Goal: Task Accomplishment & Management: Manage account settings

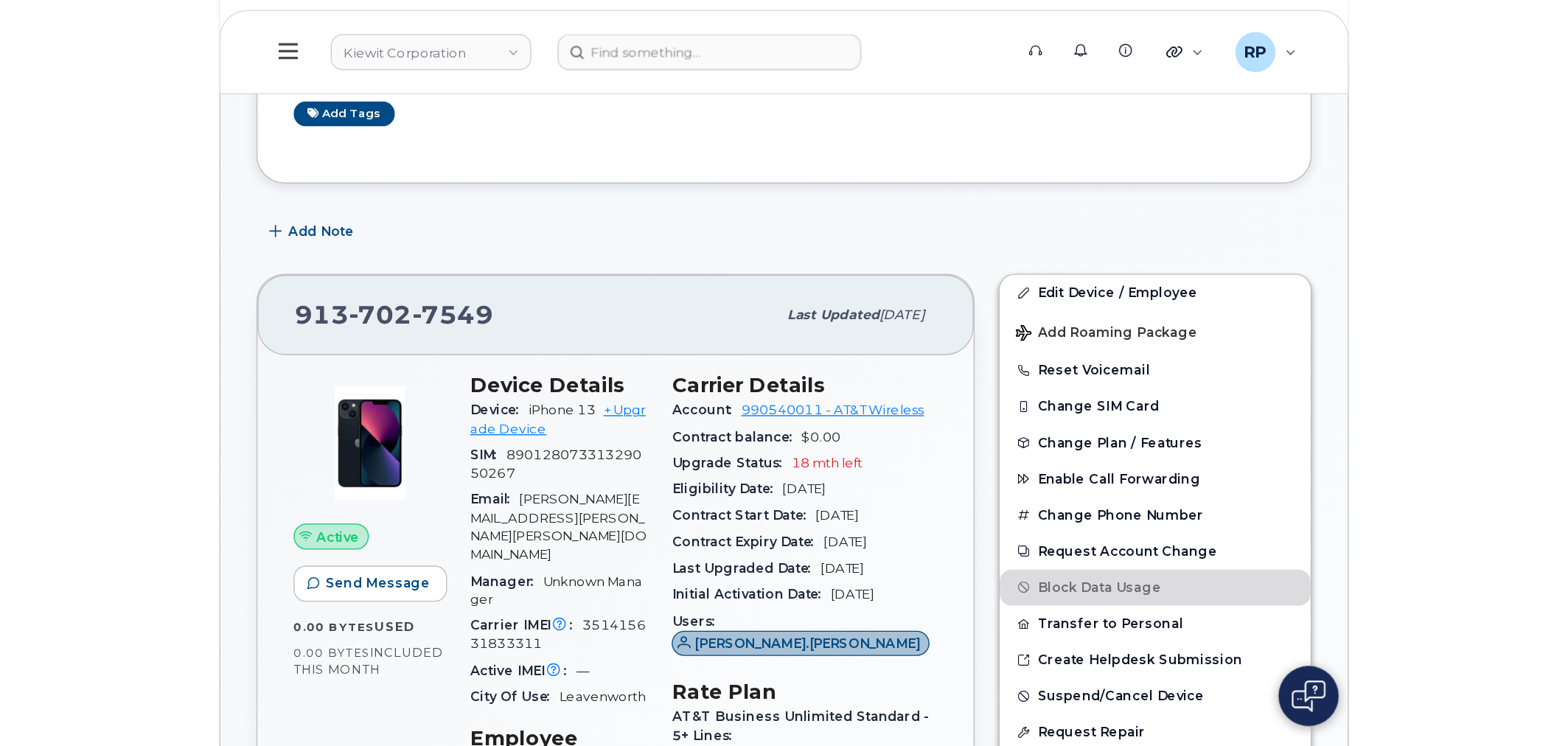
scroll to position [273, 0]
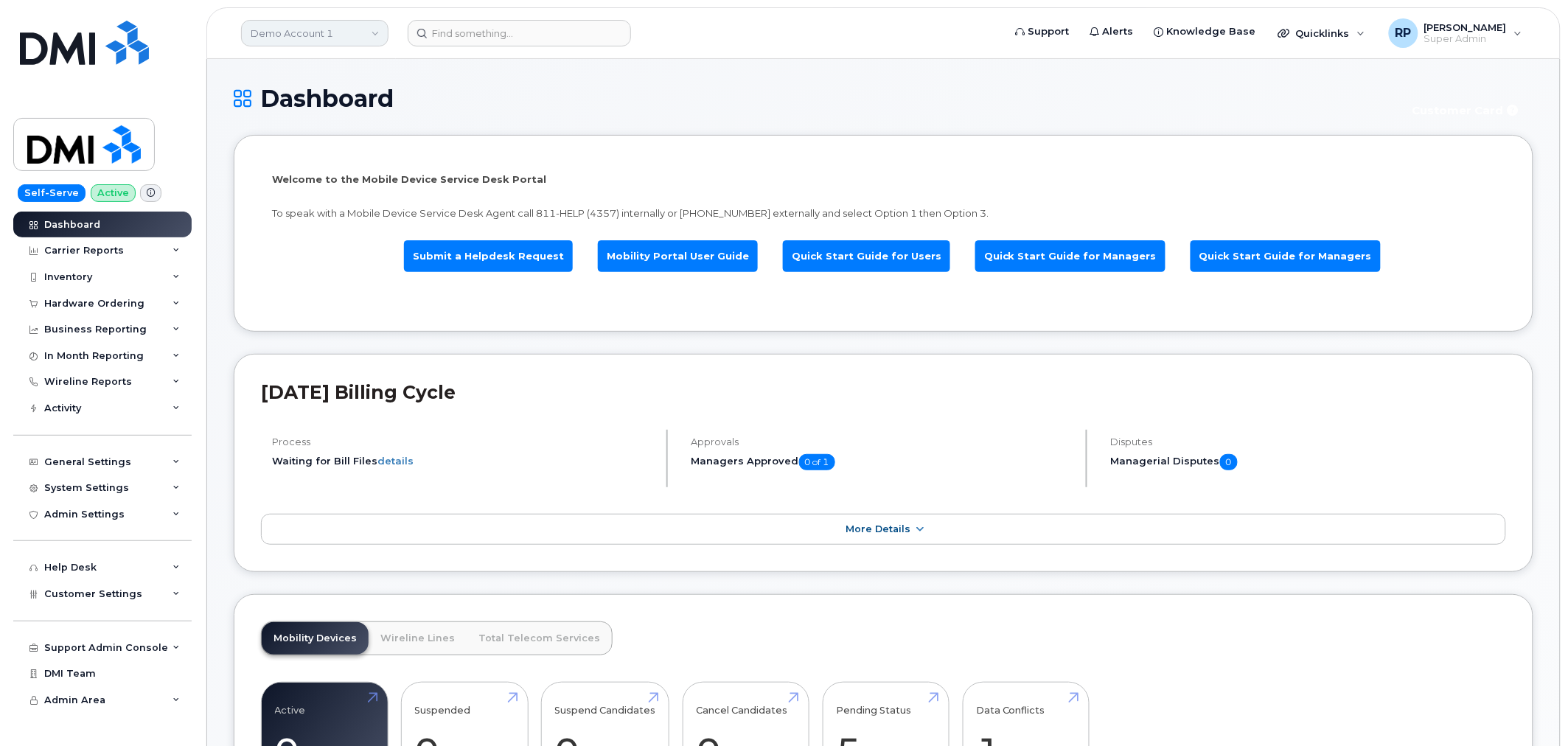
click at [315, 41] on link "Demo Account 1" at bounding box center [314, 33] width 147 height 27
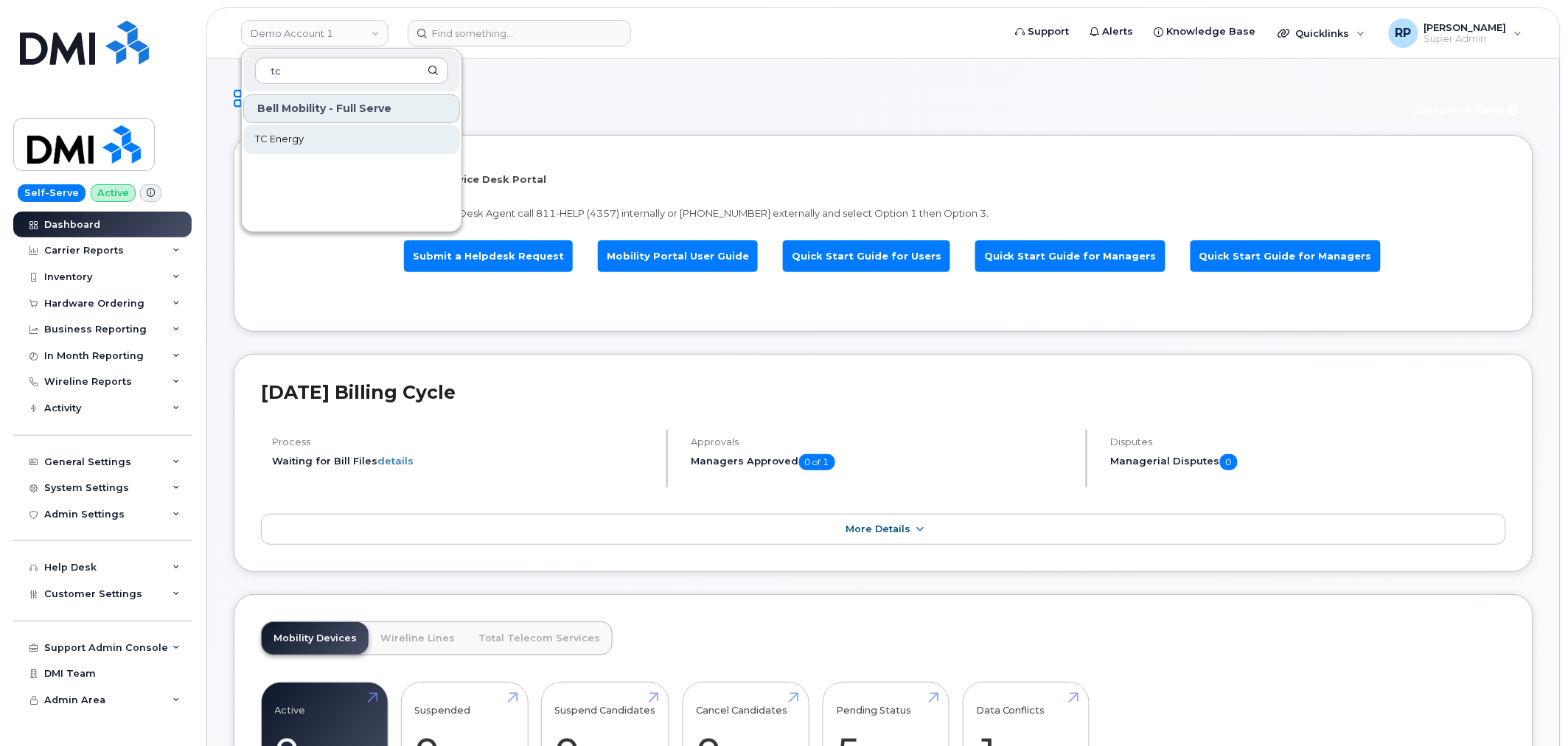
type input "tc"
click at [296, 146] on span "TC Energy" at bounding box center [279, 139] width 49 height 14
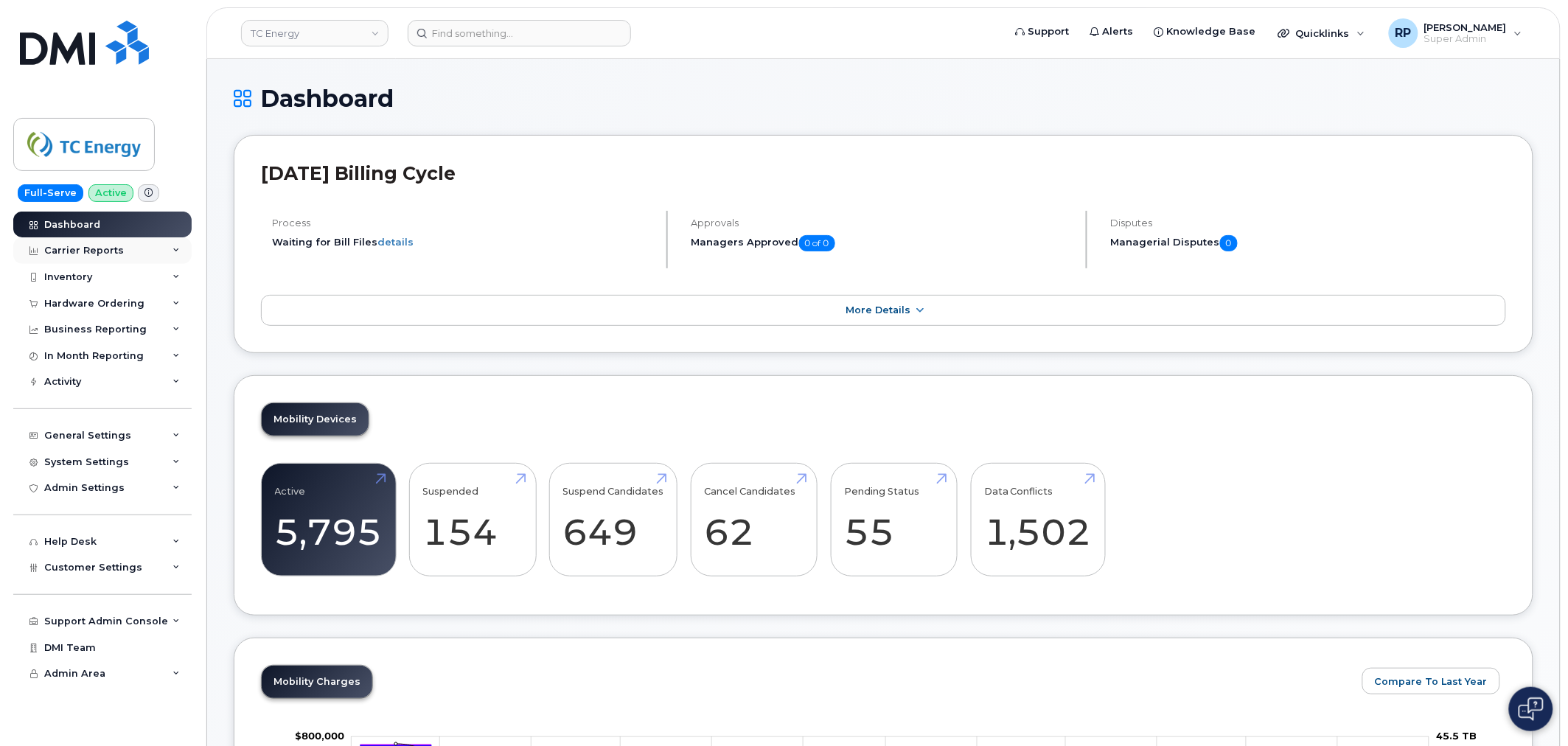
click at [158, 248] on div "Carrier Reports" at bounding box center [103, 250] width 178 height 27
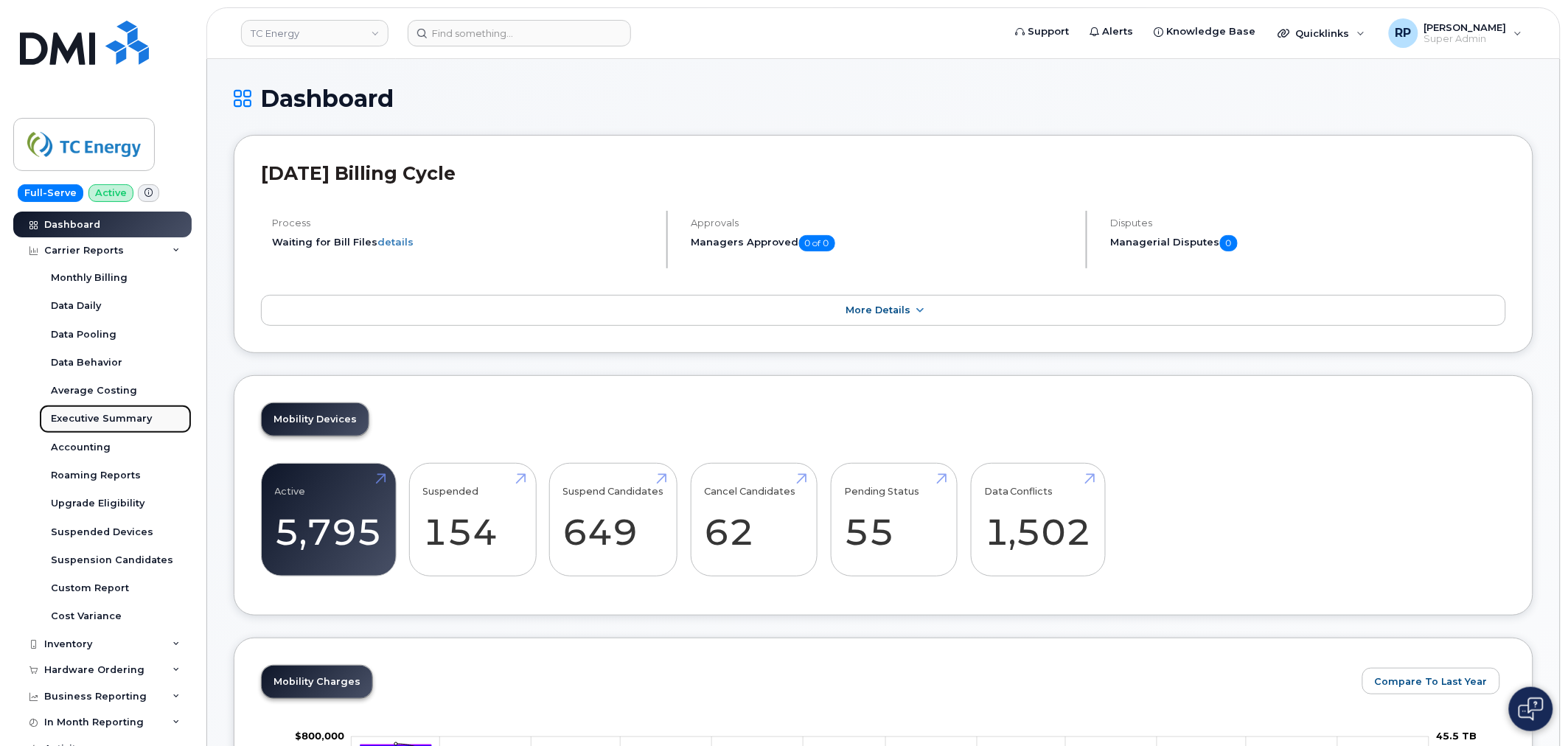
click at [96, 419] on div "Executive Summary" at bounding box center [101, 419] width 101 height 14
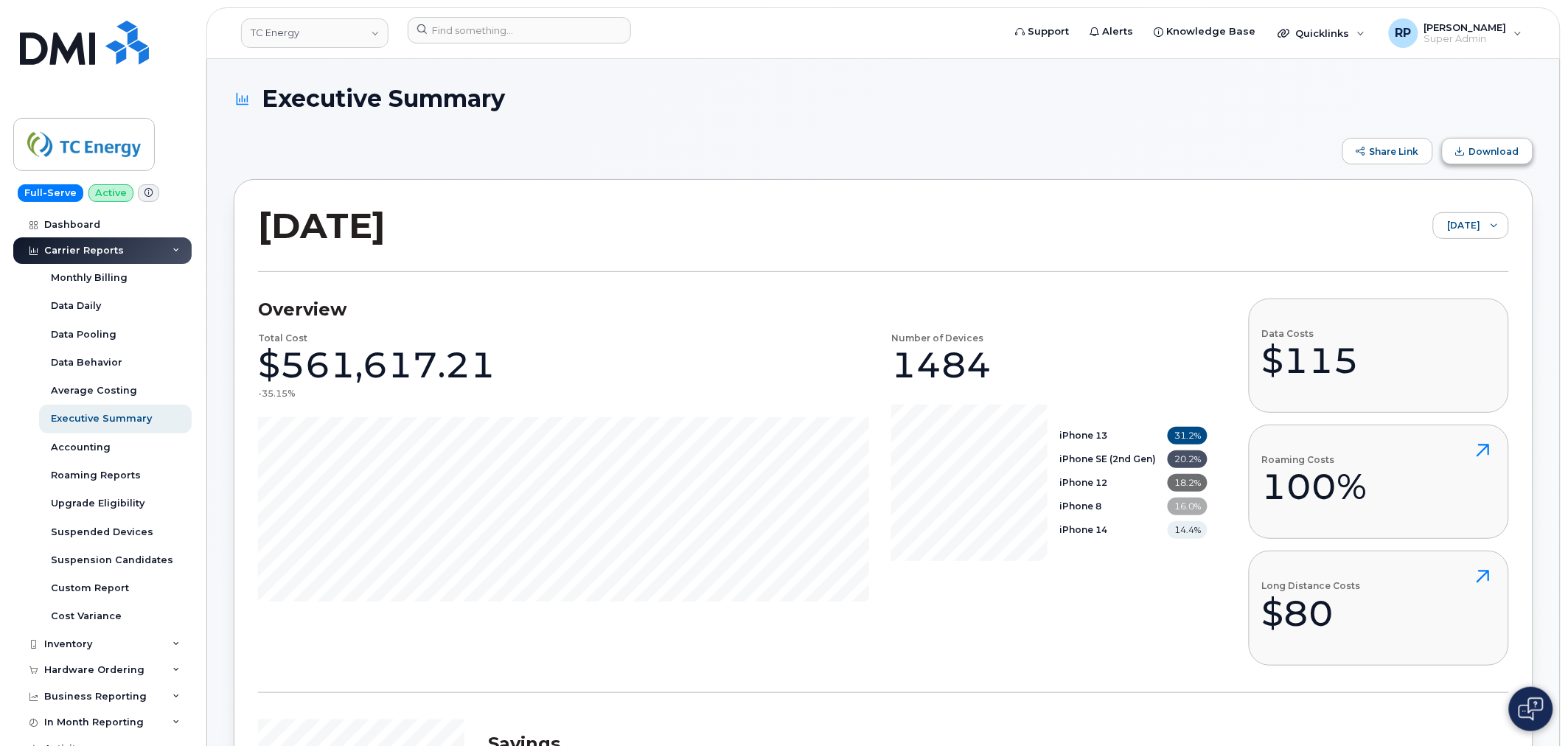
click at [1472, 149] on button "Download" at bounding box center [1488, 151] width 92 height 27
click at [505, 31] on input at bounding box center [519, 30] width 223 height 27
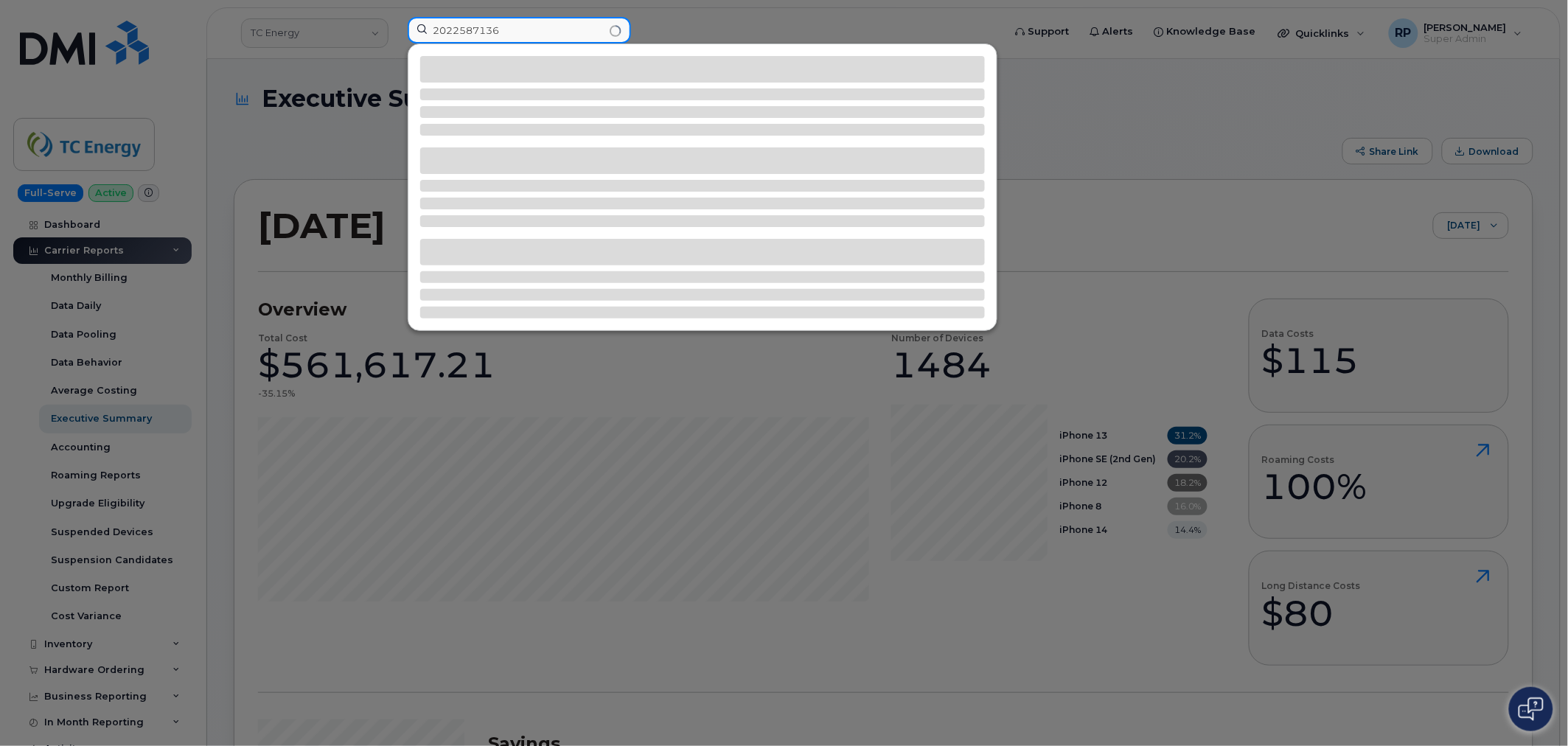
type input "2022587136"
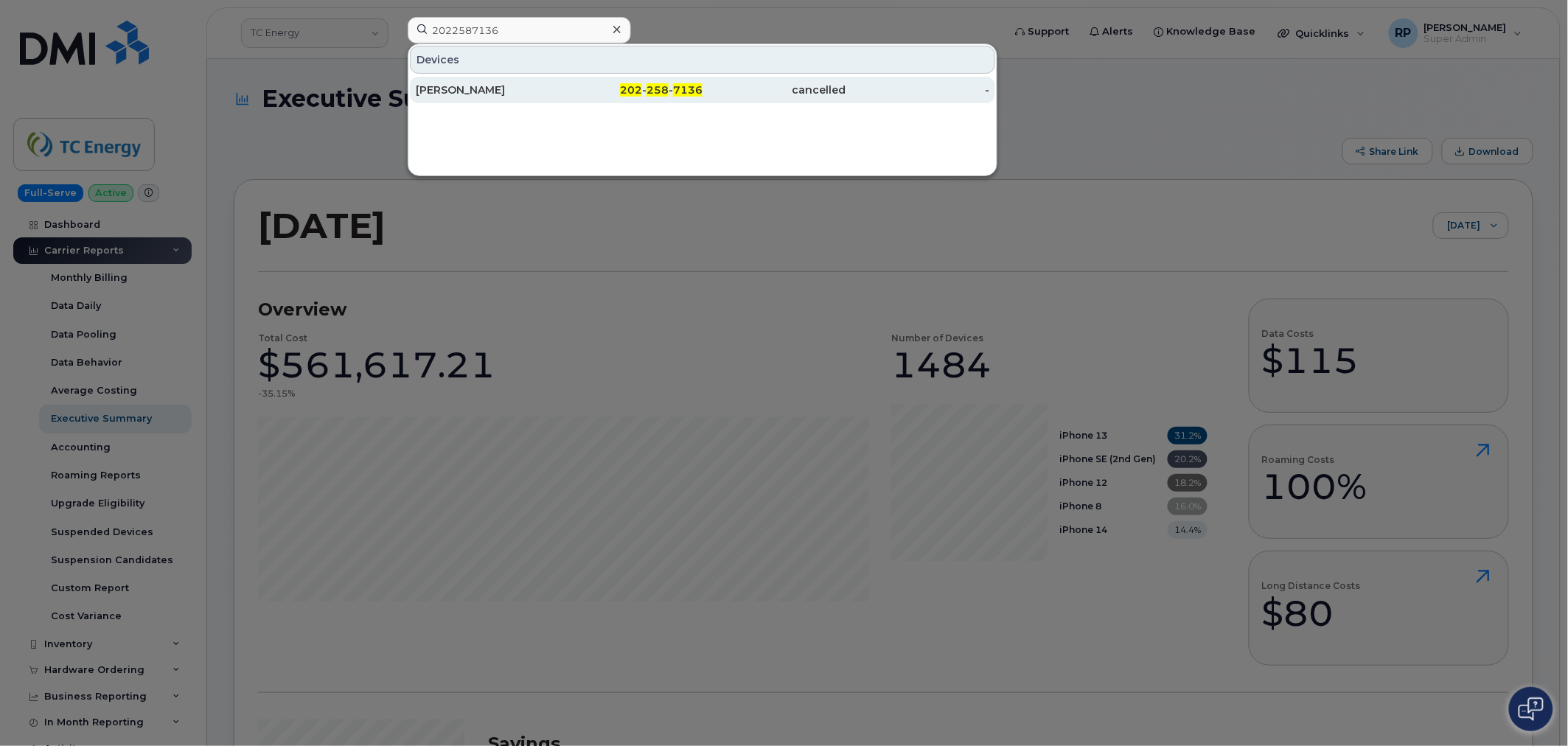
click at [559, 83] on div "[PERSON_NAME]" at bounding box center [631, 89] width 144 height 27
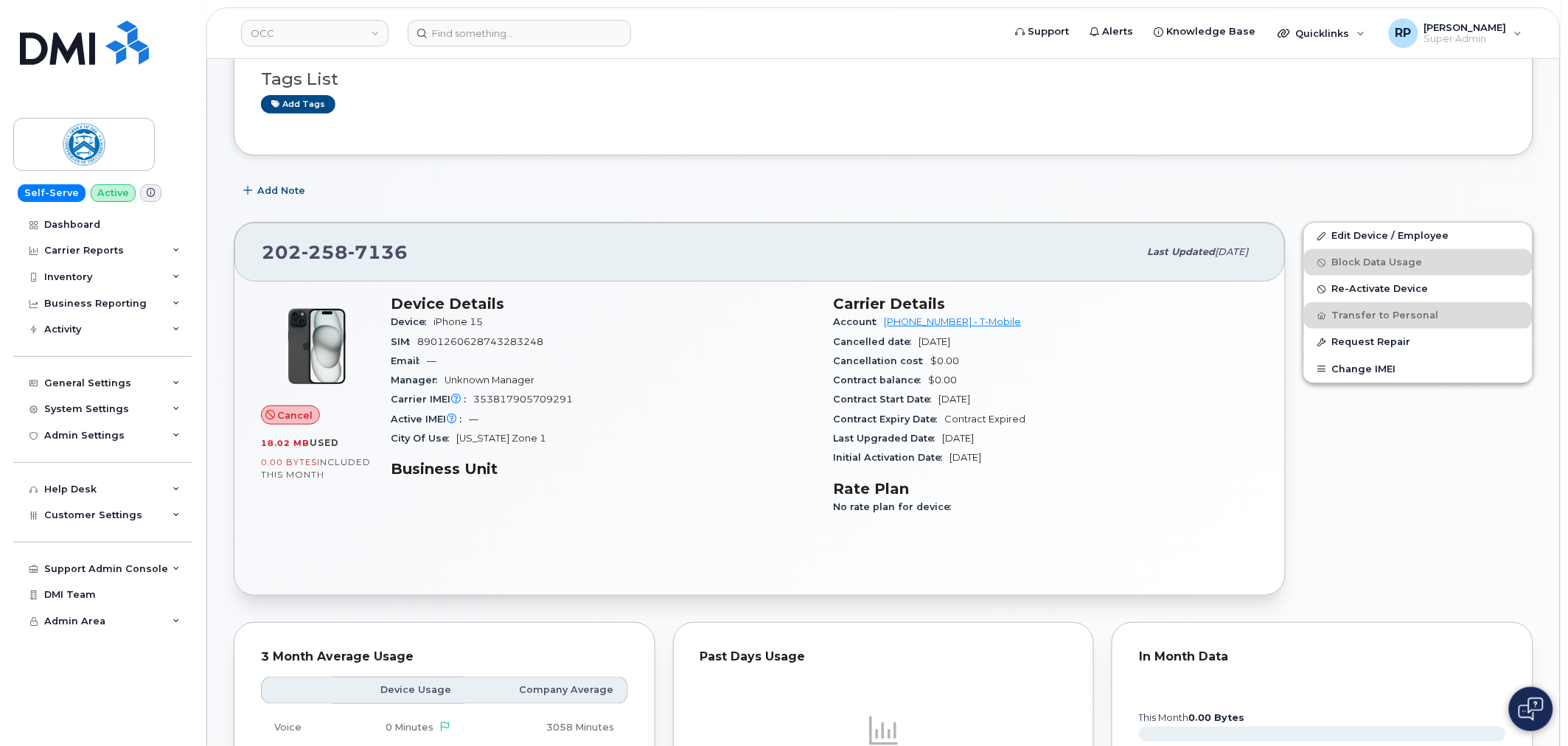
scroll to position [273, 0]
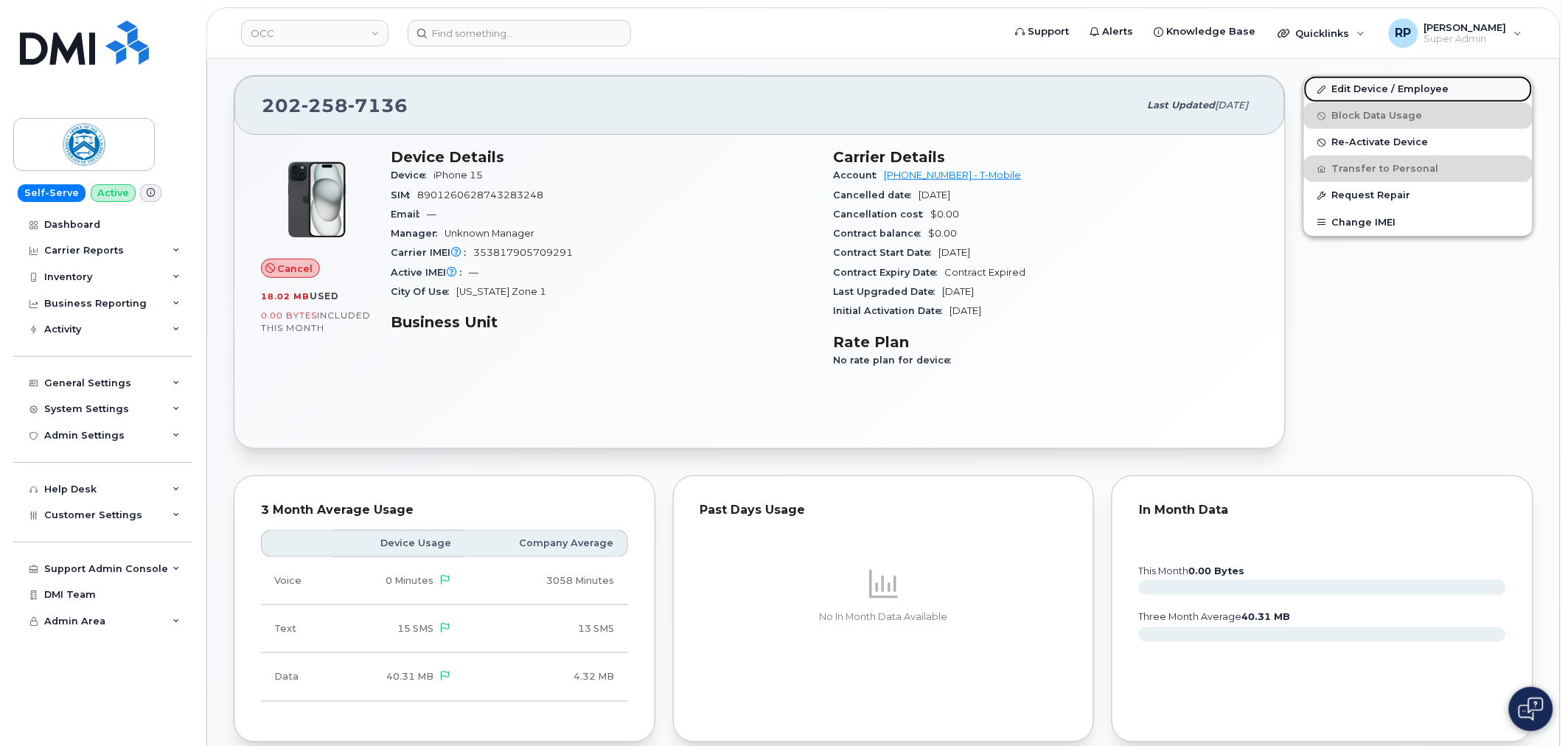
click at [1372, 93] on link "Edit Device / Employee" at bounding box center [1419, 88] width 228 height 27
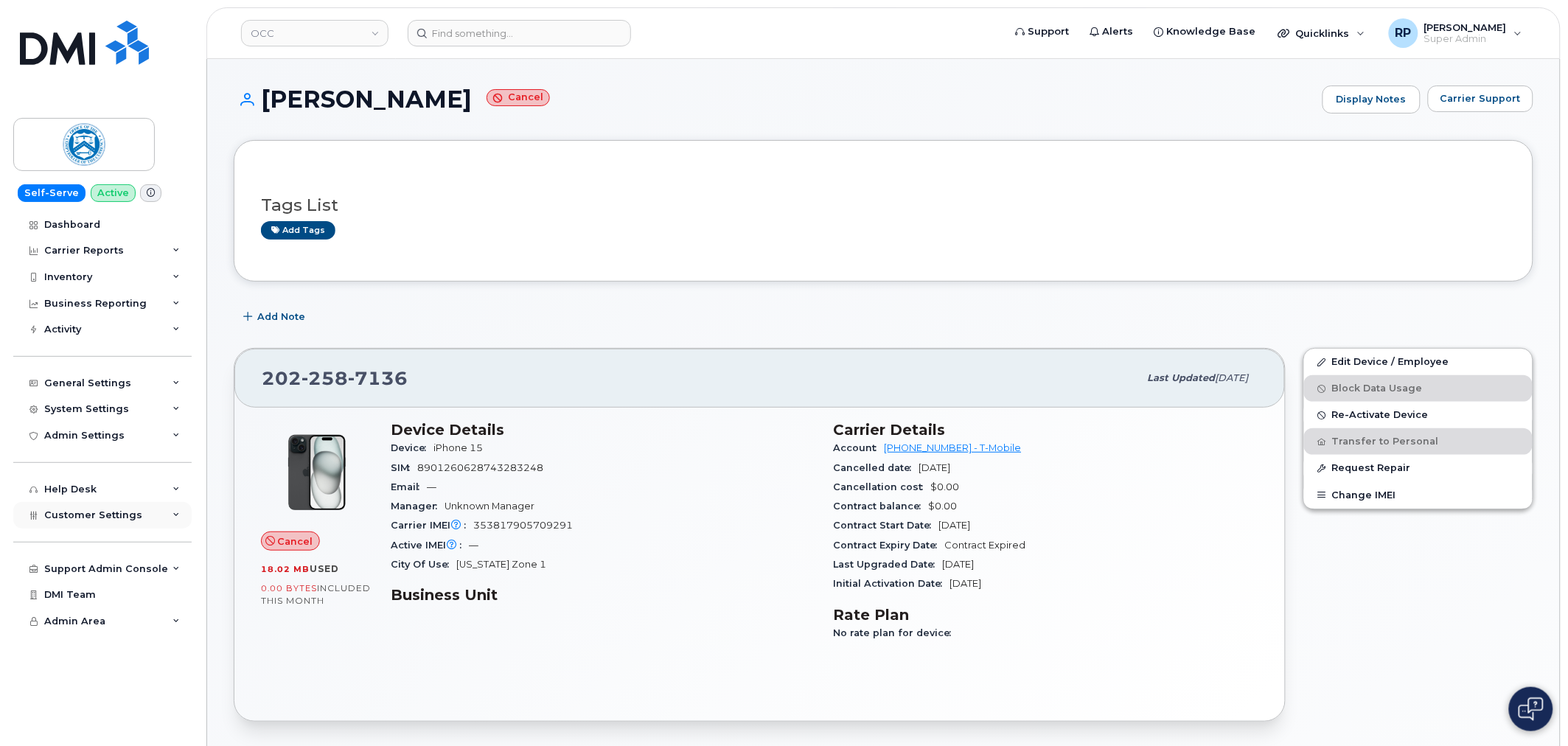
click at [107, 513] on span "Customer Settings" at bounding box center [93, 515] width 98 height 11
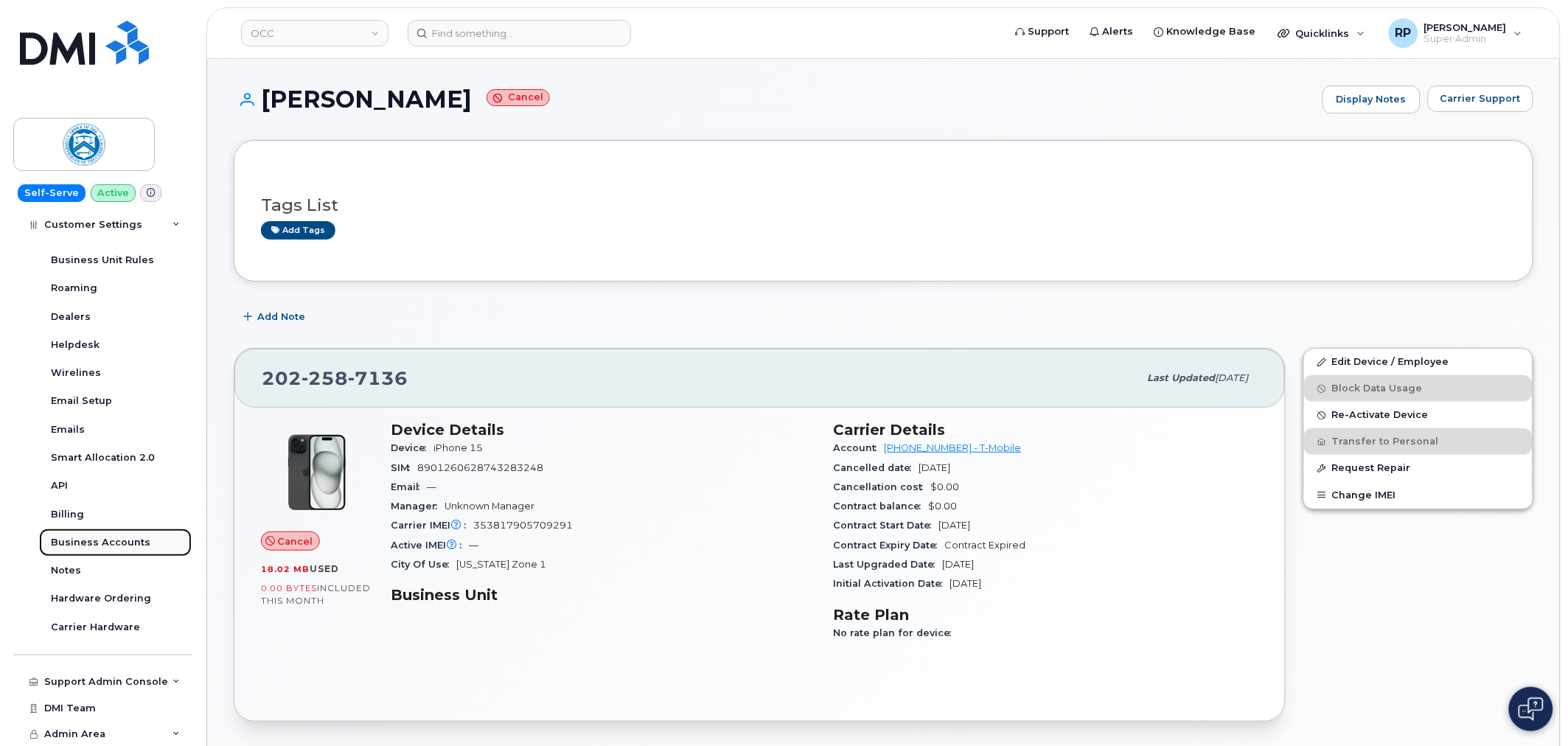
click at [113, 543] on div "Business Accounts" at bounding box center [100, 543] width 100 height 14
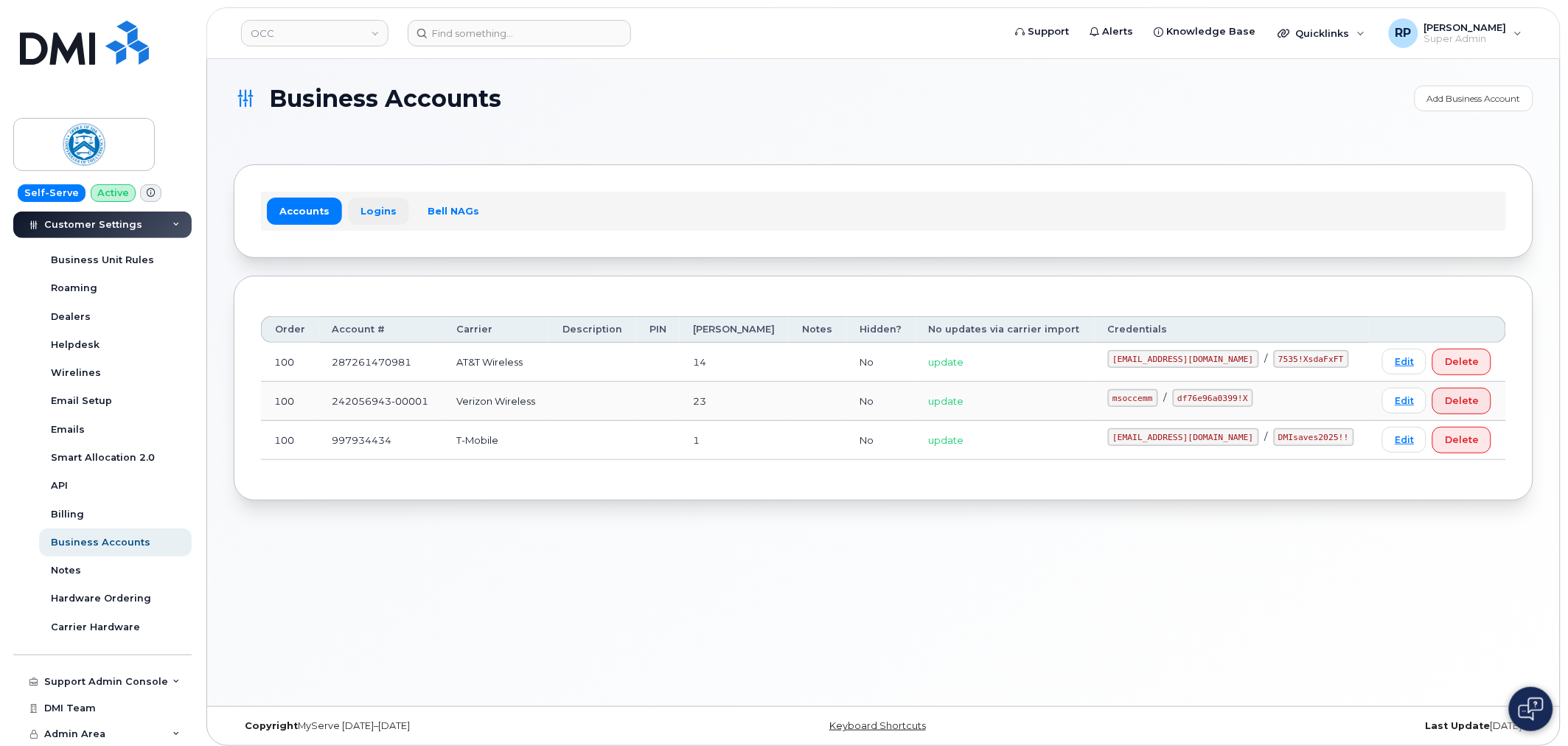
click at [369, 212] on link "Logins" at bounding box center [379, 211] width 61 height 27
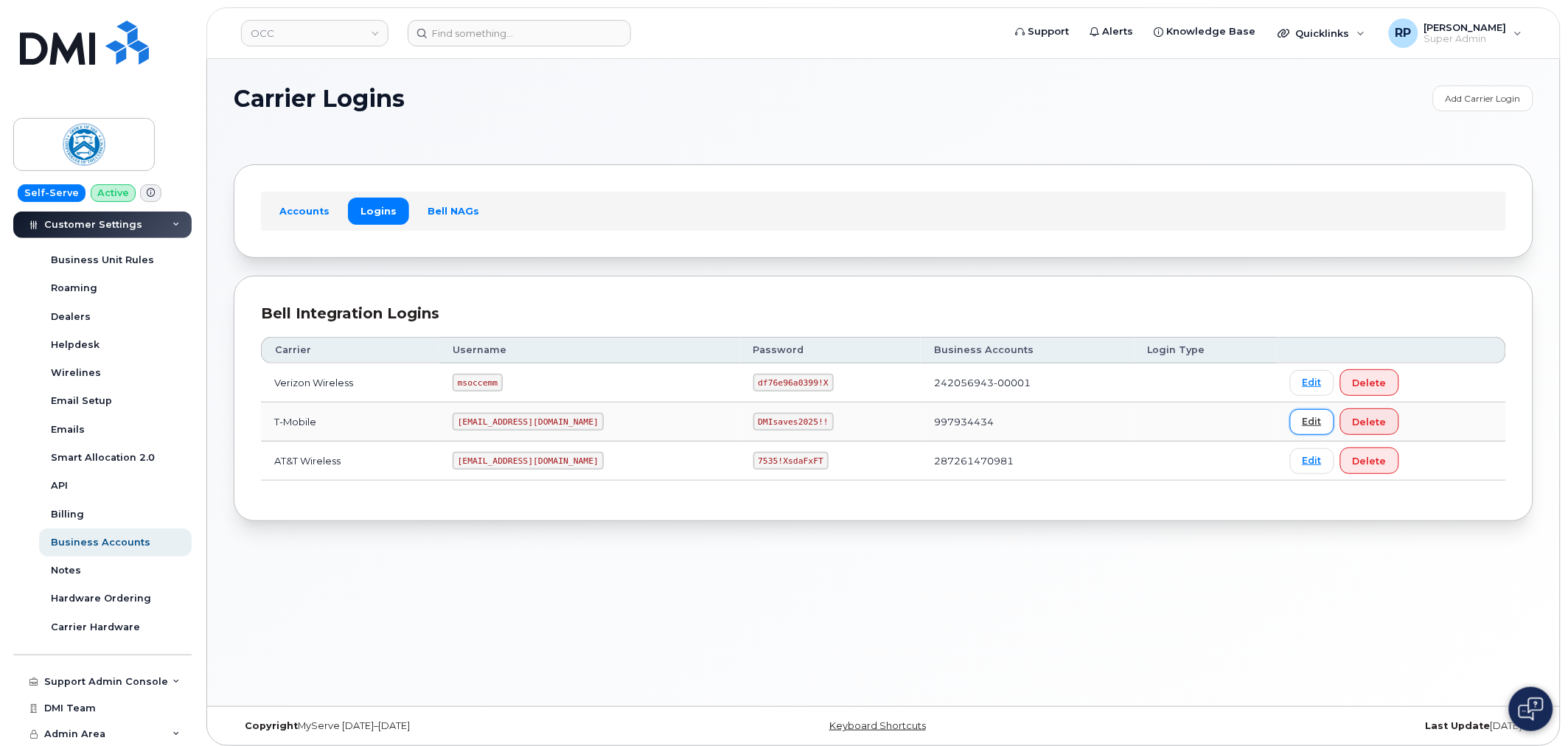
click at [1290, 421] on link "Edit" at bounding box center [1312, 422] width 44 height 26
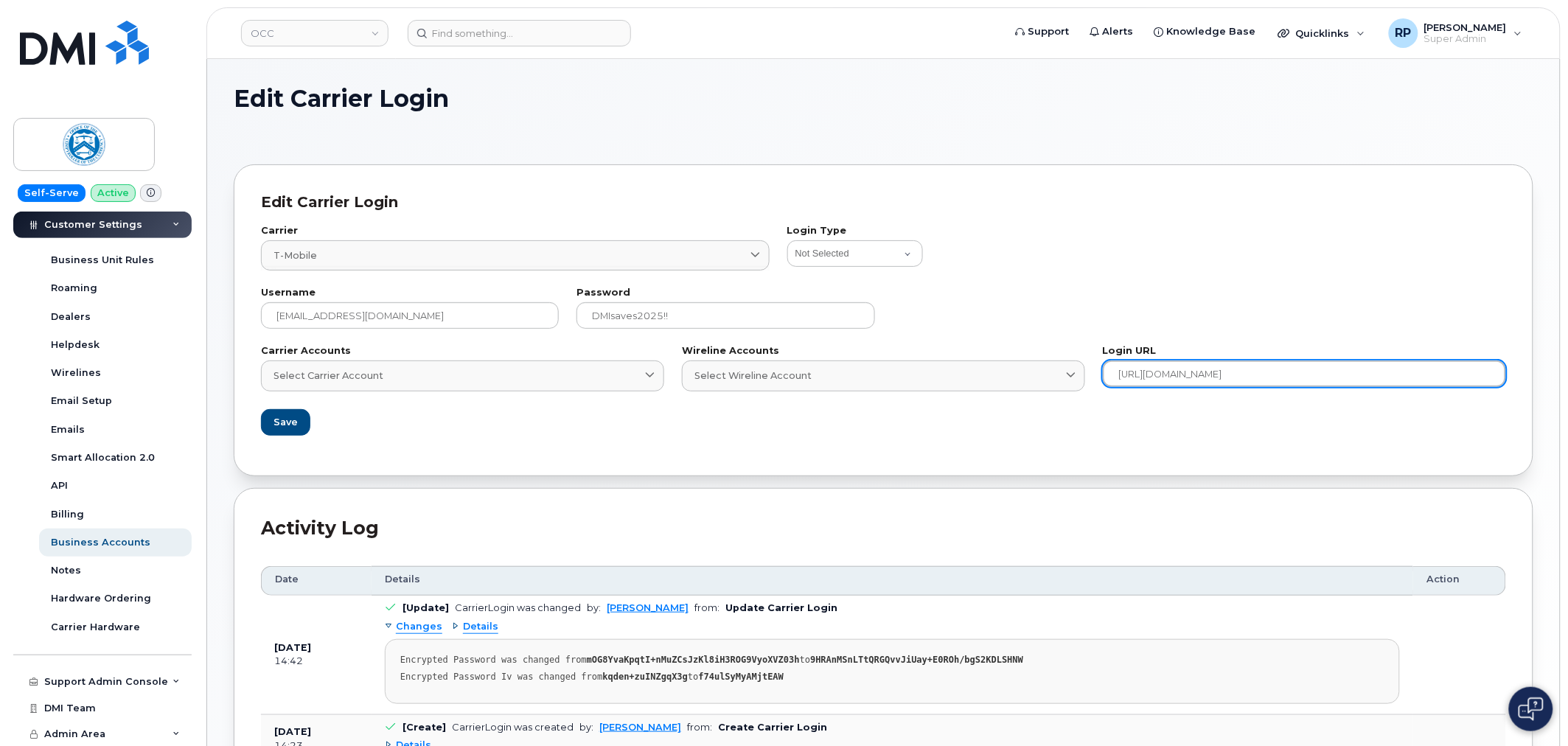
drag, startPoint x: 1296, startPoint y: 373, endPoint x: 1120, endPoint y: 377, distance: 176.0
click at [1120, 377] on input "https://tmobilegsa.tmorders.com" at bounding box center [1304, 374] width 403 height 27
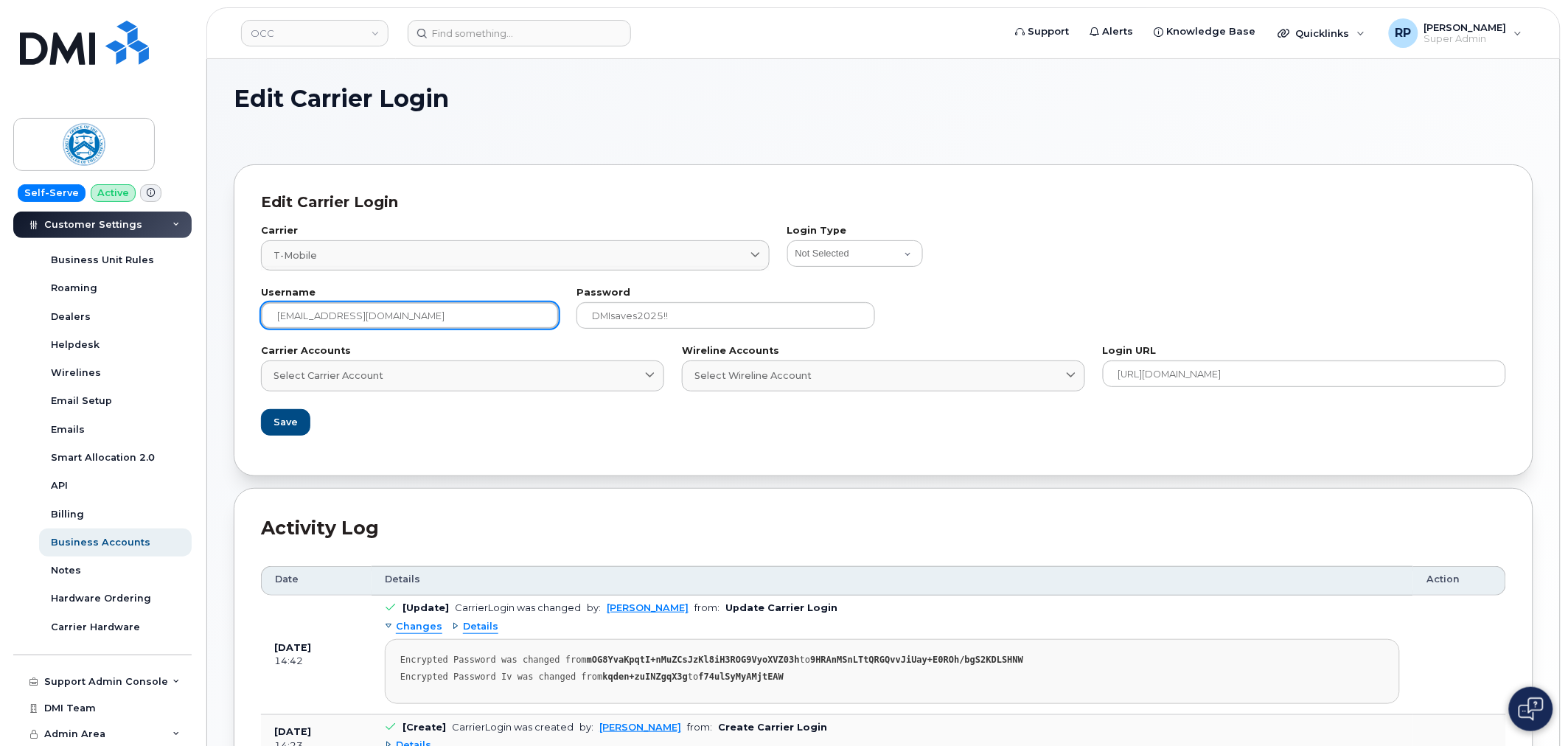
drag, startPoint x: 447, startPoint y: 325, endPoint x: 277, endPoint y: 328, distance: 170.0
click at [277, 328] on input "rpartack@dminc.com" at bounding box center [410, 315] width 298 height 27
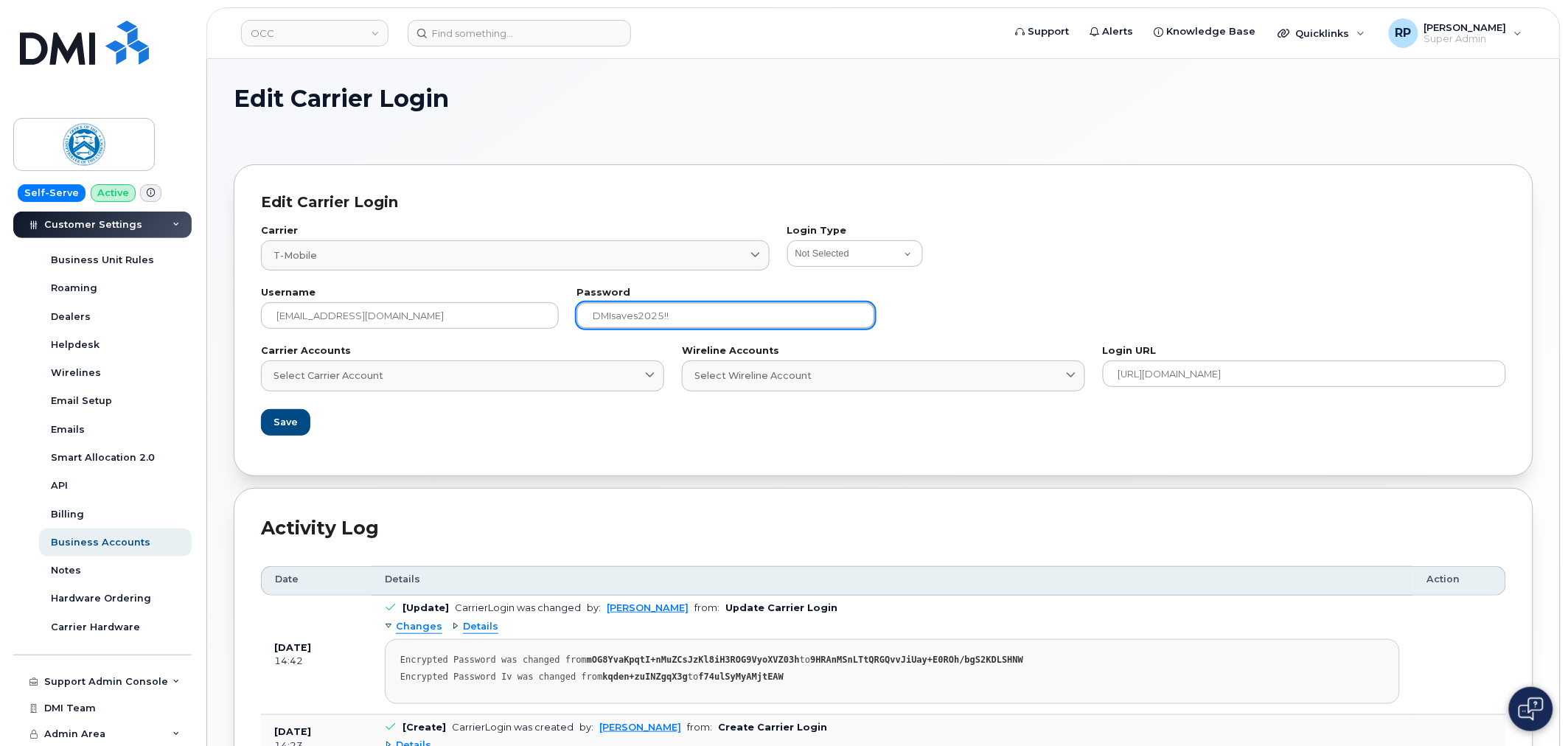
drag, startPoint x: 710, startPoint y: 318, endPoint x: 584, endPoint y: 320, distance: 126.0
click at [584, 320] on input "DMIsaves2025!!" at bounding box center [725, 315] width 298 height 27
click at [595, 314] on input "DMIsaves2025!!" at bounding box center [725, 315] width 298 height 27
drag, startPoint x: 595, startPoint y: 318, endPoint x: 668, endPoint y: 318, distance: 73.0
click at [668, 318] on input "DMIsaves2025!!" at bounding box center [725, 315] width 298 height 27
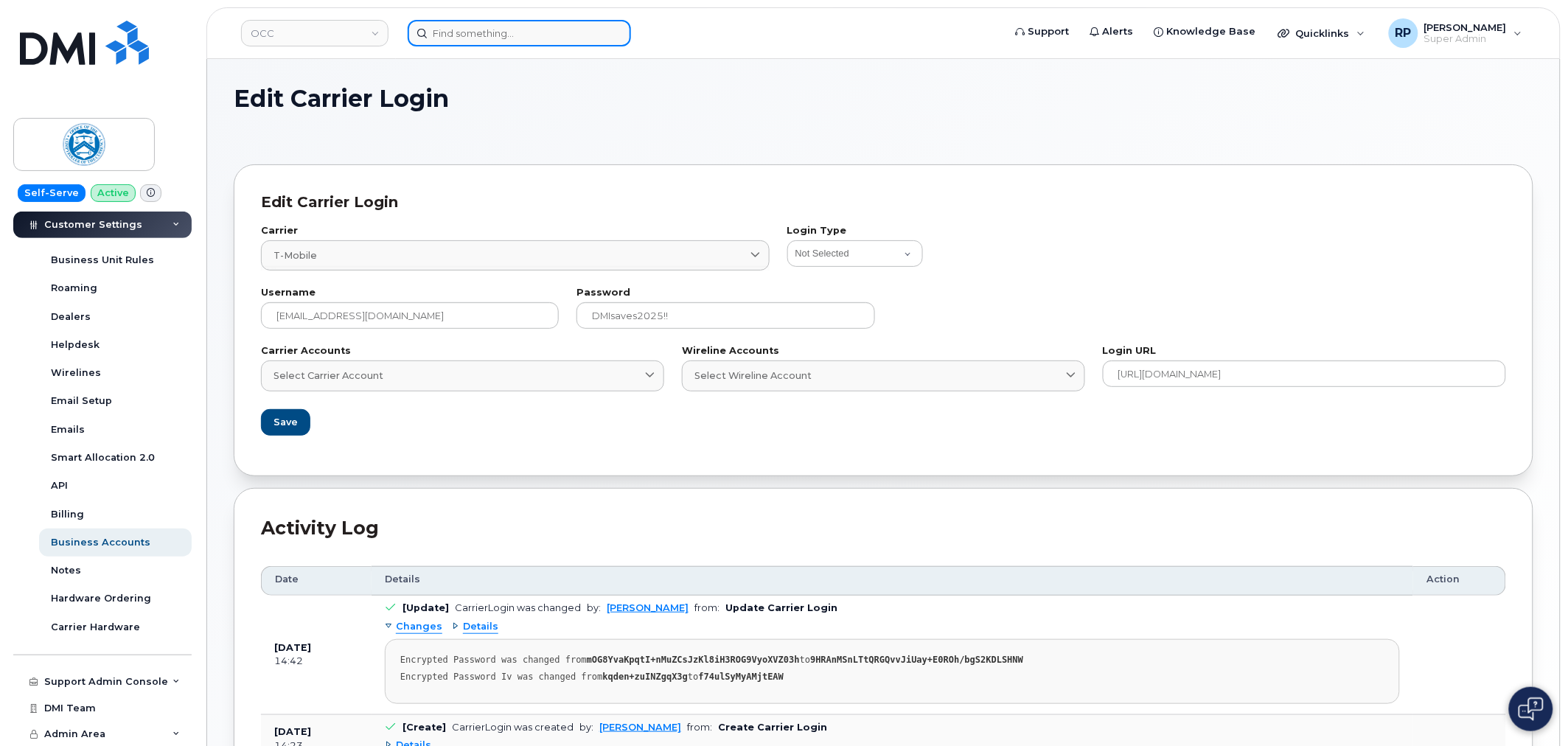
click at [592, 38] on input at bounding box center [519, 33] width 223 height 27
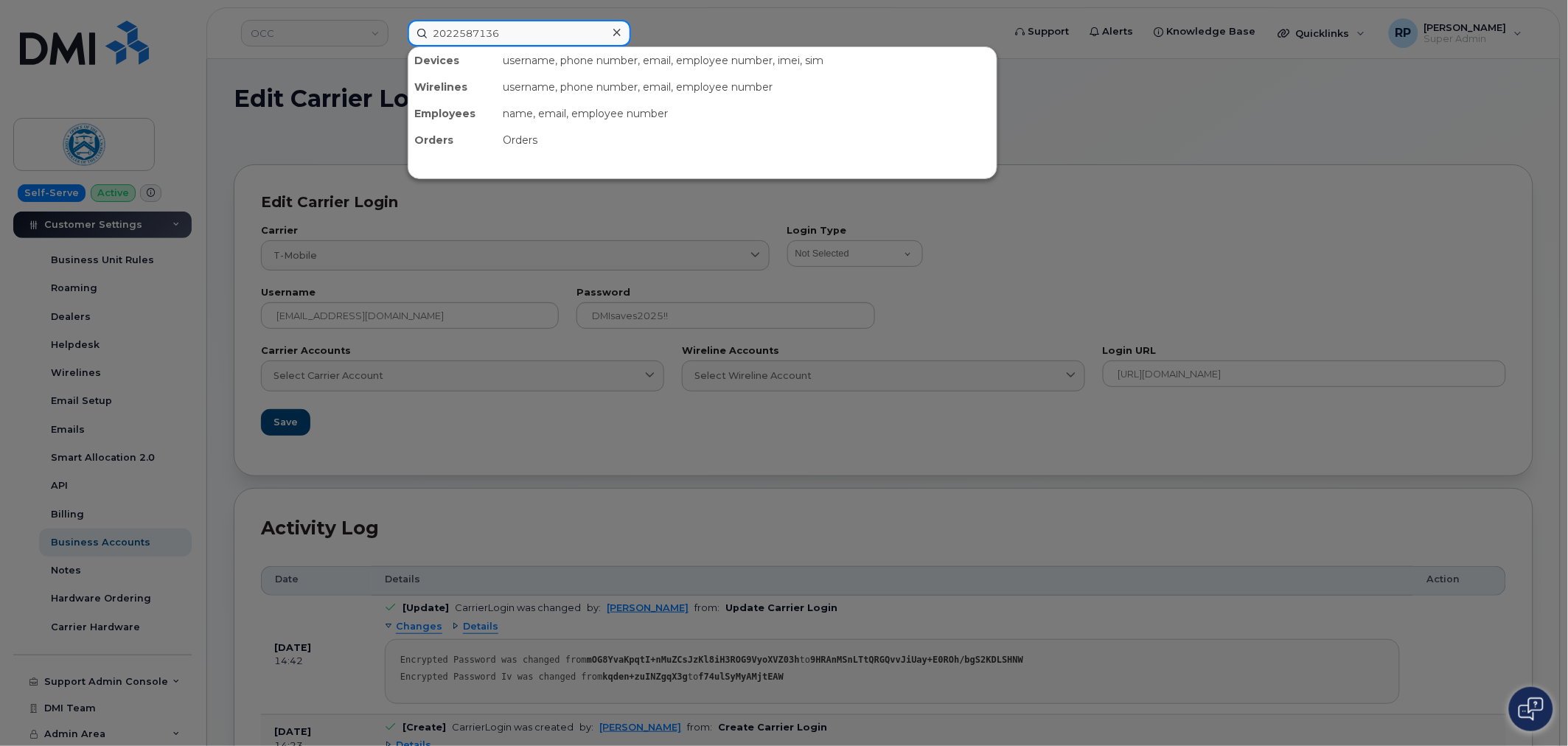
type input "2022587136"
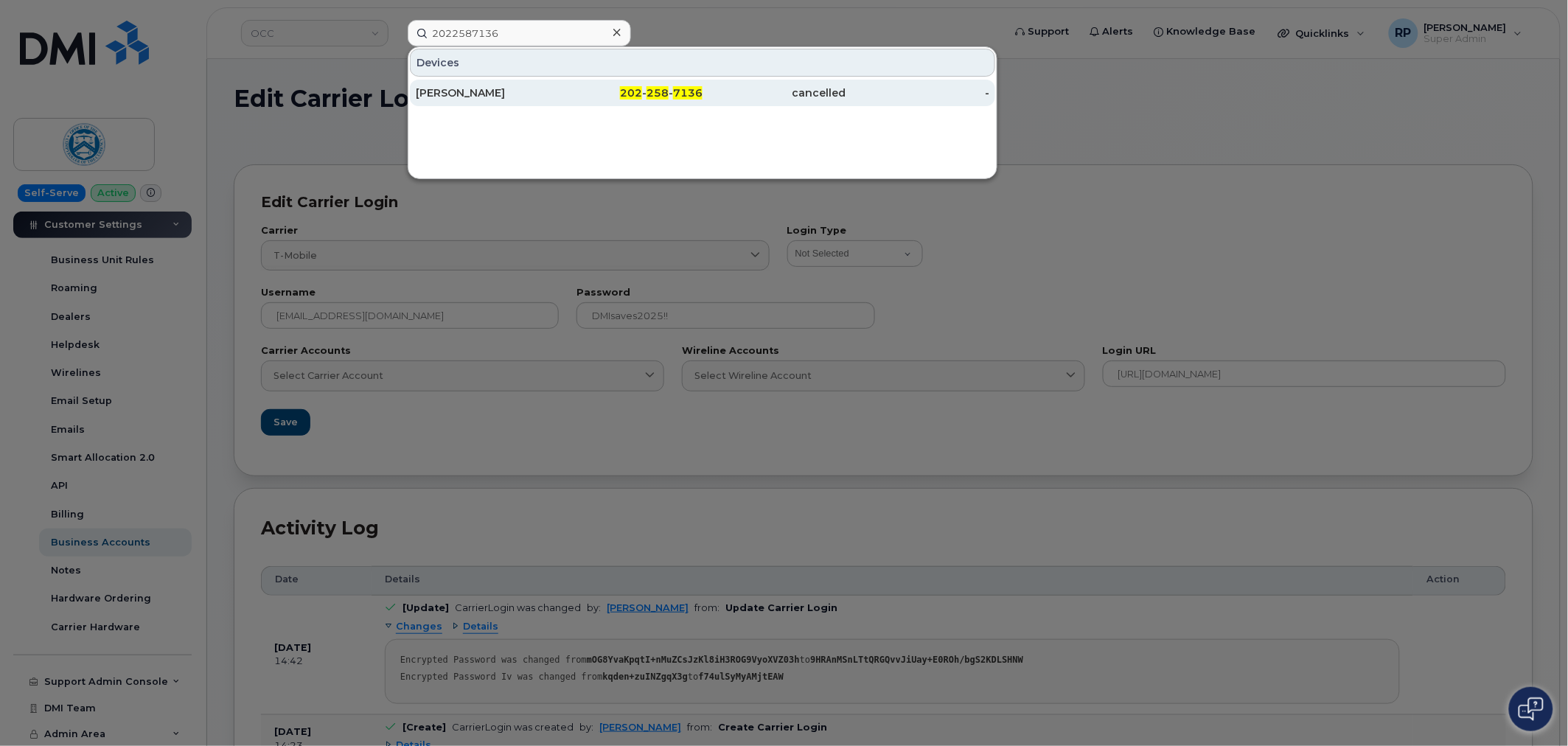
click at [572, 90] on div "202 - 258 - 7136" at bounding box center [631, 92] width 144 height 14
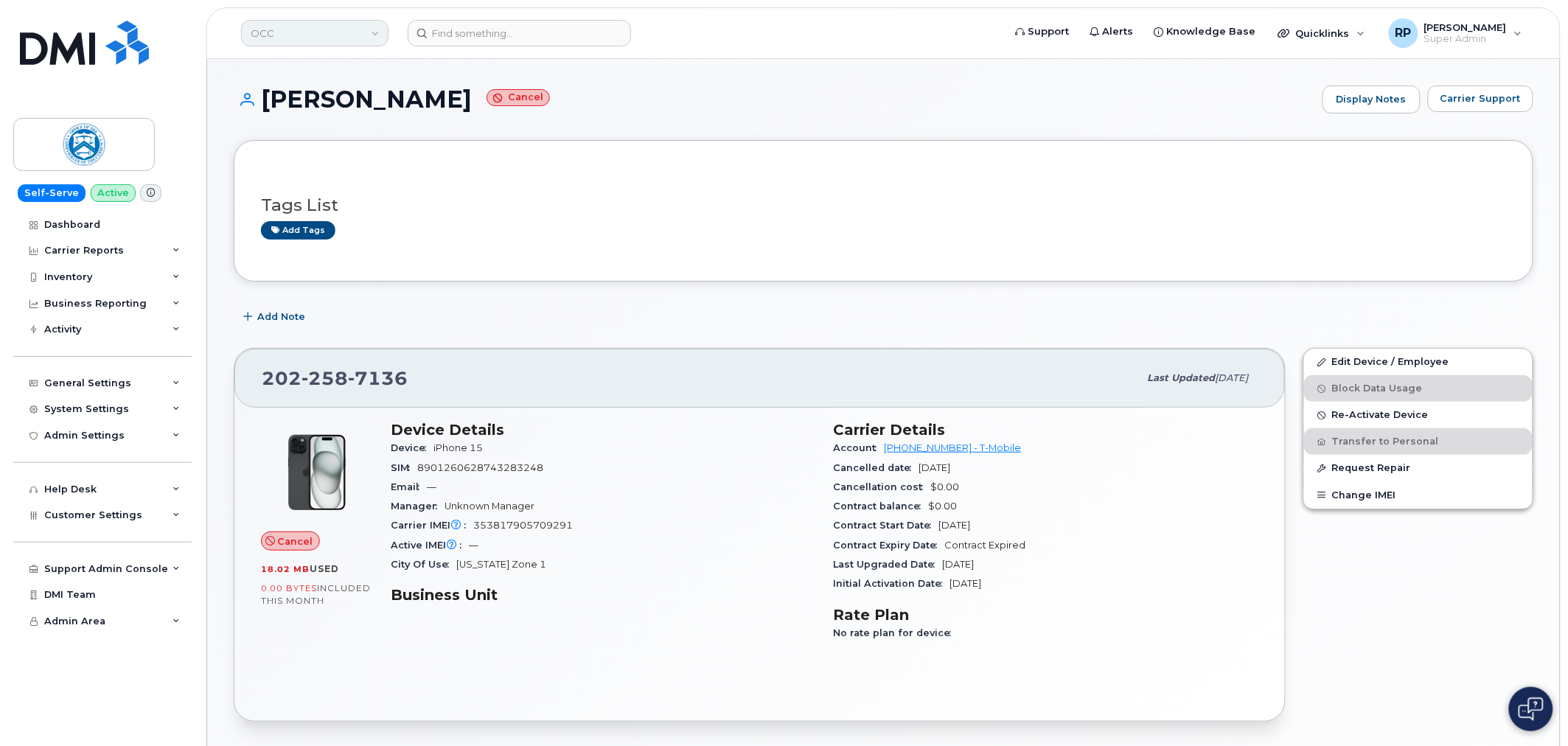
click at [309, 35] on link "OCC" at bounding box center [314, 33] width 147 height 27
type input "a"
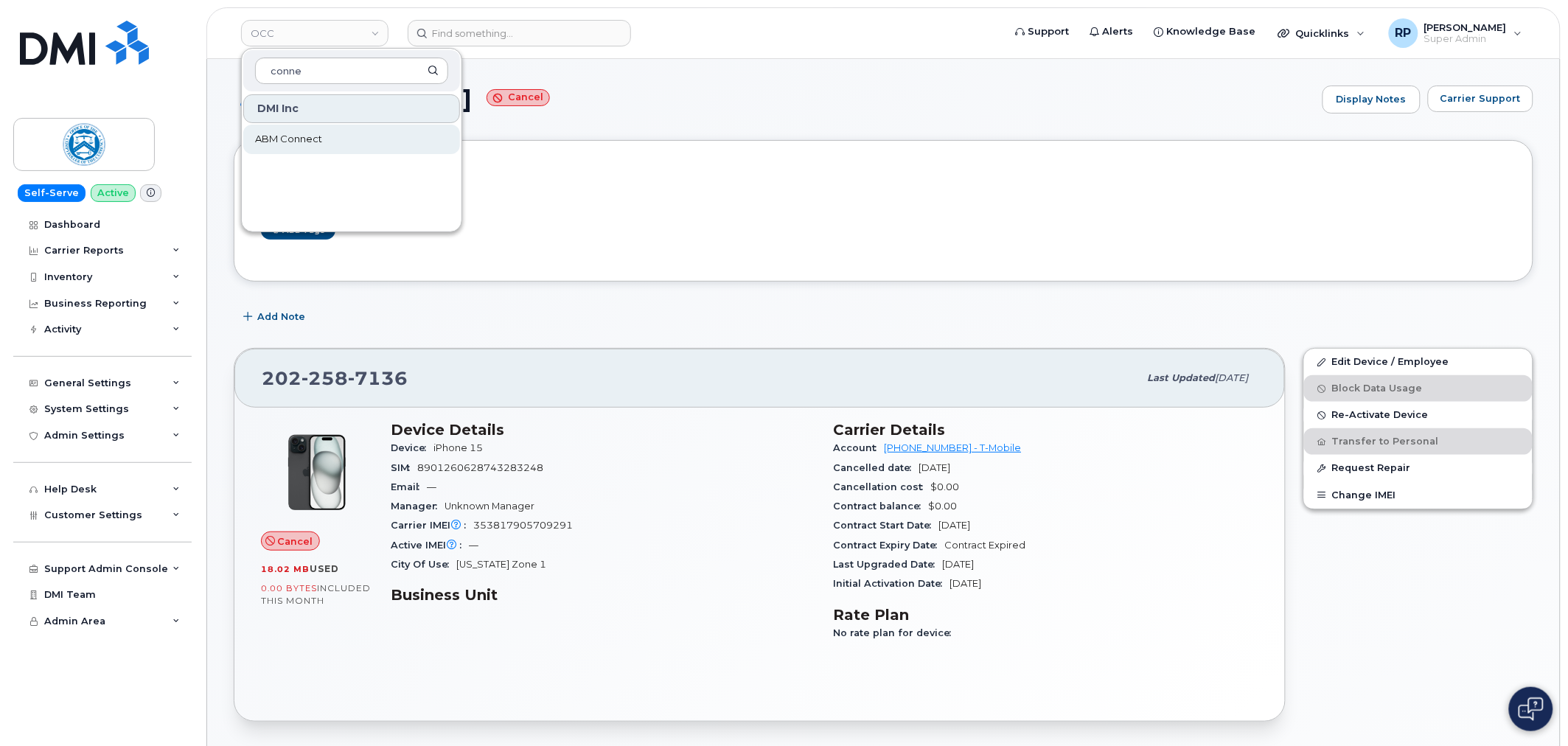
type input "conne"
click at [299, 138] on span "ABM Connect" at bounding box center [288, 139] width 67 height 14
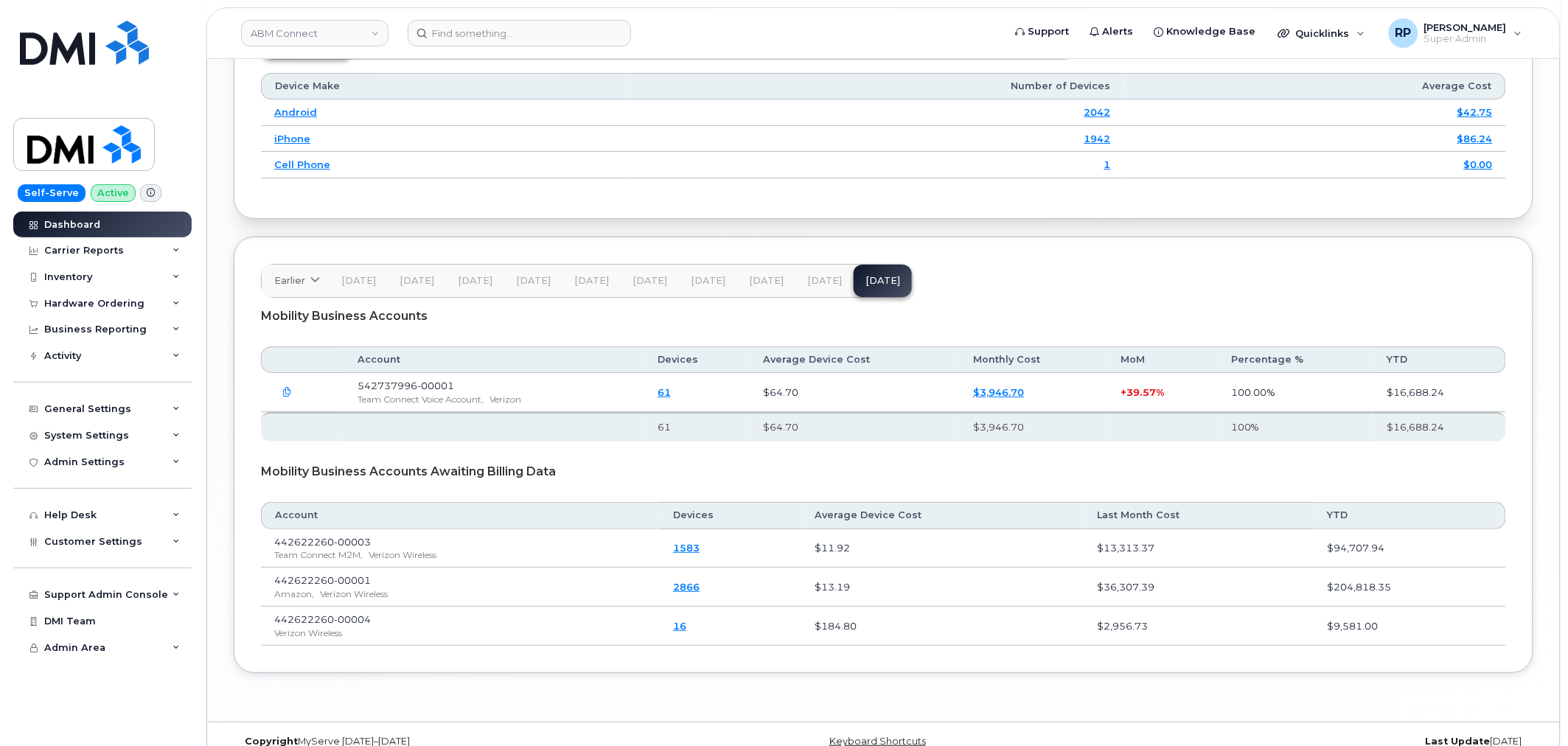
scroll to position [1855, 0]
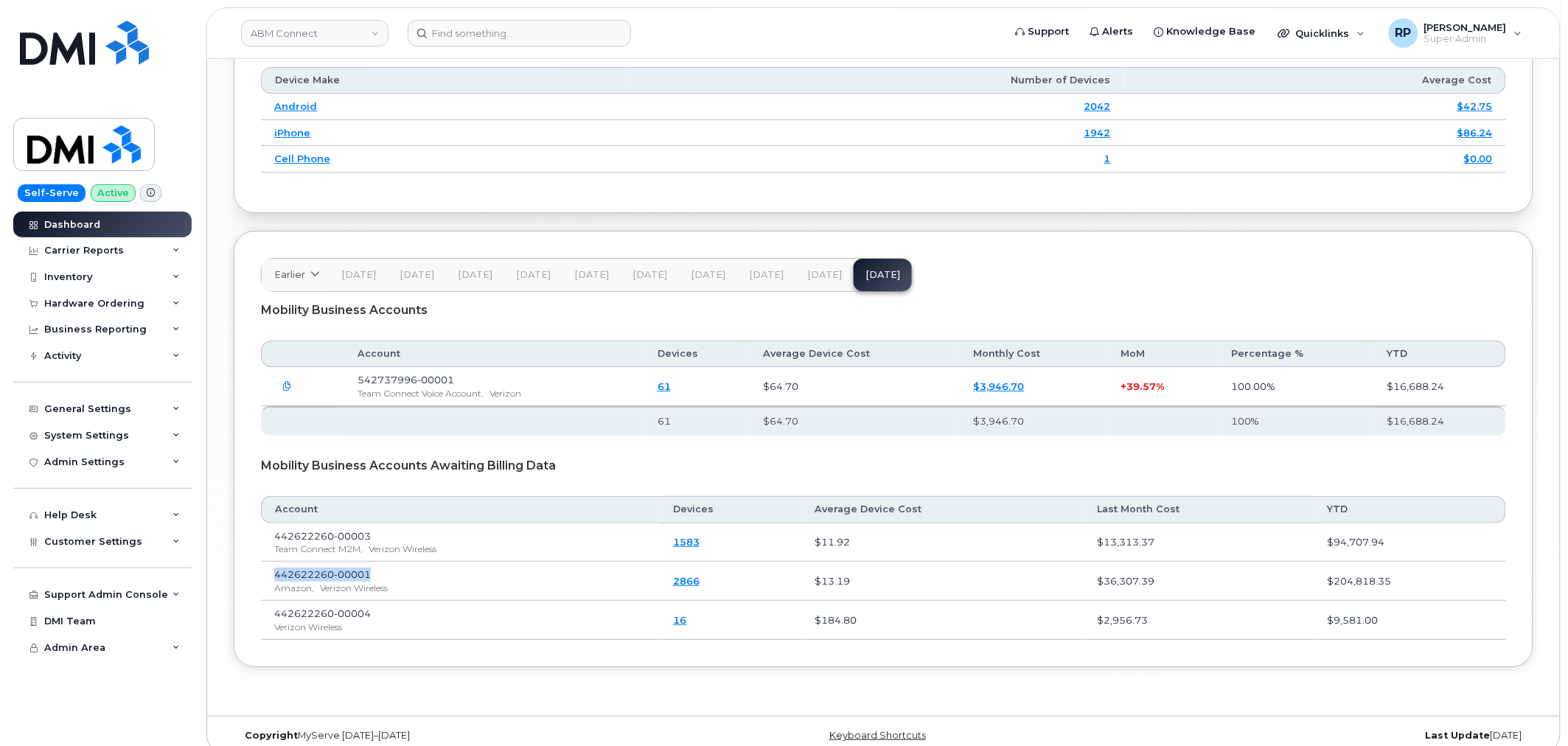
drag, startPoint x: 387, startPoint y: 559, endPoint x: 264, endPoint y: 553, distance: 123.1
click at [264, 562] on td "442622260-00001 Amazon, Verizon Wireless" at bounding box center [461, 581] width 399 height 39
copy span "442622260-00001"
click at [133, 530] on div "Customer Settings" at bounding box center [103, 542] width 178 height 27
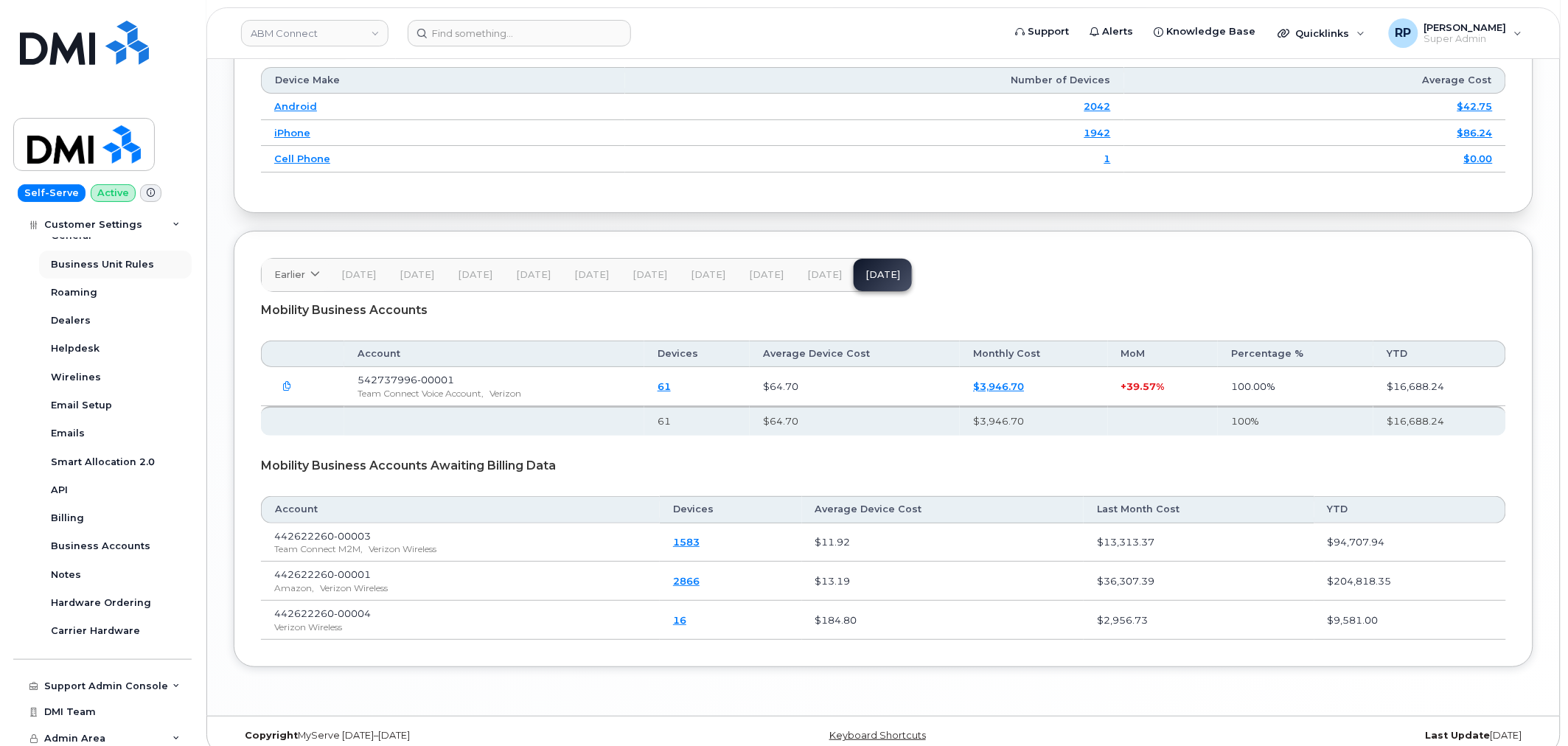
scroll to position [336, 0]
click at [117, 539] on div "Business Accounts" at bounding box center [100, 543] width 100 height 14
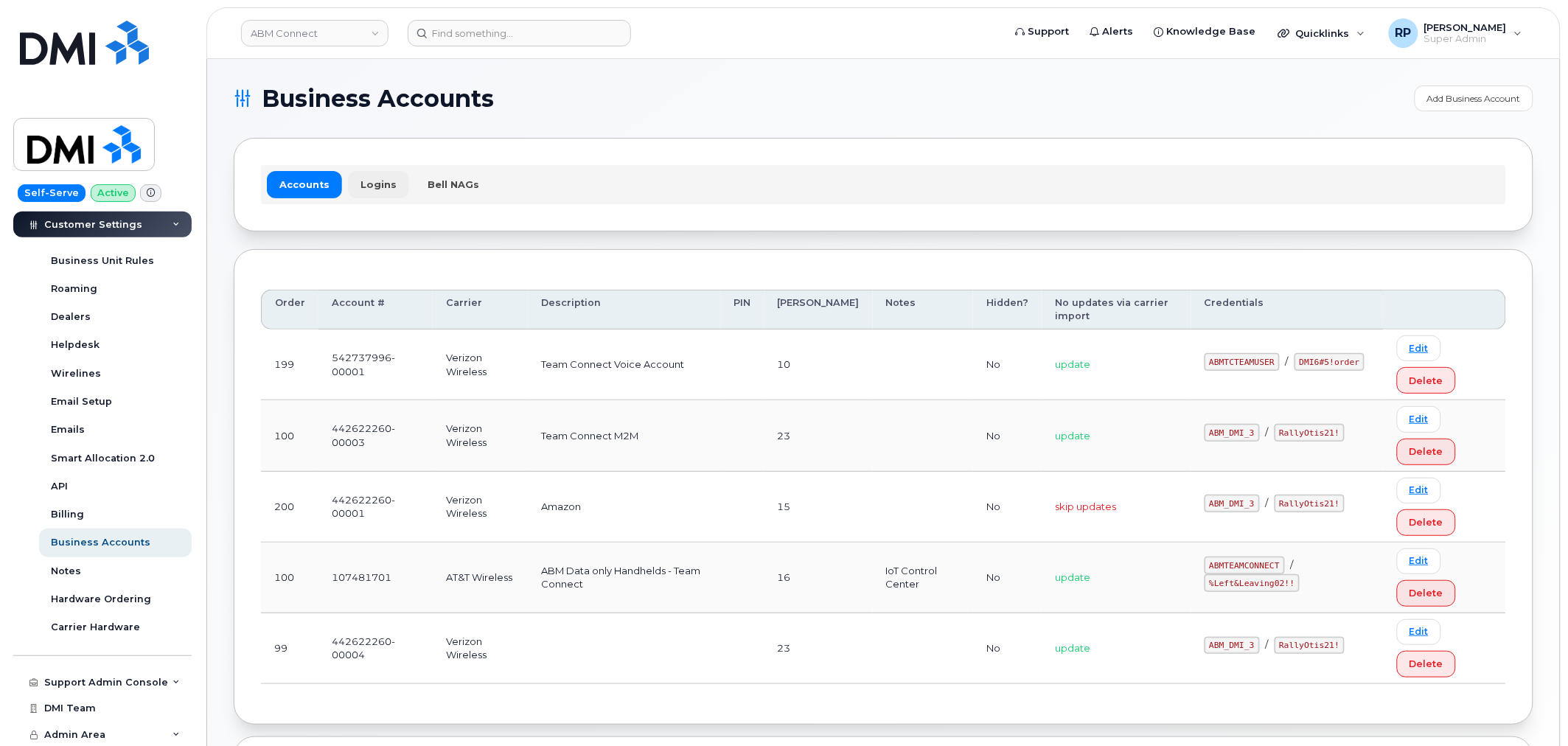
click at [366, 185] on link "Logins" at bounding box center [379, 184] width 61 height 27
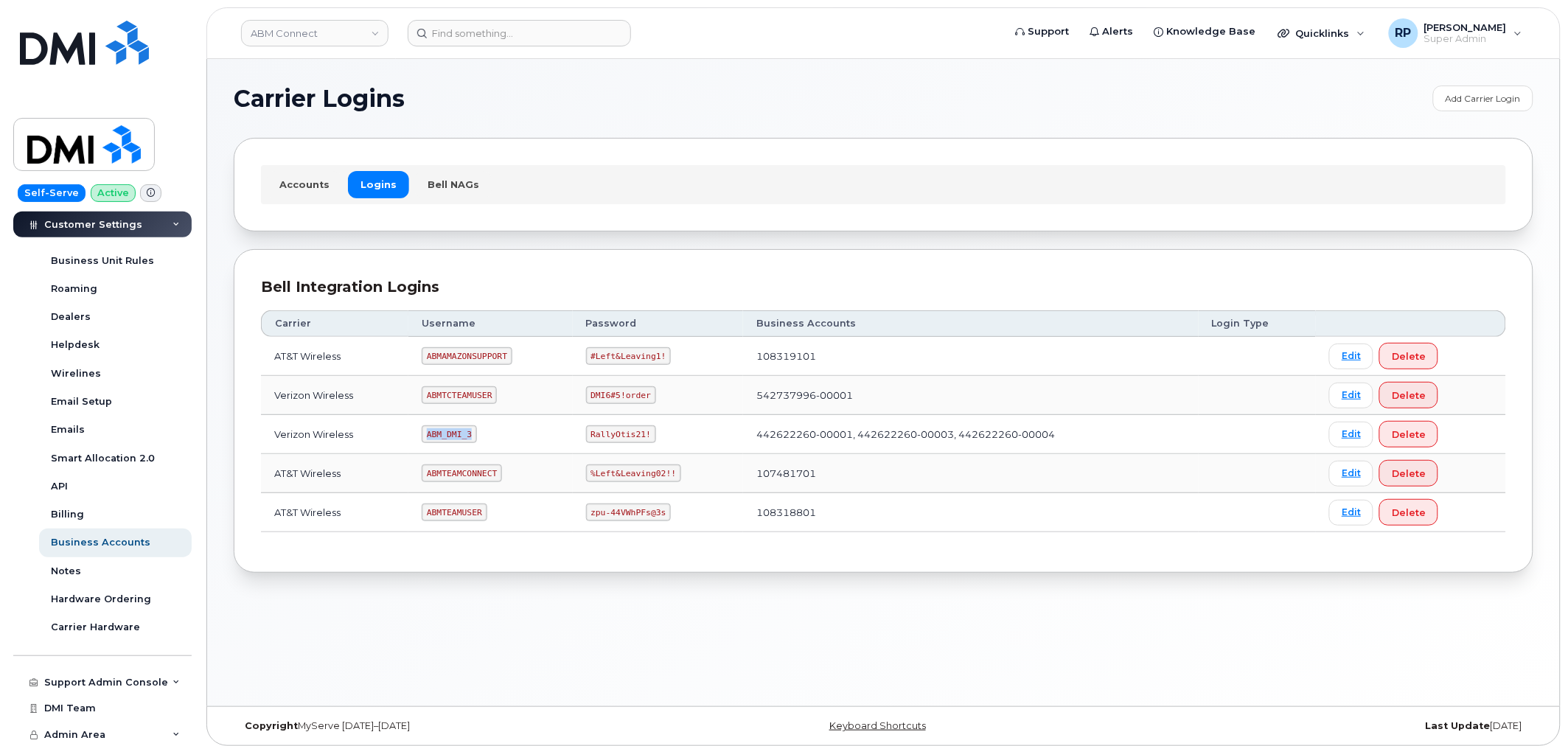
drag, startPoint x: 429, startPoint y: 439, endPoint x: 477, endPoint y: 437, distance: 48.0
click at [481, 437] on td "ABM_DMI_3" at bounding box center [490, 434] width 164 height 39
copy code "ABM_DMI_3"
drag, startPoint x: 584, startPoint y: 432, endPoint x: 653, endPoint y: 438, distance: 69.3
click at [653, 438] on td "RallyOtis21!" at bounding box center [658, 434] width 171 height 39
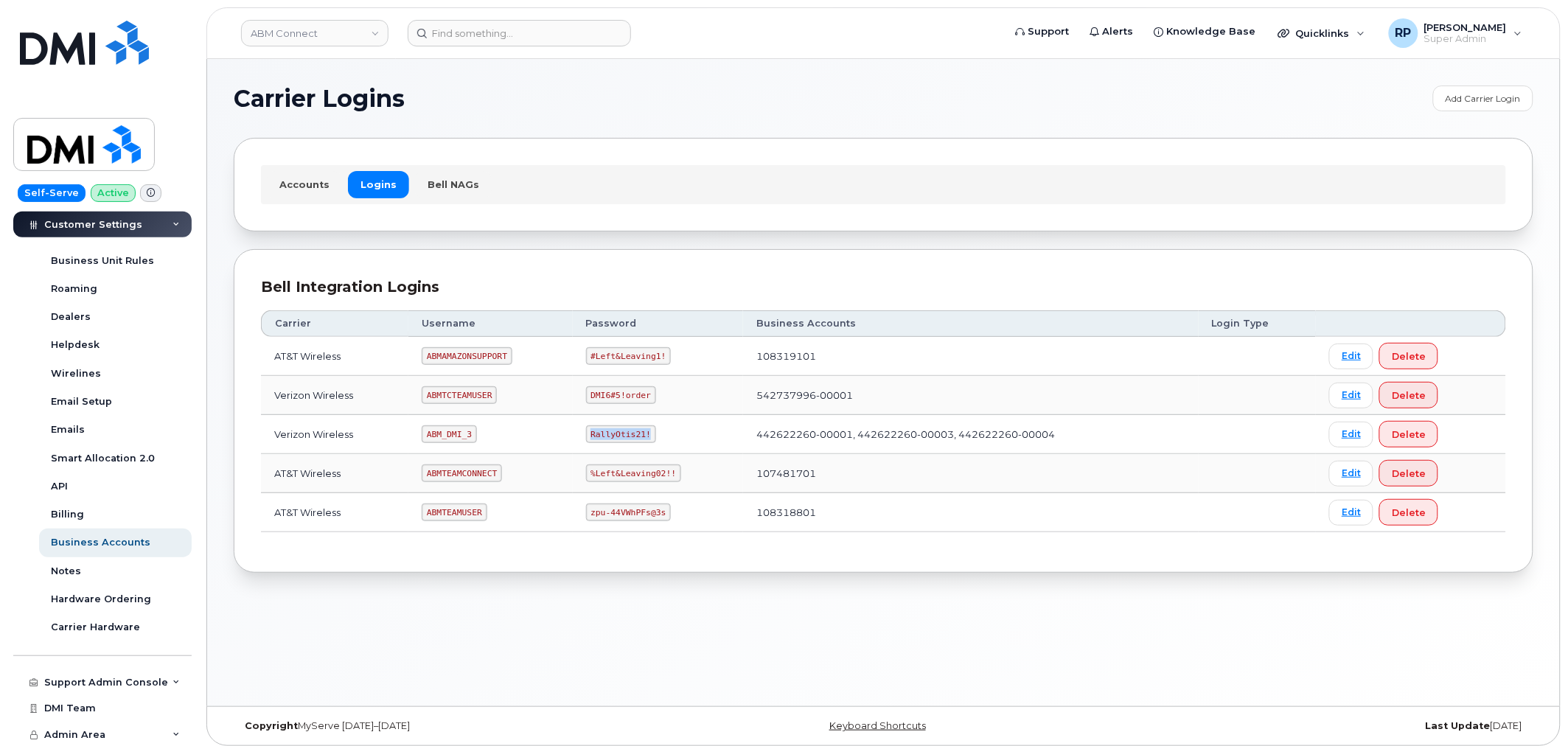
copy code "RallyOtis21!"
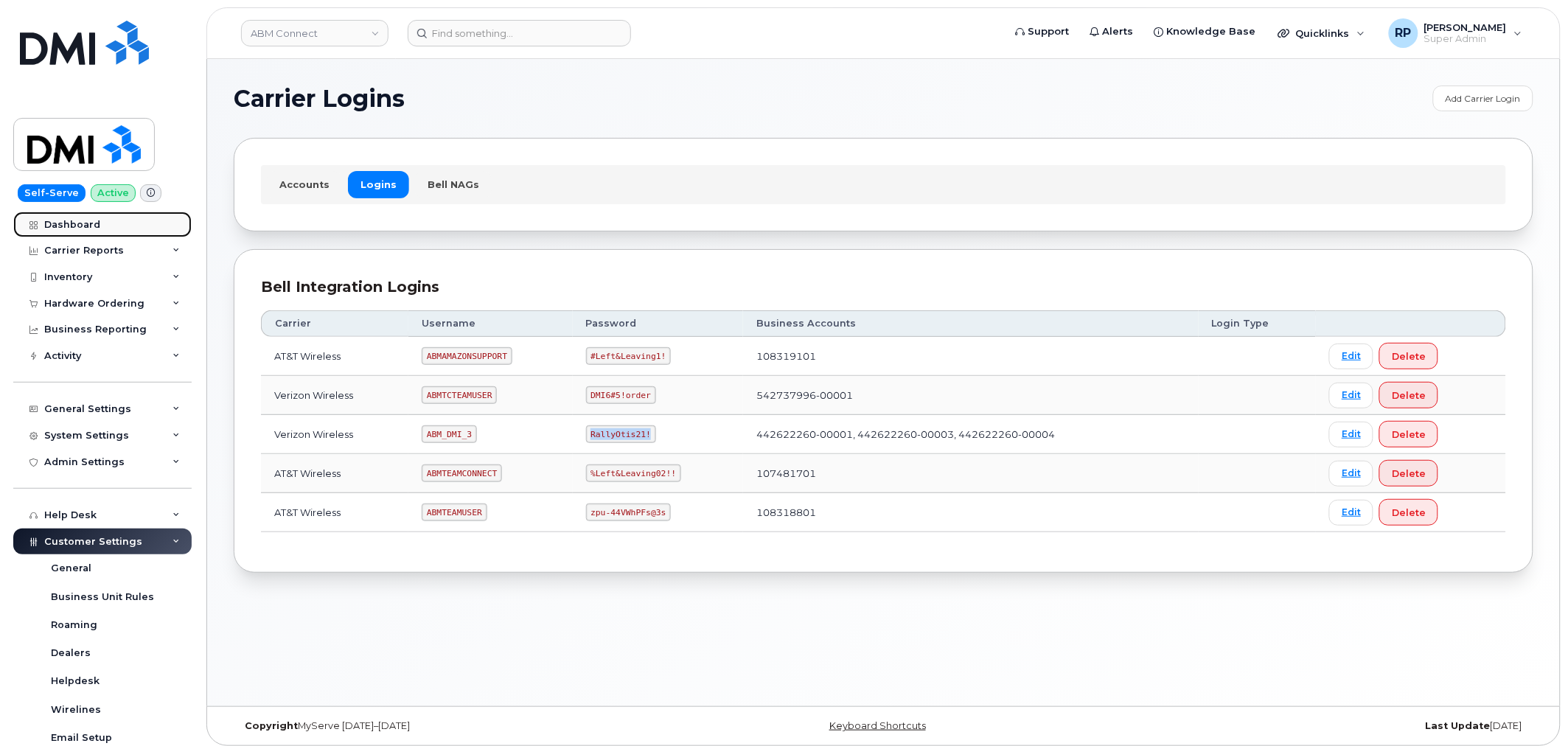
click at [83, 221] on div "Dashboard" at bounding box center [72, 224] width 56 height 12
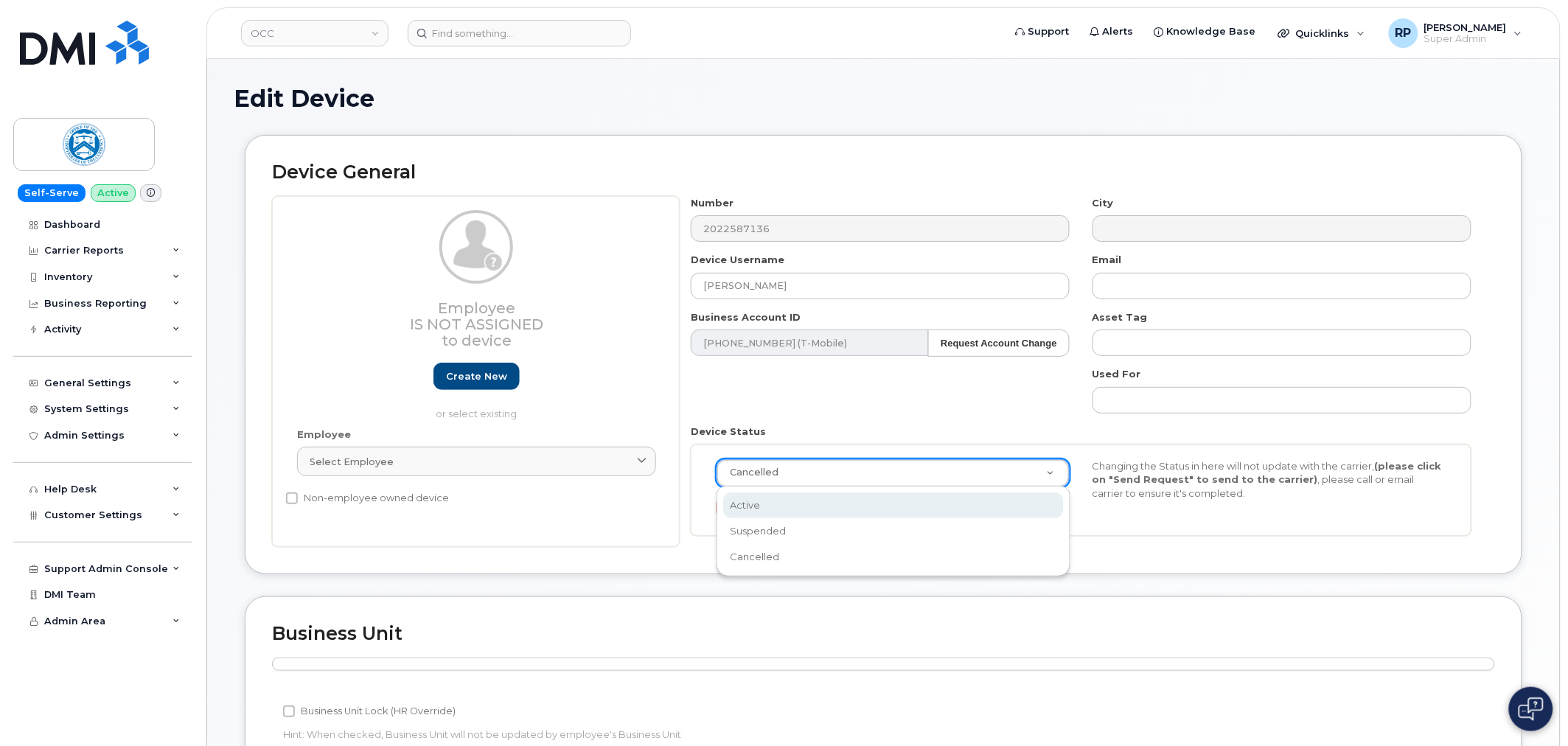
scroll to position [0, 5]
select select "active"
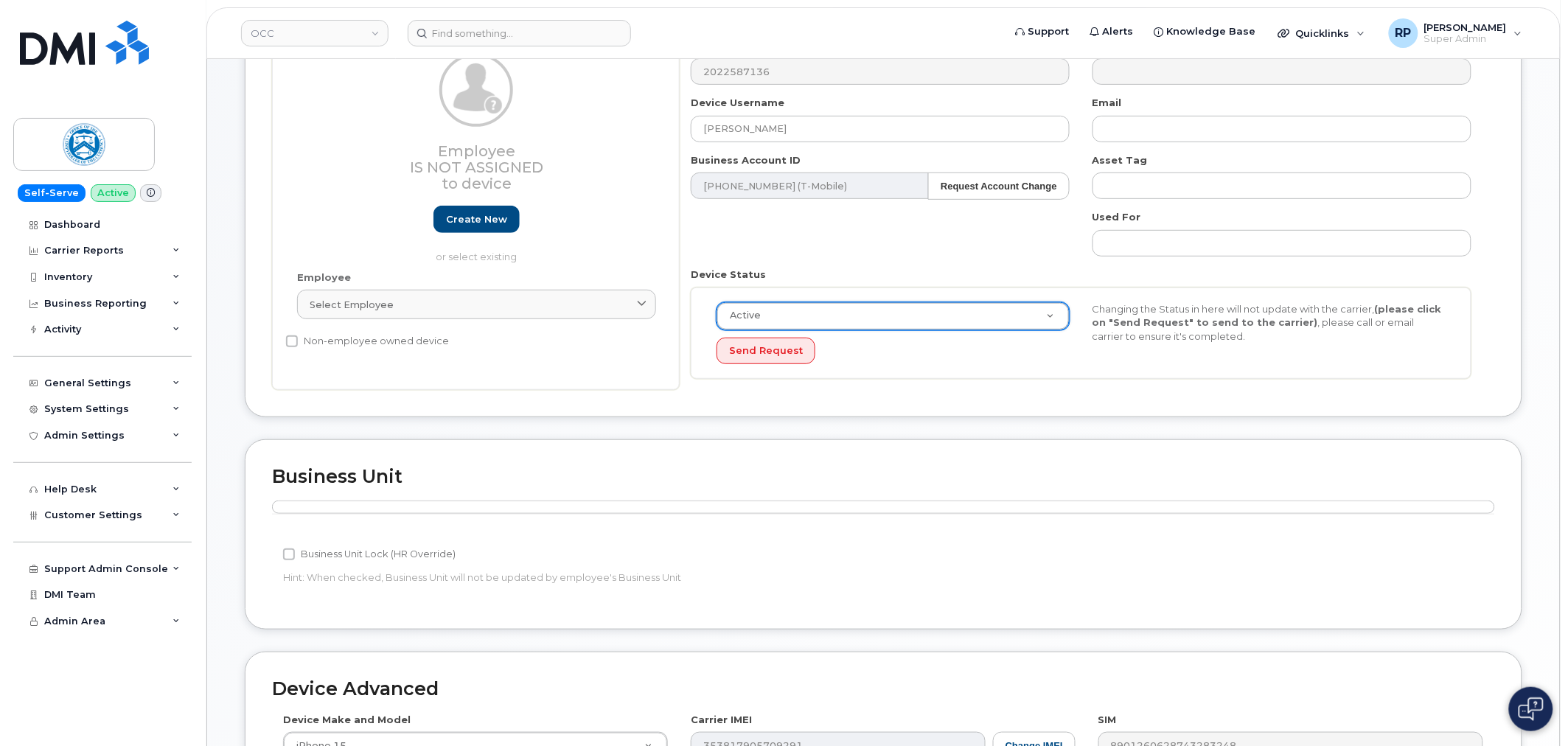
scroll to position [504, 0]
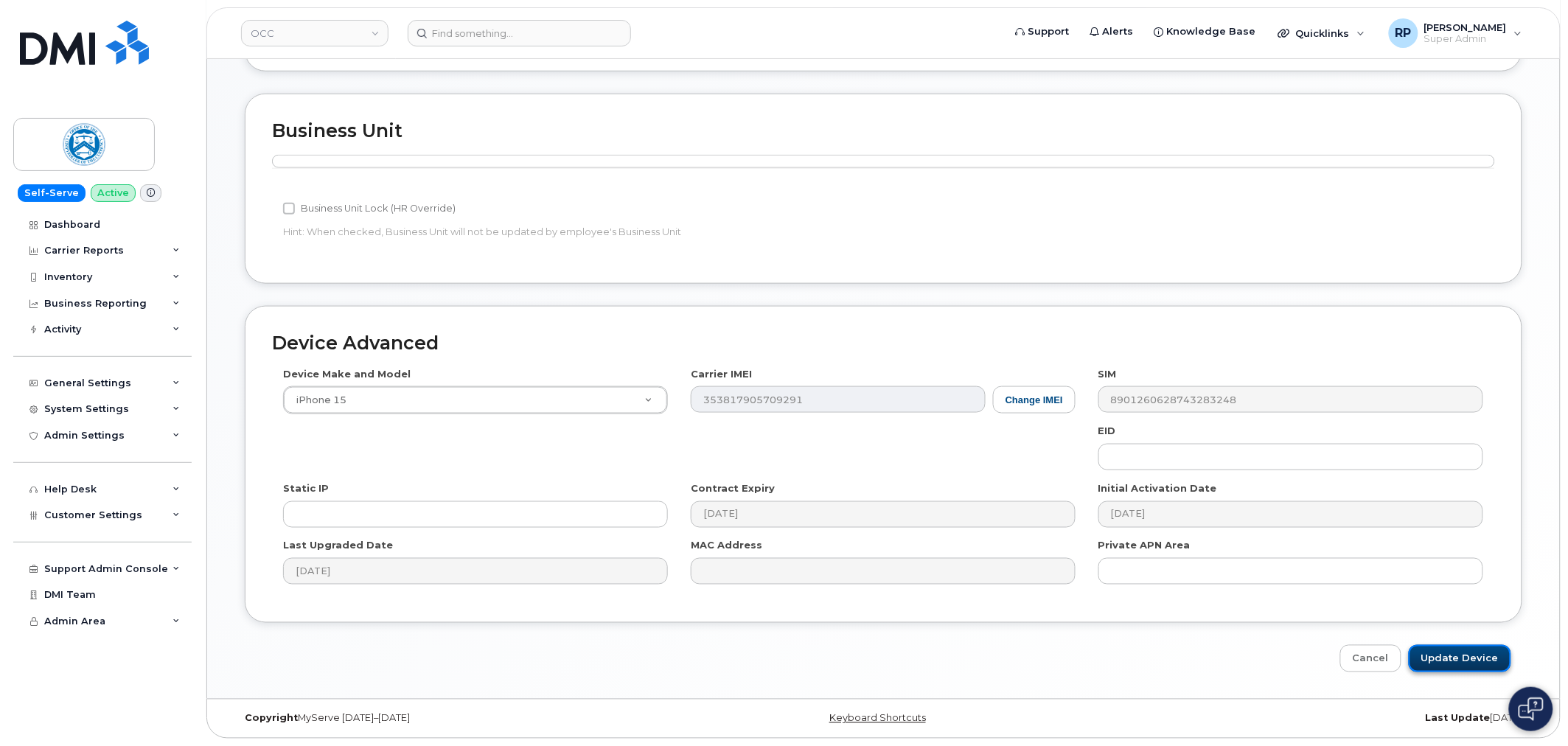
click at [1458, 658] on input "Update Device" at bounding box center [1460, 659] width 103 height 27
type input "Saving..."
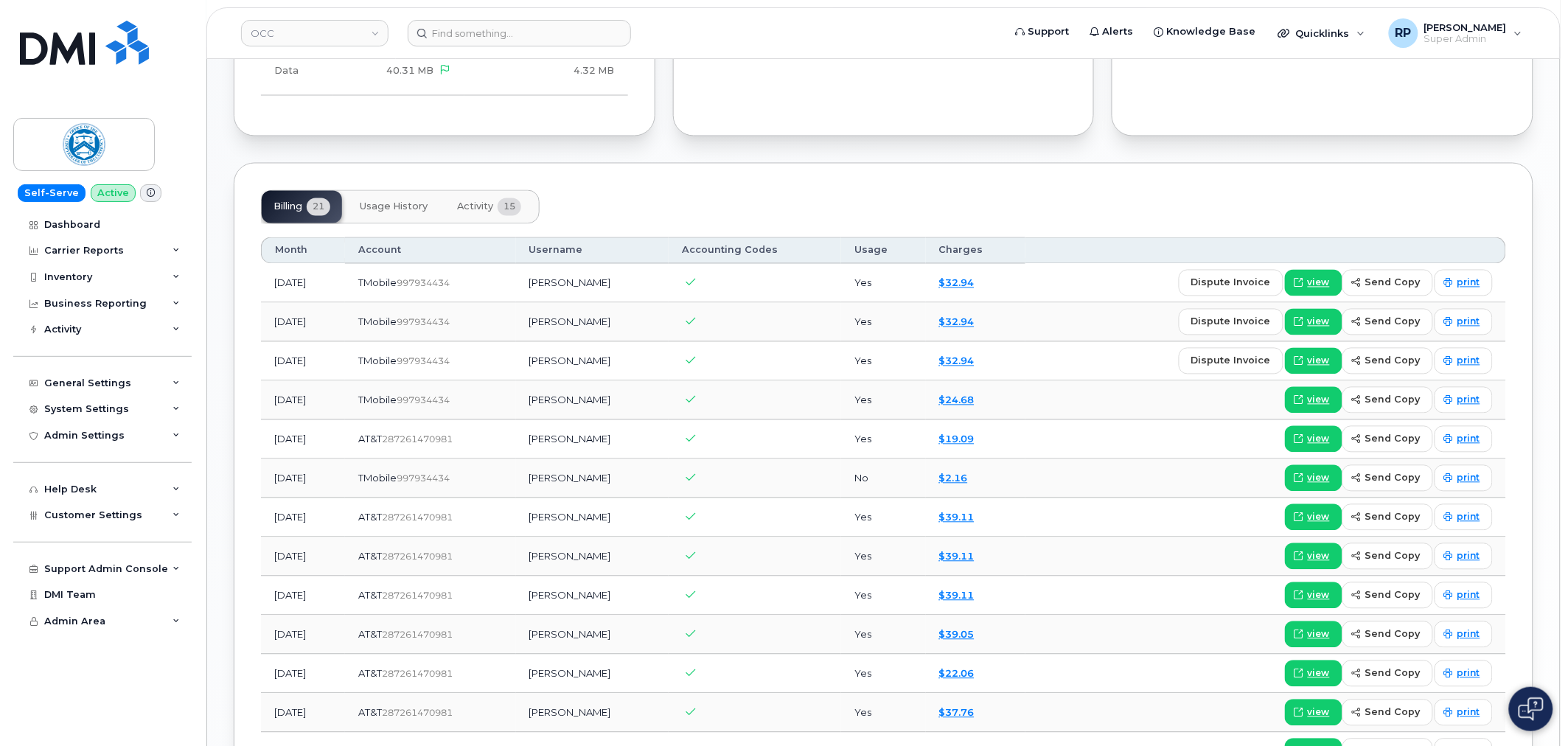
scroll to position [1092, 0]
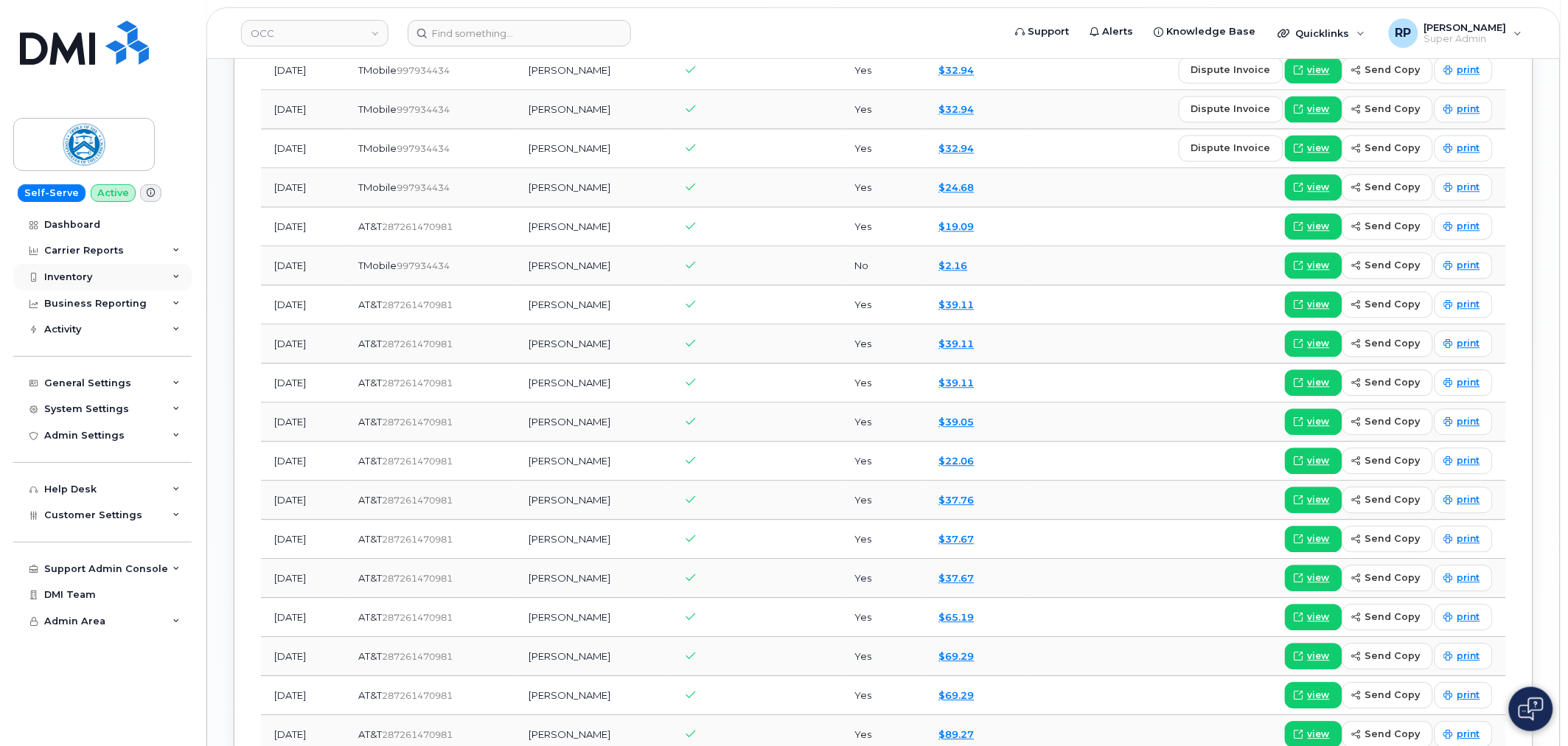
click at [74, 268] on div "Inventory" at bounding box center [103, 277] width 178 height 27
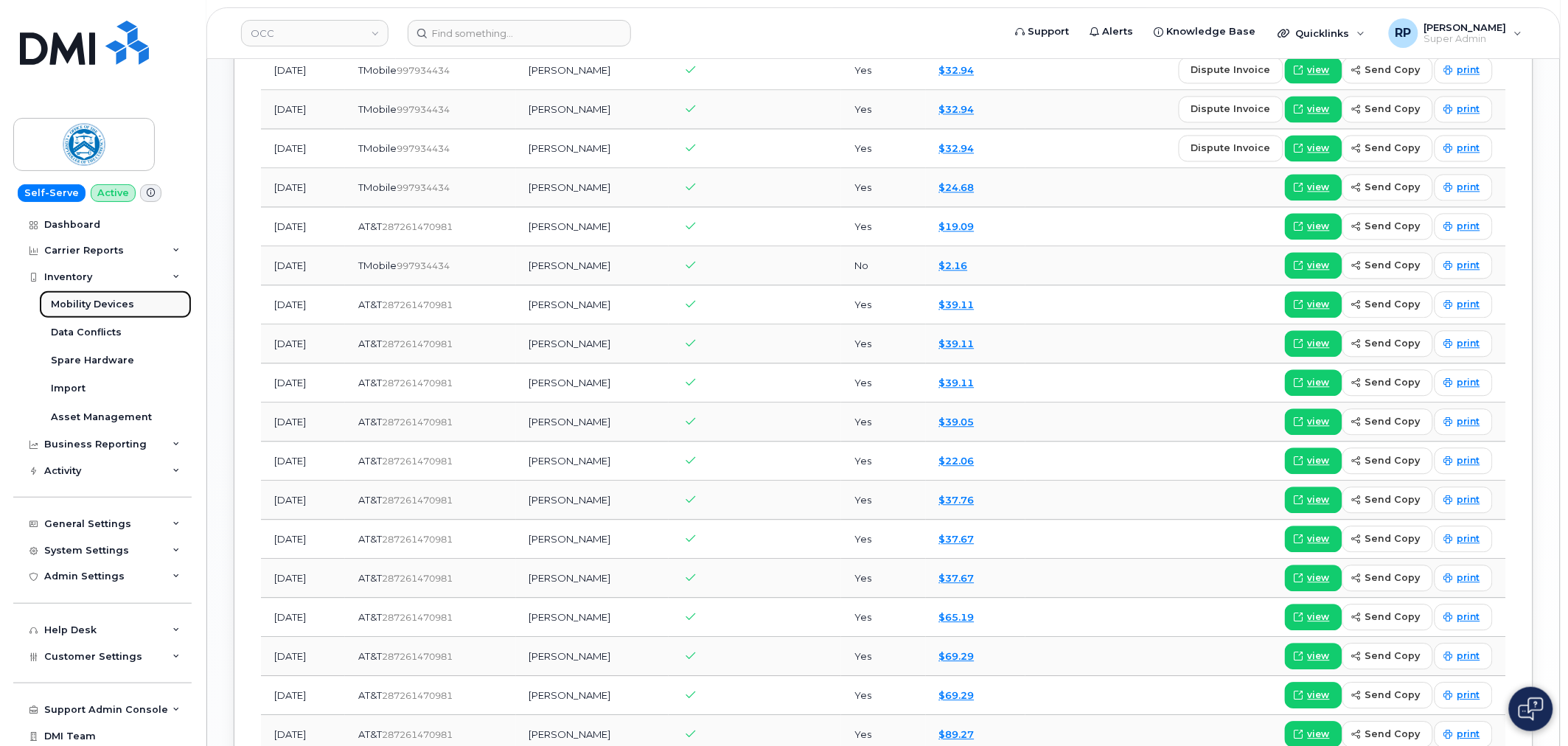
click at [82, 299] on div "Mobility Devices" at bounding box center [92, 305] width 84 height 14
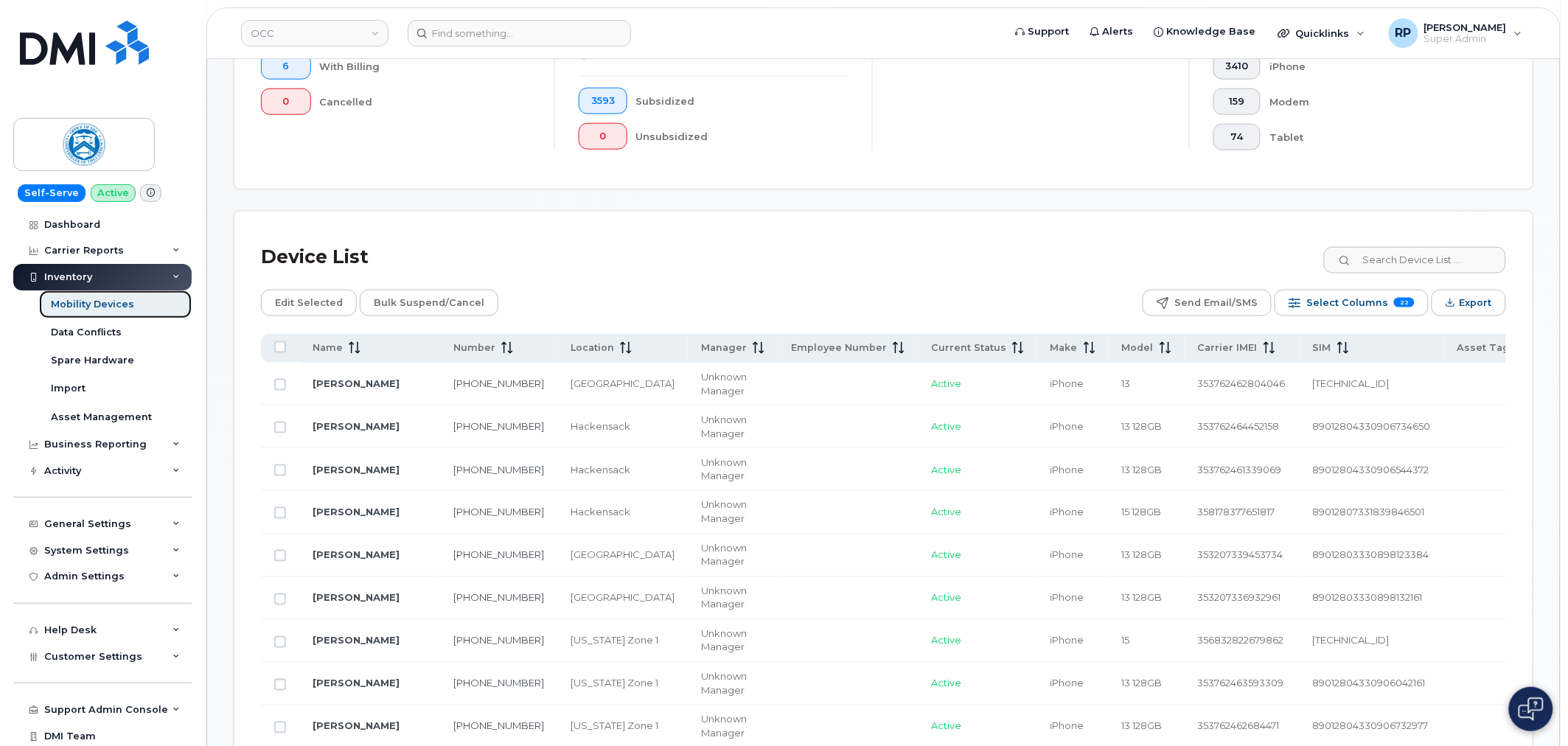
scroll to position [547, 0]
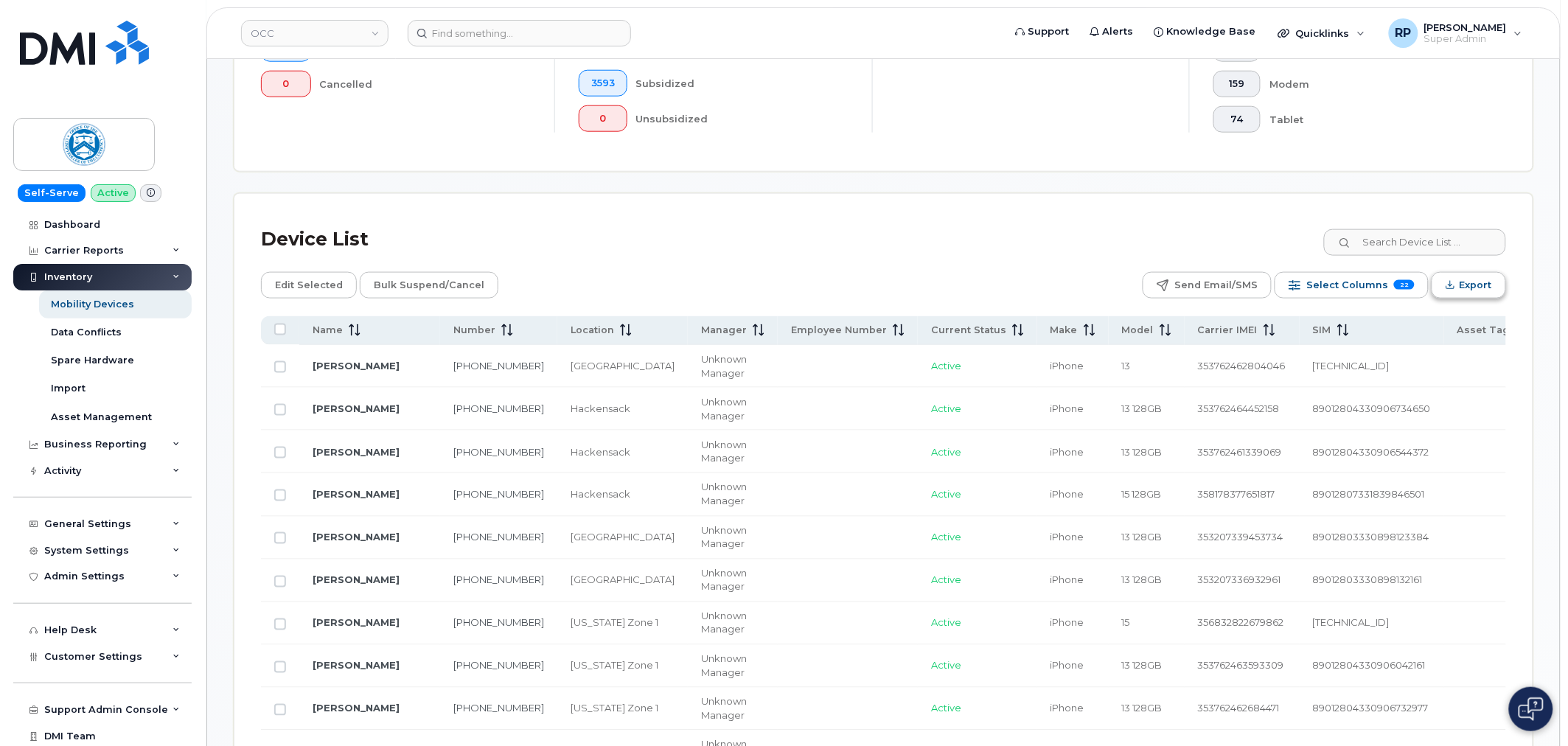
click at [1470, 293] on span "Export" at bounding box center [1476, 285] width 32 height 23
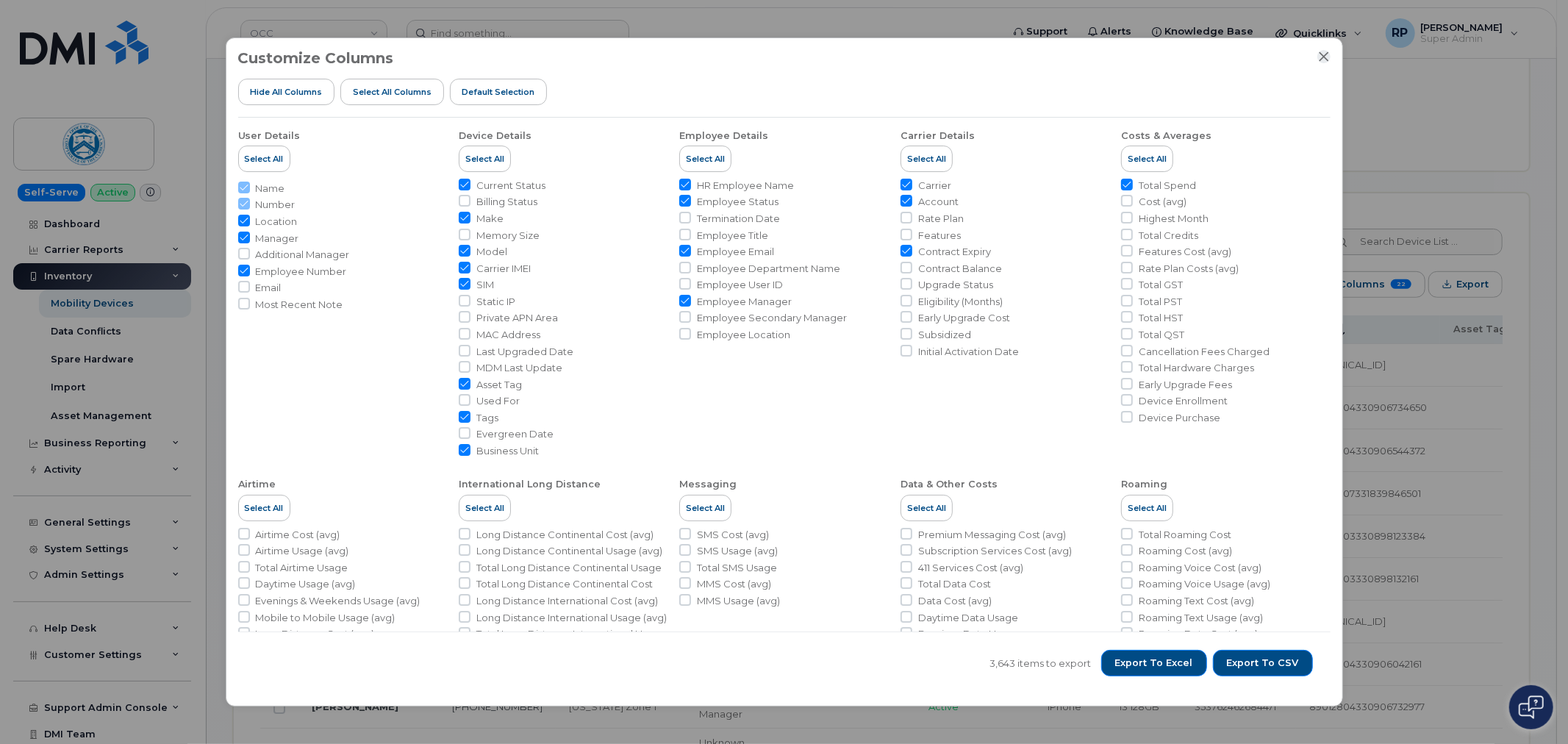
click at [1324, 59] on icon "Close" at bounding box center [1324, 56] width 12 height 12
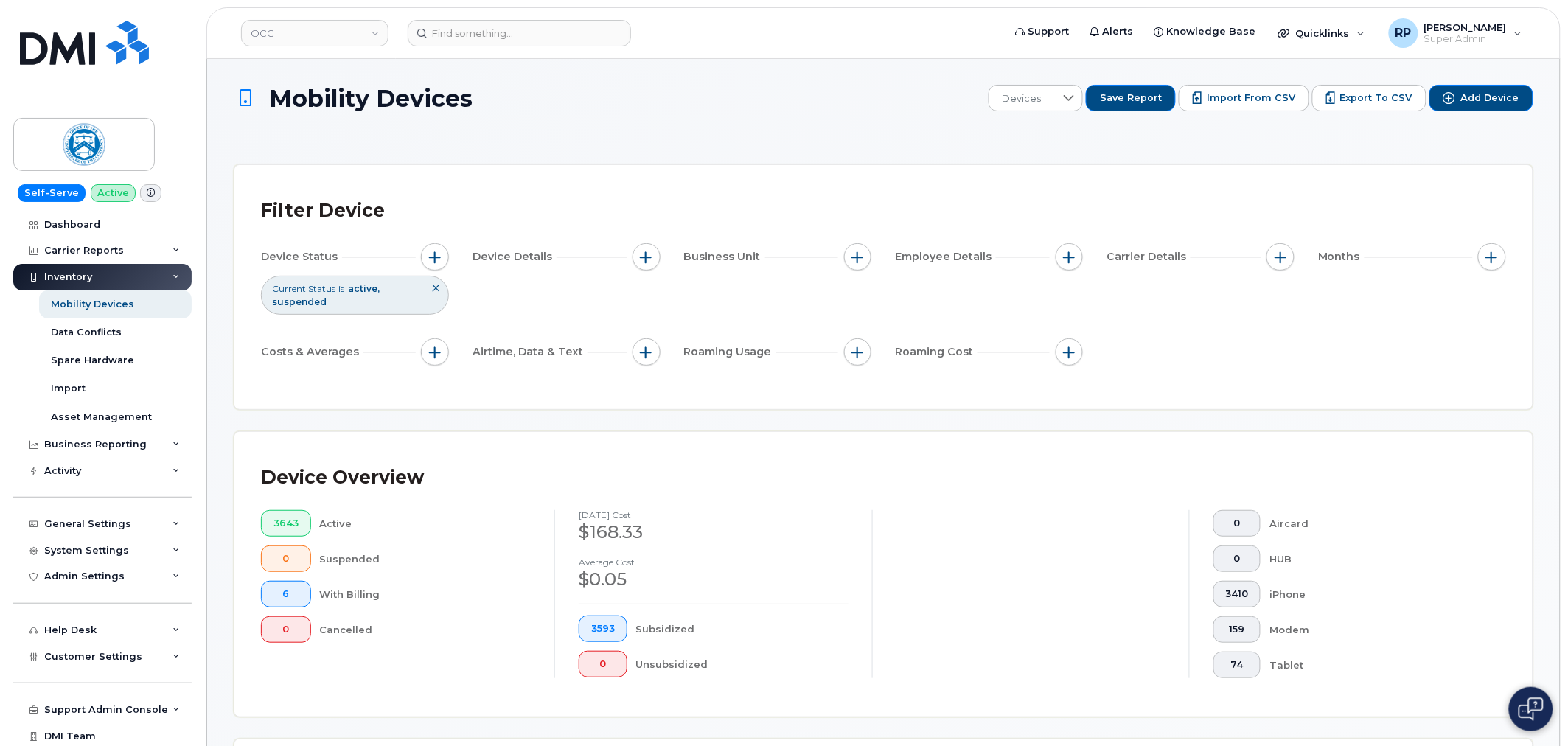
scroll to position [0, 0]
click at [1278, 255] on span "button" at bounding box center [1280, 258] width 12 height 12
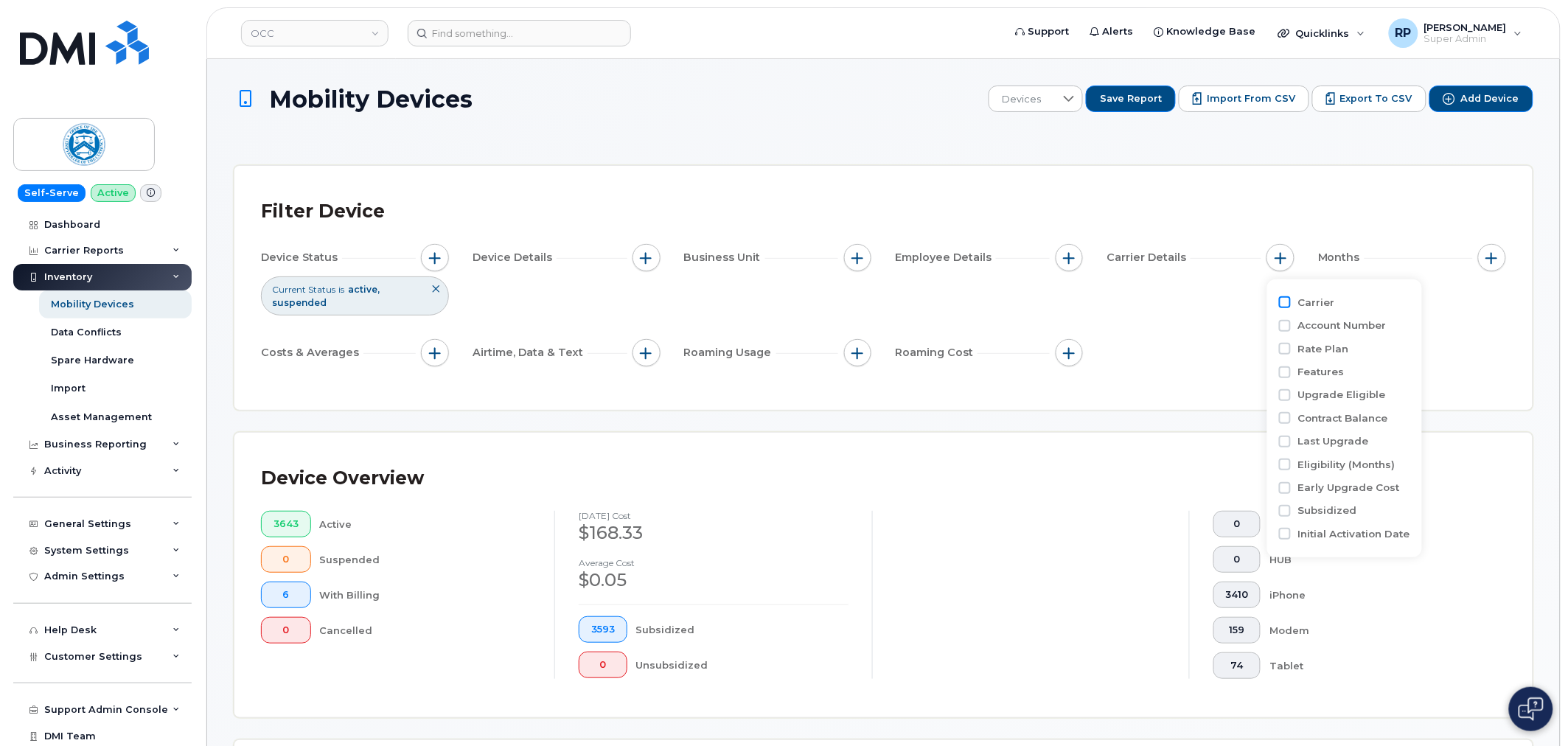
click at [1288, 302] on input "Carrier" at bounding box center [1284, 302] width 12 height 12
checkbox input "true"
click at [1324, 361] on div "empty" at bounding box center [1367, 363] width 133 height 25
click at [1316, 450] on input "T-Mobile" at bounding box center [1318, 451] width 12 height 12
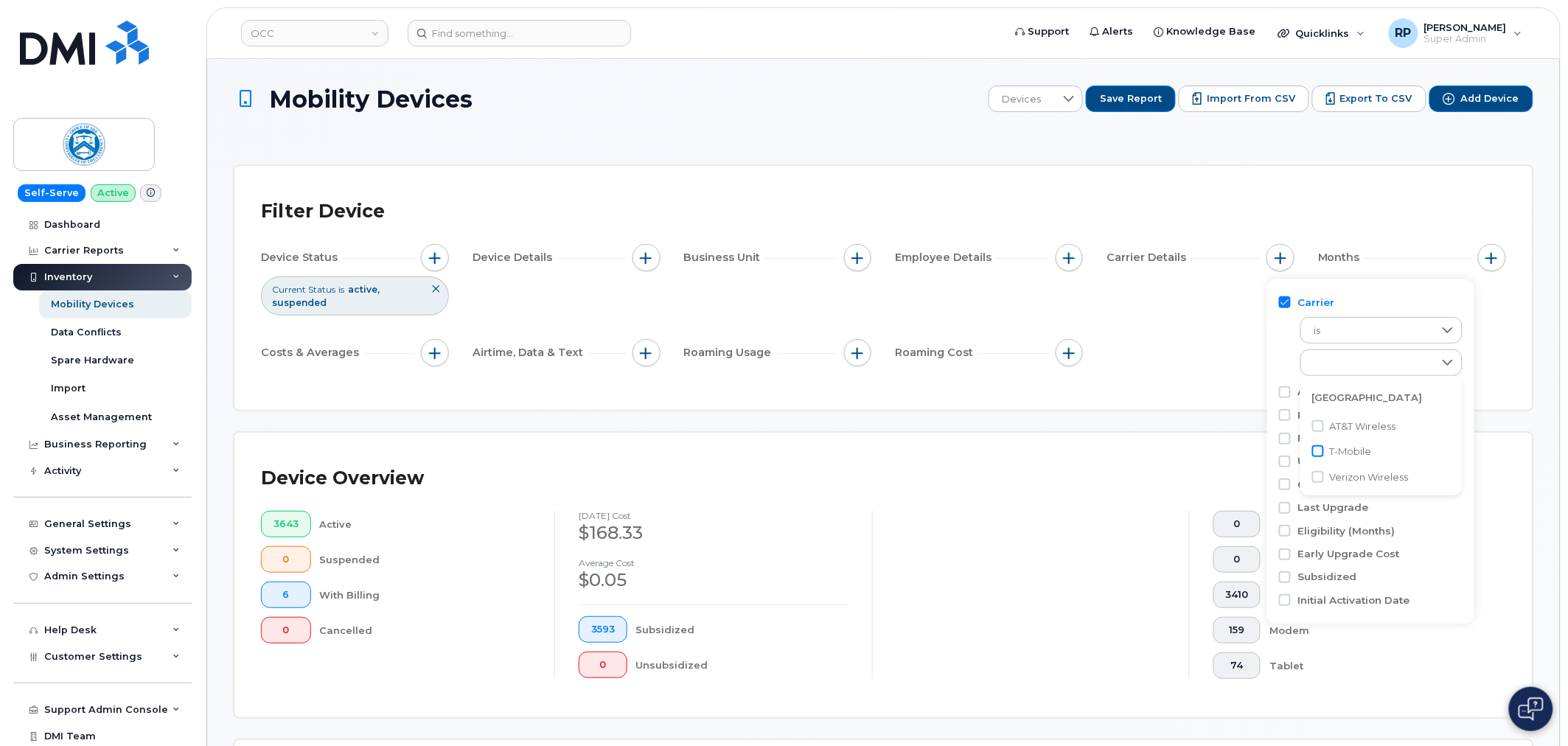
checkbox input "true"
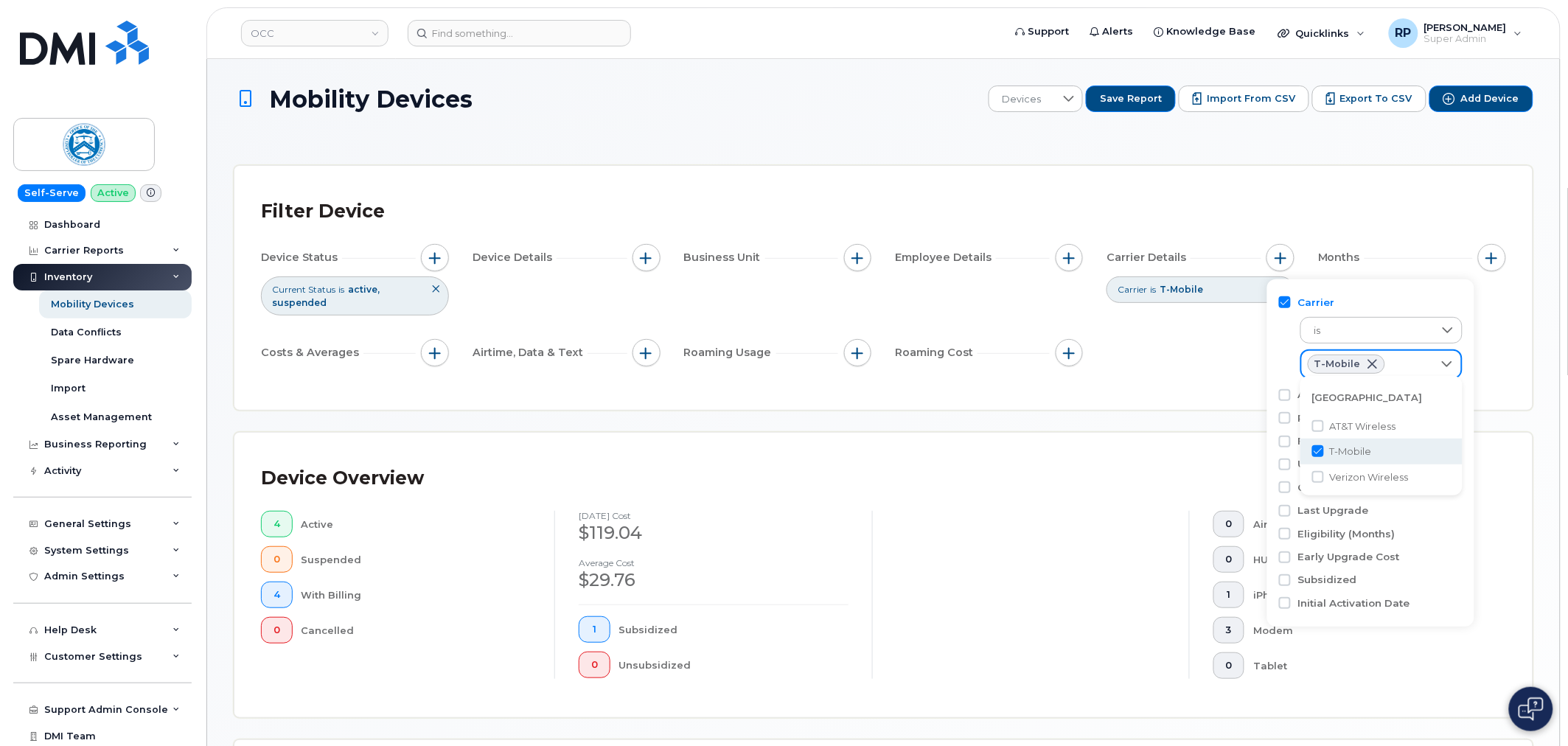
click at [1182, 432] on div "Device Overview 4 Active 0 Suspended 4 With Billing 0 Cancelled August 2025 cos…" at bounding box center [883, 575] width 1298 height 285
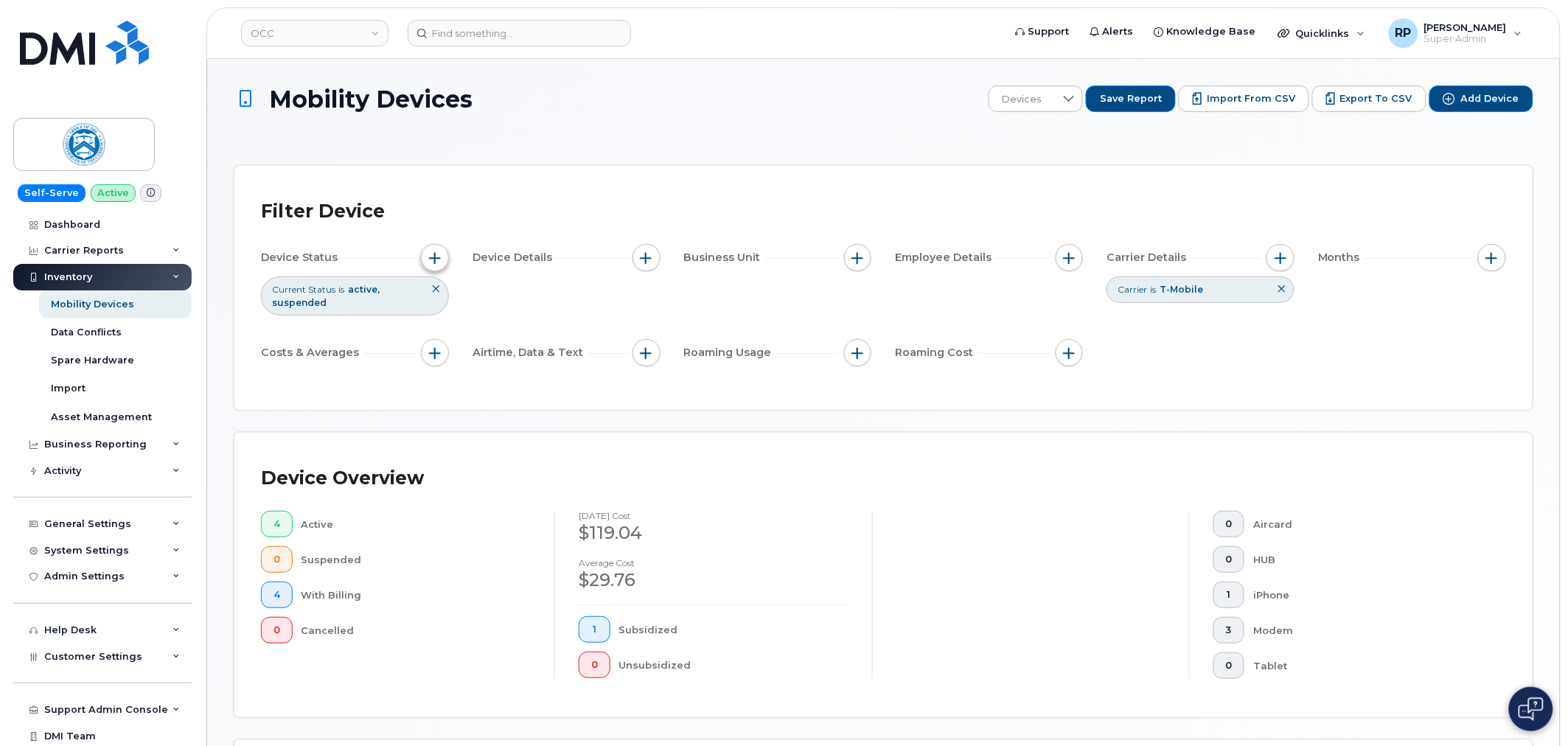
click at [431, 256] on span "button" at bounding box center [435, 258] width 12 height 12
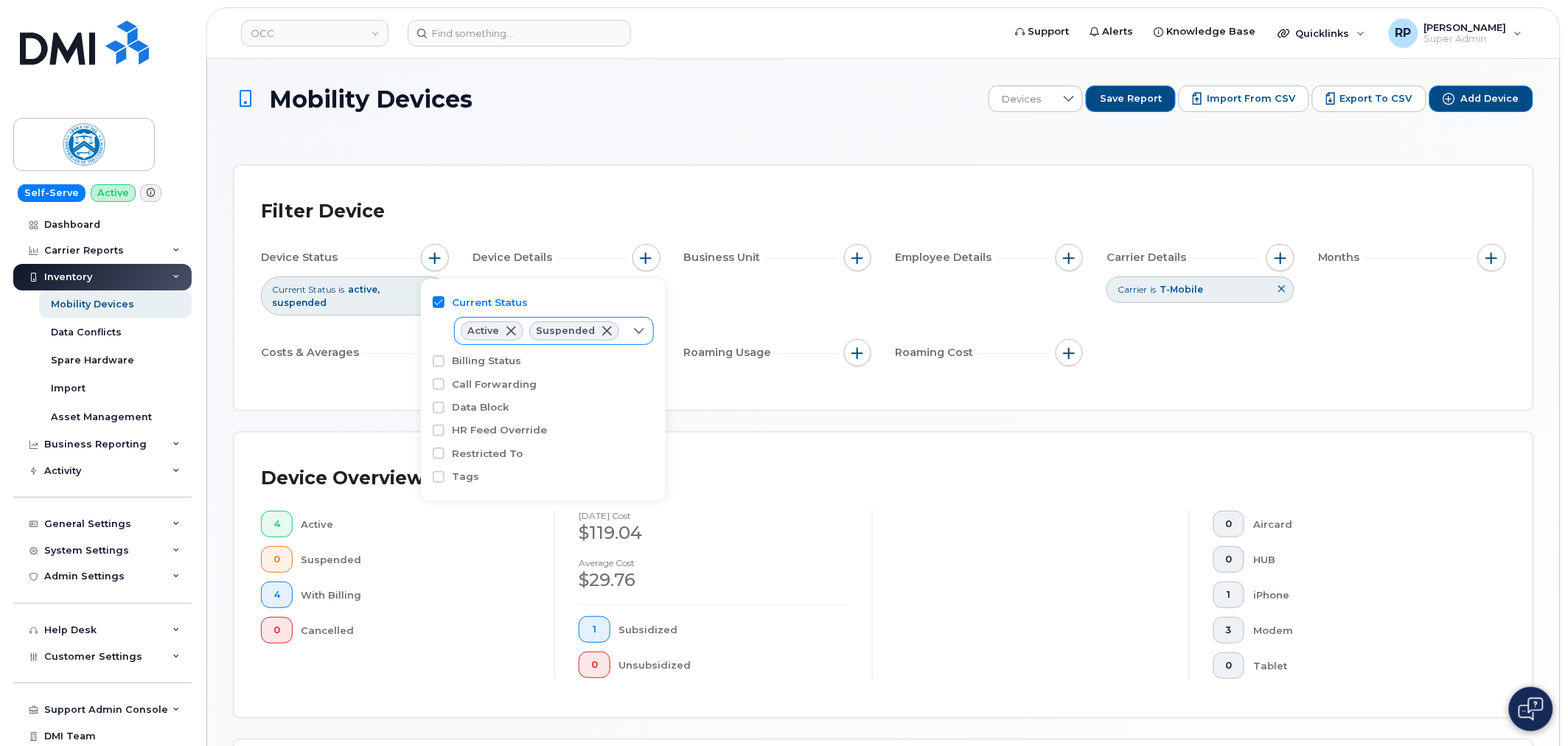
click at [634, 330] on icon at bounding box center [639, 330] width 10 height 6
click at [482, 416] on li "Cancelled" at bounding box center [551, 415] width 194 height 26
checkbox input "true"
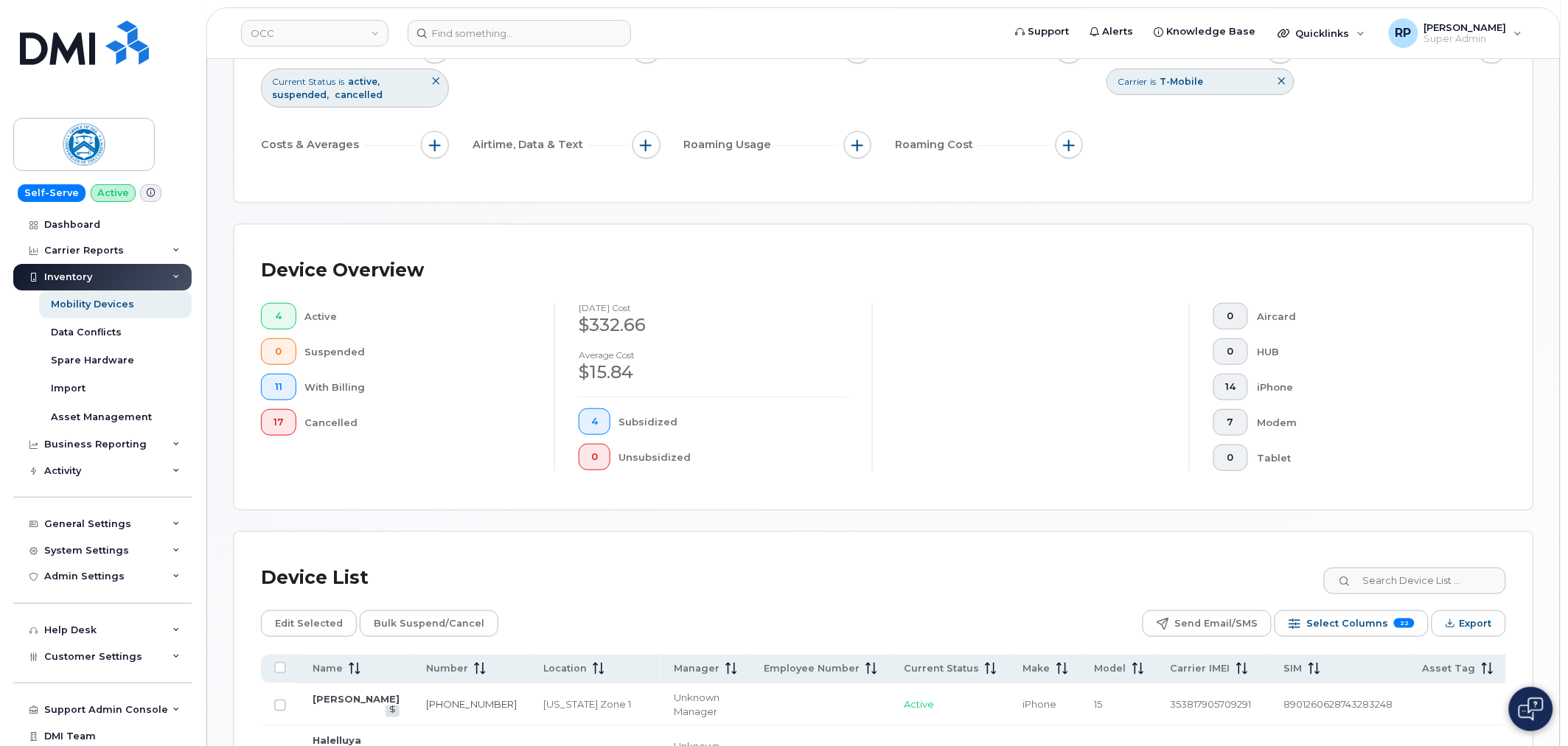
scroll to position [409, 0]
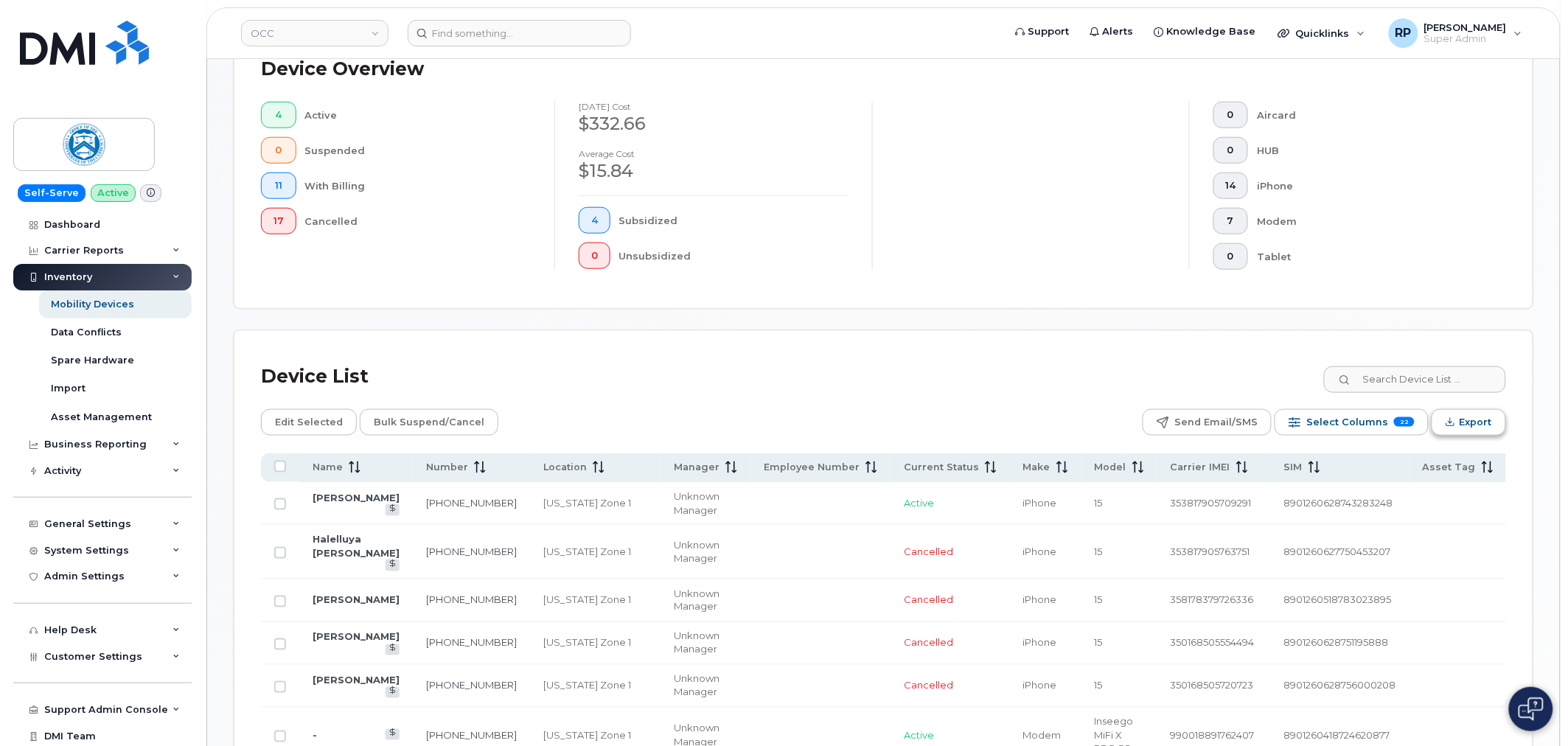
click at [1475, 423] on span "Export" at bounding box center [1476, 423] width 32 height 23
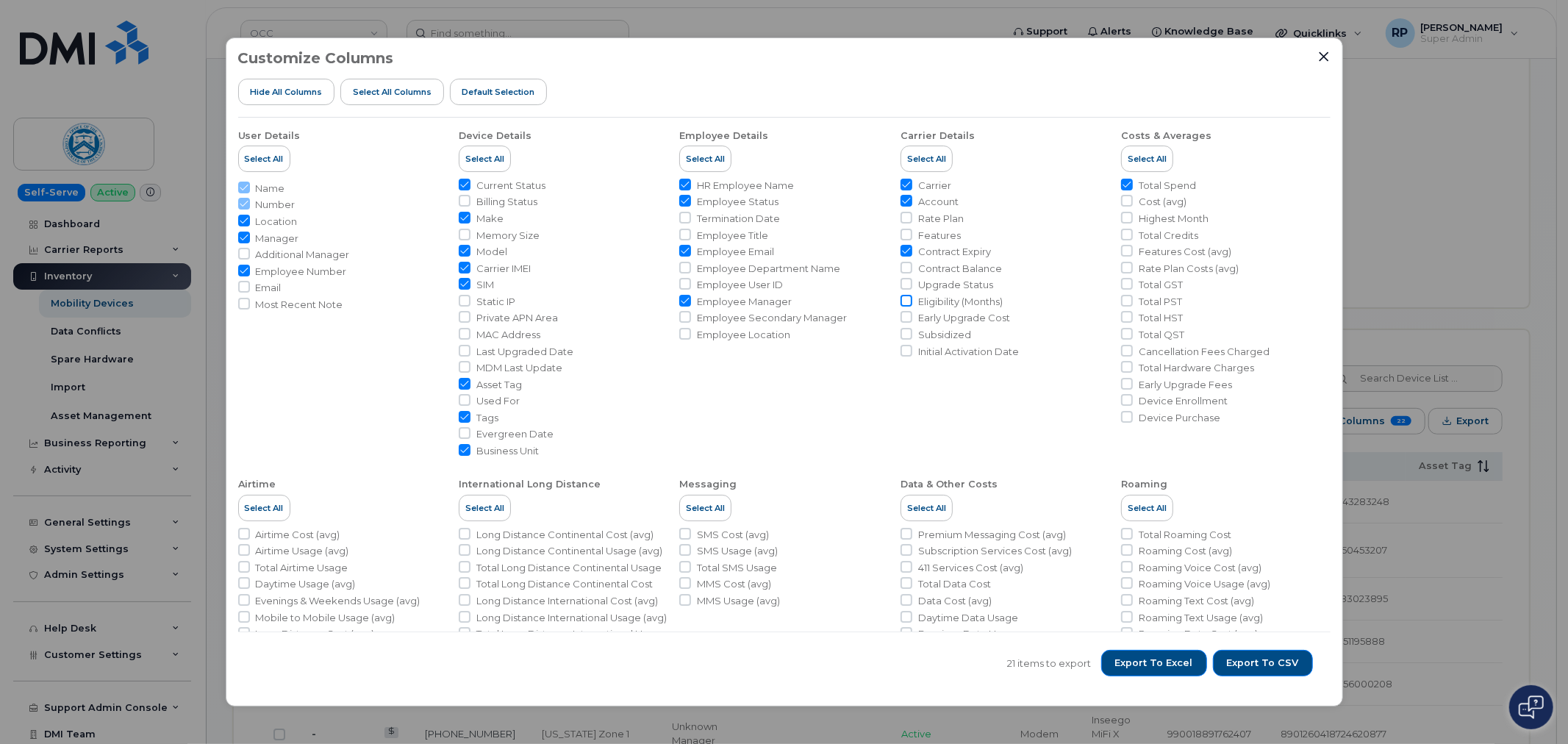
click at [901, 298] on input "Eligibility (Months)" at bounding box center [906, 301] width 12 height 12
checkbox input "true"
click at [906, 350] on input "Initial Activation Date" at bounding box center [906, 350] width 12 height 12
checkbox input "true"
click at [1257, 665] on span "Export to CSV" at bounding box center [1263, 663] width 72 height 14
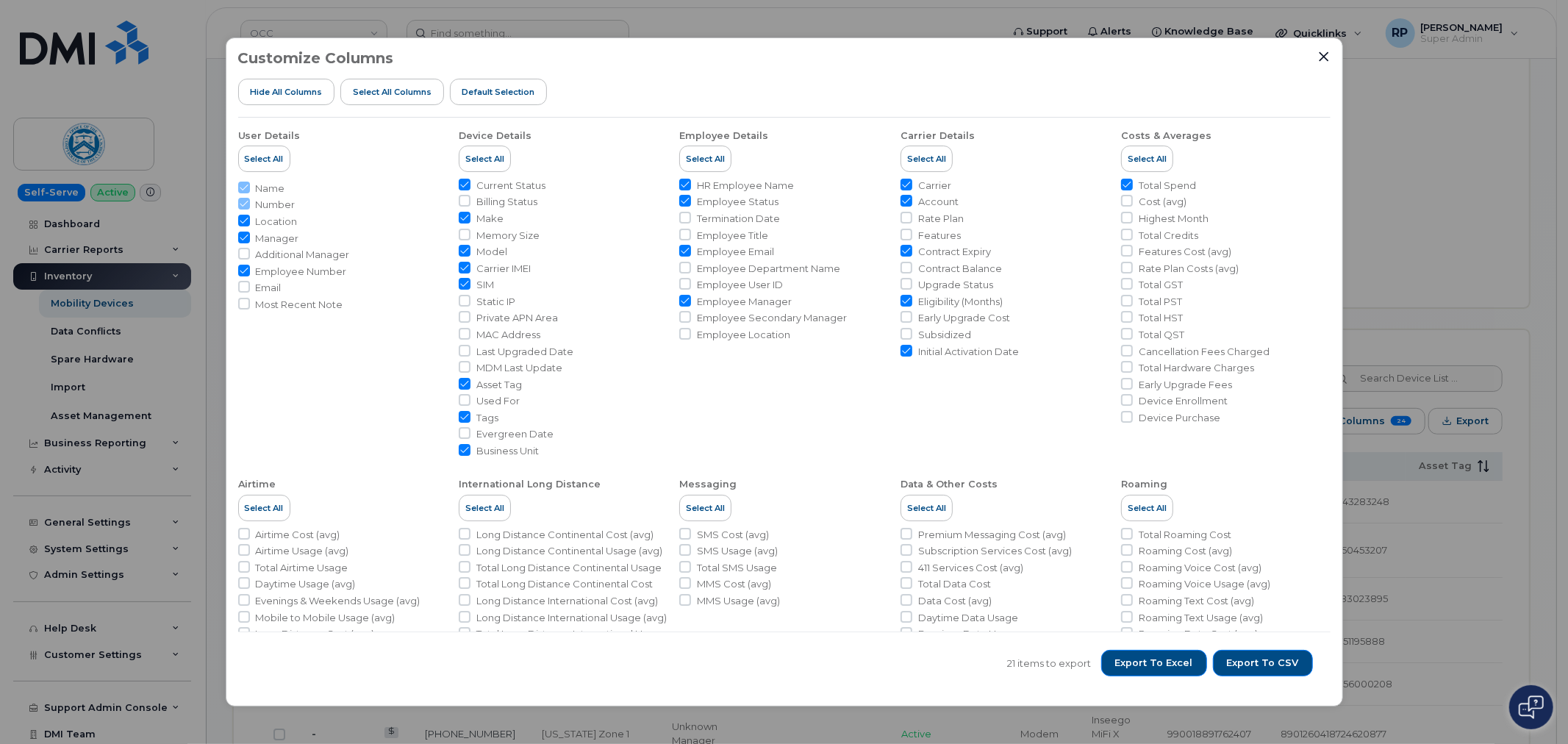
click at [1316, 58] on div "Customize Columns Hide All Columns Select all Columns Default Selection" at bounding box center [784, 83] width 1092 height 67
click at [1320, 55] on icon "Close" at bounding box center [1324, 56] width 12 height 12
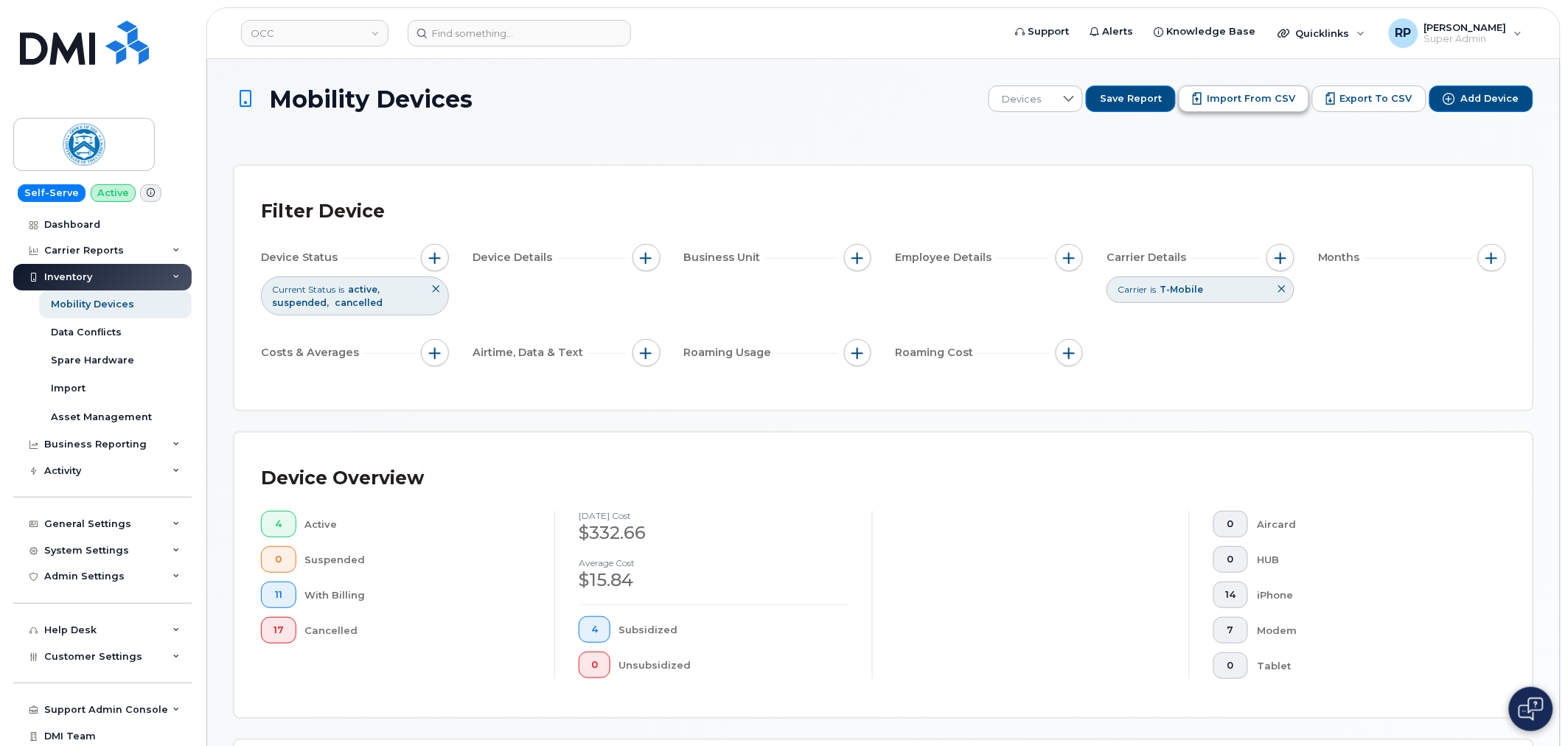
click at [1270, 99] on span "Import from CSV" at bounding box center [1251, 99] width 88 height 14
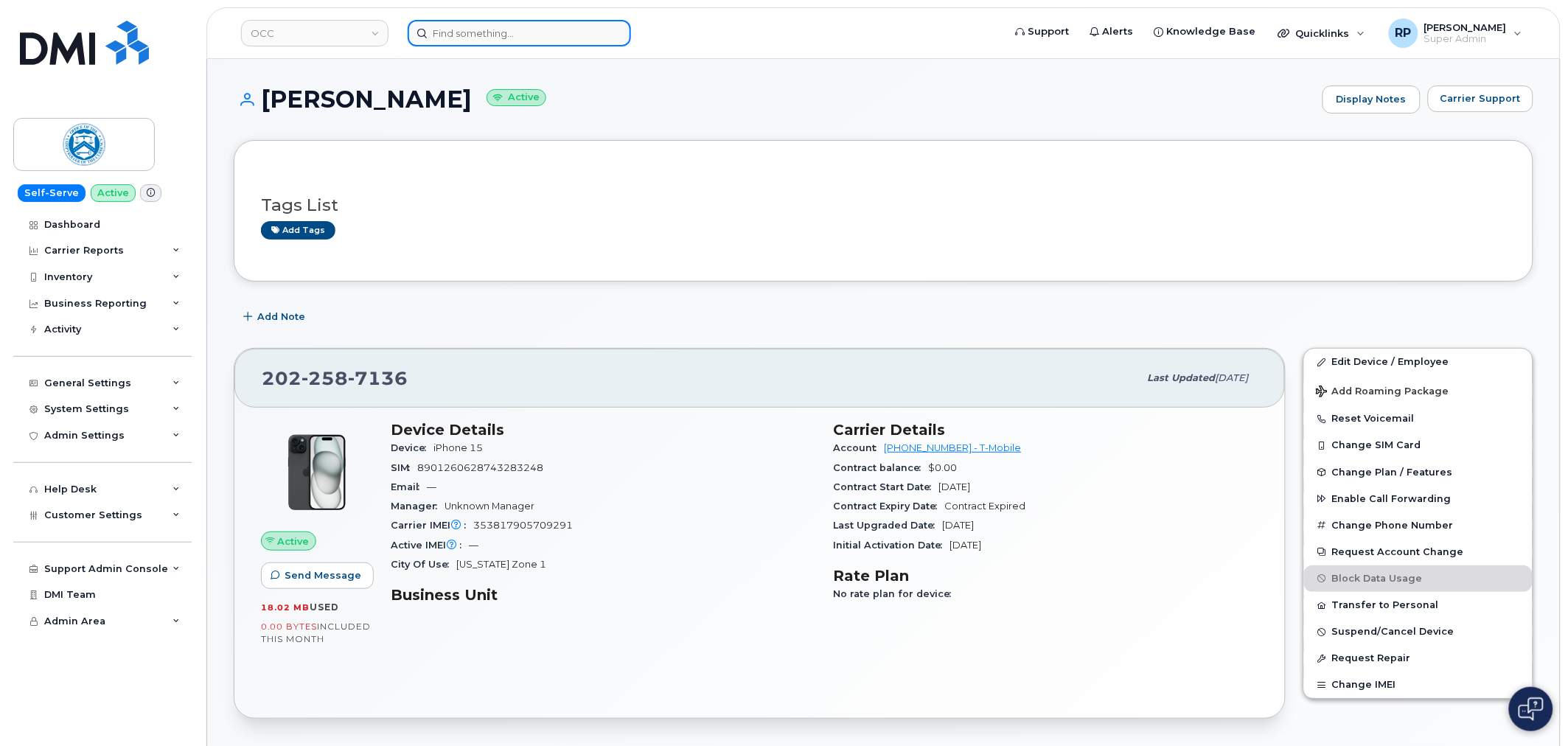
click at [494, 31] on input at bounding box center [519, 33] width 223 height 27
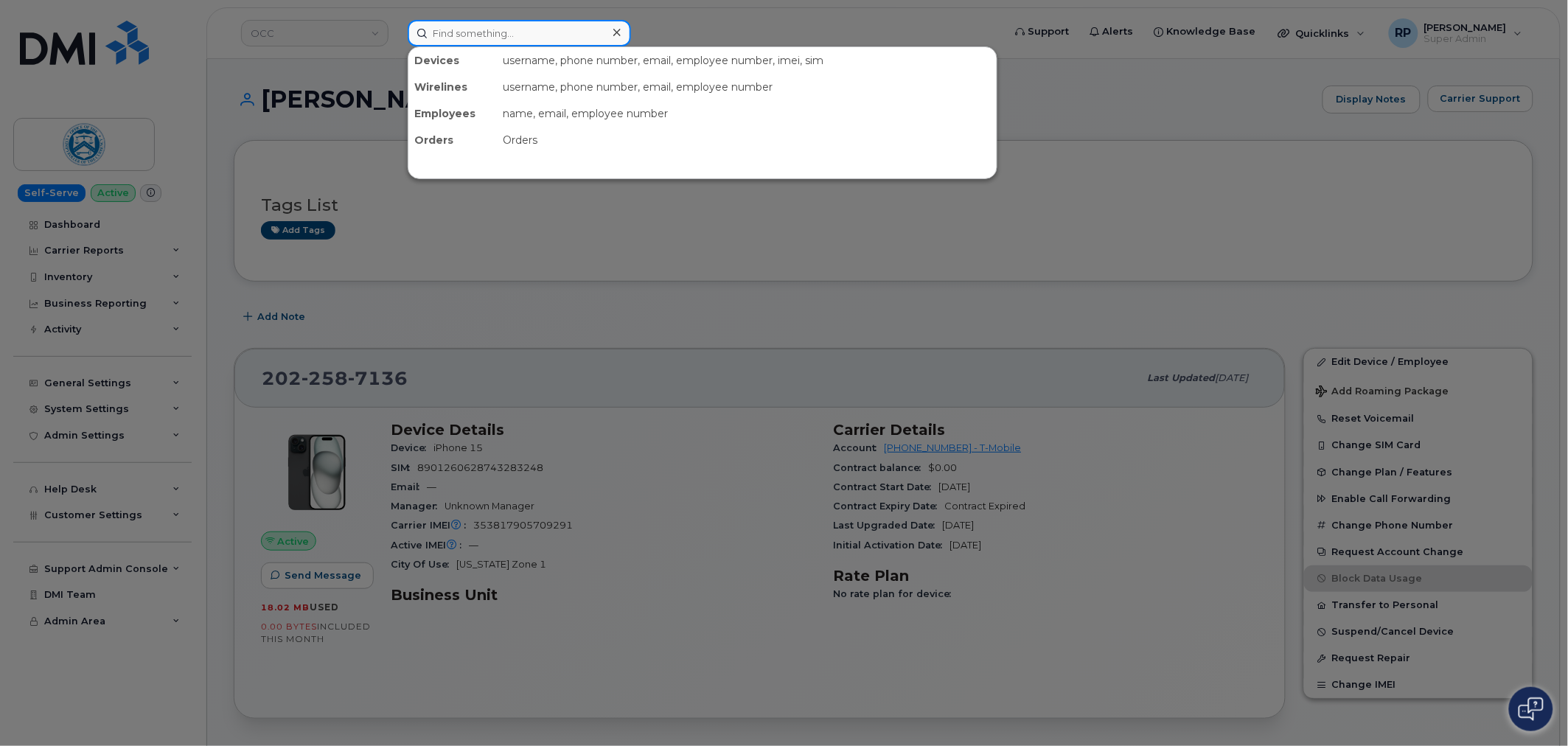
paste input "2029375774"
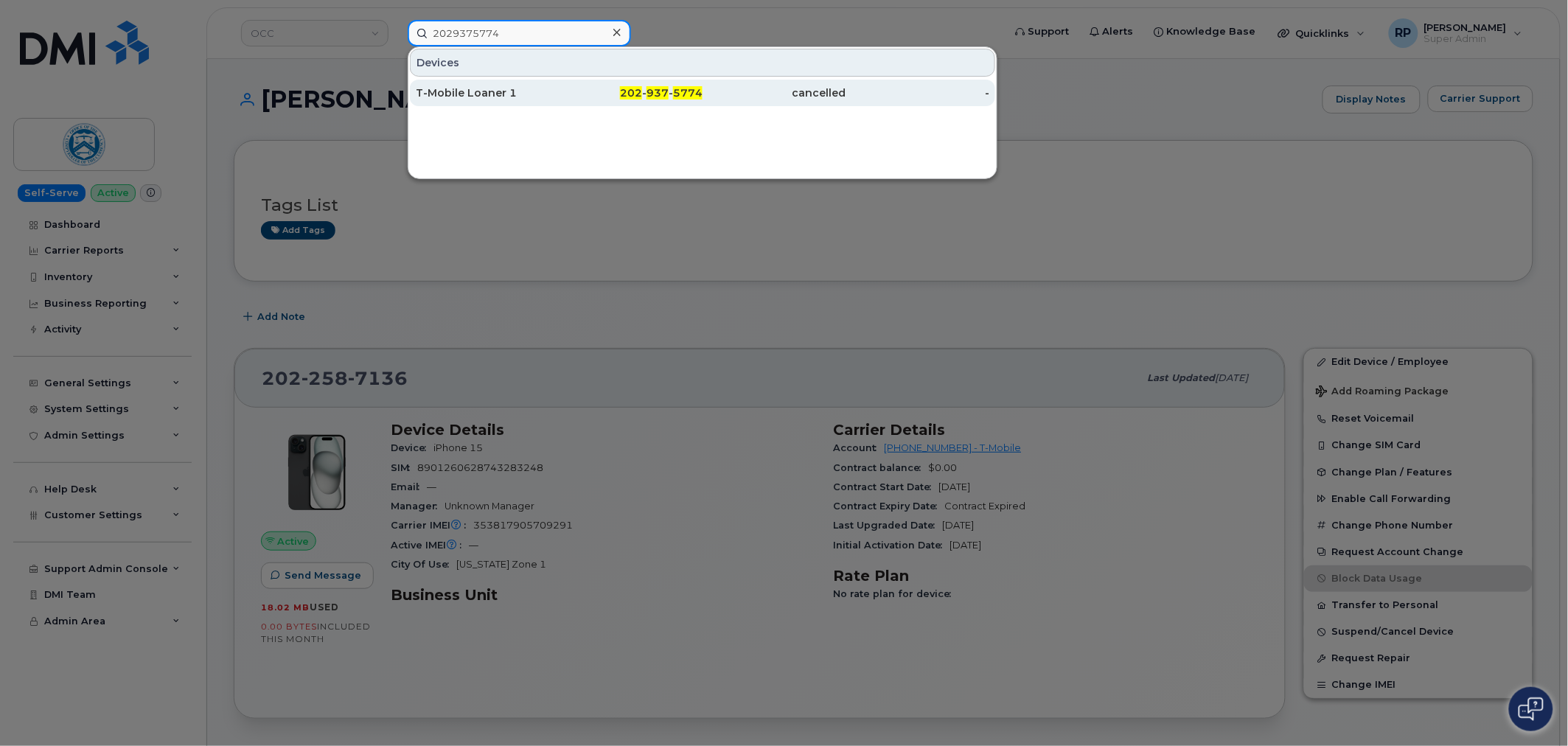
type input "2029375774"
click at [535, 94] on div "T-Mobile Loaner 1" at bounding box center [487, 92] width 144 height 14
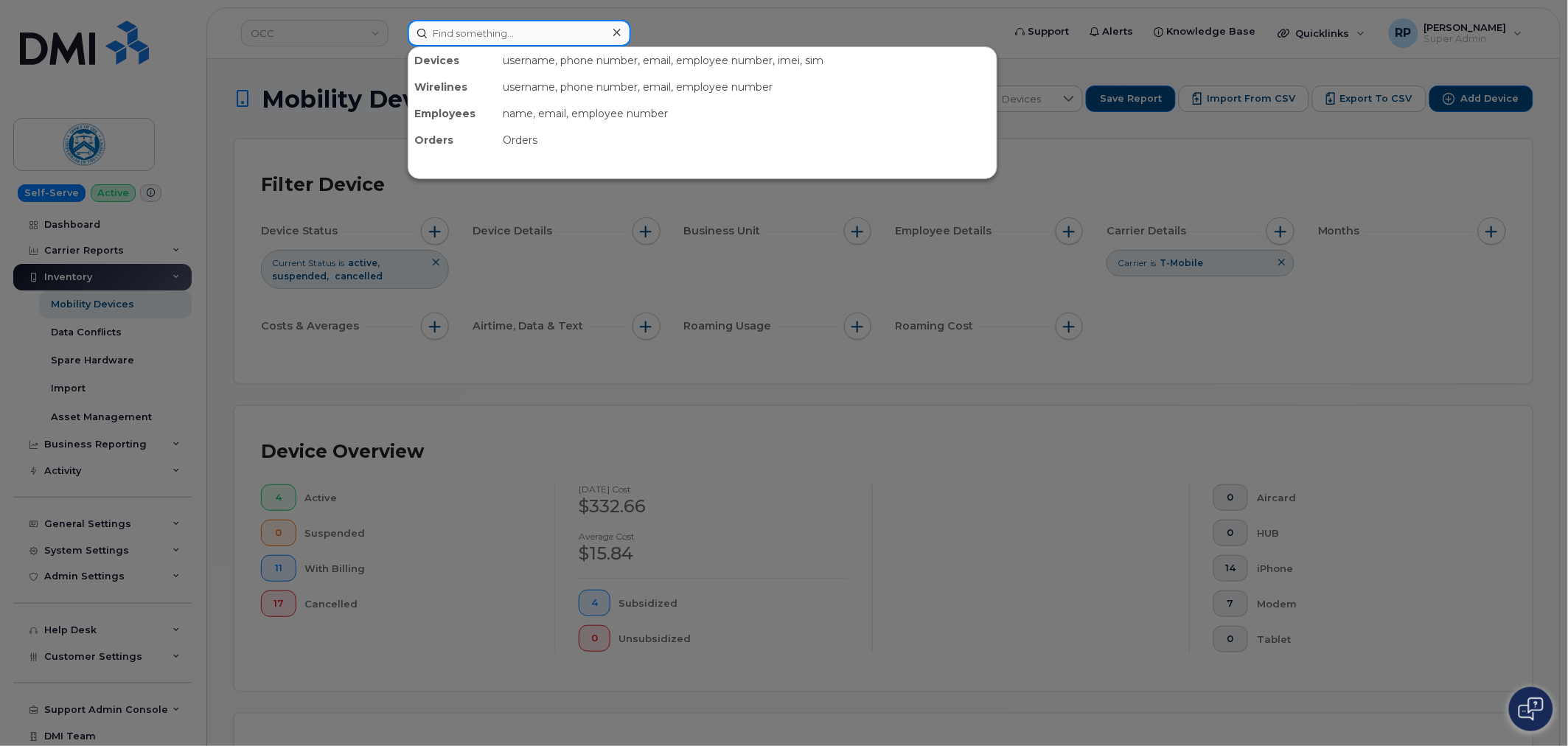
click at [495, 38] on input at bounding box center [519, 33] width 223 height 27
paste input "2023131356"
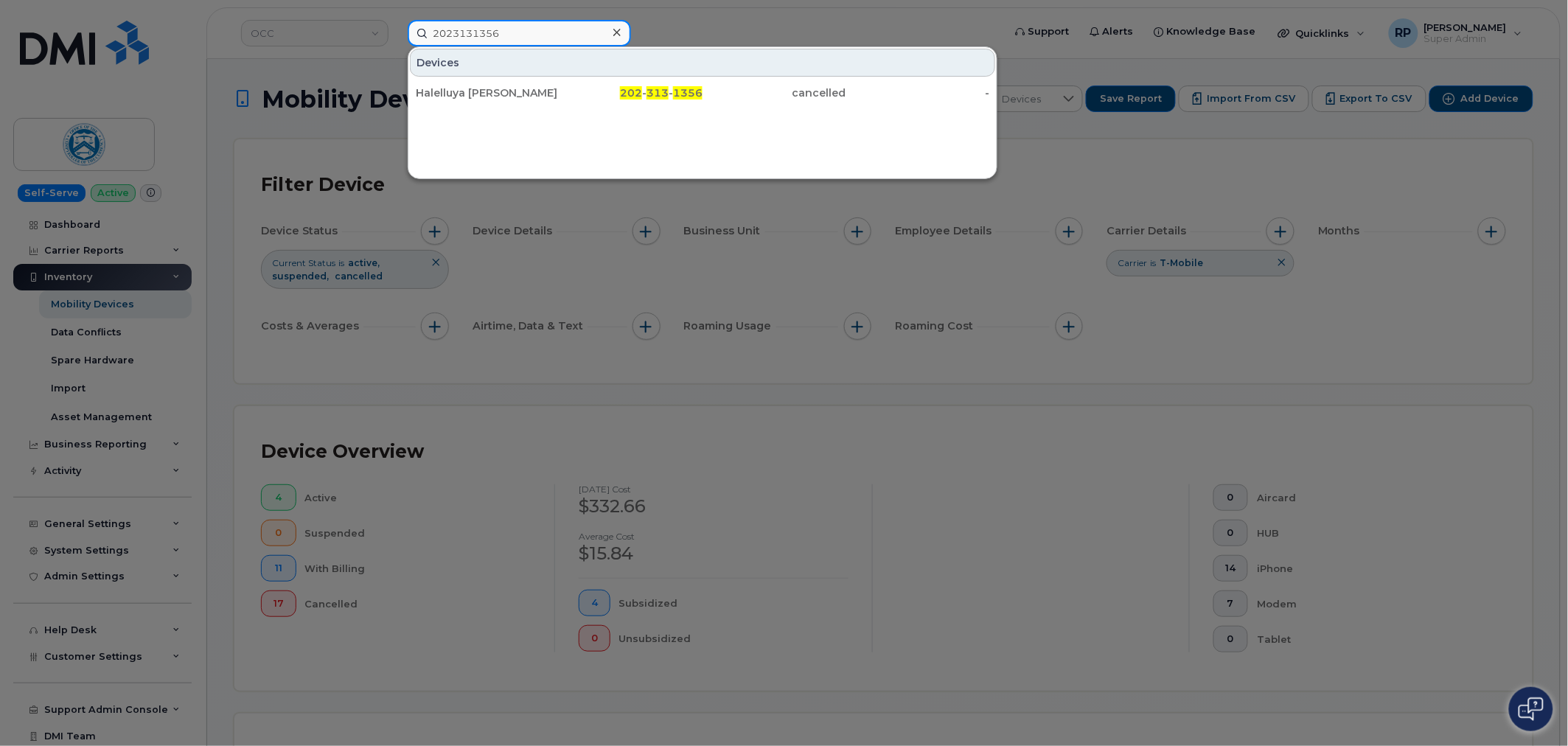
type input "2023131356"
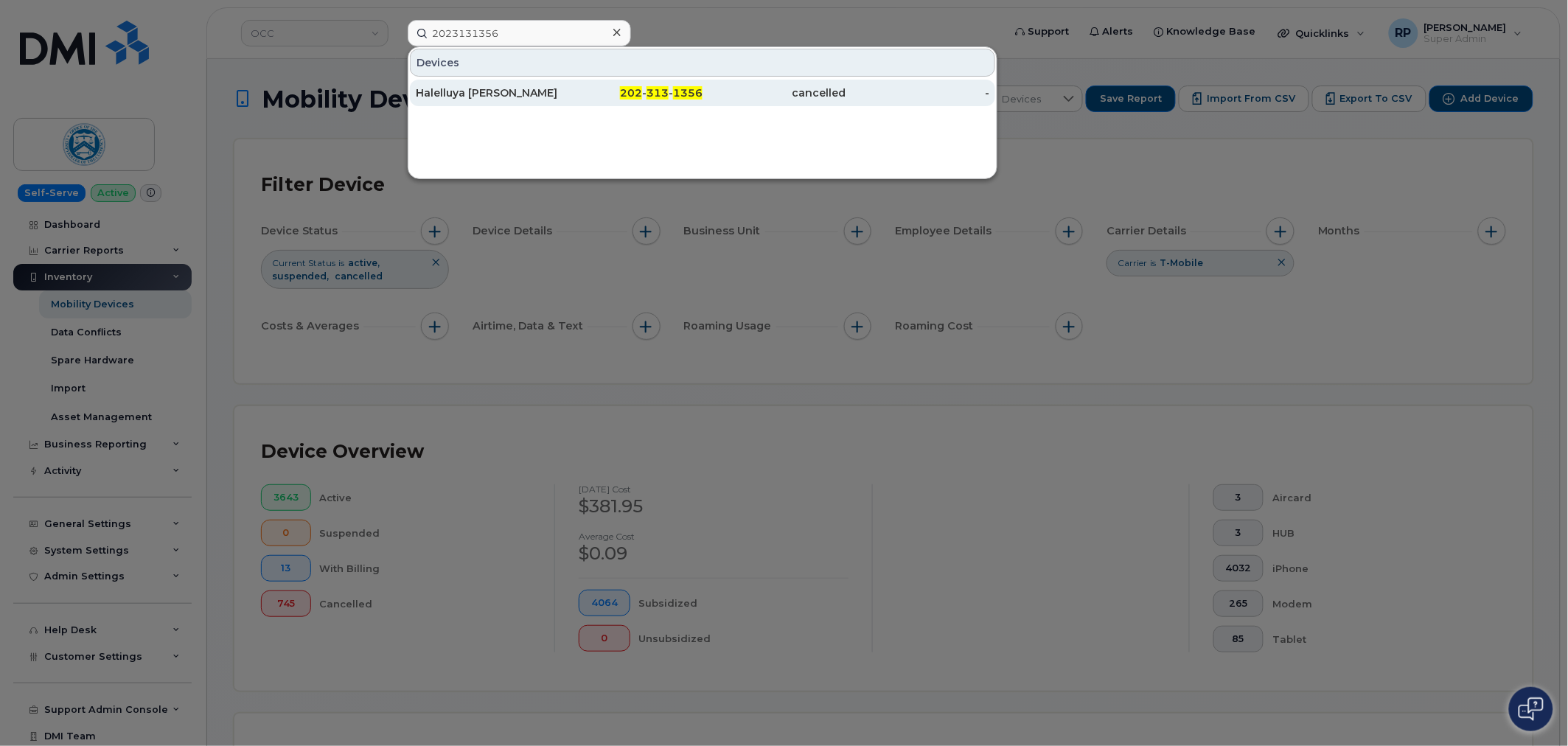
click at [504, 96] on div "Halelluya [PERSON_NAME]" at bounding box center [487, 92] width 144 height 14
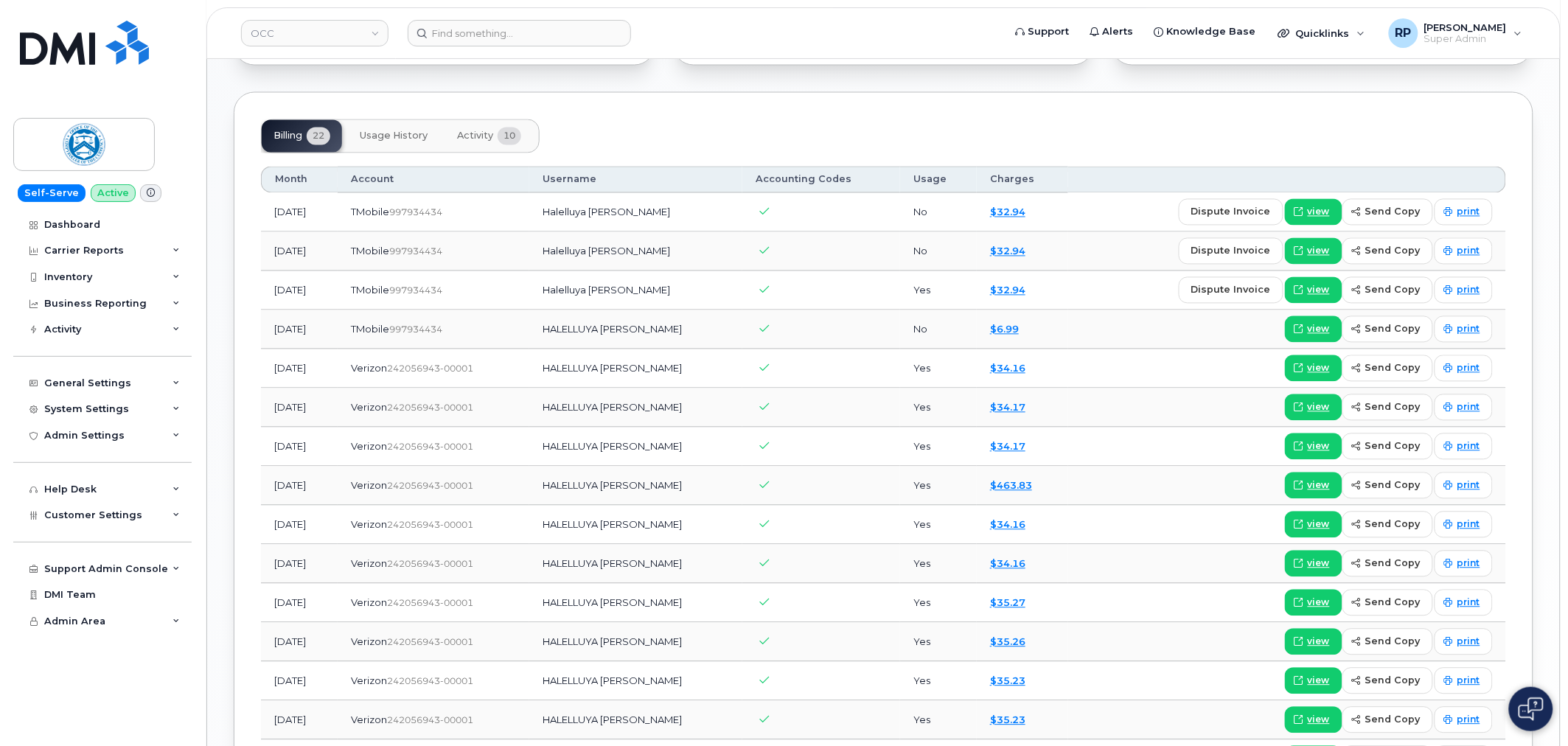
scroll to position [976, 0]
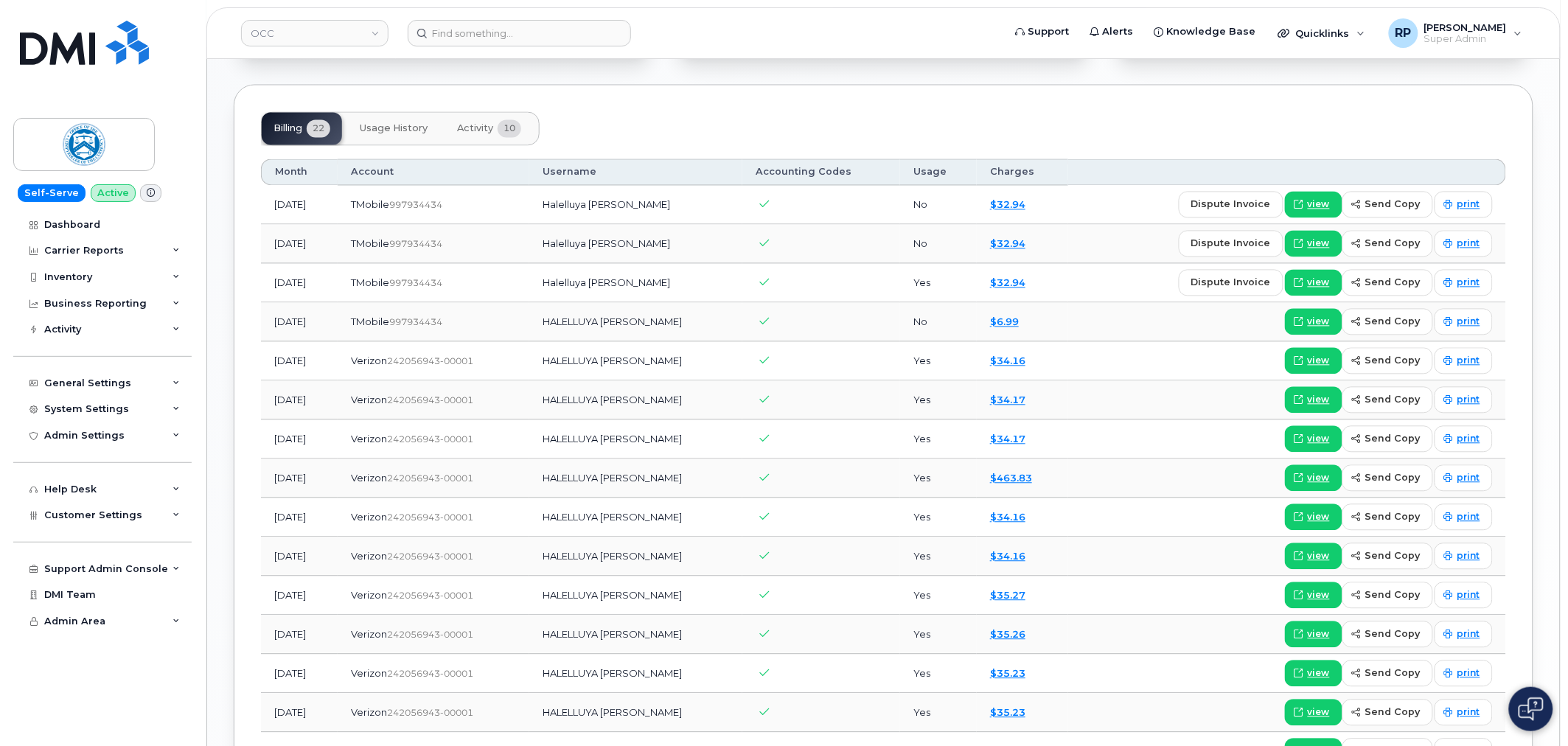
click at [468, 133] on span "Activity" at bounding box center [475, 129] width 36 height 12
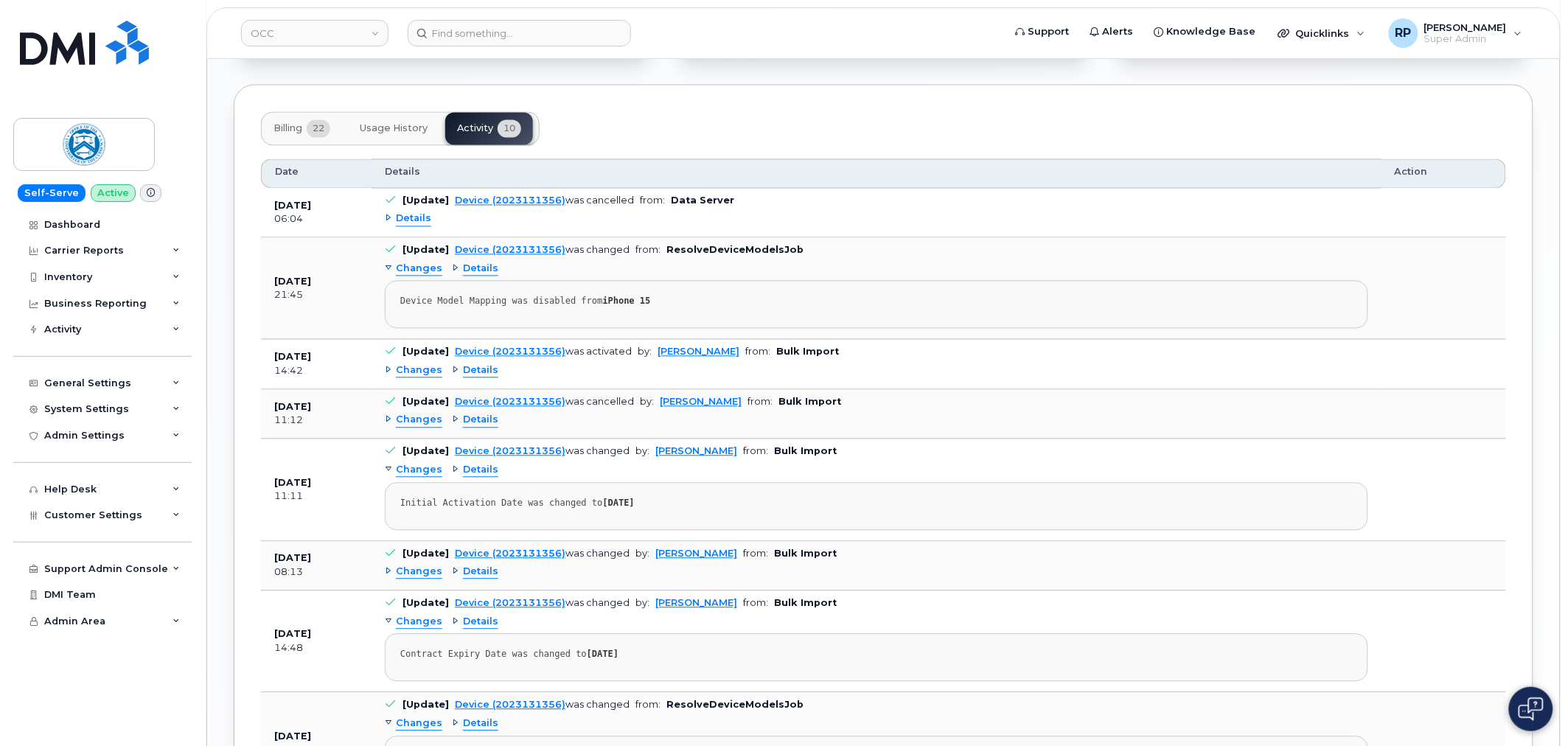
click at [477, 572] on span "Details" at bounding box center [481, 572] width 35 height 14
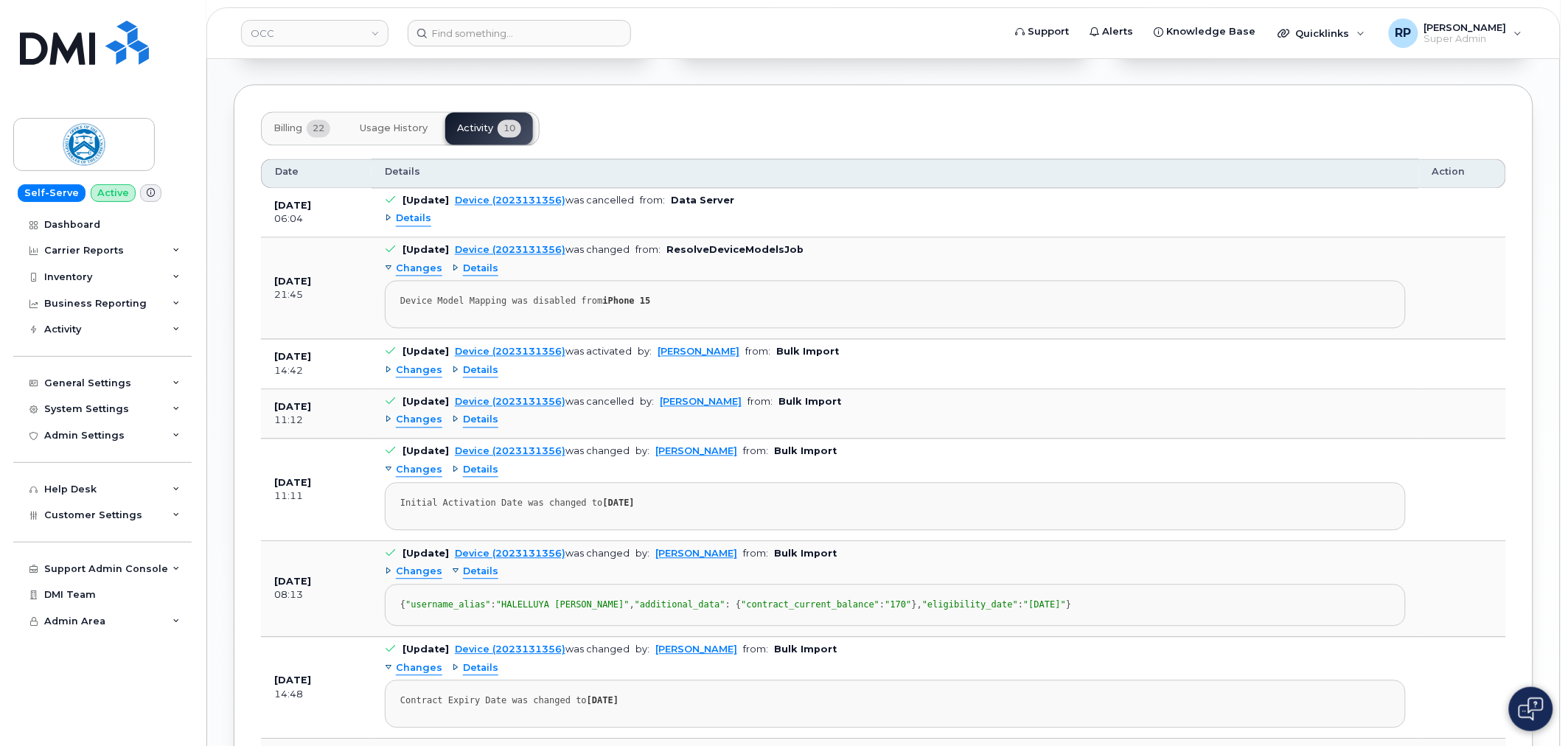
click at [468, 369] on span "Details" at bounding box center [481, 371] width 35 height 14
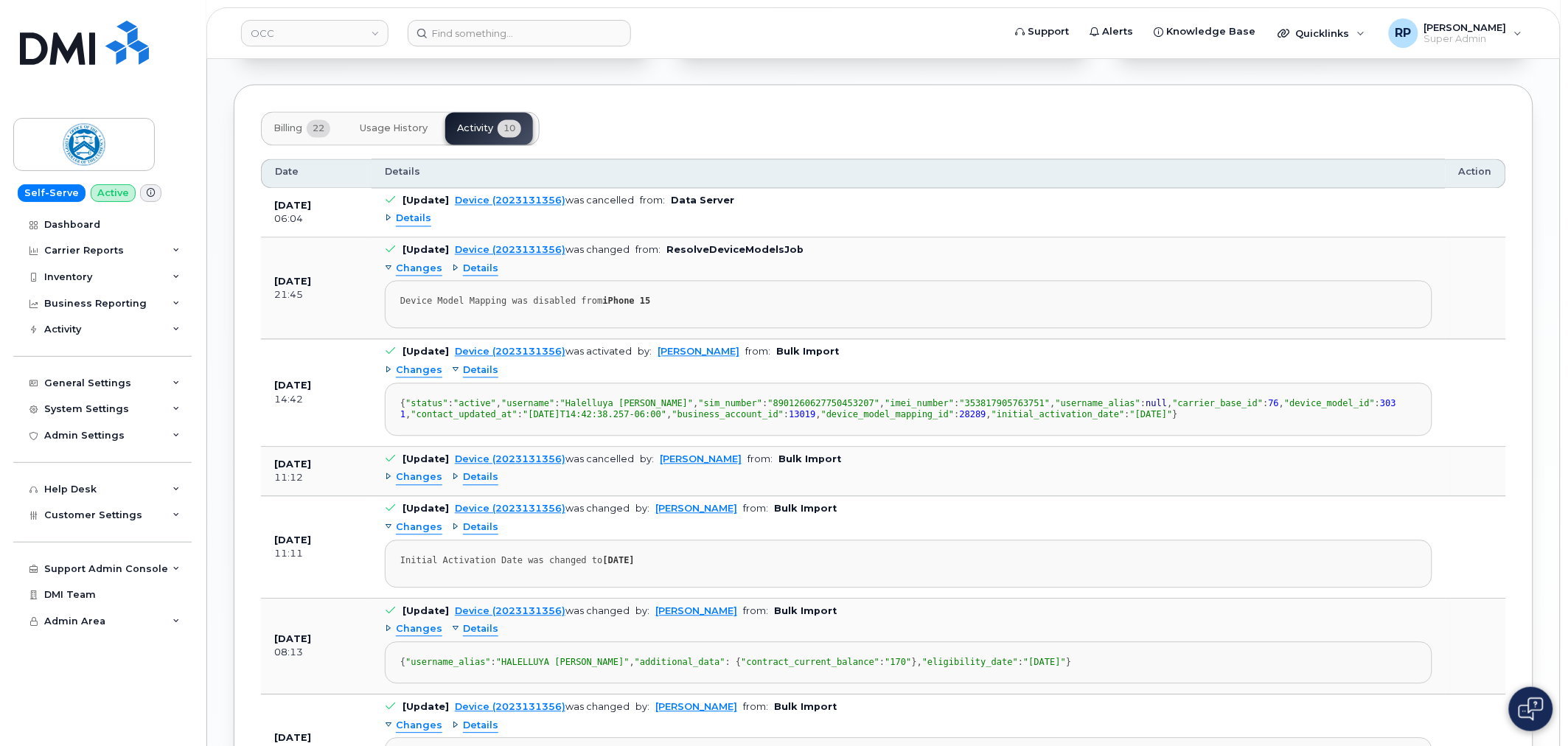
click at [477, 372] on span "Details" at bounding box center [481, 371] width 35 height 14
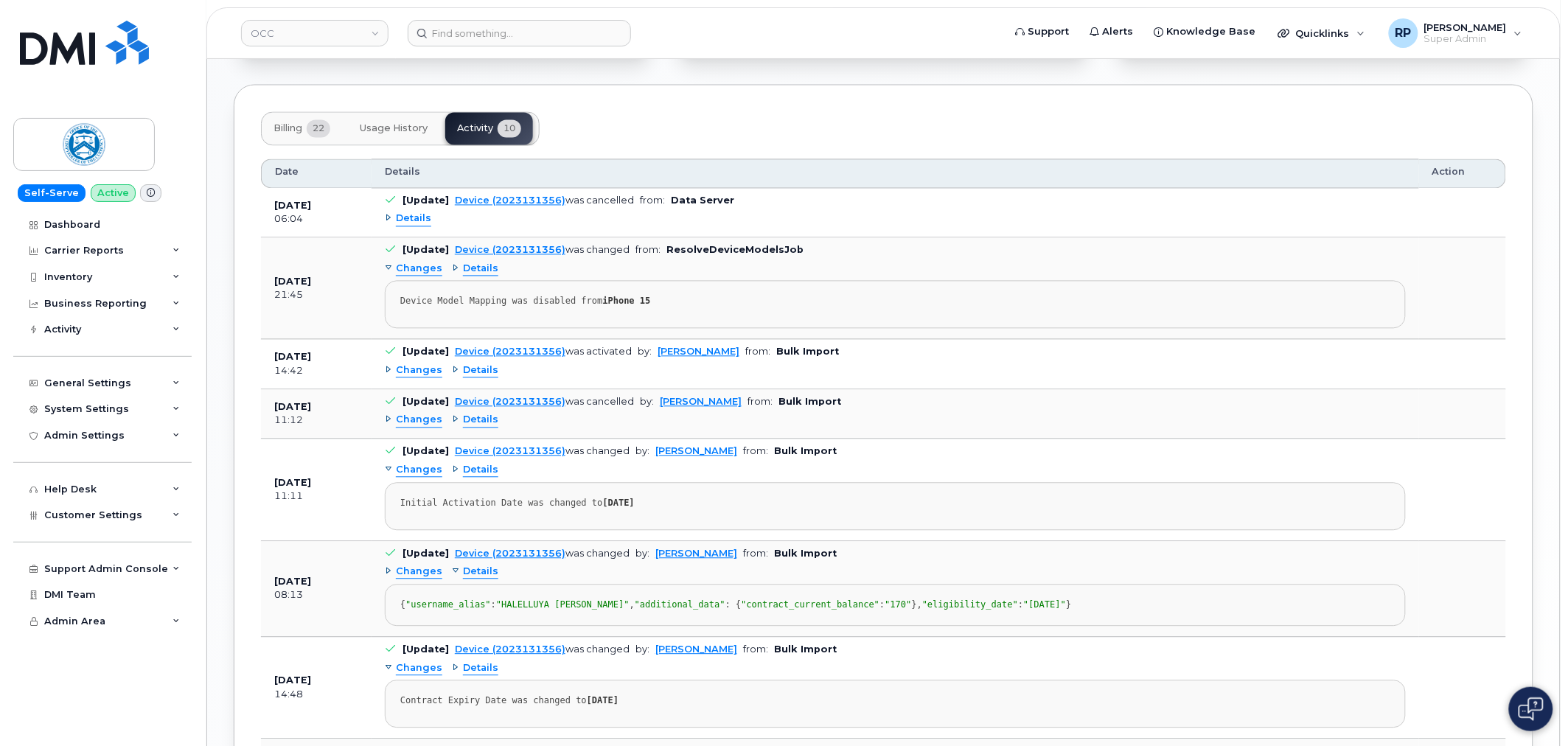
click at [414, 219] on span "Details" at bounding box center [414, 219] width 35 height 14
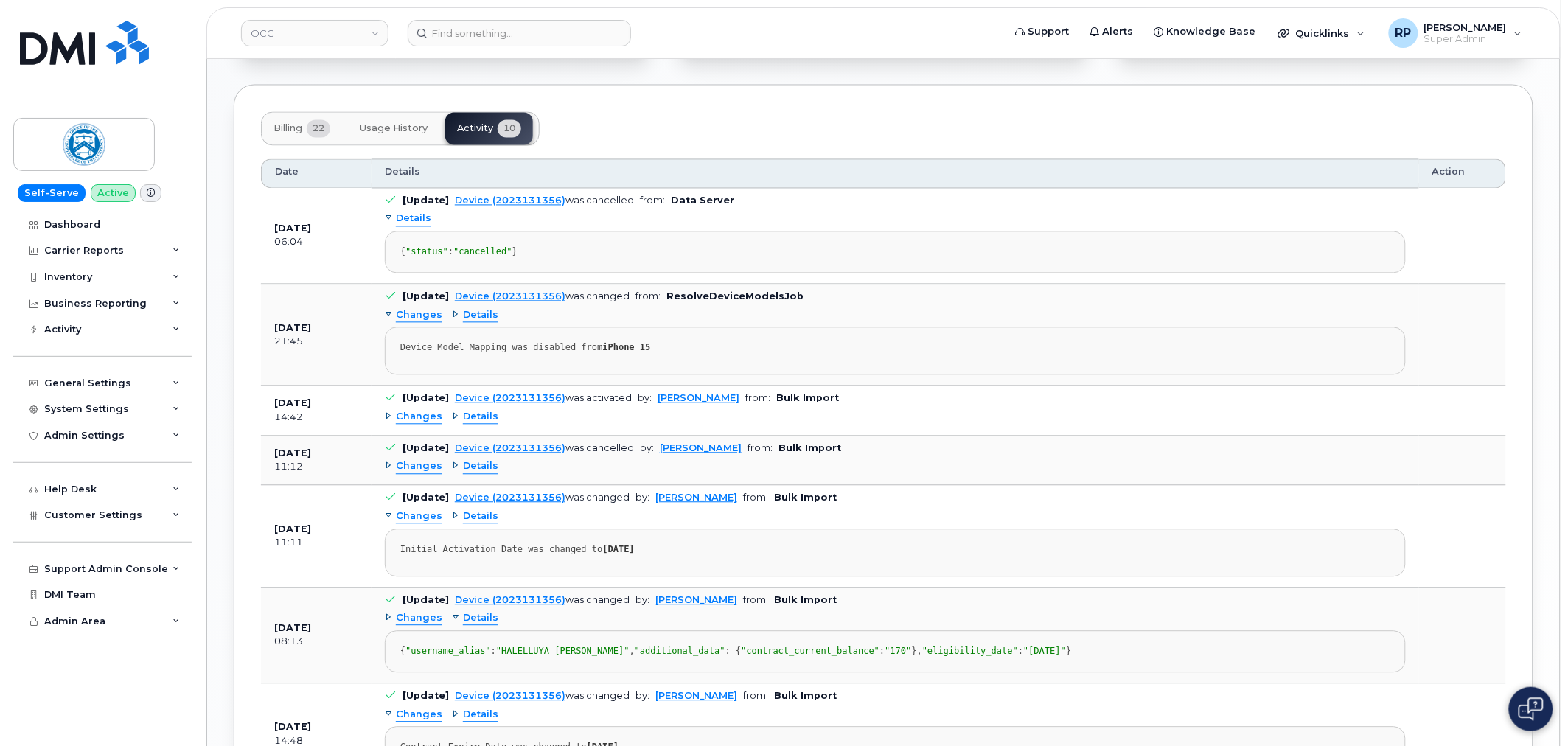
click at [414, 219] on span "Details" at bounding box center [414, 219] width 35 height 14
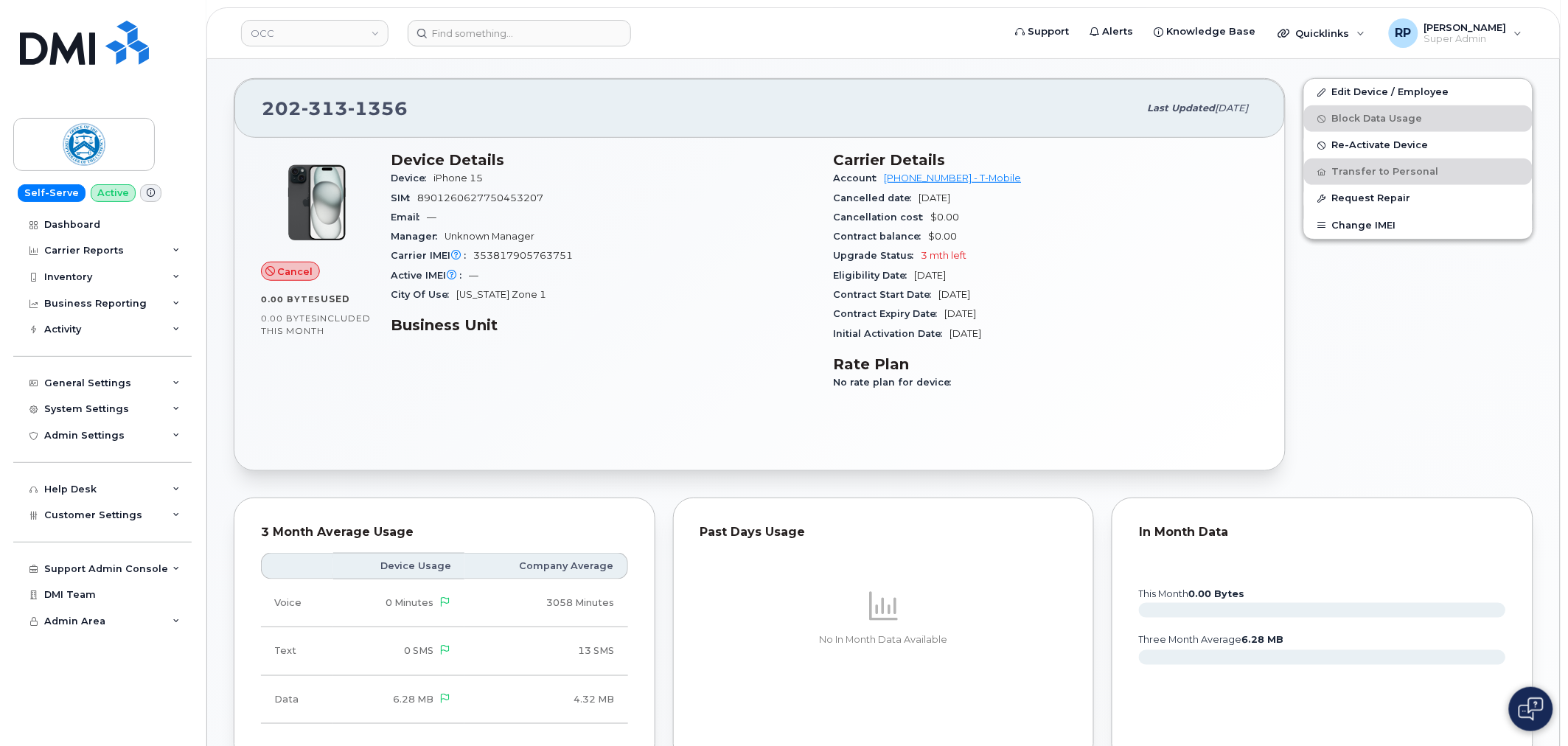
scroll to position [819, 0]
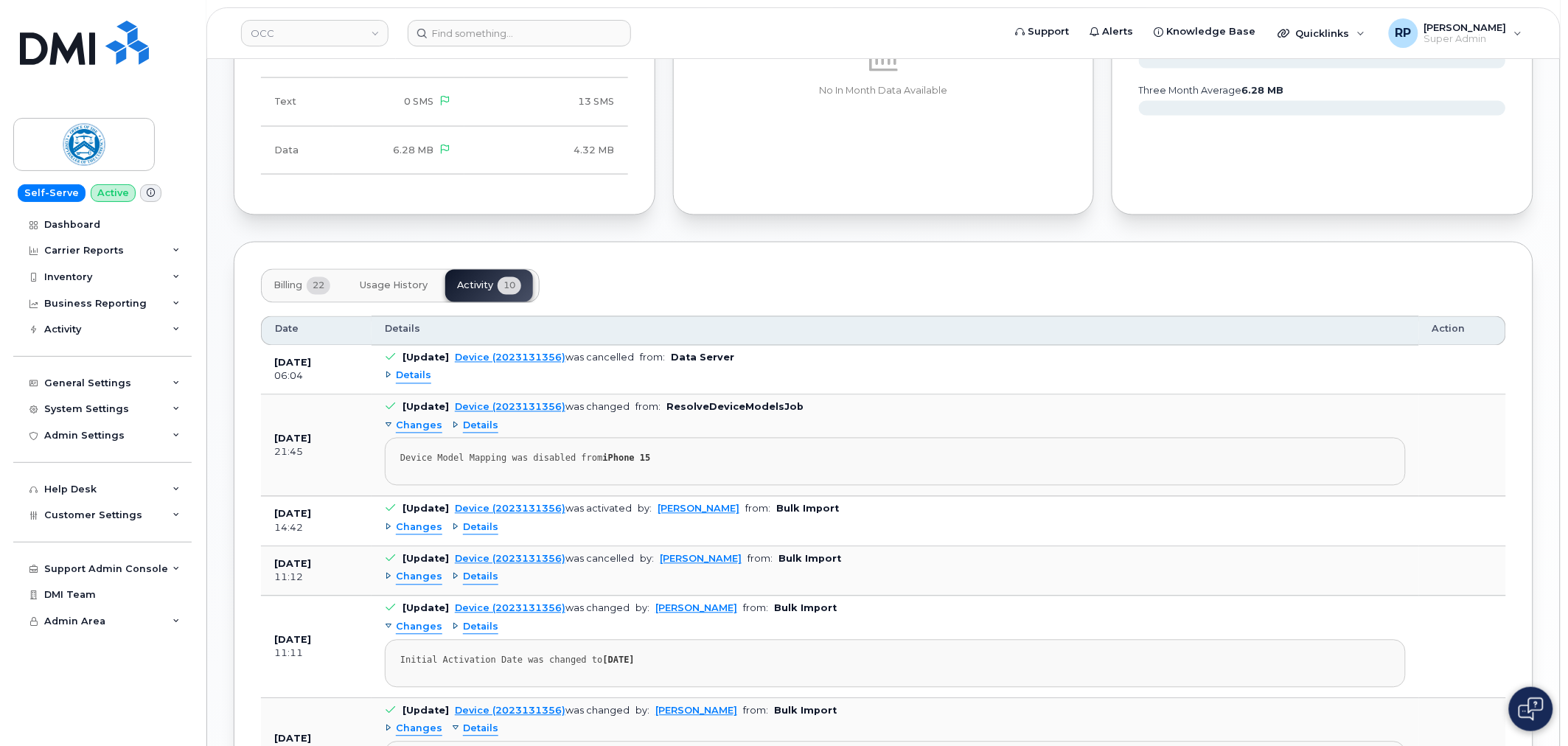
click at [290, 289] on span "Billing" at bounding box center [288, 286] width 29 height 12
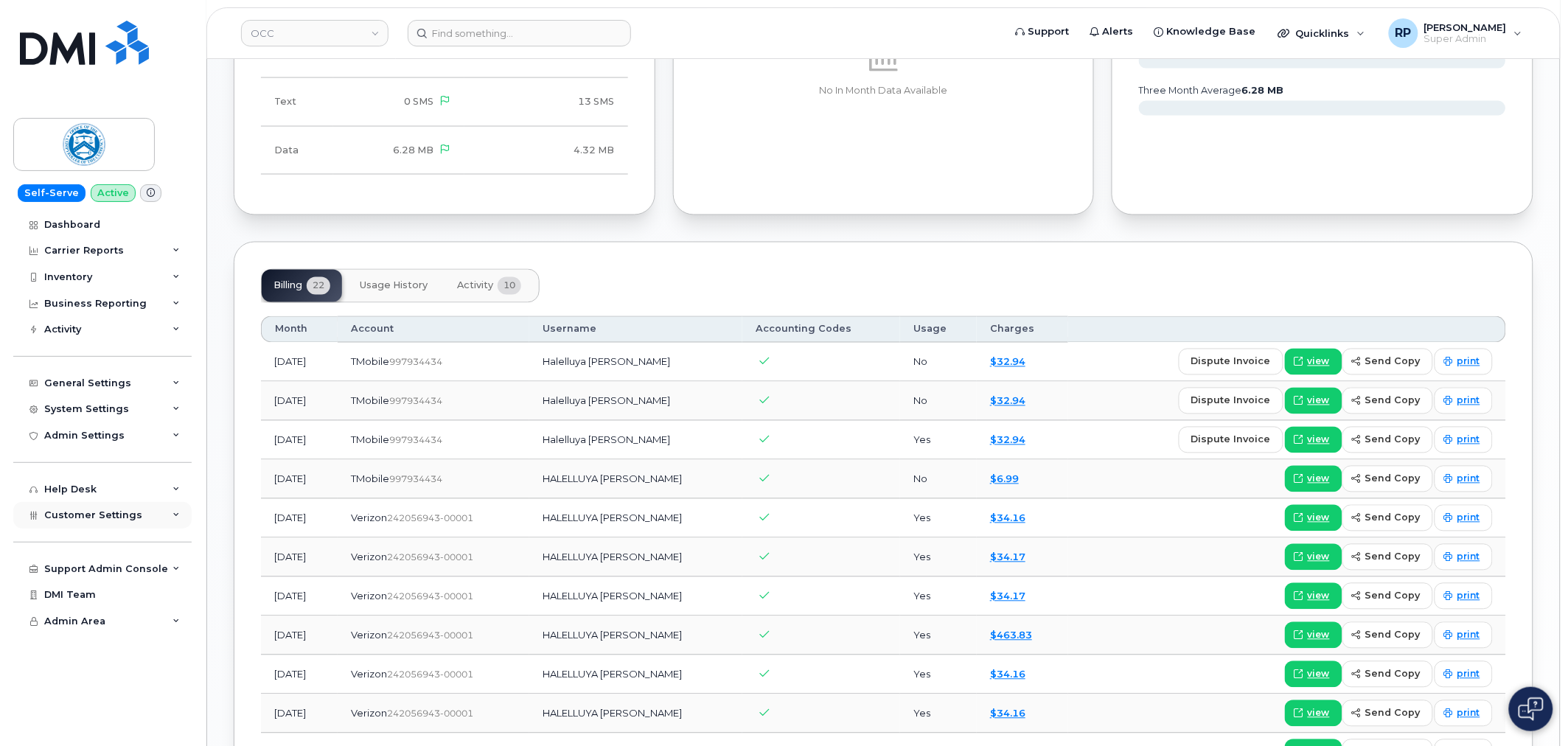
click at [86, 509] on div "Customer Settings" at bounding box center [103, 515] width 178 height 27
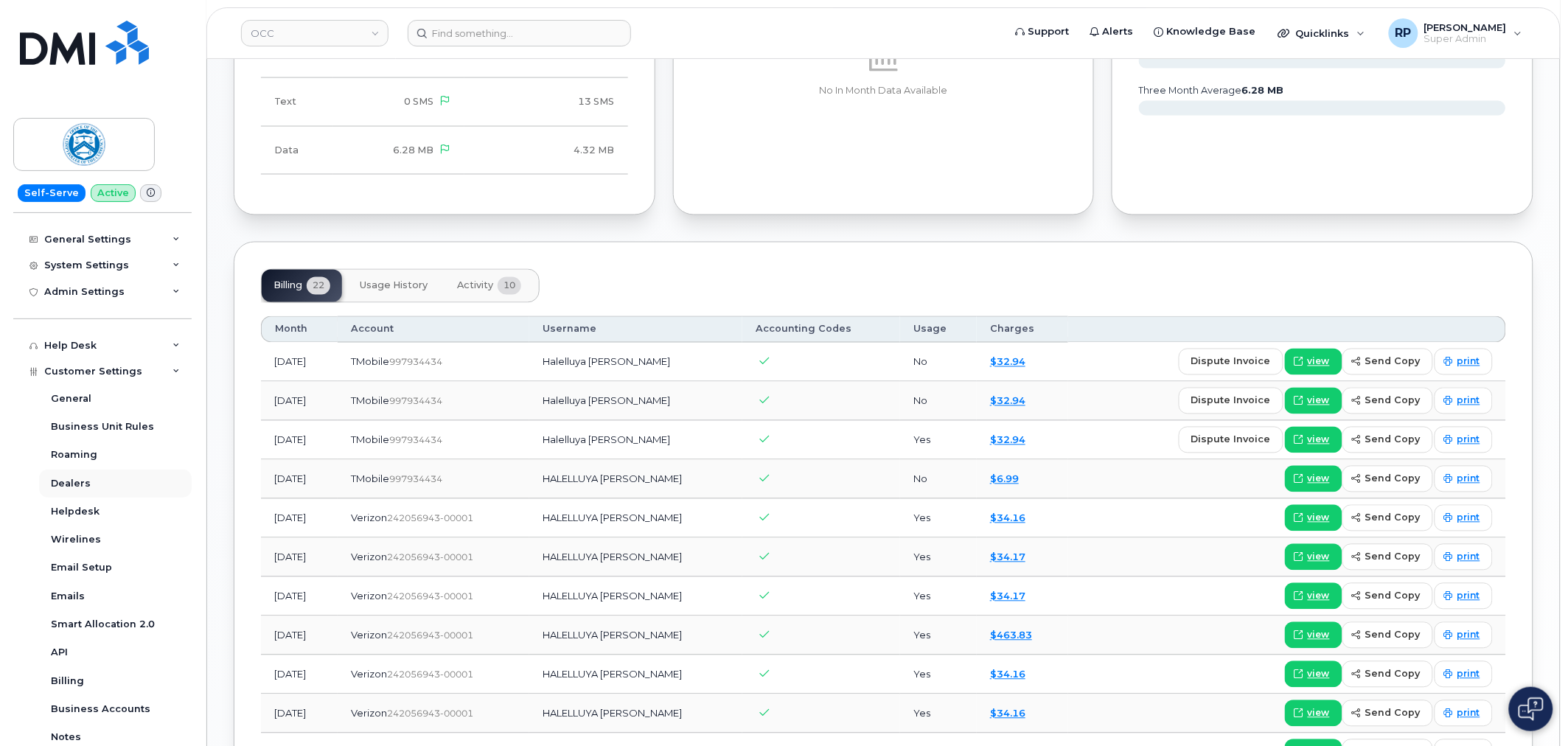
scroll to position [310, 0]
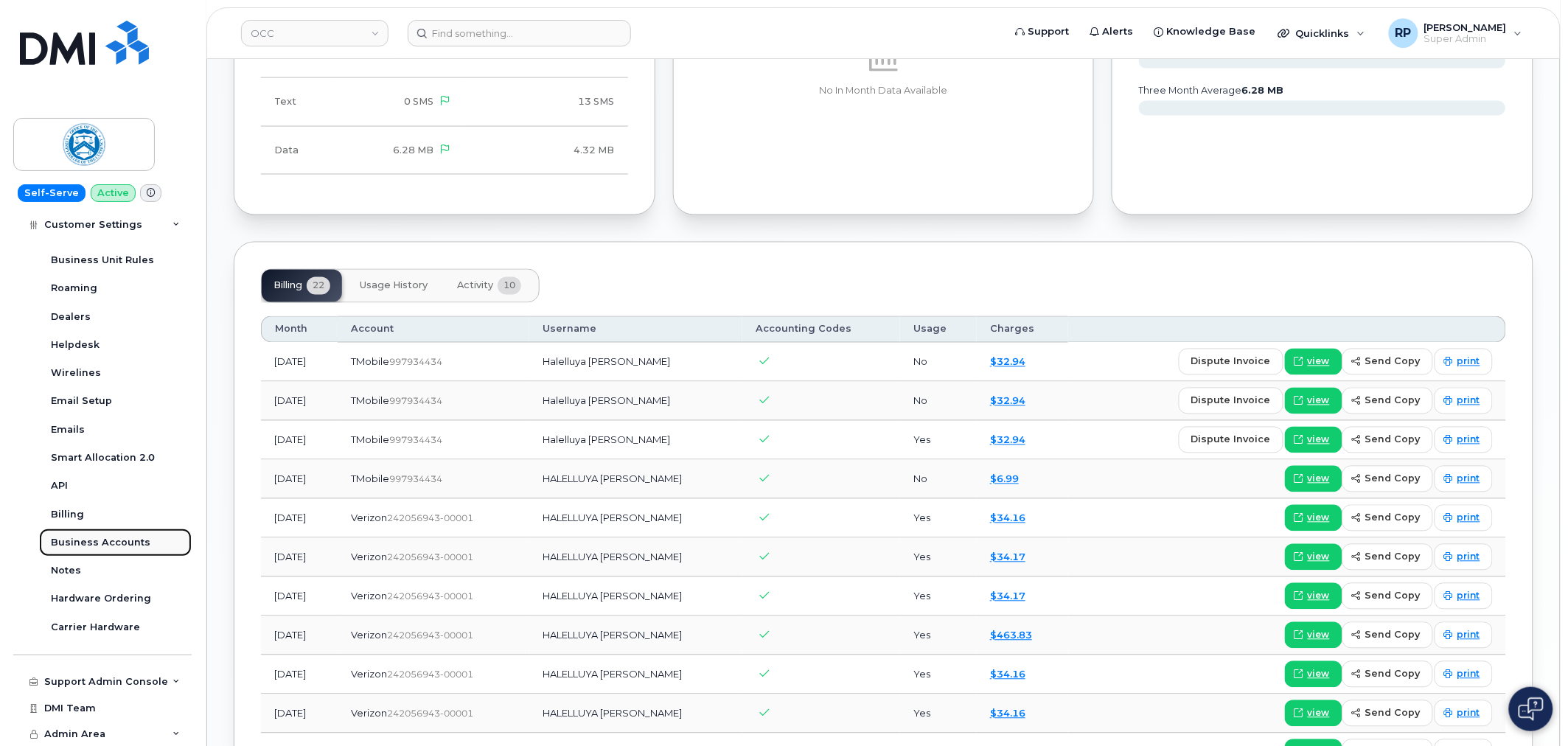
click at [98, 543] on div "Business Accounts" at bounding box center [100, 543] width 100 height 14
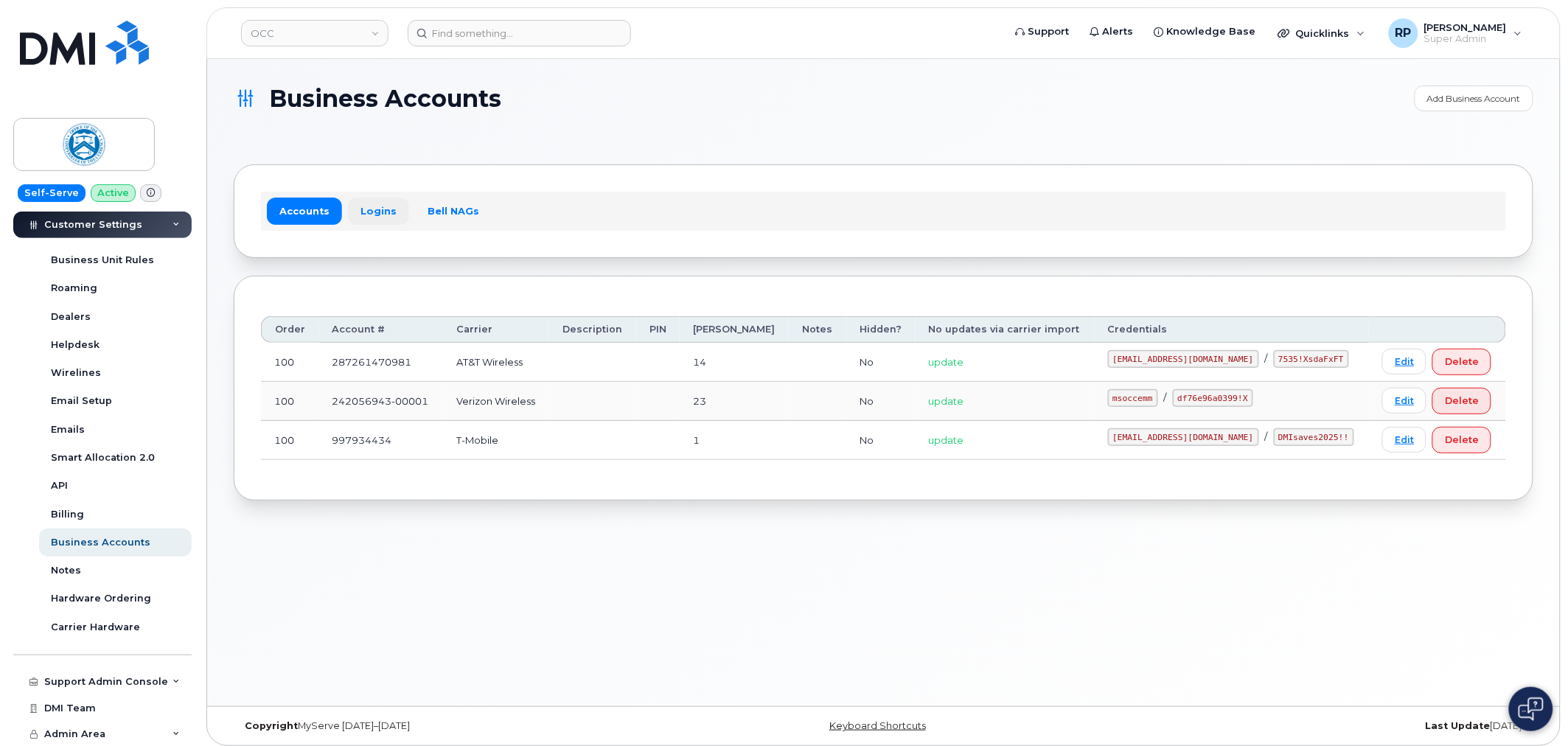
click at [385, 205] on link "Logins" at bounding box center [379, 211] width 61 height 27
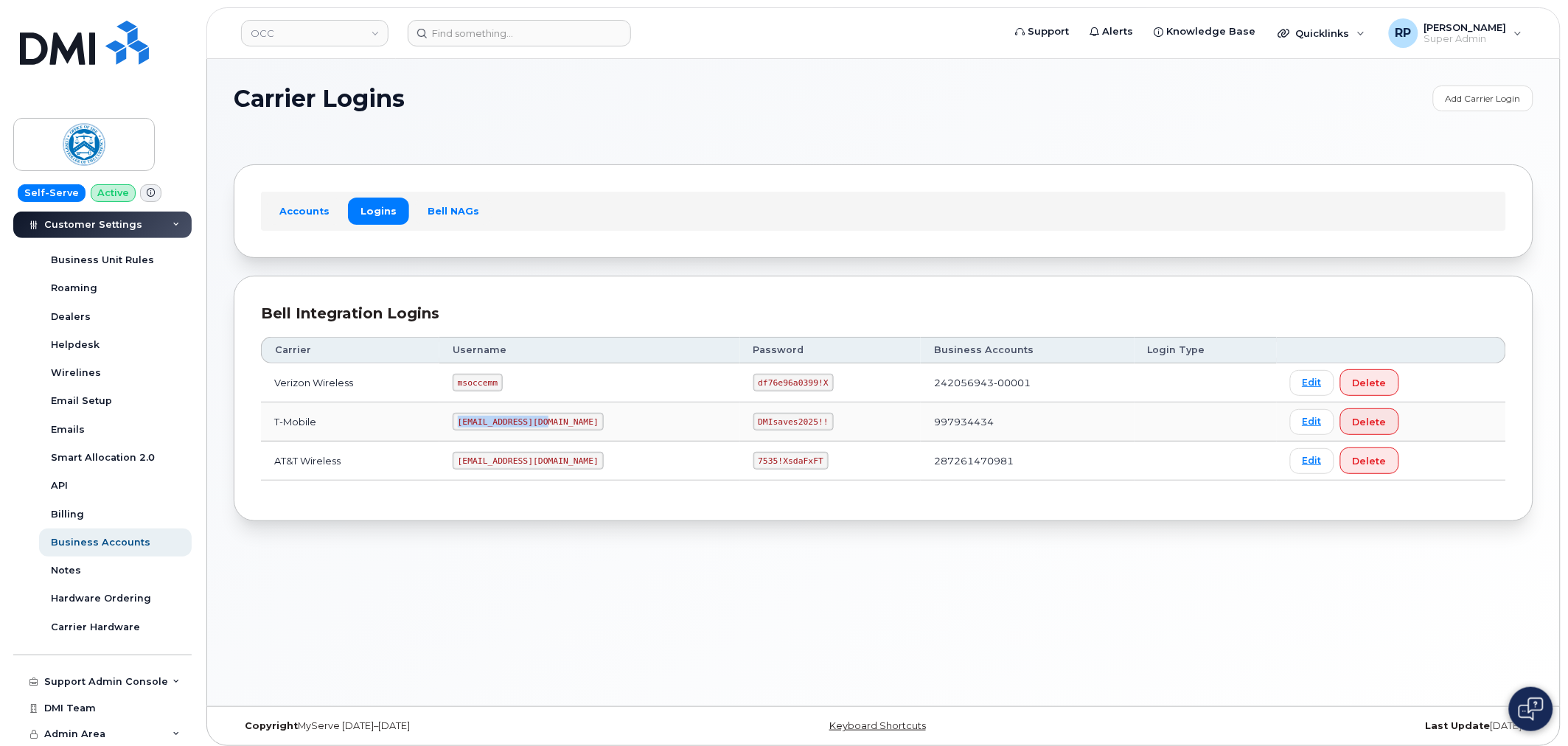
drag, startPoint x: 474, startPoint y: 426, endPoint x: 686, endPoint y: 439, distance: 212.4
click at [564, 428] on td "rpartack@dminc.com" at bounding box center [590, 422] width 301 height 39
click at [1294, 424] on link "Edit" at bounding box center [1312, 422] width 44 height 26
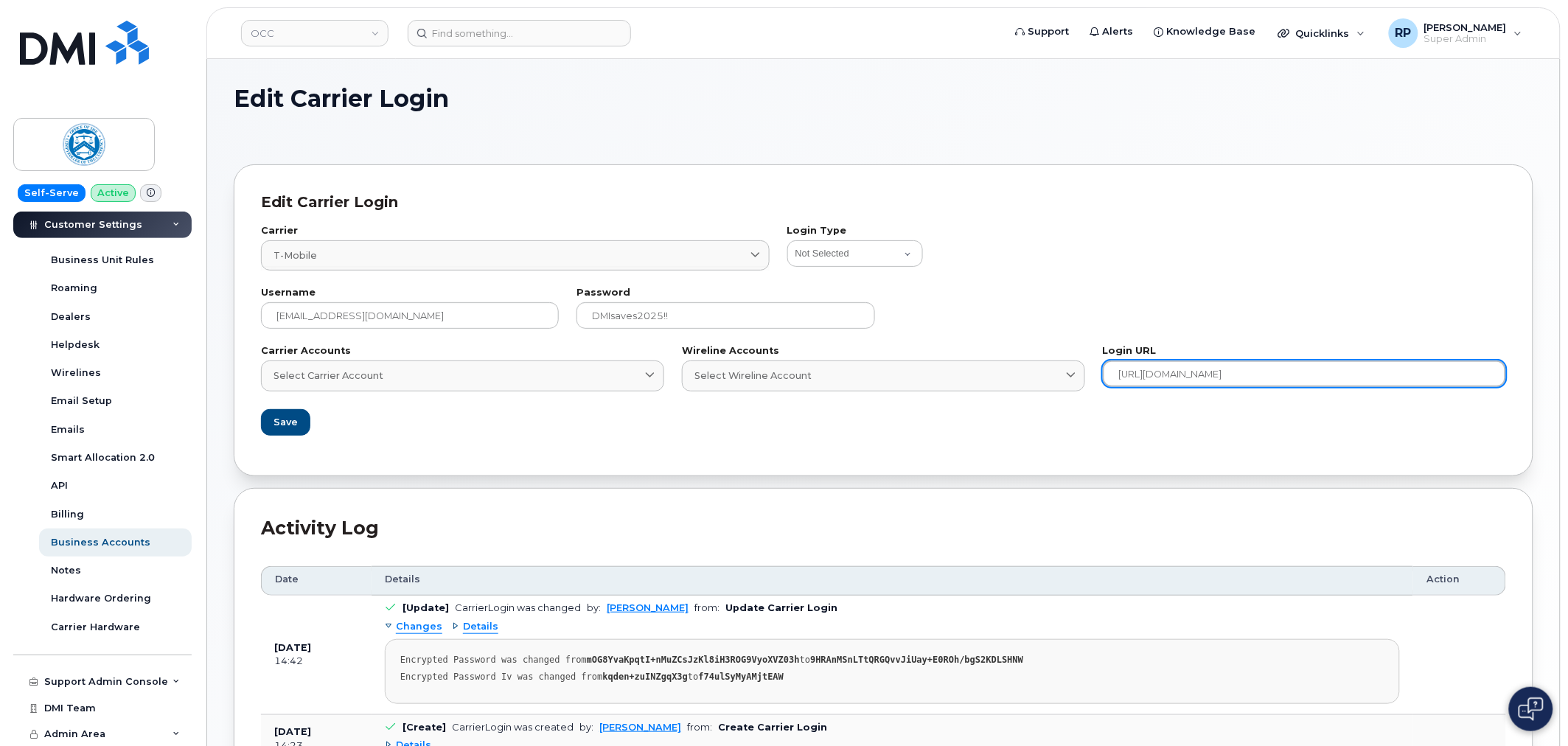
drag, startPoint x: 1296, startPoint y: 370, endPoint x: 1101, endPoint y: 385, distance: 195.6
click at [1101, 385] on div "Login URL https://tmobilegsa.tmorders.com" at bounding box center [1304, 368] width 421 height 62
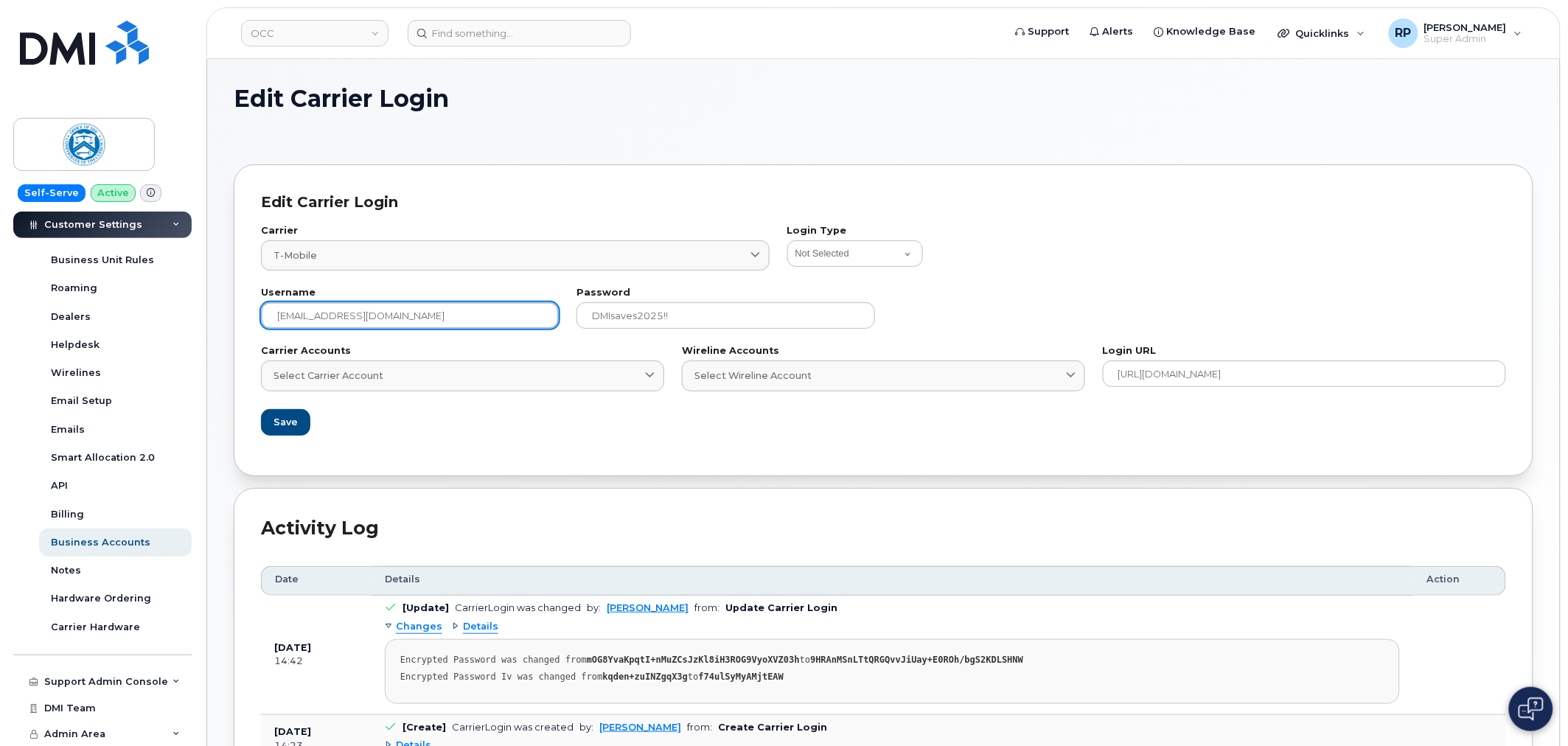
drag, startPoint x: 395, startPoint y: 312, endPoint x: 271, endPoint y: 316, distance: 124.1
click at [271, 316] on input "rpartack@dminc.com" at bounding box center [410, 315] width 298 height 27
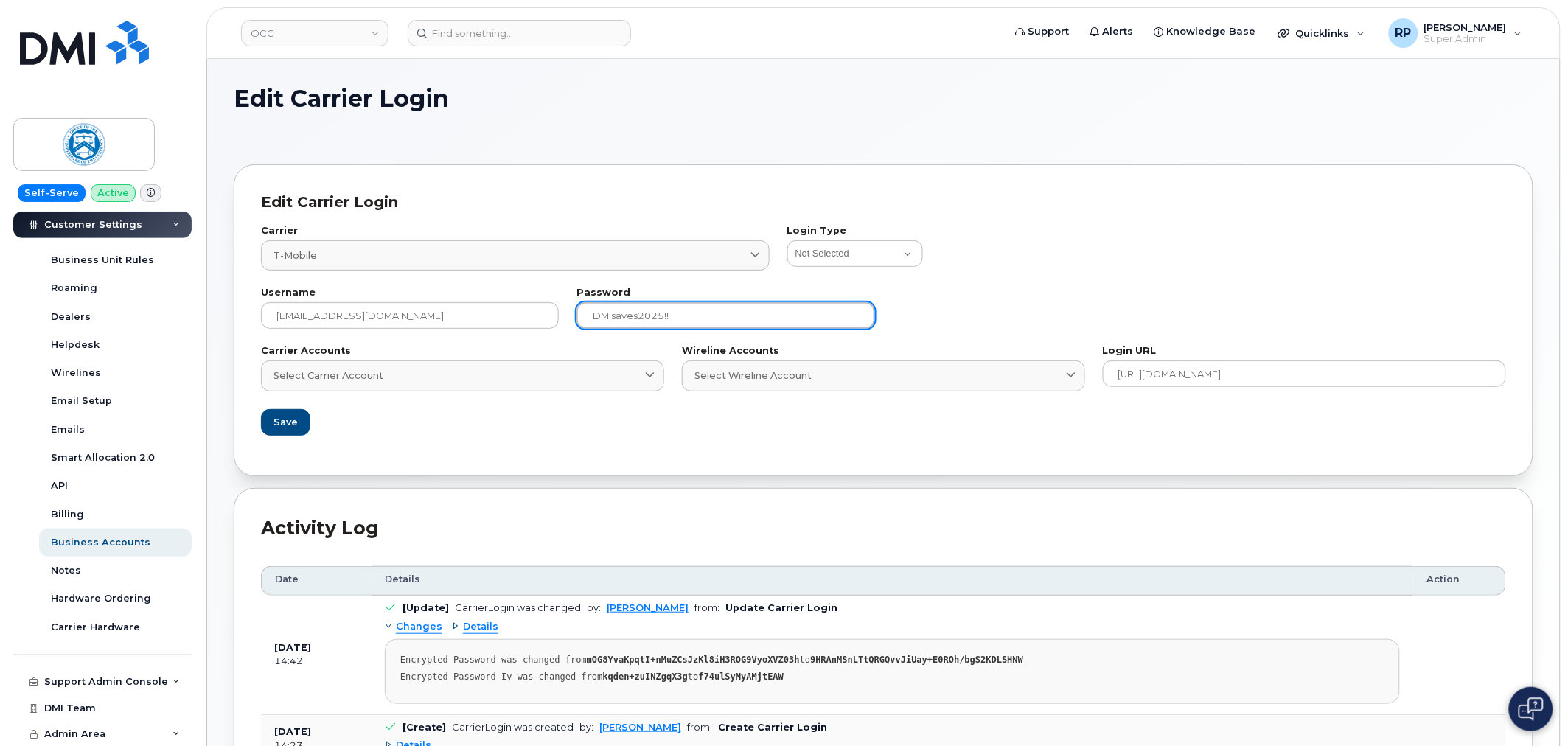
drag, startPoint x: 690, startPoint y: 320, endPoint x: 571, endPoint y: 322, distance: 119.0
click at [571, 322] on div "Password DMIsaves2025!!" at bounding box center [725, 309] width 316 height 58
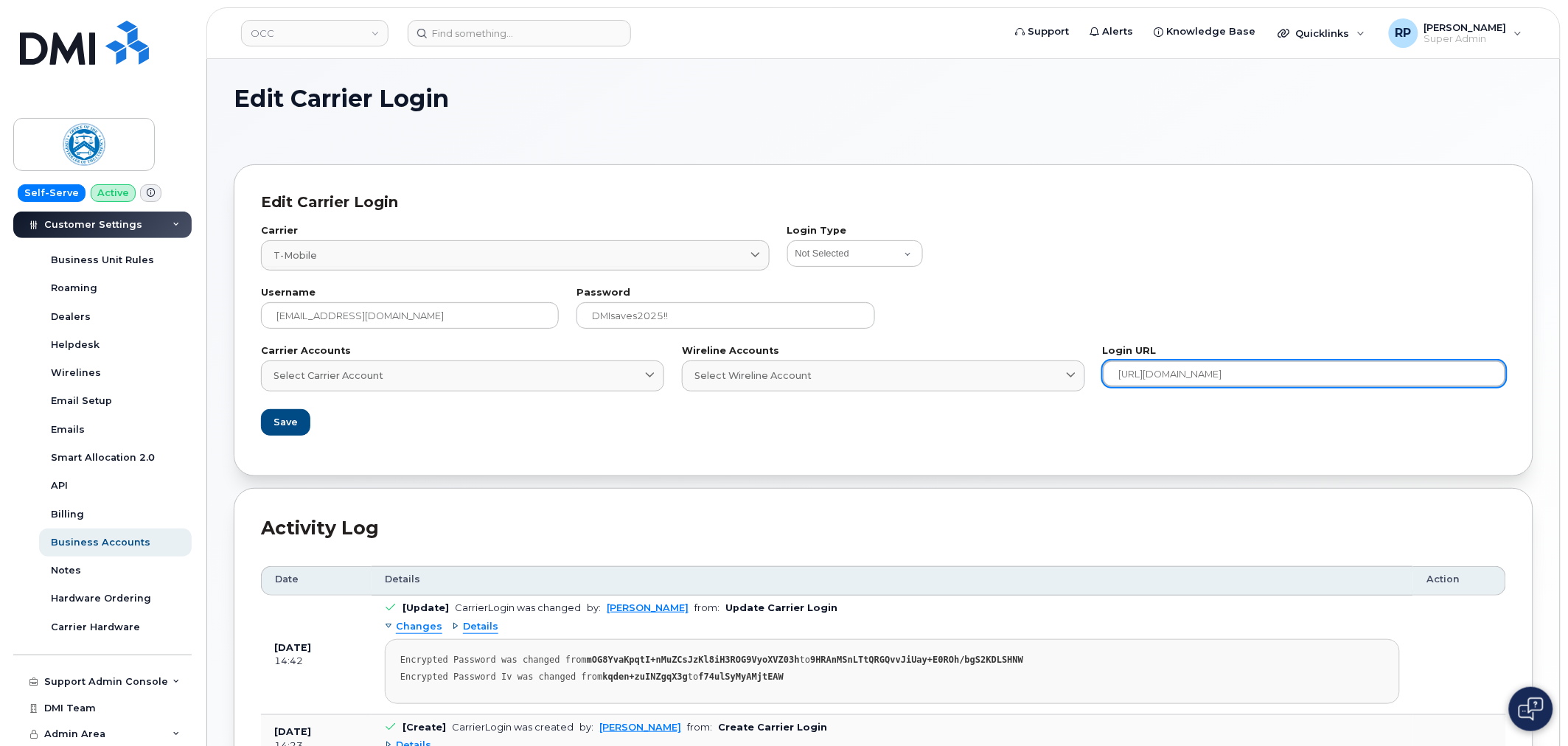
drag, startPoint x: 1295, startPoint y: 367, endPoint x: 1116, endPoint y: 377, distance: 179.3
click at [1116, 377] on input "https://tmobilegsa.tmorders.com" at bounding box center [1304, 374] width 403 height 27
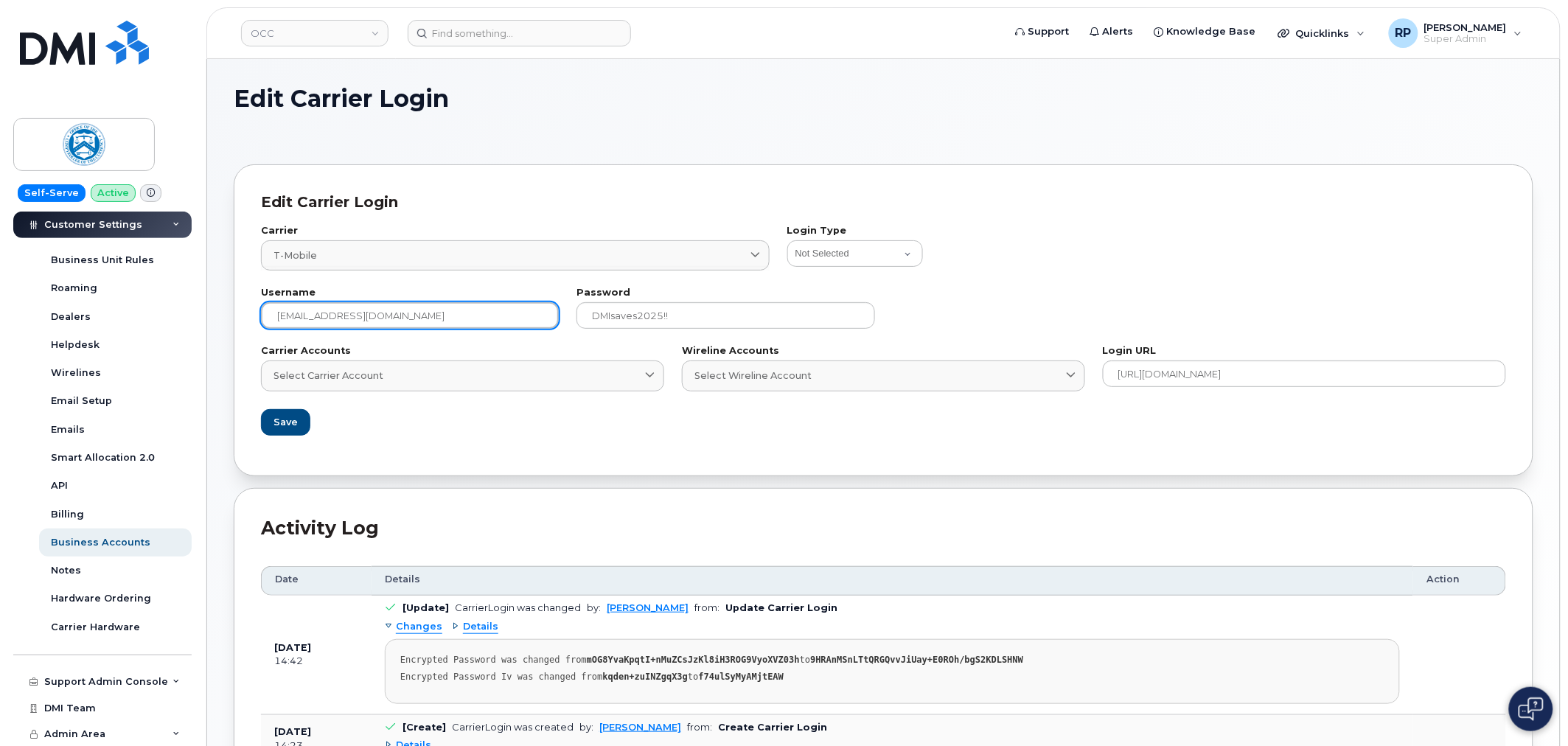
drag, startPoint x: 407, startPoint y: 319, endPoint x: 268, endPoint y: 321, distance: 139.0
click at [268, 321] on input "rpartack@dminc.com" at bounding box center [410, 315] width 298 height 27
drag, startPoint x: 690, startPoint y: 325, endPoint x: 557, endPoint y: 320, distance: 133.1
click at [557, 320] on div "Username rpartack@dminc.com Password DMIsaves2025!!" at bounding box center [883, 309] width 1263 height 58
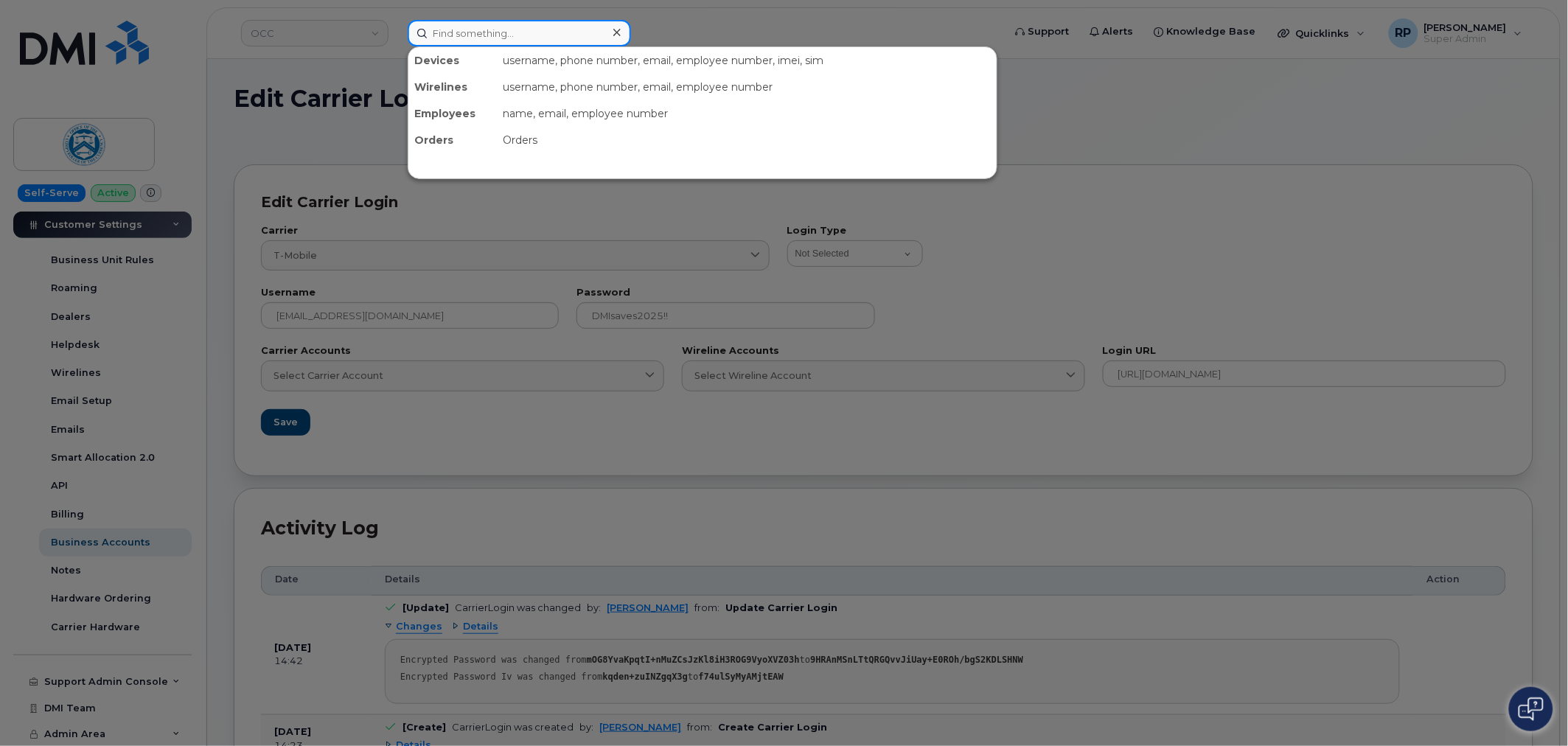
click at [494, 32] on input at bounding box center [519, 33] width 223 height 27
click at [514, 40] on input at bounding box center [519, 33] width 223 height 27
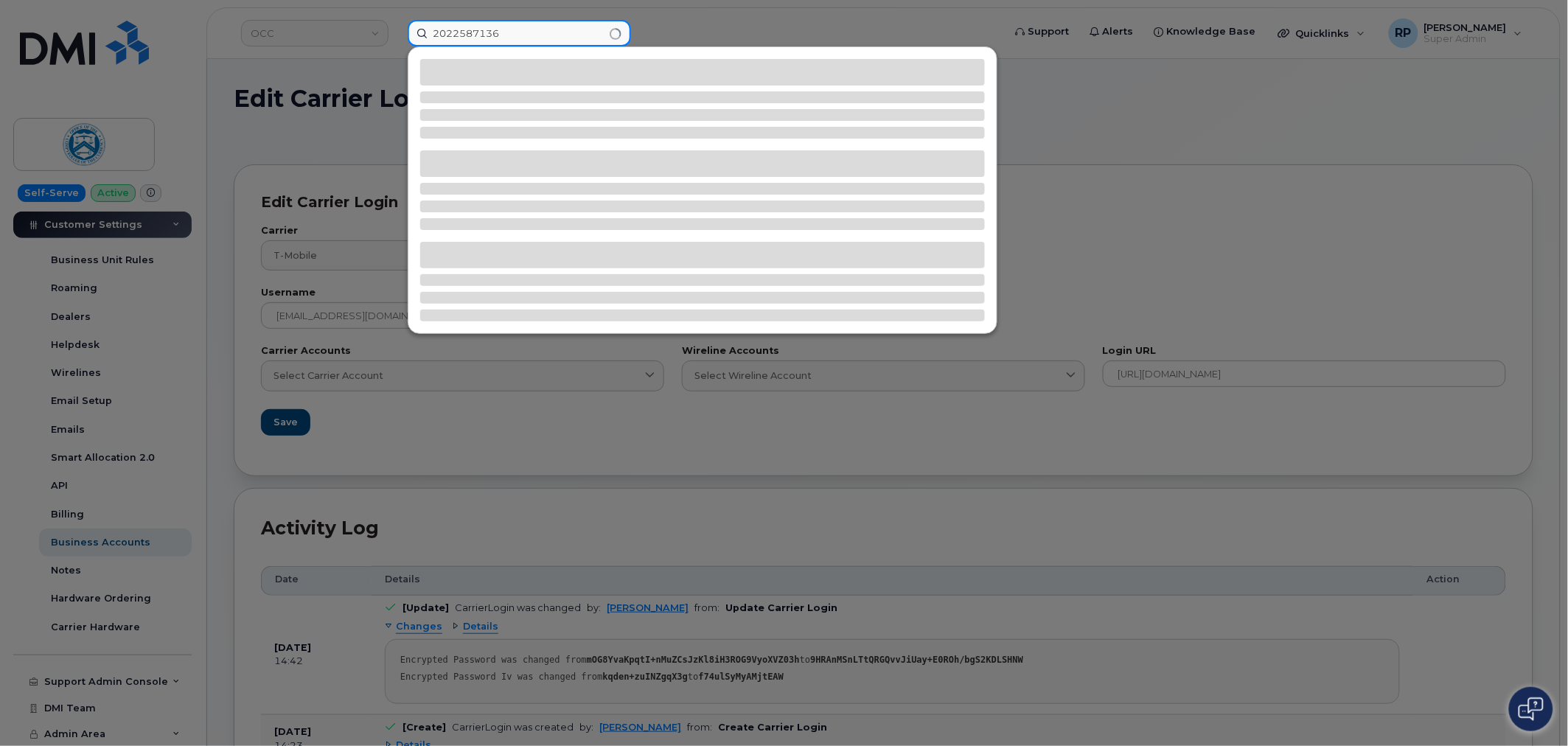
type input "2022587136"
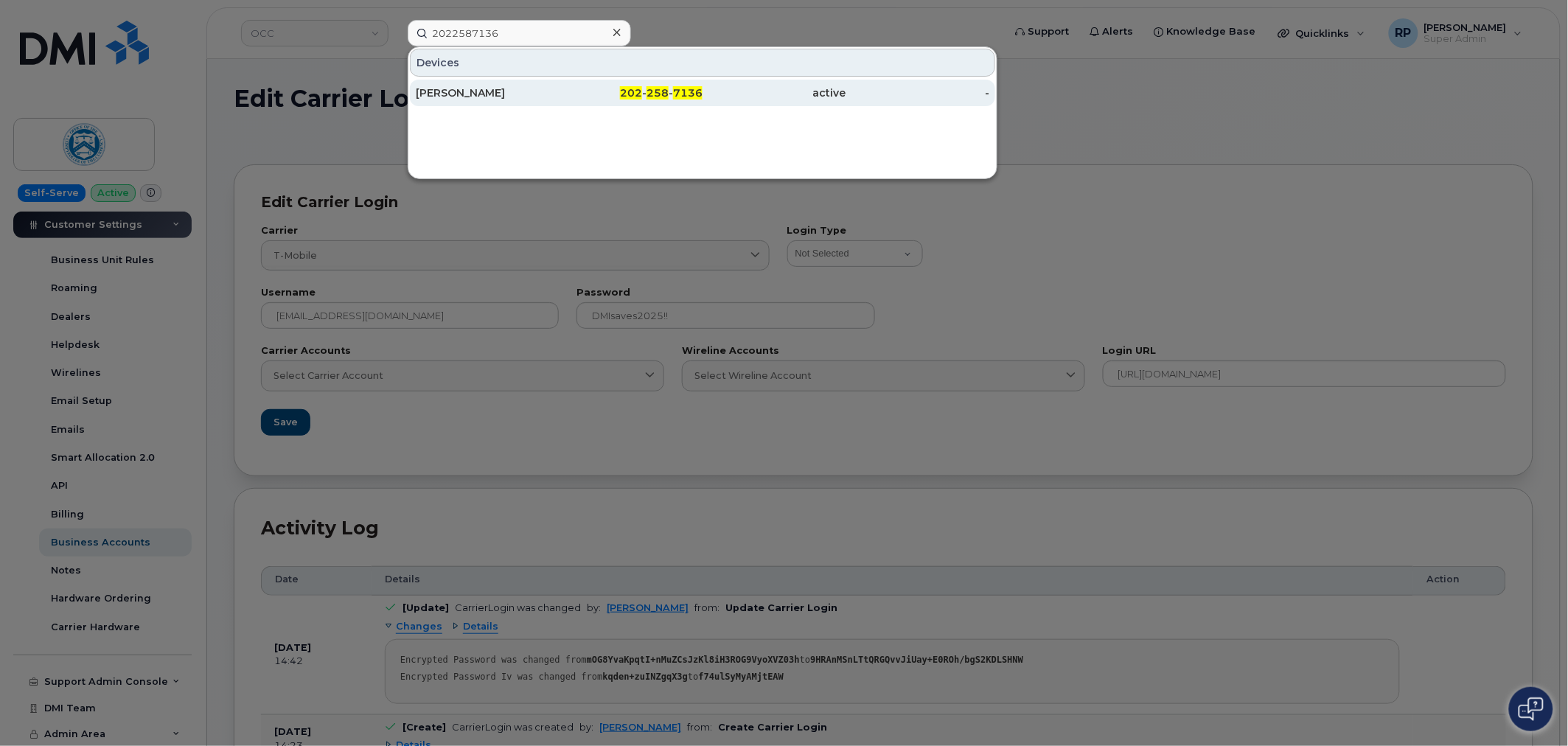
click at [510, 86] on div "[PERSON_NAME]" at bounding box center [487, 92] width 144 height 14
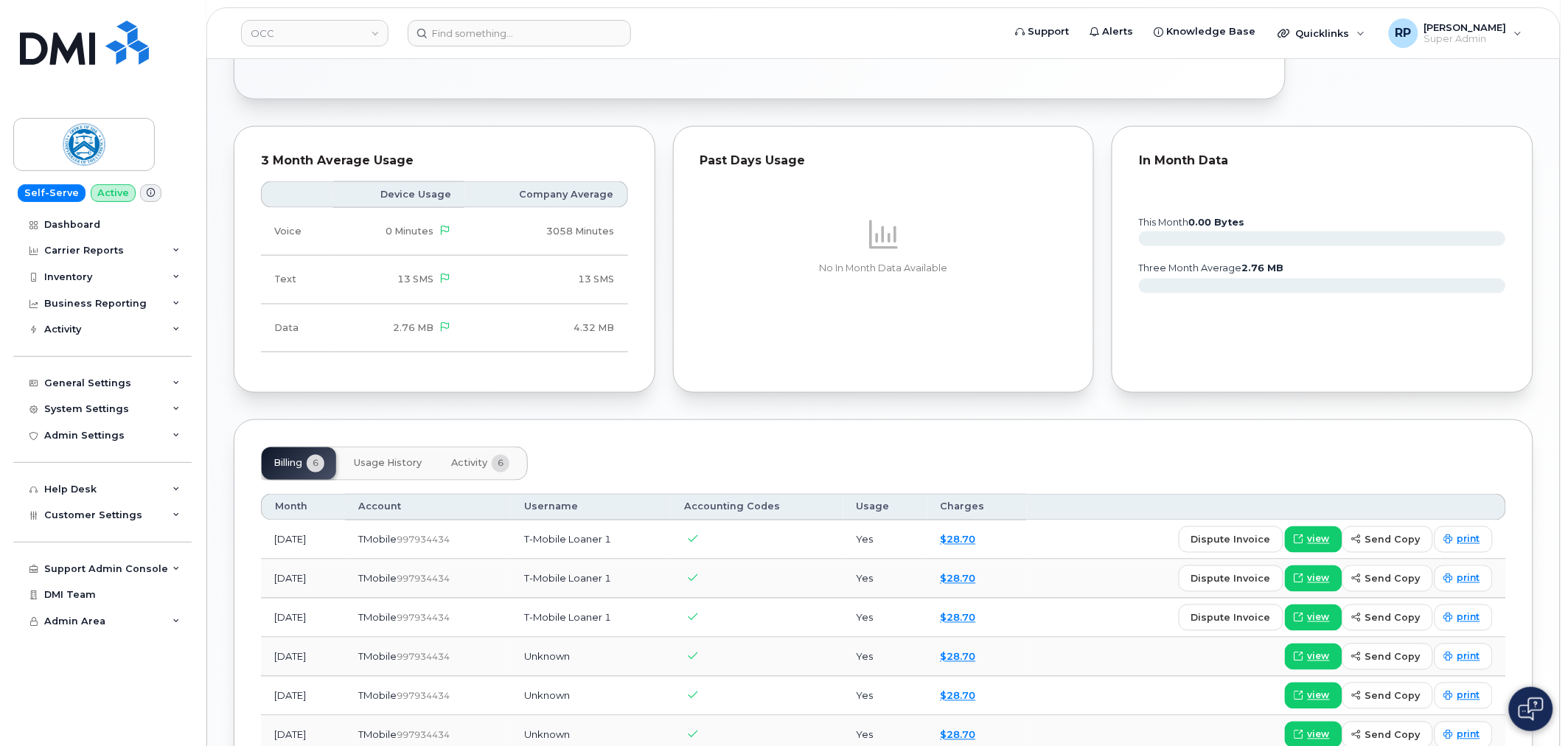
scroll to position [547, 0]
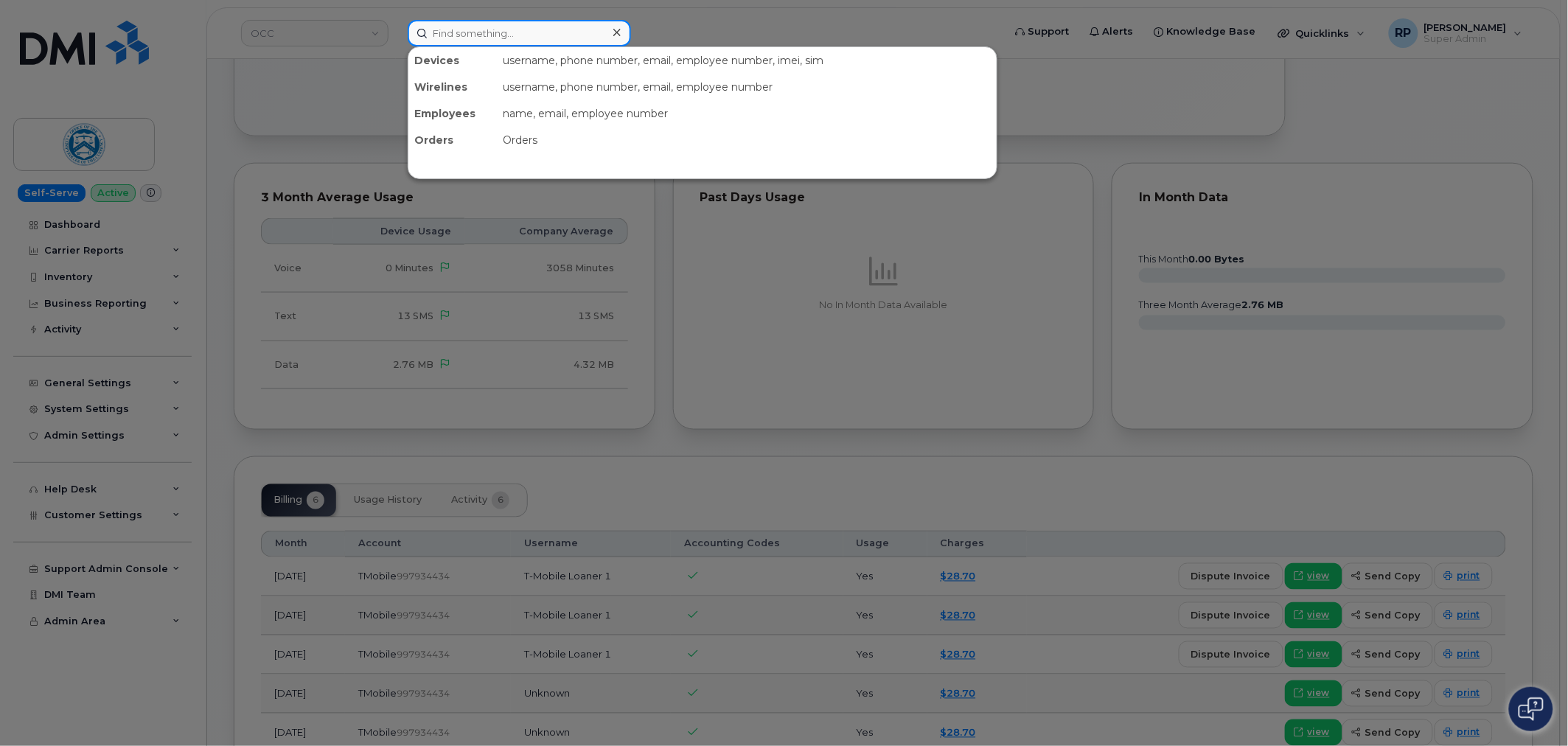
click at [498, 42] on input at bounding box center [519, 33] width 223 height 27
paste input "2027902708"
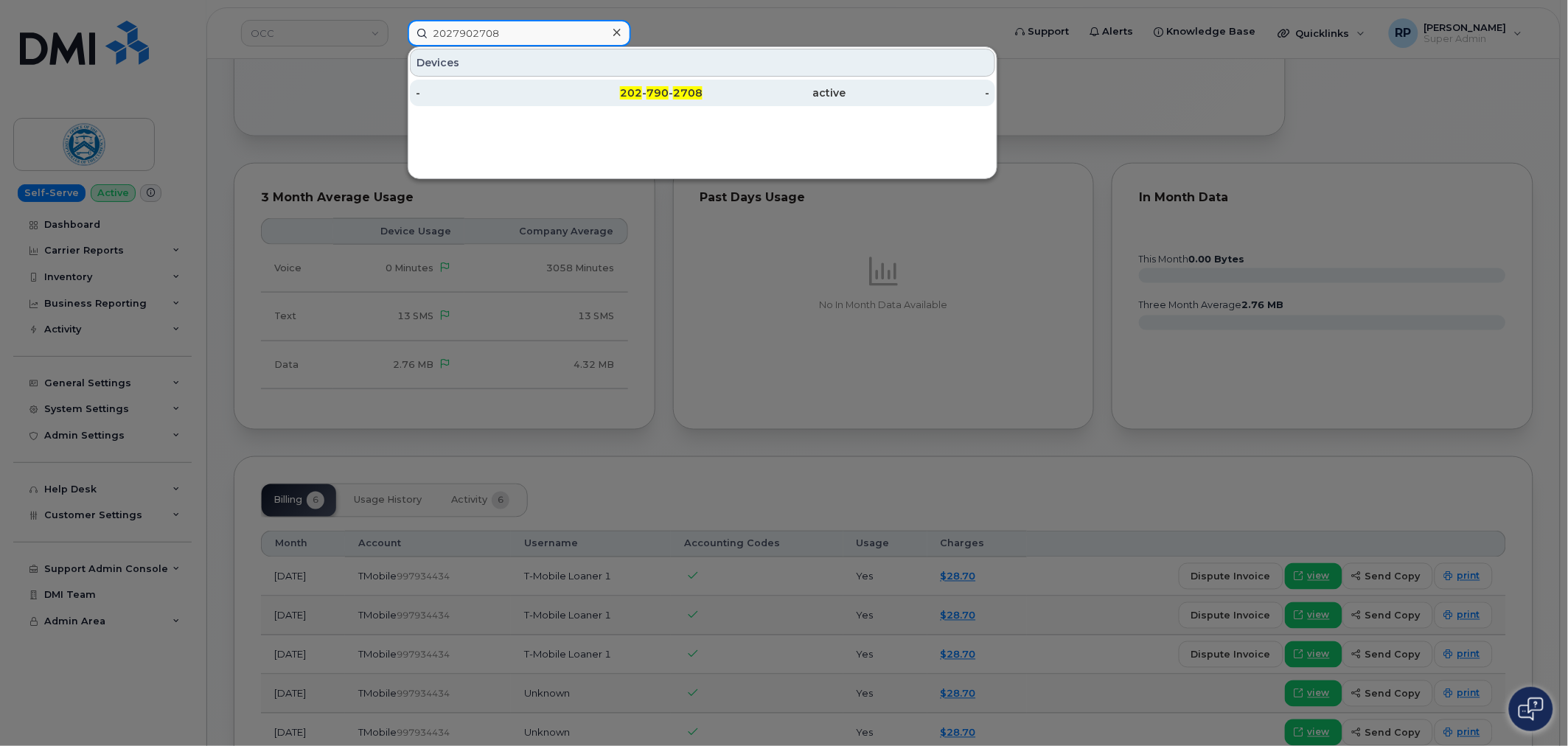
type input "2027902708"
click at [555, 96] on div "-" at bounding box center [487, 92] width 144 height 14
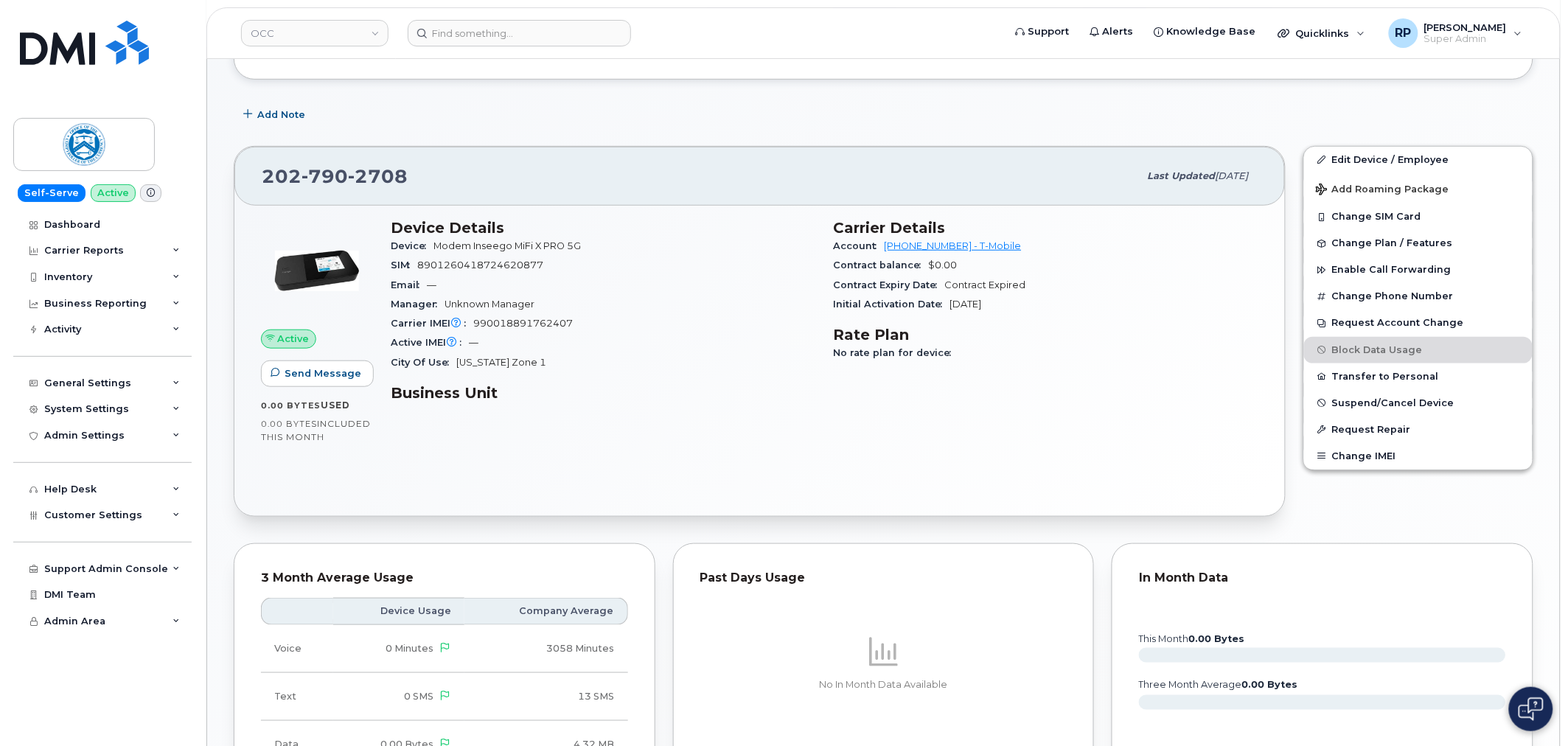
scroll to position [682, 0]
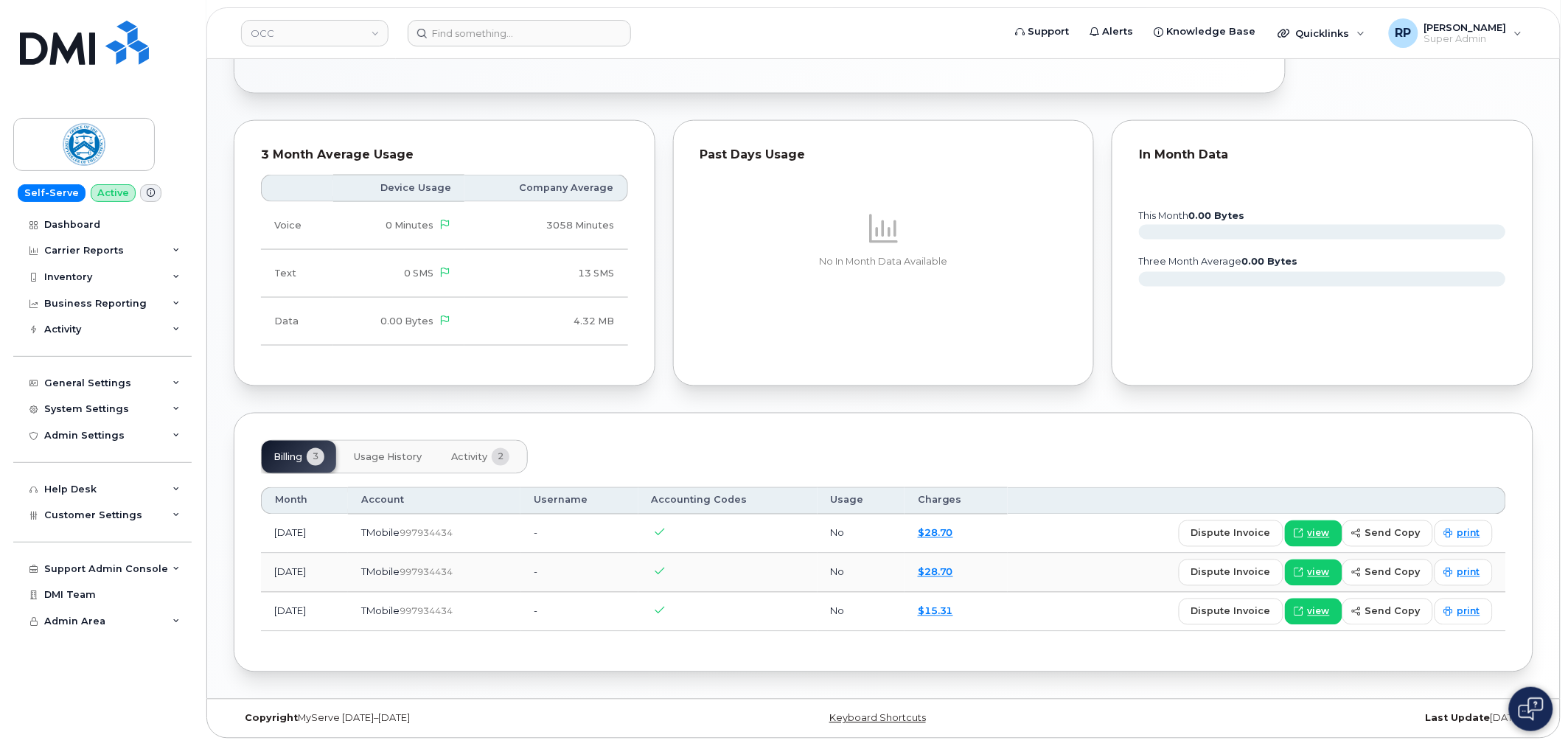
click at [465, 452] on span "Activity" at bounding box center [469, 457] width 36 height 12
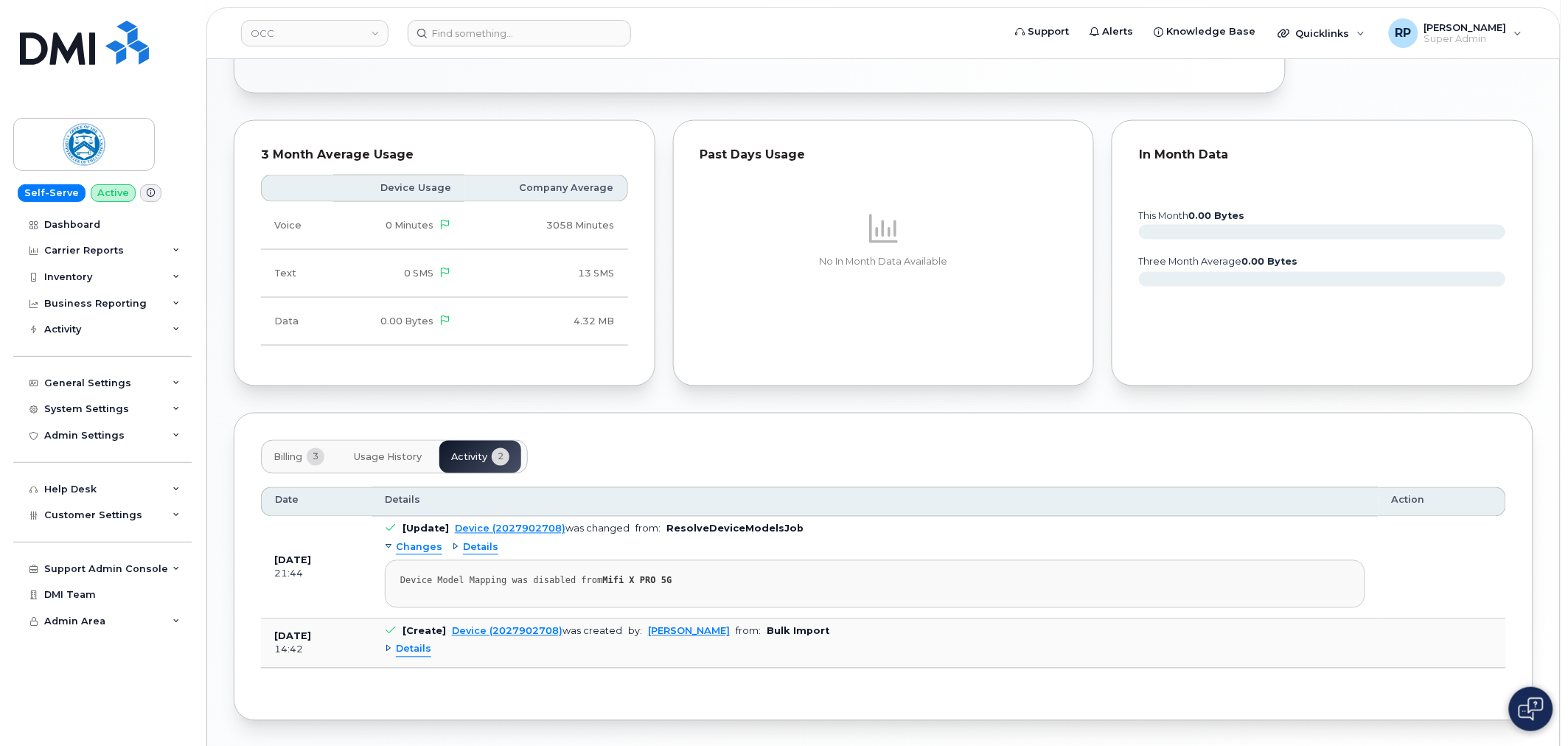
scroll to position [732, 0]
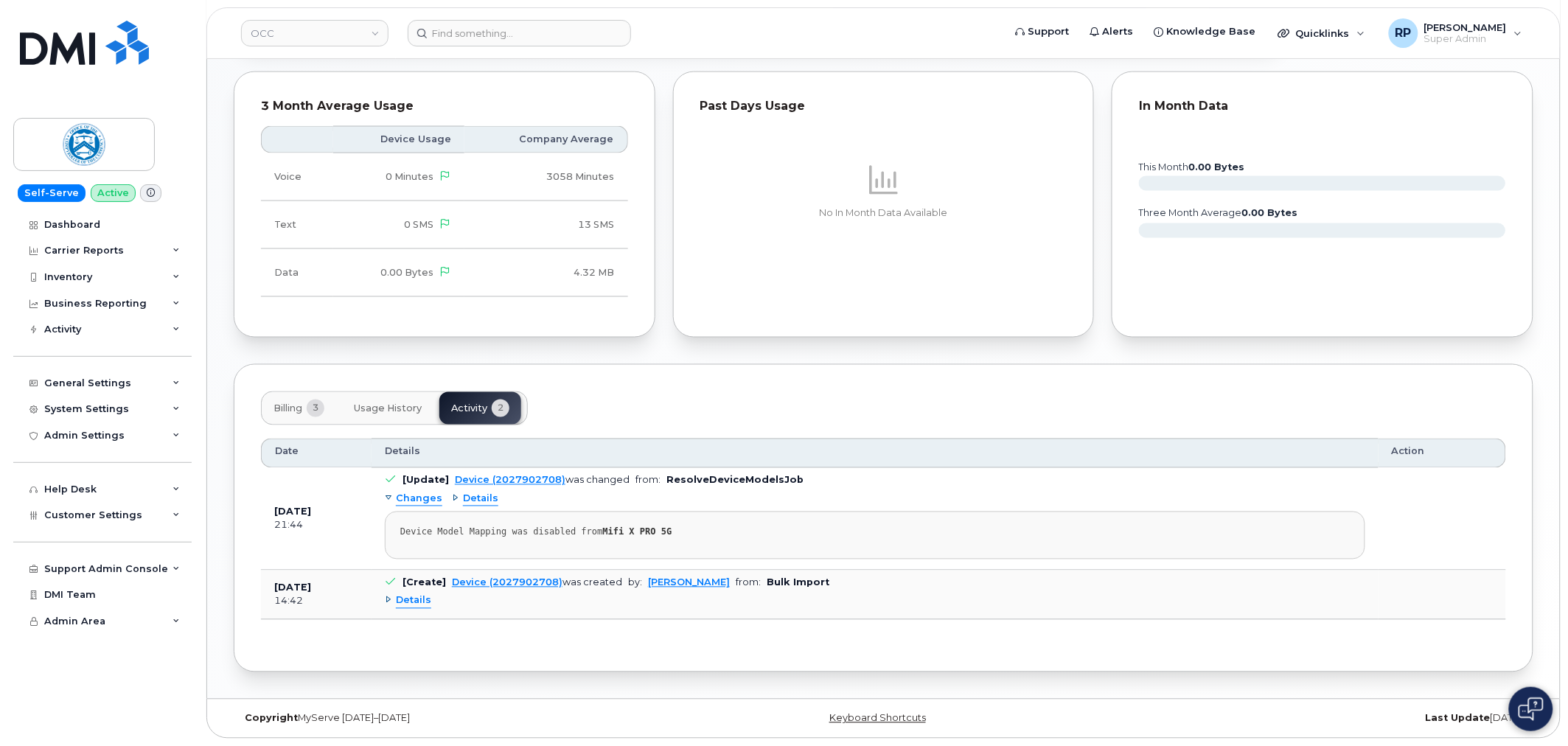
click at [411, 599] on span "Details" at bounding box center [414, 600] width 35 height 14
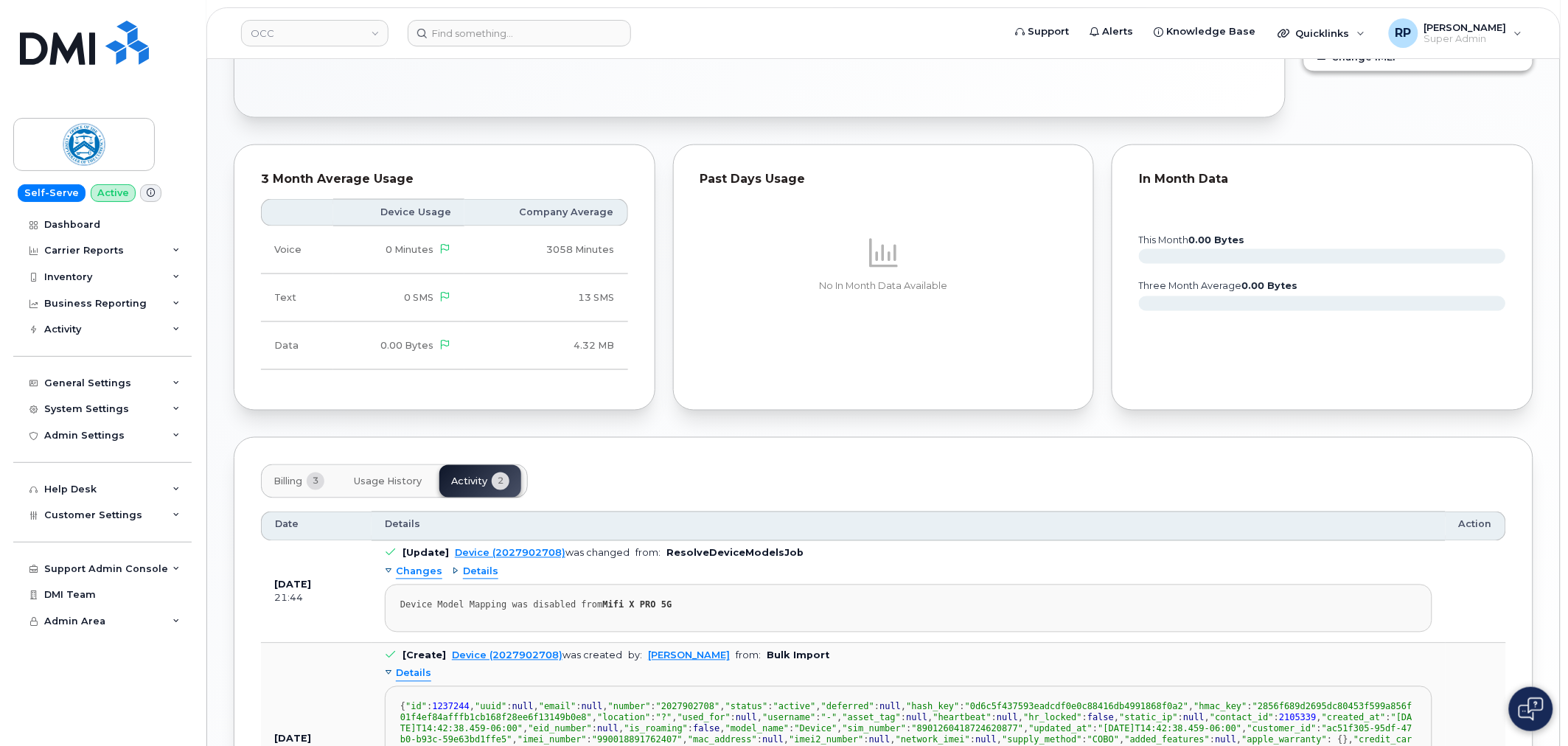
scroll to position [594, 0]
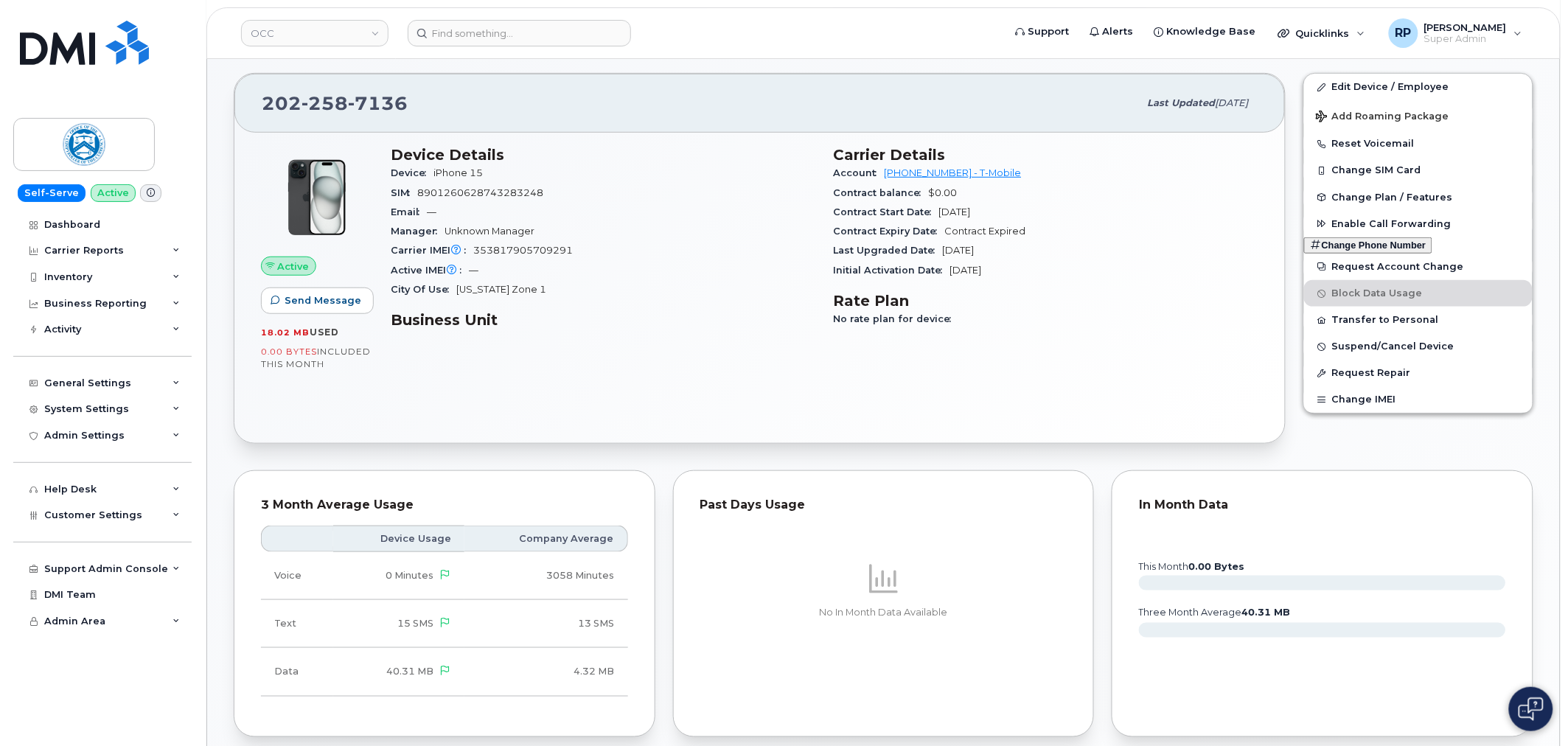
scroll to position [273, 0]
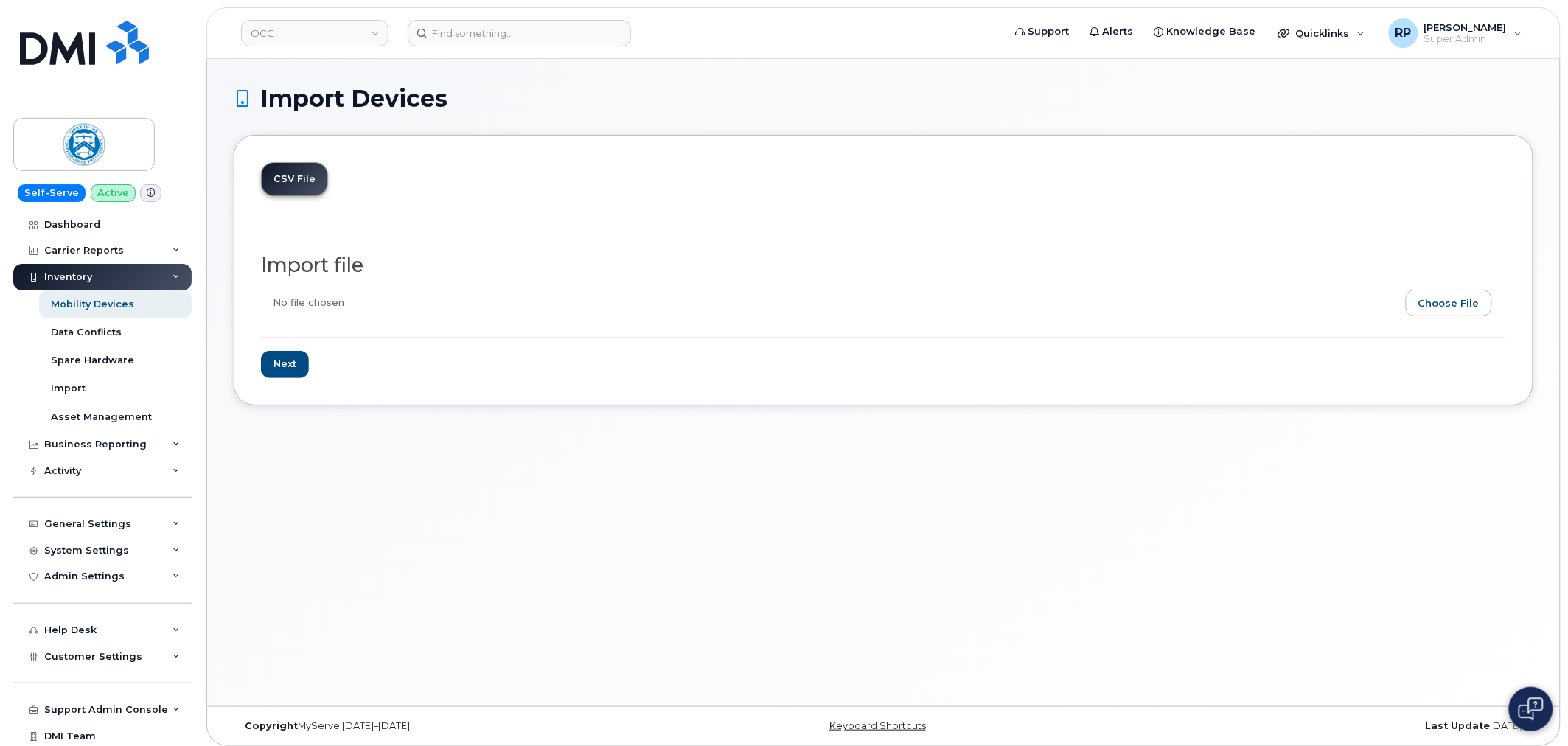
click at [1431, 302] on input "file" at bounding box center [878, 306] width 1234 height 34
type input "C:\fakepath\Custom Report - [DATE].csv"
click at [299, 365] on input "Next" at bounding box center [285, 365] width 48 height 27
type input "Loading..."
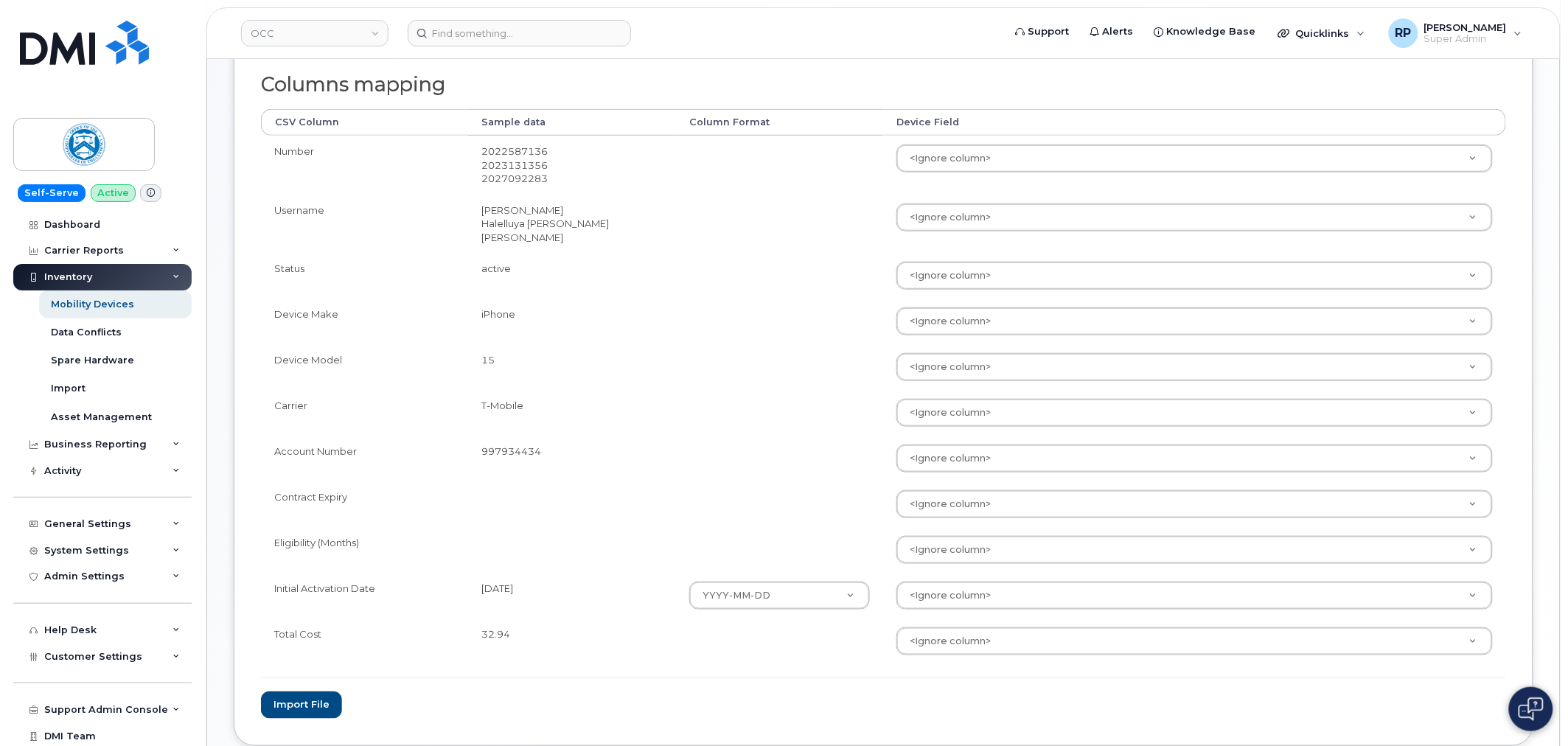
scroll to position [266, 0]
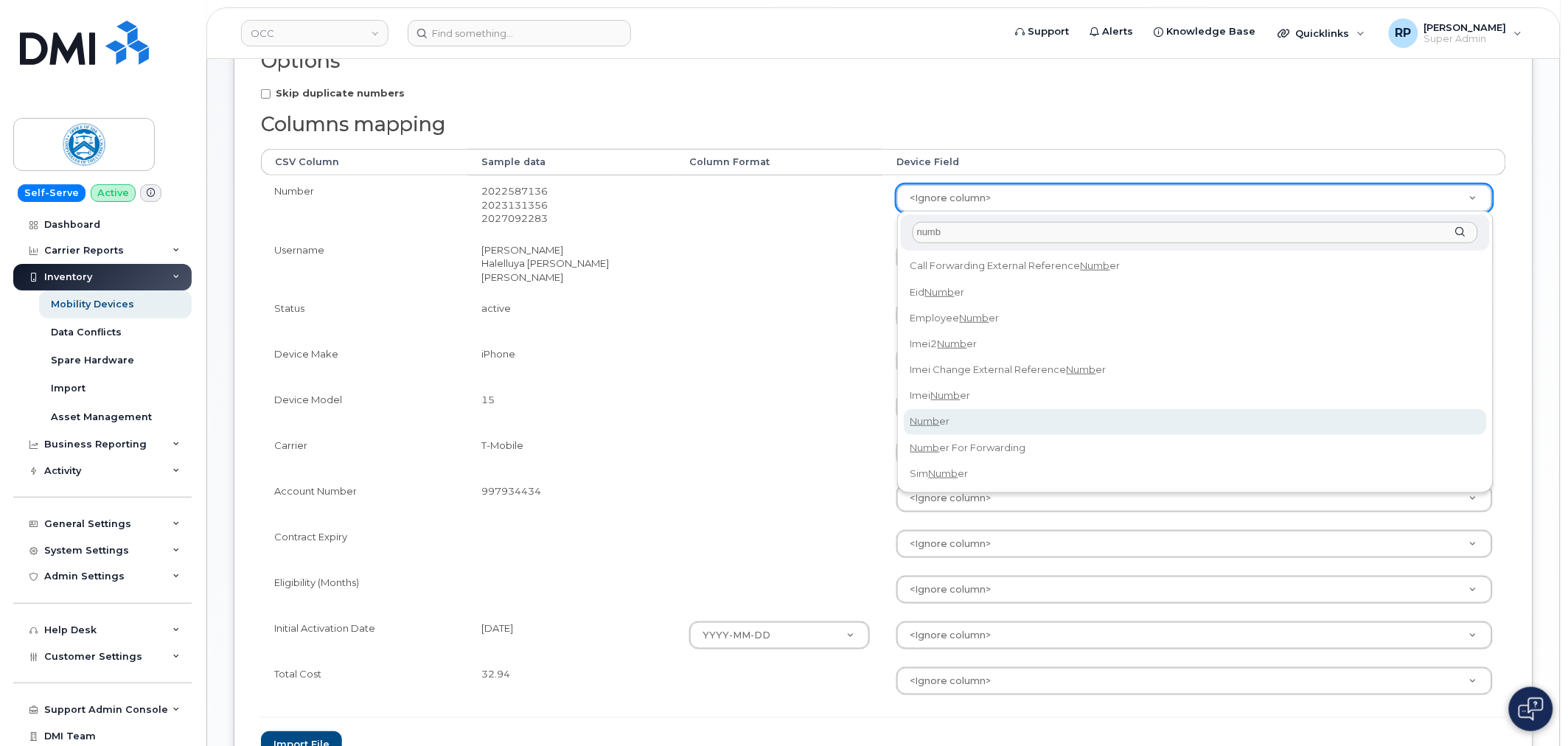
type input "numb"
select select "number"
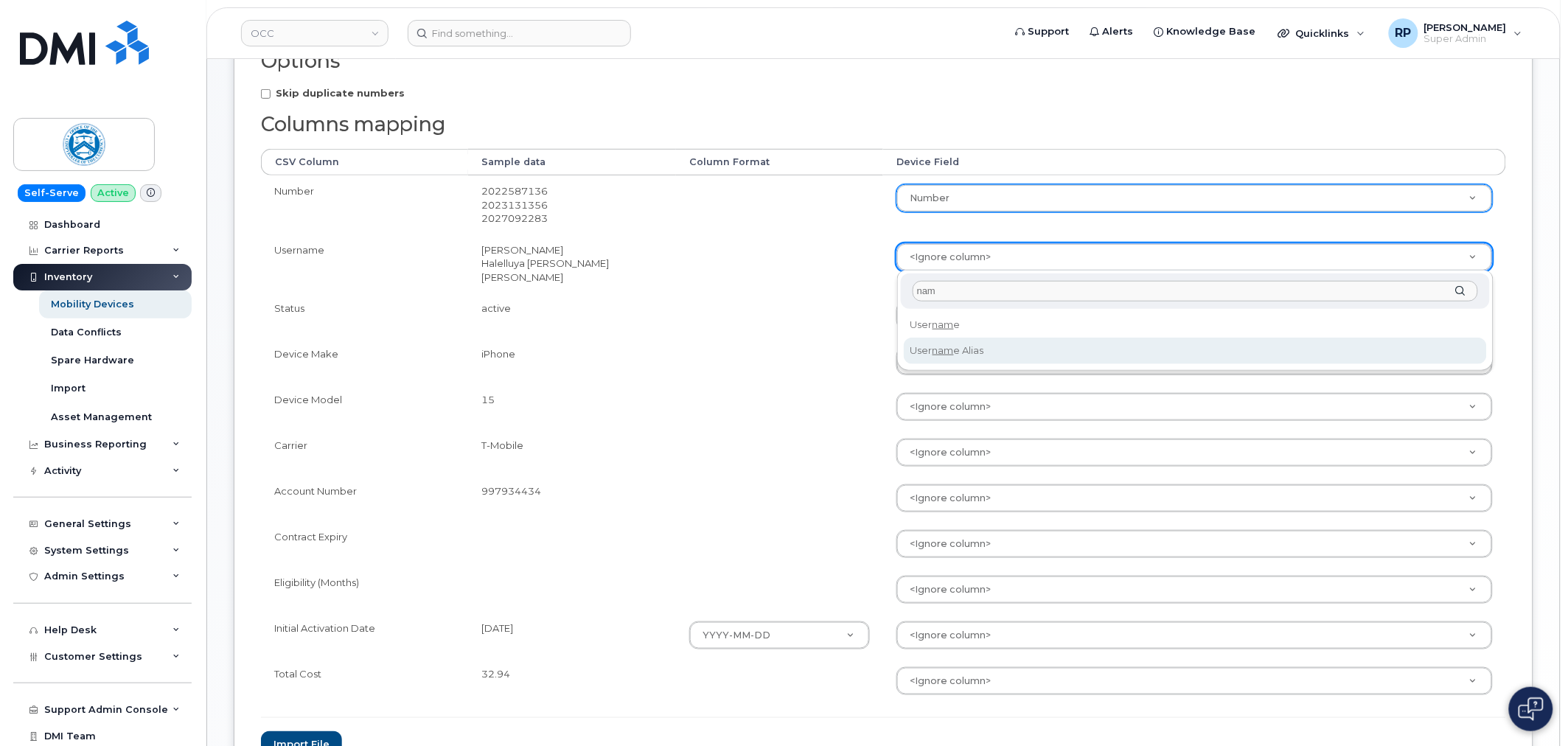
type input "nam"
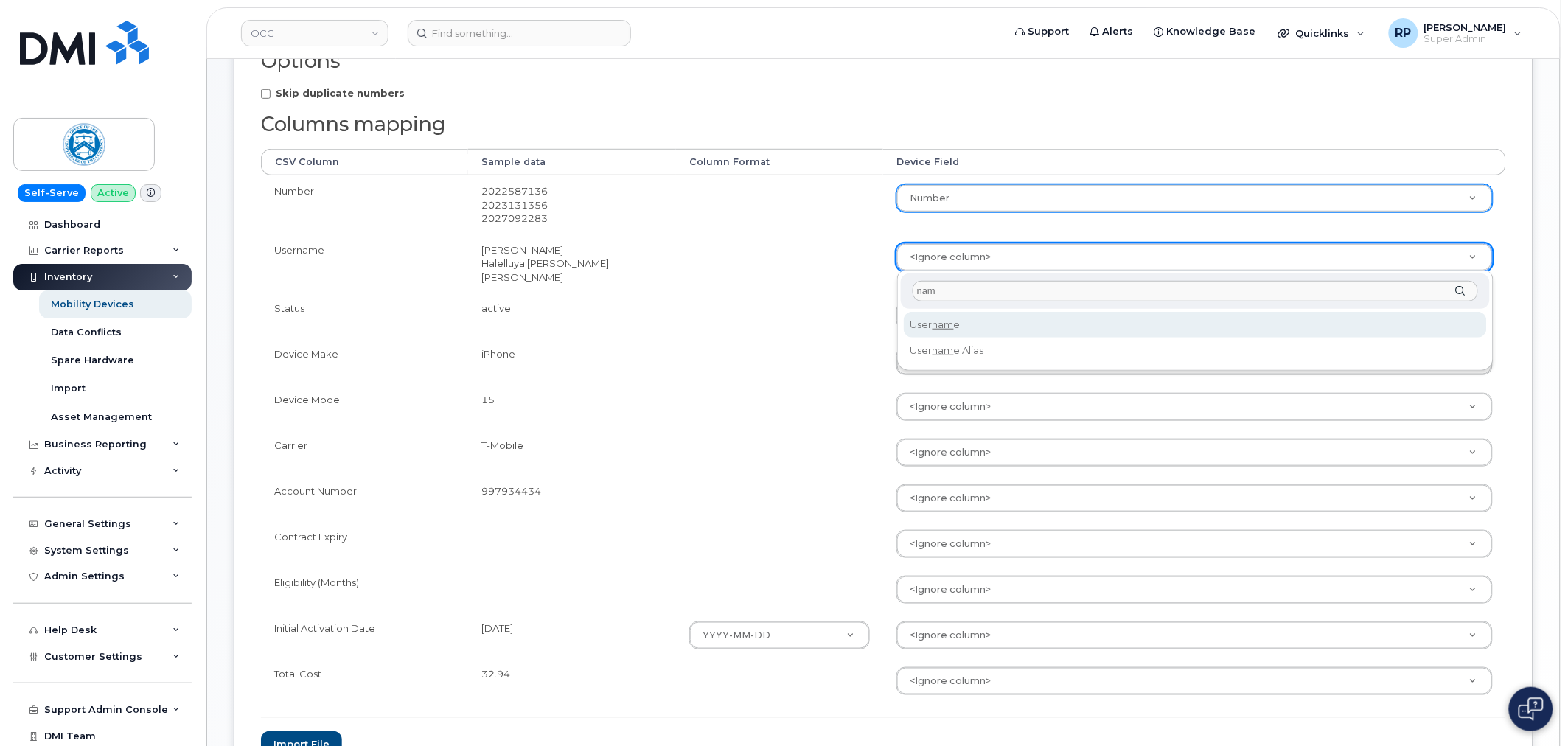
select select "username"
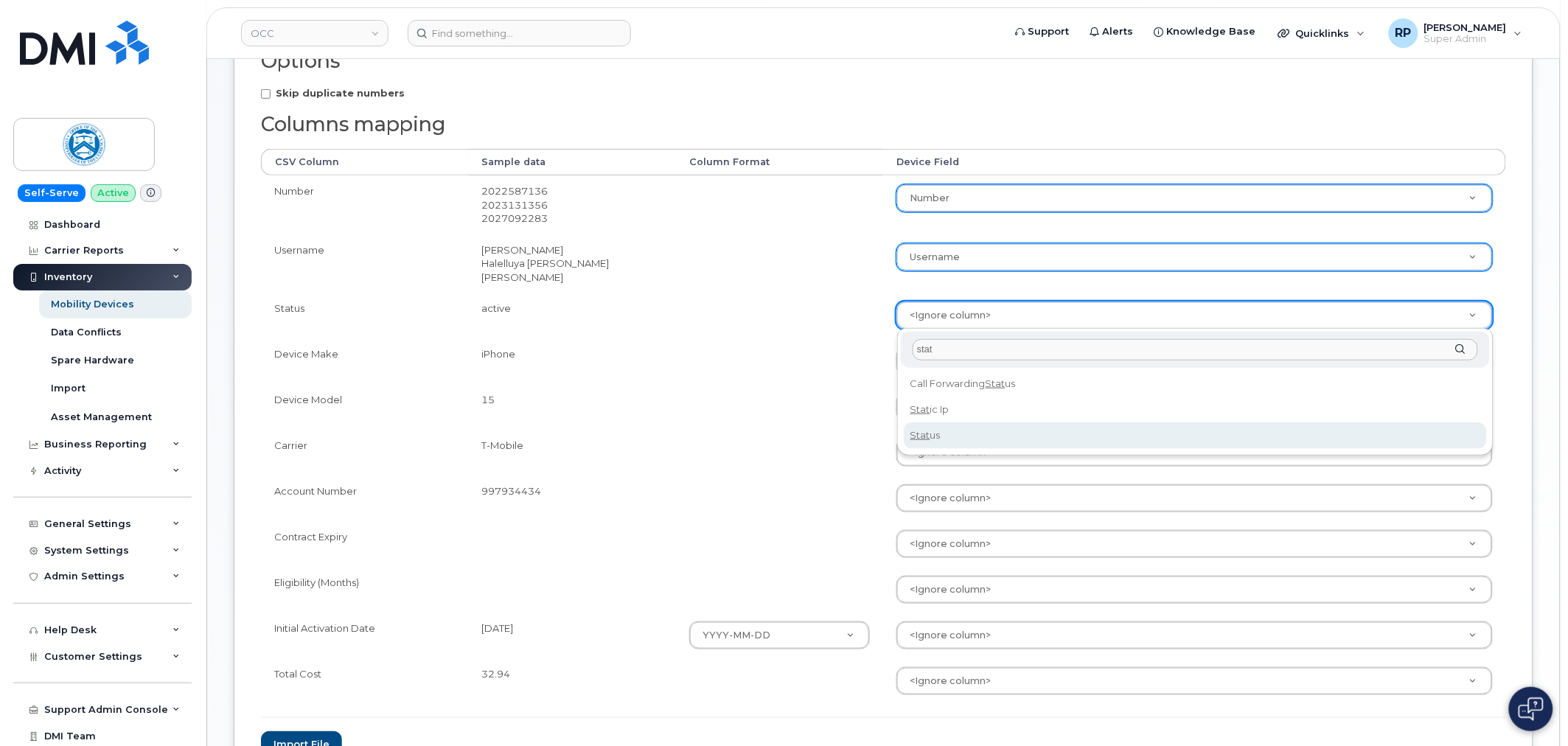
type input "stat"
select select "status"
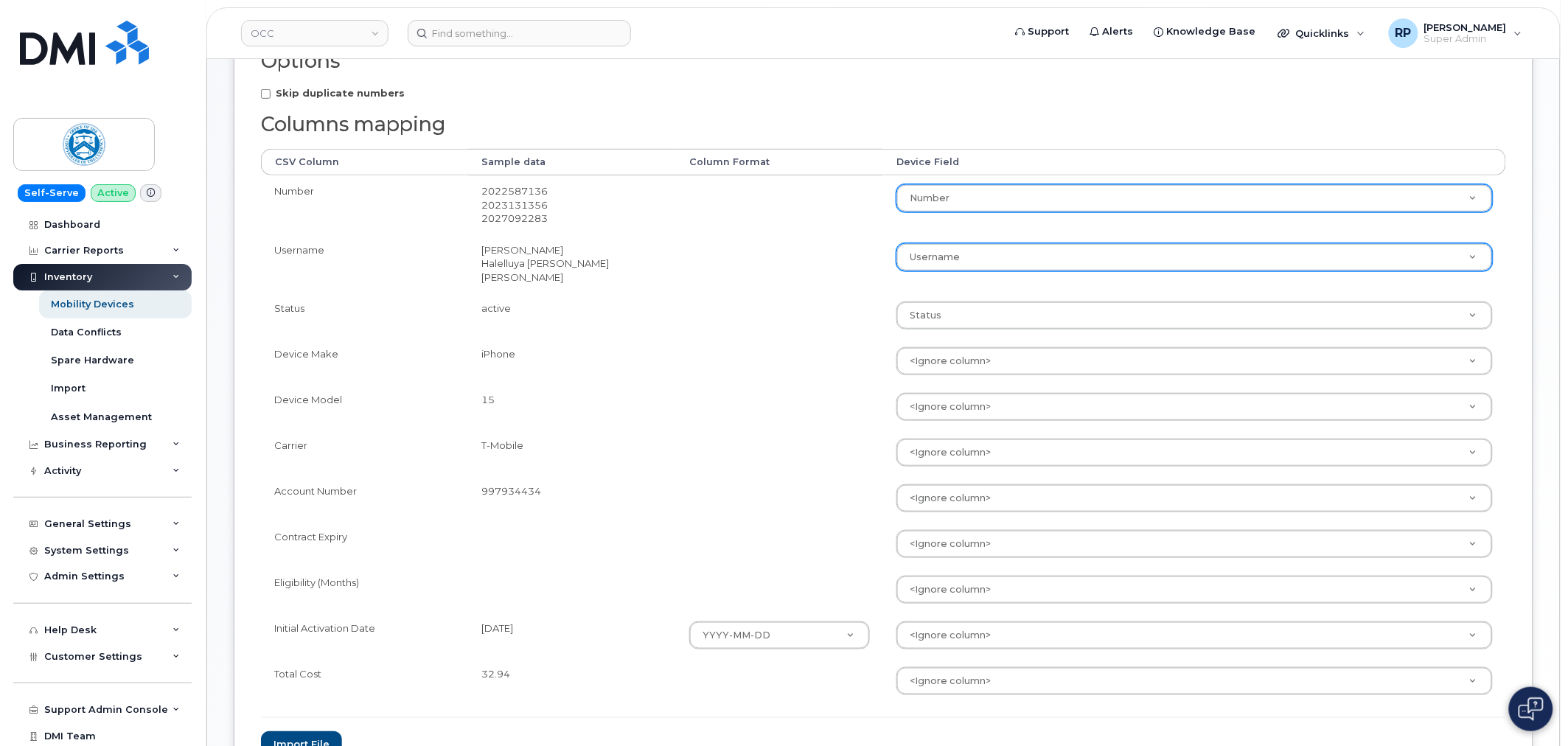
click at [734, 433] on td at bounding box center [780, 453] width 207 height 46
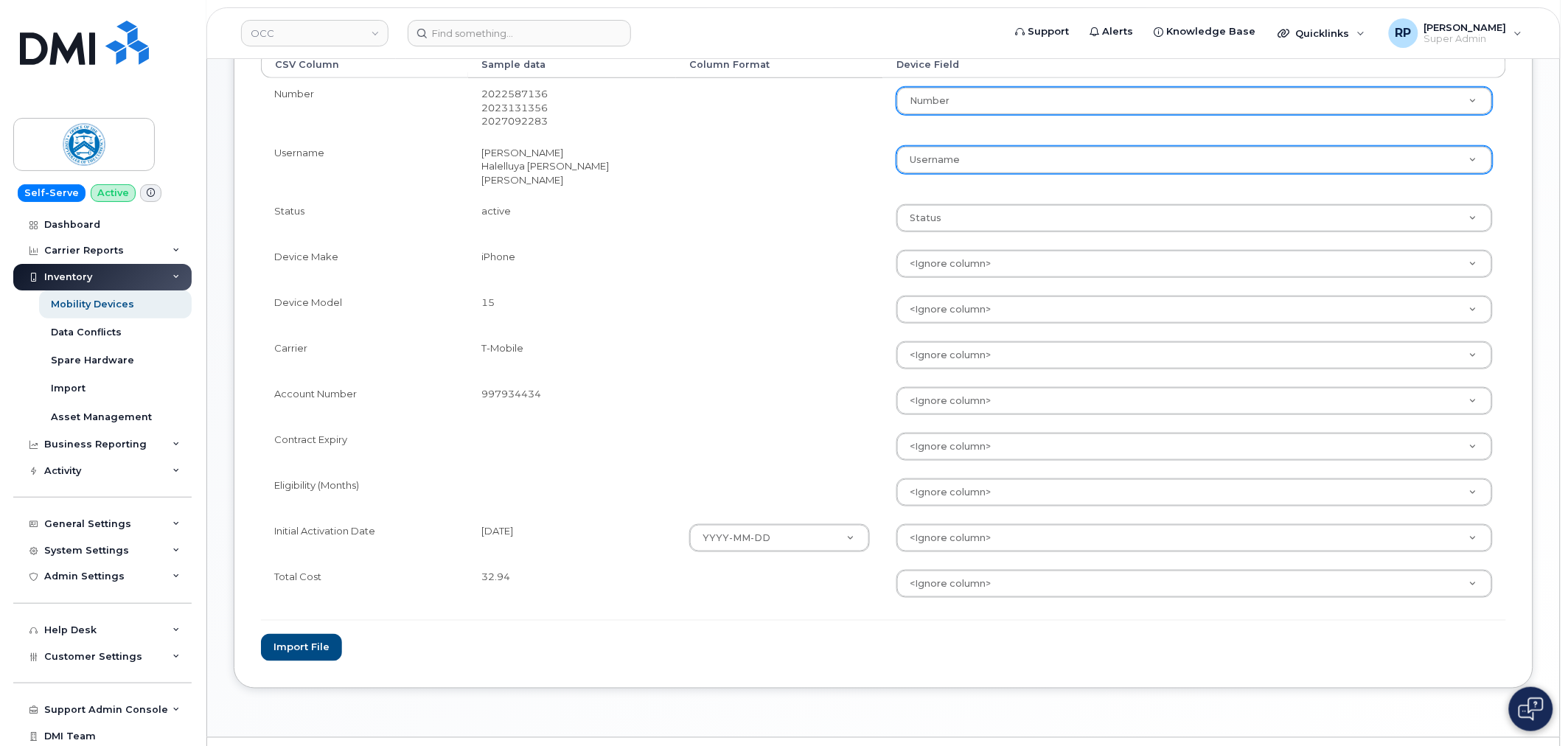
scroll to position [403, 0]
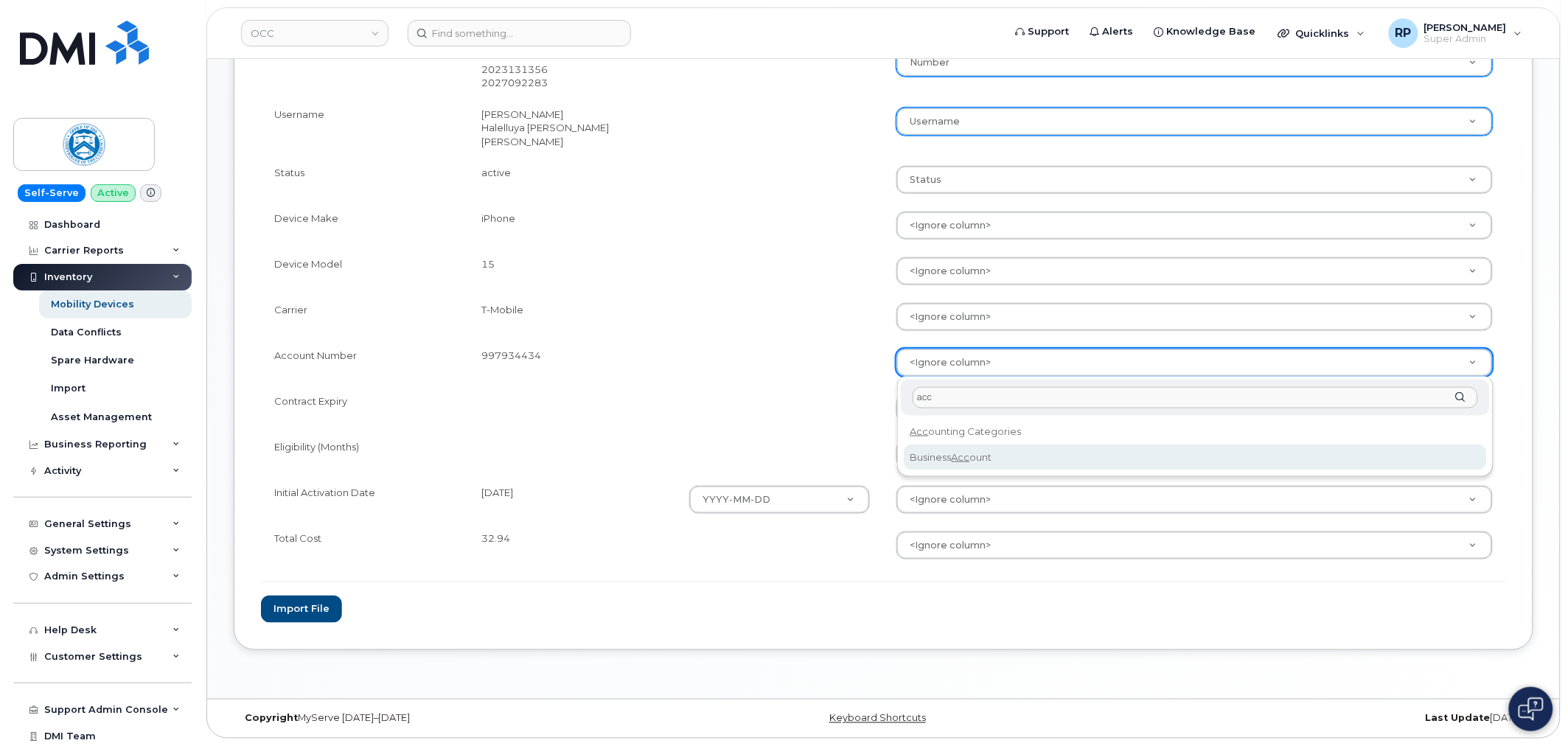
type input "acc"
select select "business_account_id"
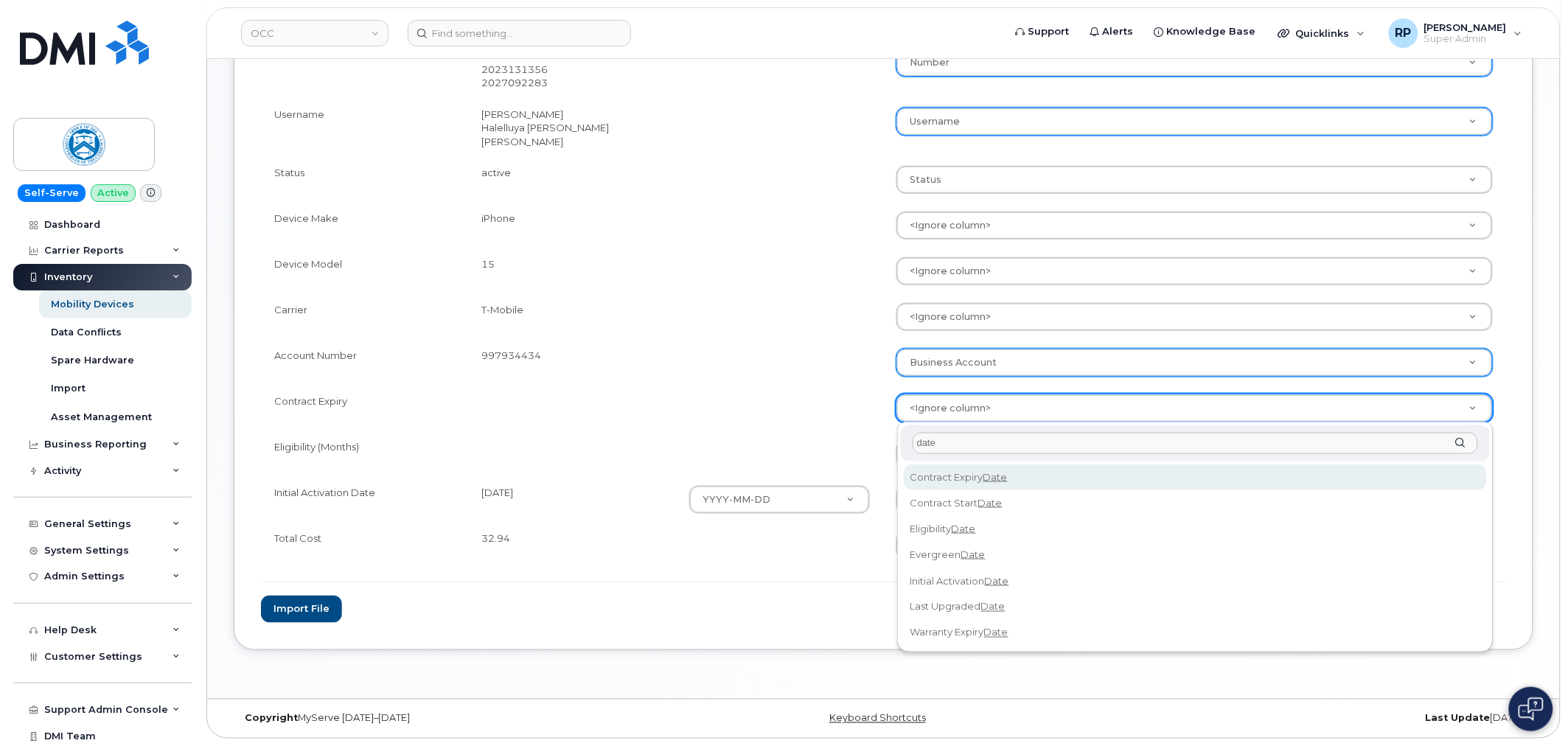
type input "date"
select select "contract_expiry_date"
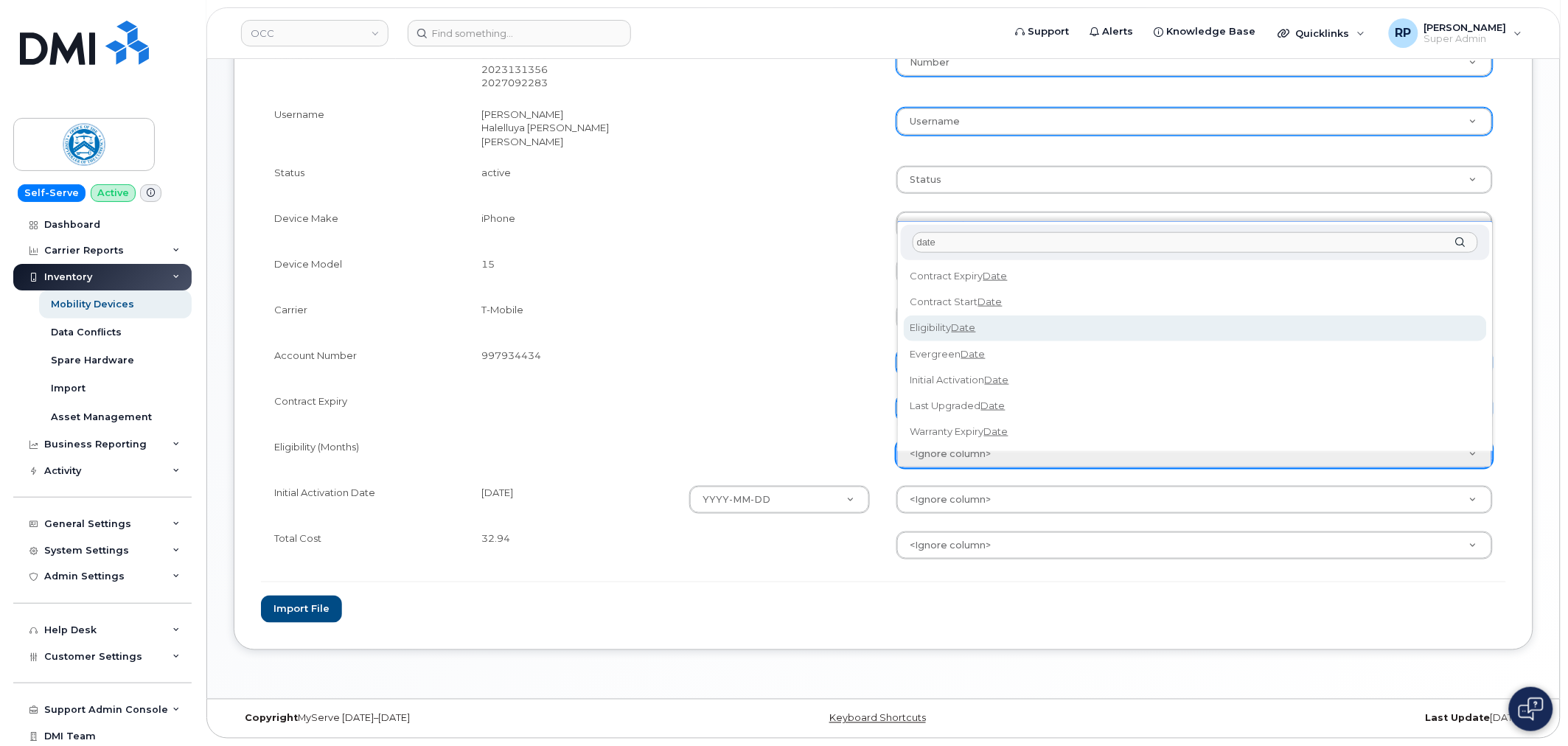
type input "date"
select select "eligibility_date"
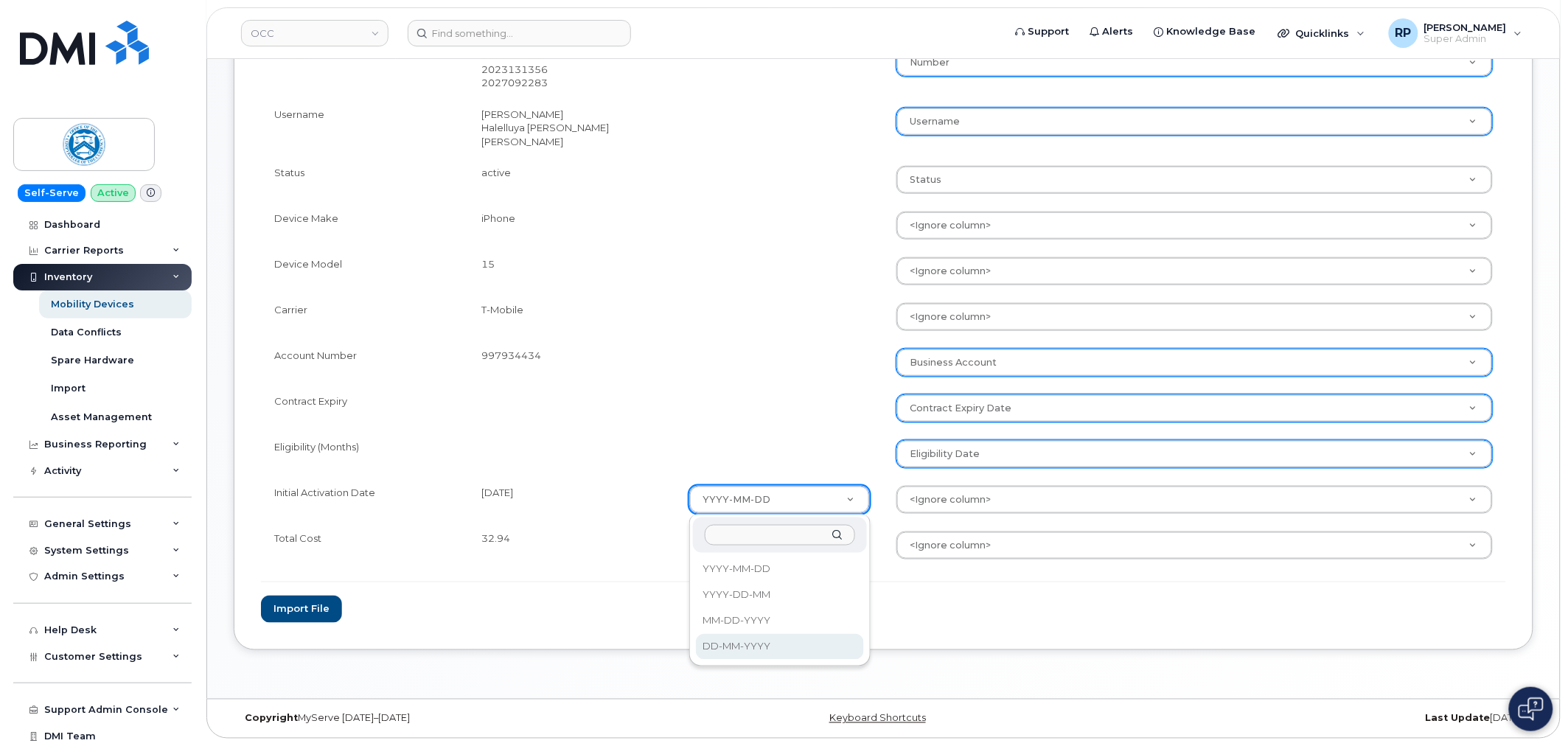
select select "%d-%m-%Y"
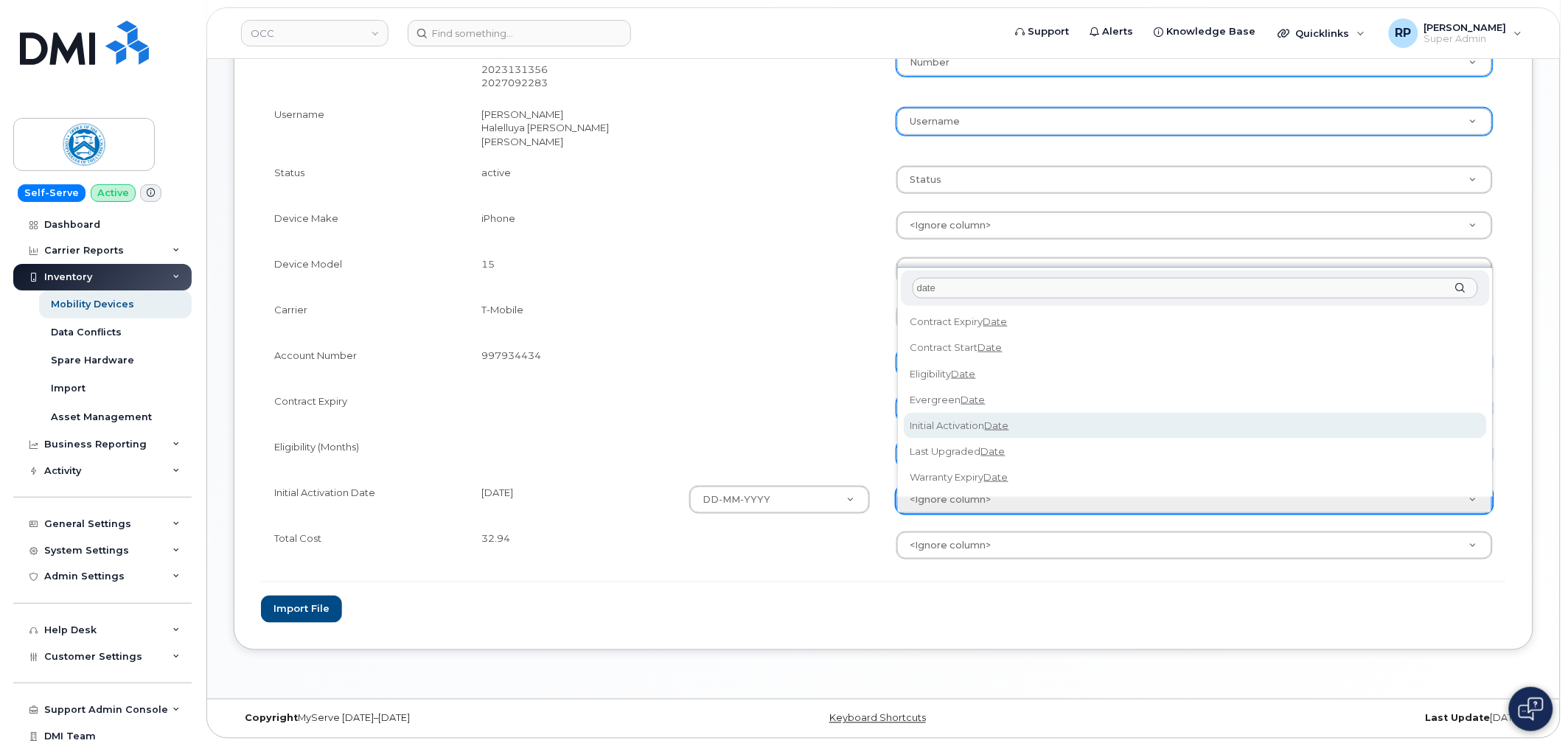
type input "date"
select select "initial_activation_date"
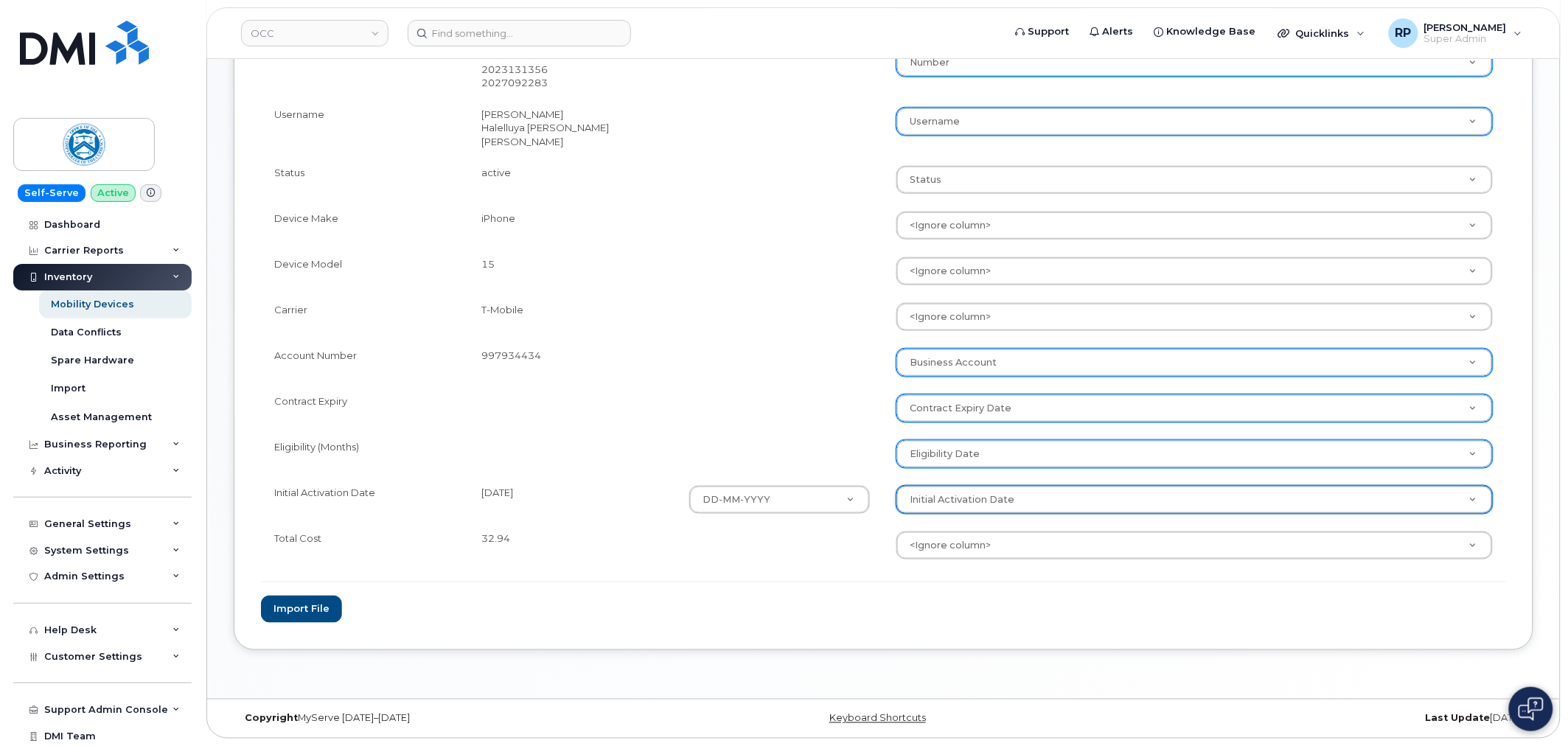
click at [981, 605] on form "File Filename cache Name: Custom_Report_-_[DATE].csv Options Skip duplicate num…" at bounding box center [883, 238] width 1245 height 771
click at [307, 610] on button "Import file" at bounding box center [301, 609] width 81 height 27
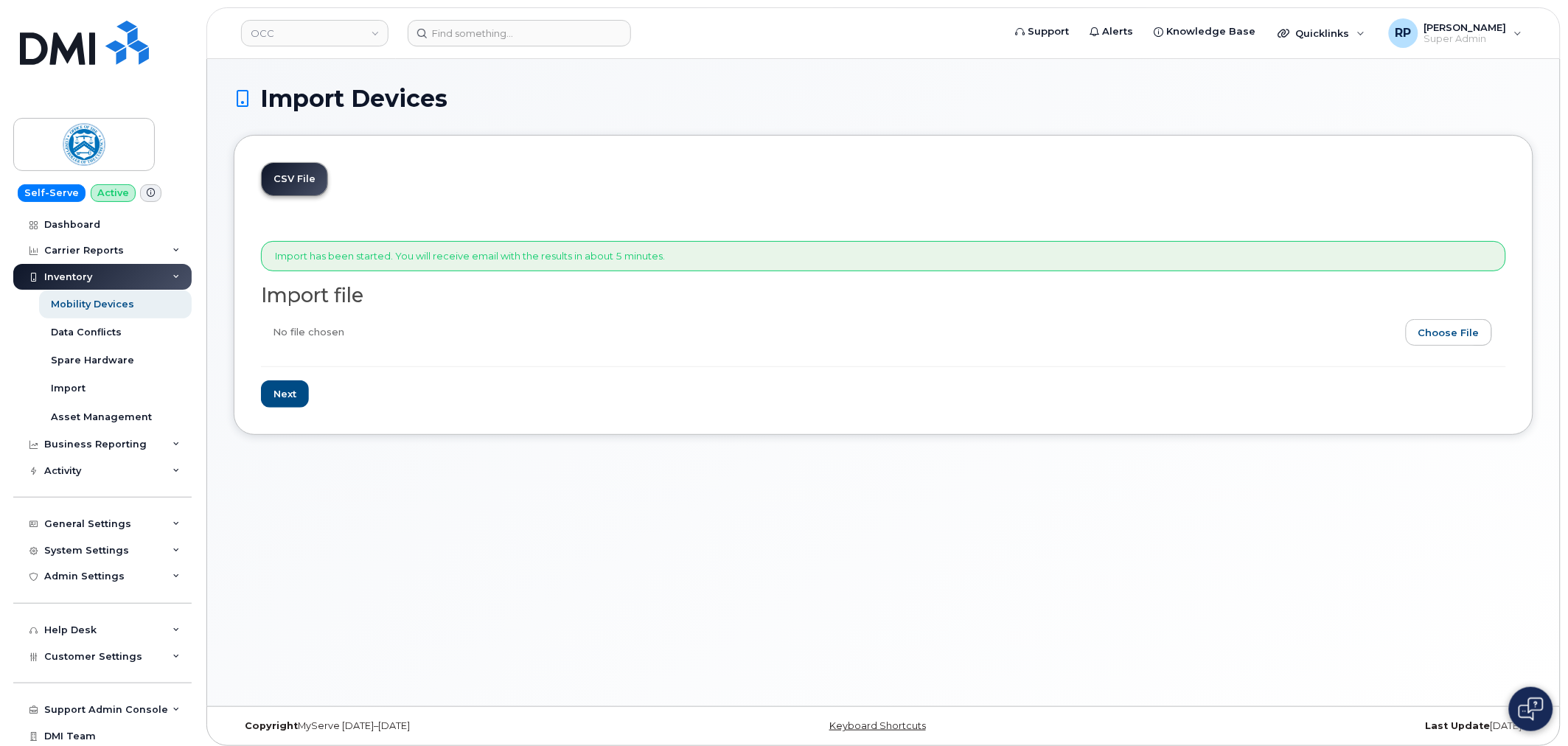
click at [1462, 340] on input "file" at bounding box center [878, 336] width 1234 height 34
type input "C:\fakepath\Custom Report - [DATE].csv"
click at [281, 394] on input "Next" at bounding box center [285, 394] width 48 height 27
type input "Loading..."
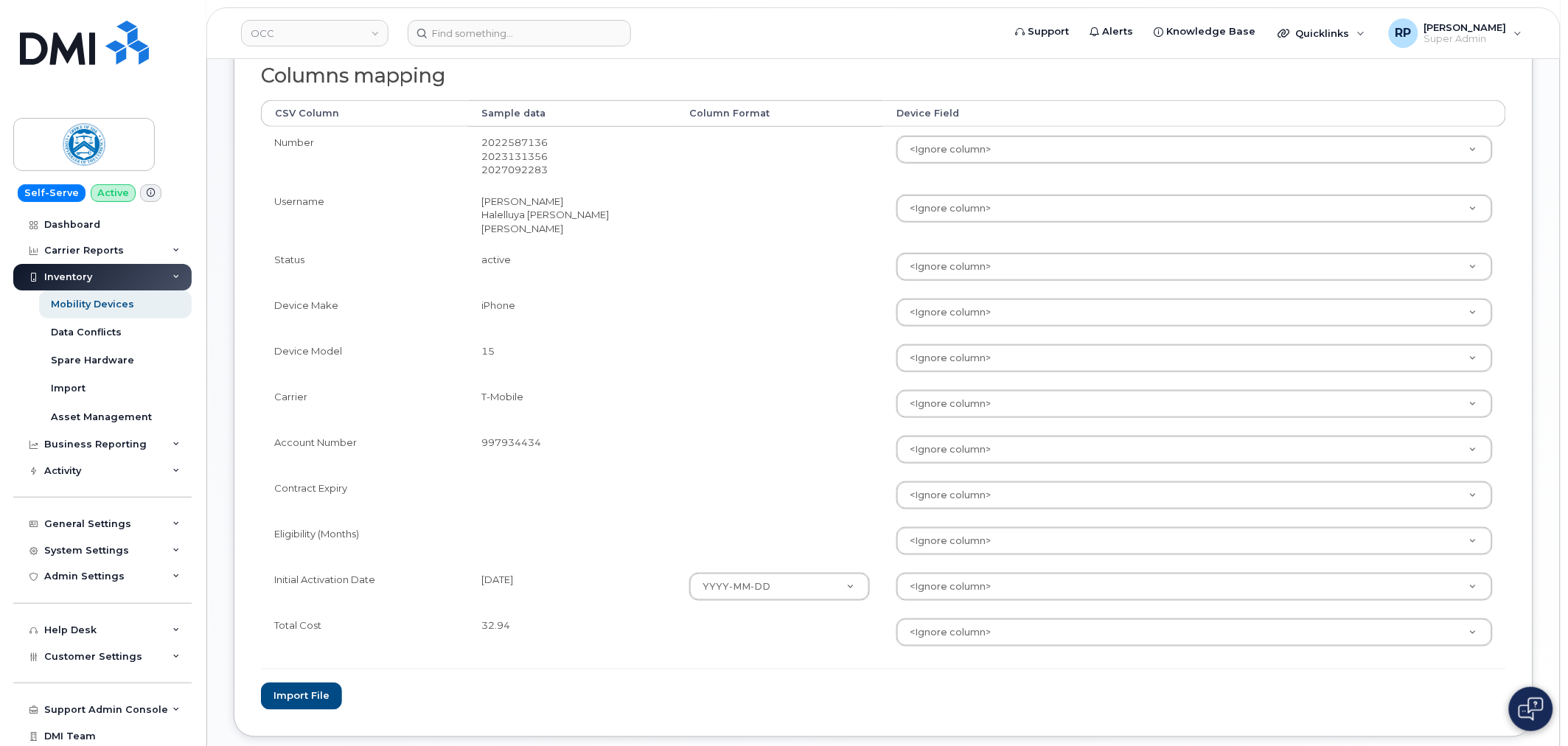
scroll to position [403, 0]
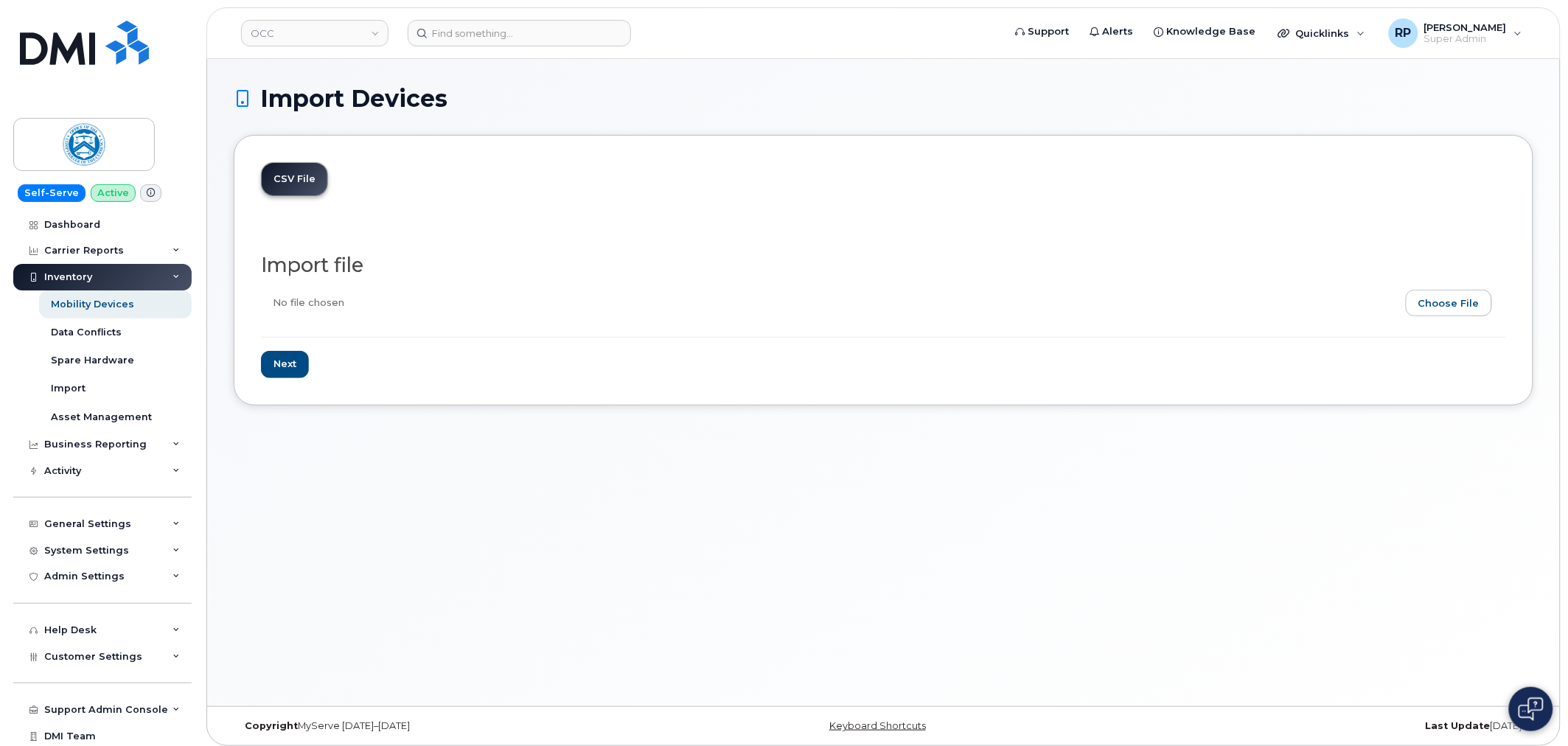
click at [1406, 302] on input "file" at bounding box center [878, 306] width 1234 height 34
type input "C:\fakepath\Custom Report - [DATE].csv"
click at [285, 365] on input "Next" at bounding box center [285, 365] width 48 height 27
type input "Loading..."
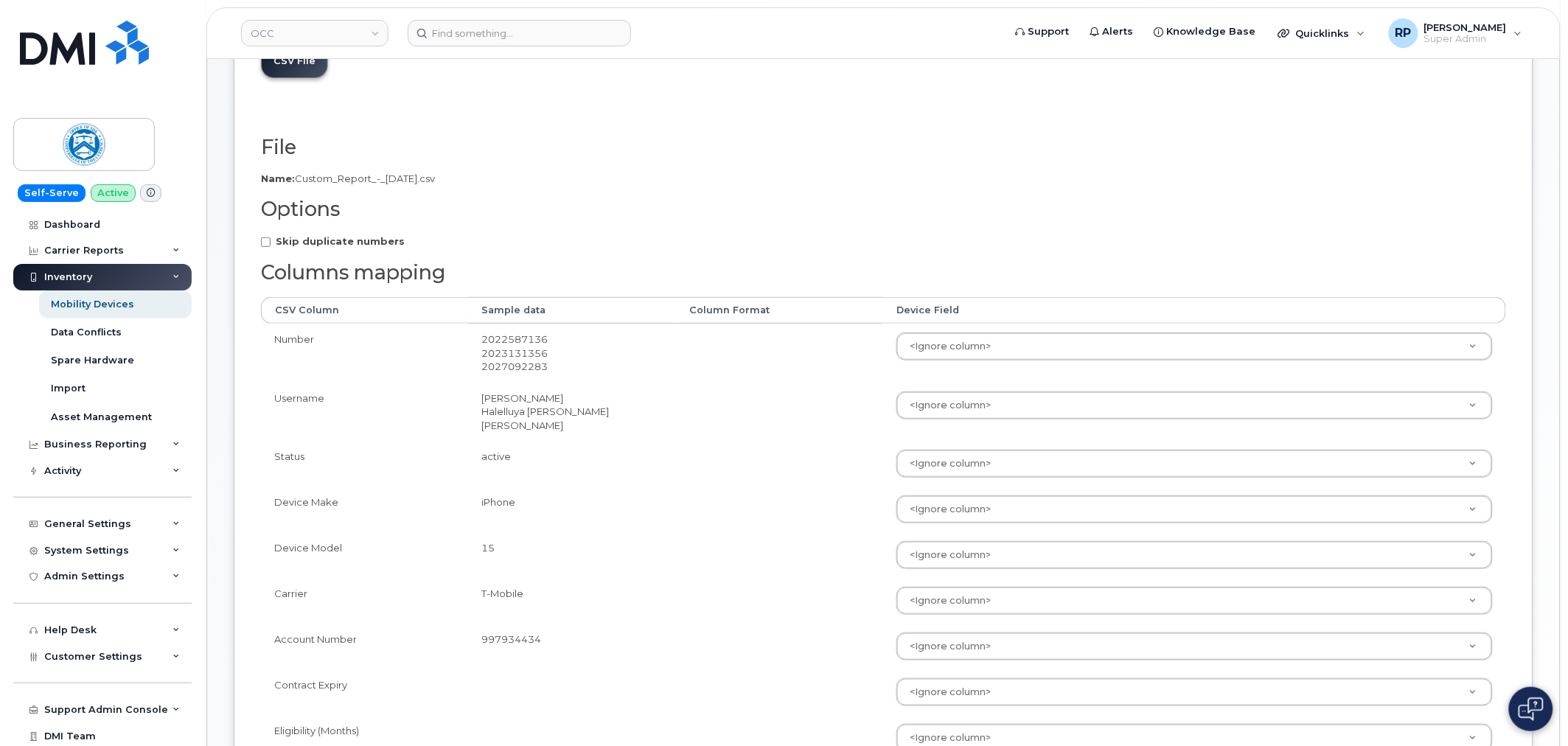
scroll to position [403, 0]
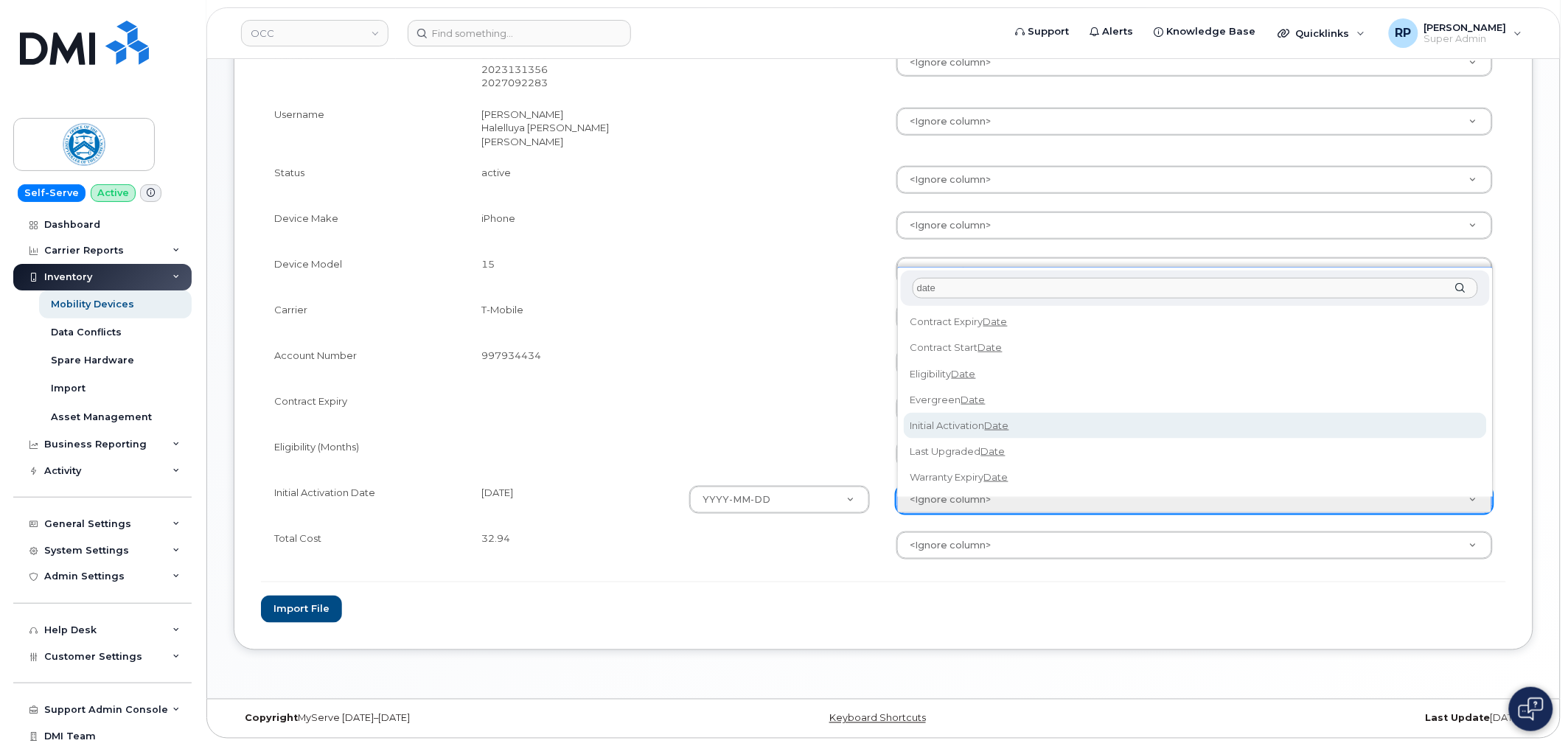
type input "date"
select select "initial_activation_date"
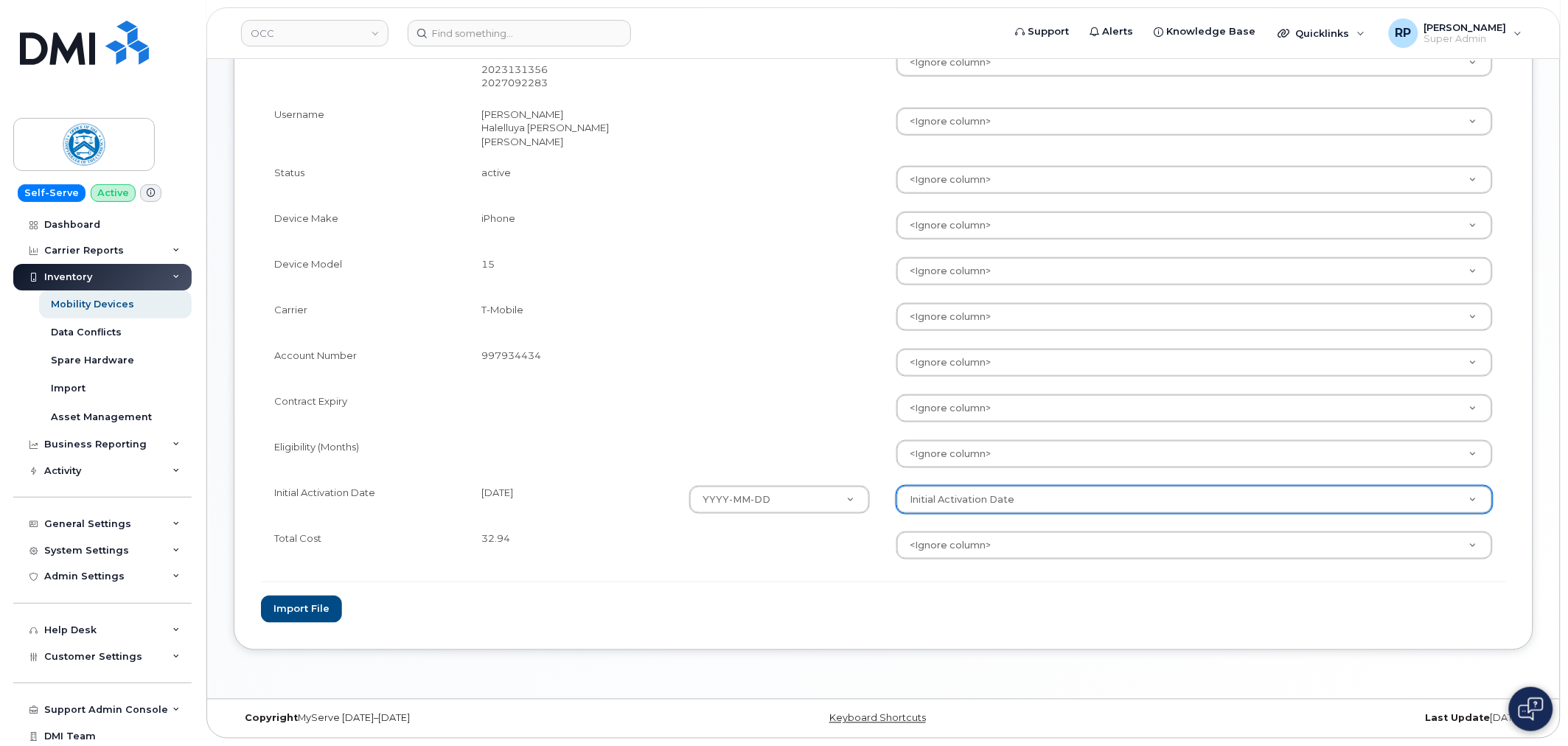
click at [794, 397] on td at bounding box center [780, 408] width 207 height 46
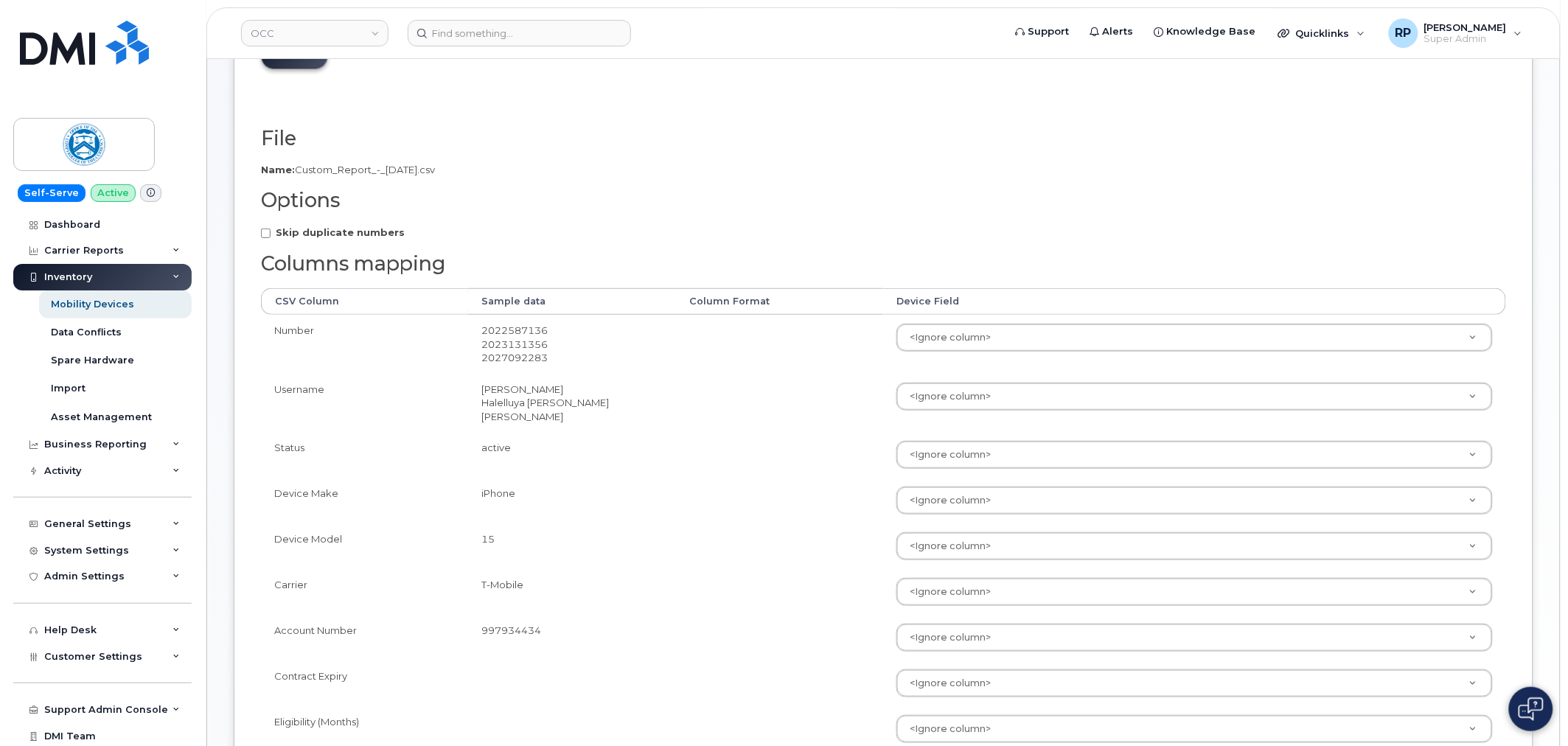
scroll to position [0, 0]
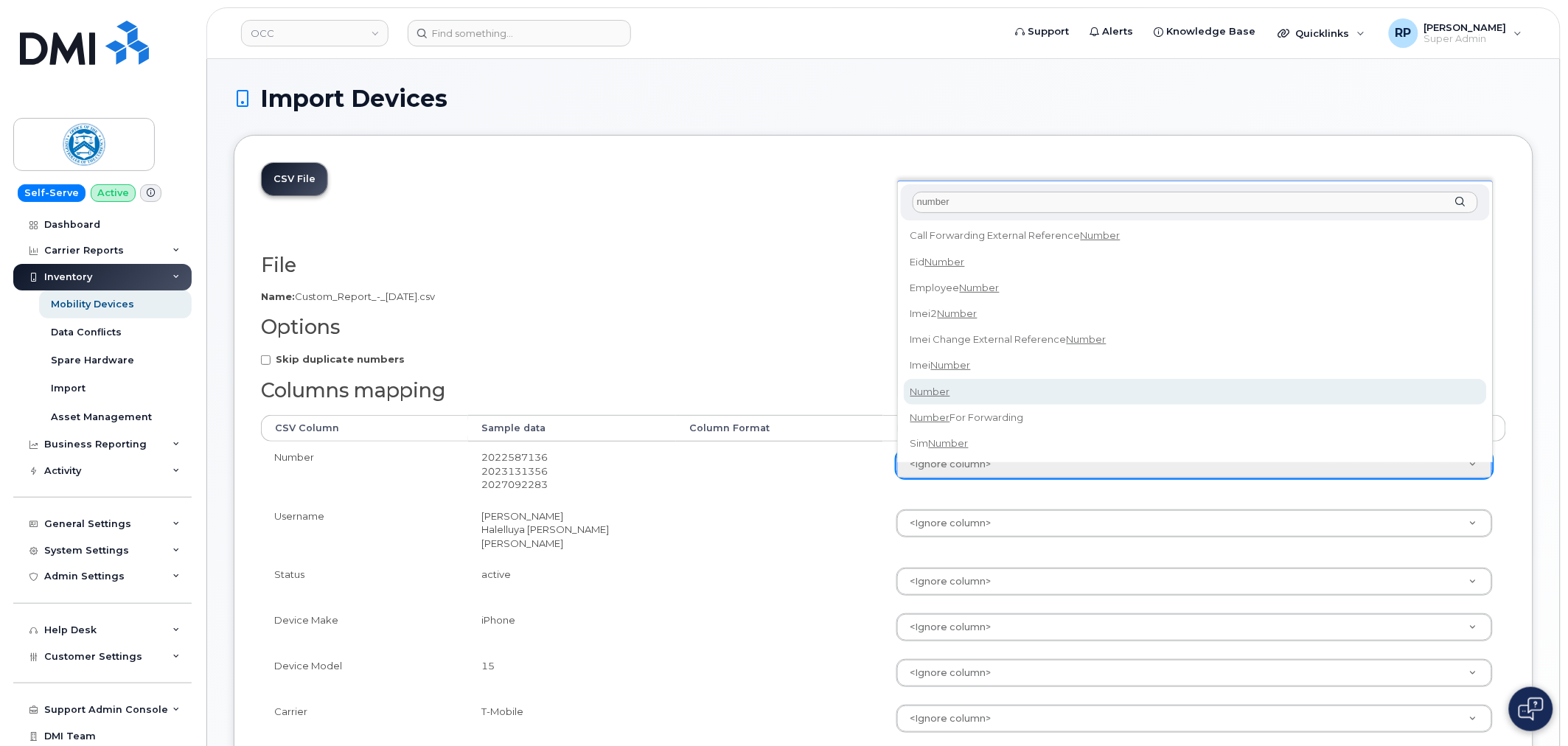
type input "number"
select select "number"
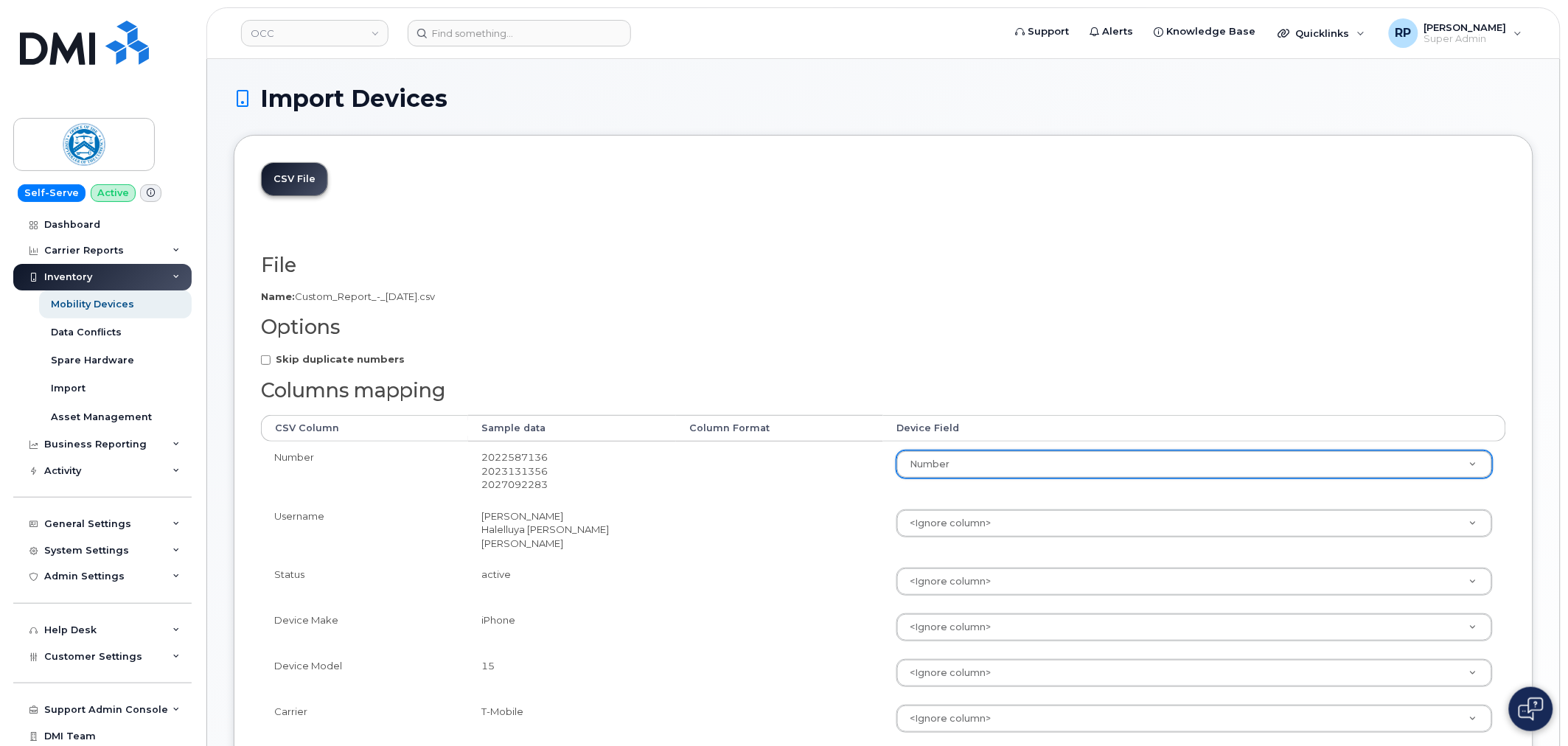
click at [755, 514] on td at bounding box center [780, 530] width 207 height 59
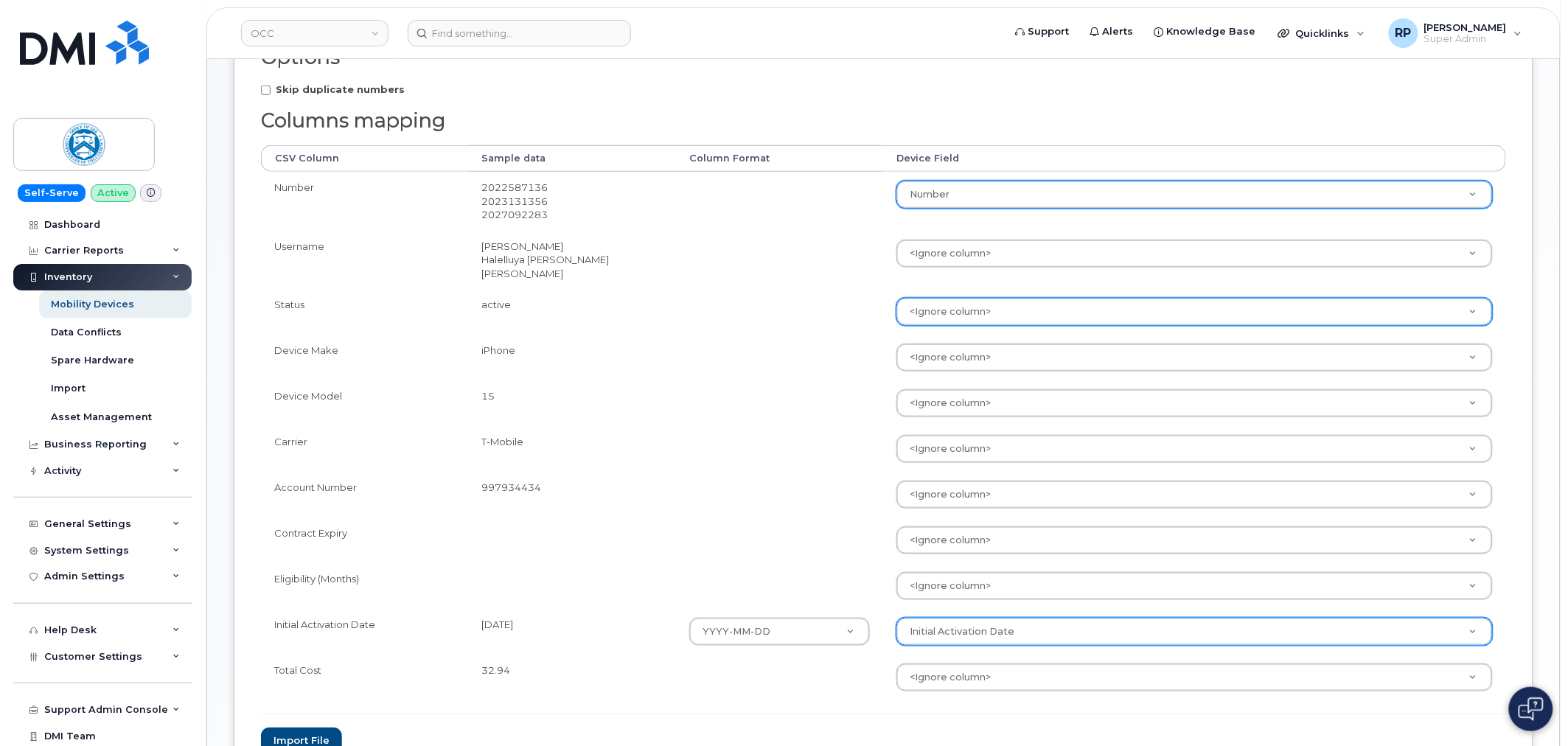
scroll to position [273, 0]
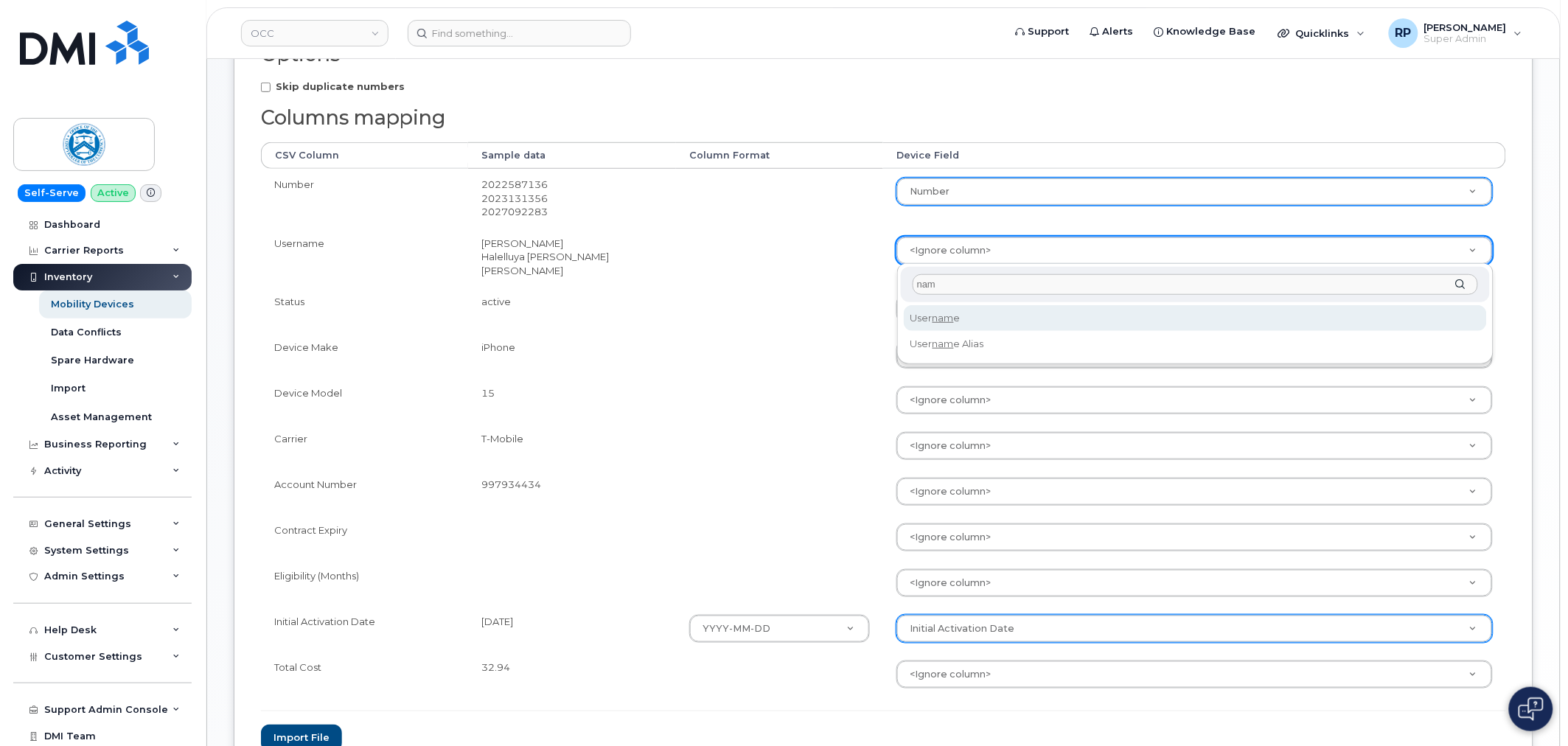
type input "nam"
select select "username"
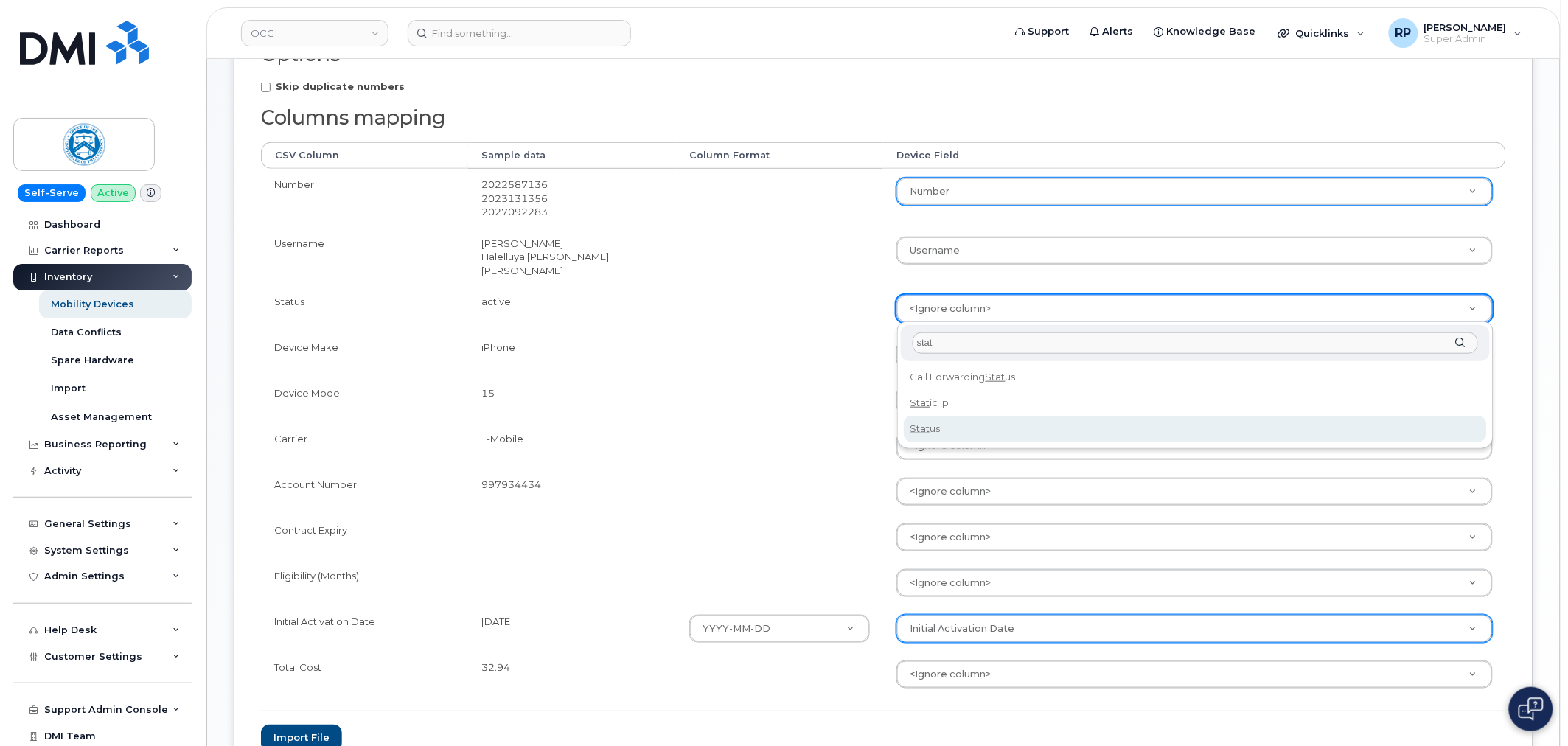
type input "stat"
select select "status"
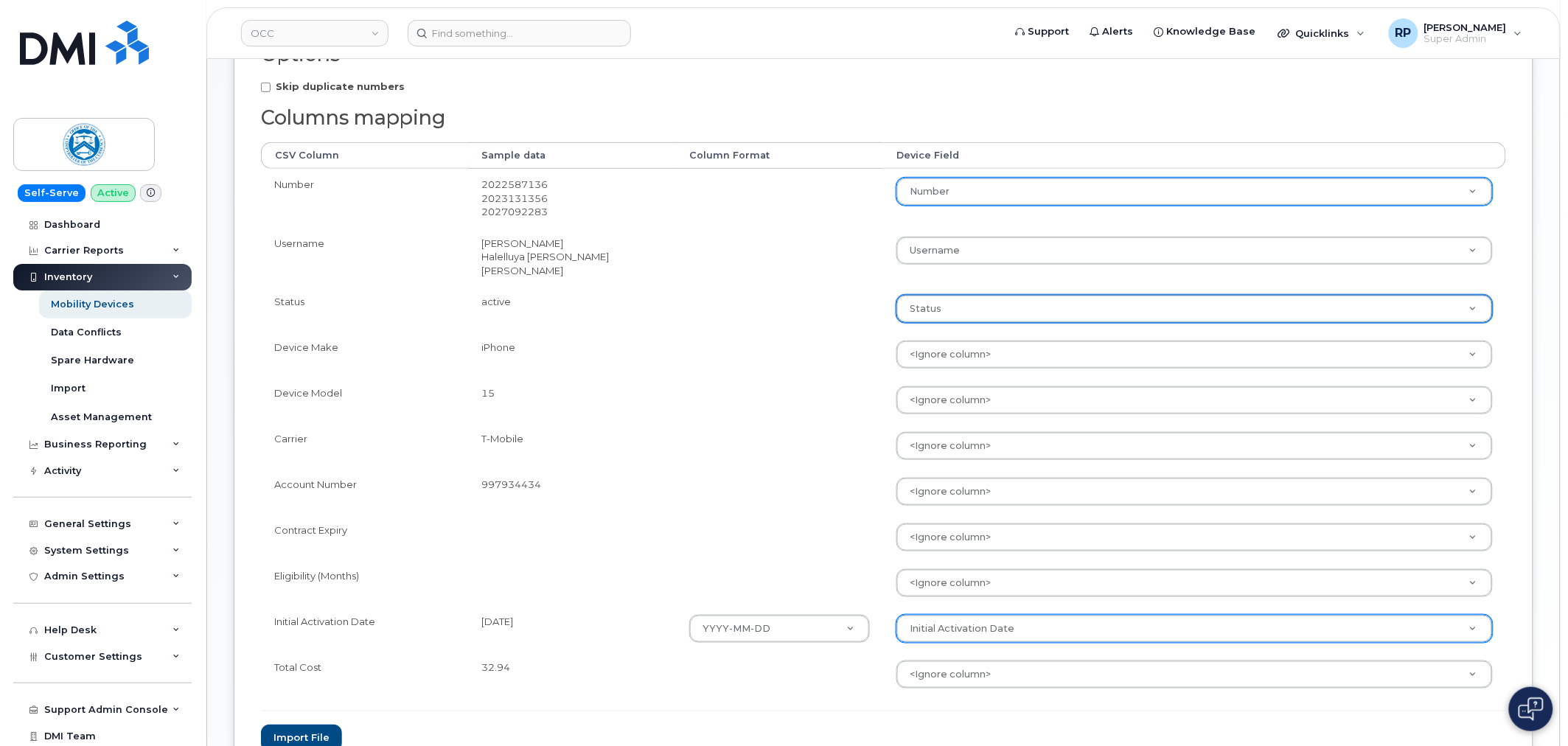
click at [681, 437] on td at bounding box center [780, 446] width 207 height 46
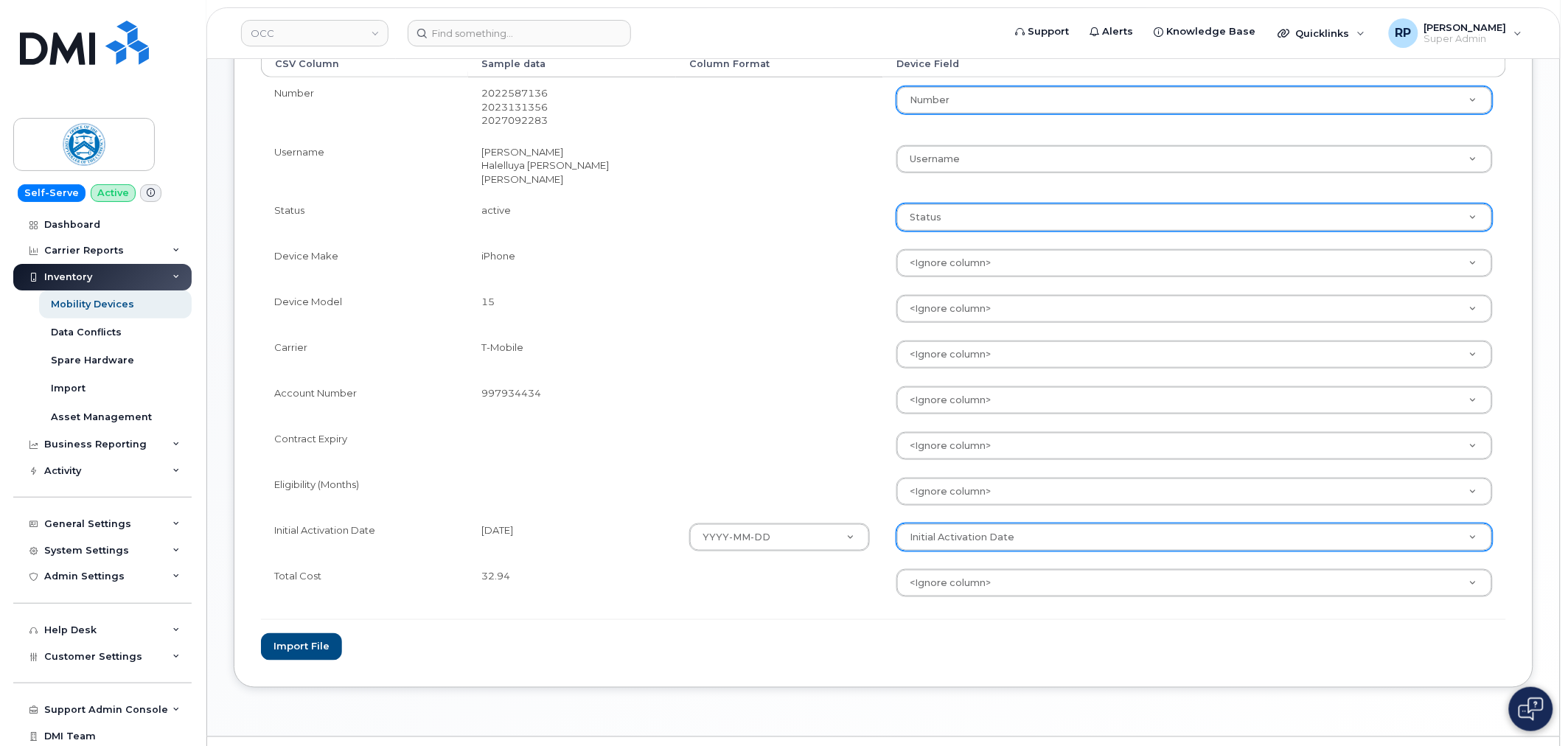
scroll to position [403, 0]
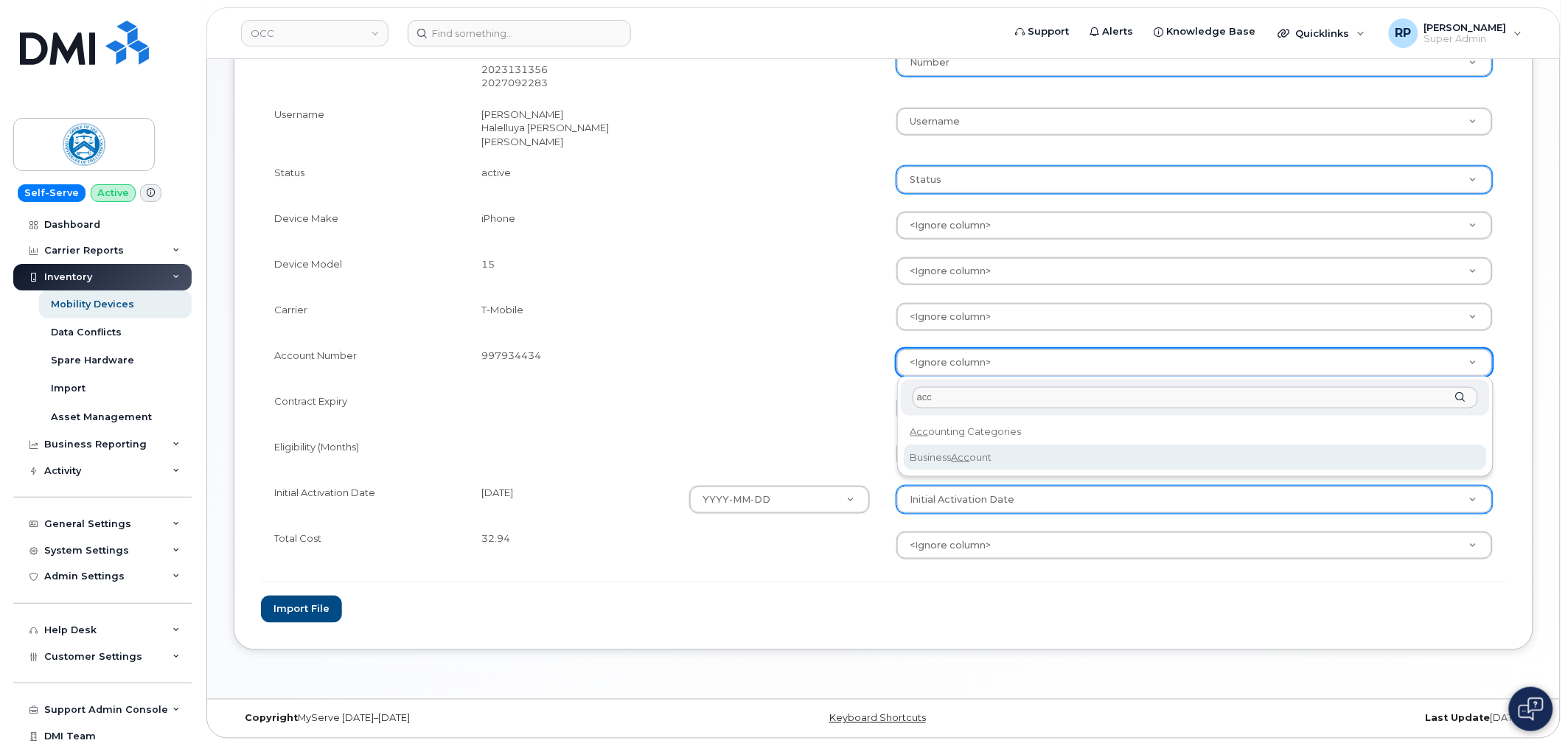
type input "acc"
select select "business_account_id"
click at [743, 443] on td at bounding box center [780, 454] width 207 height 46
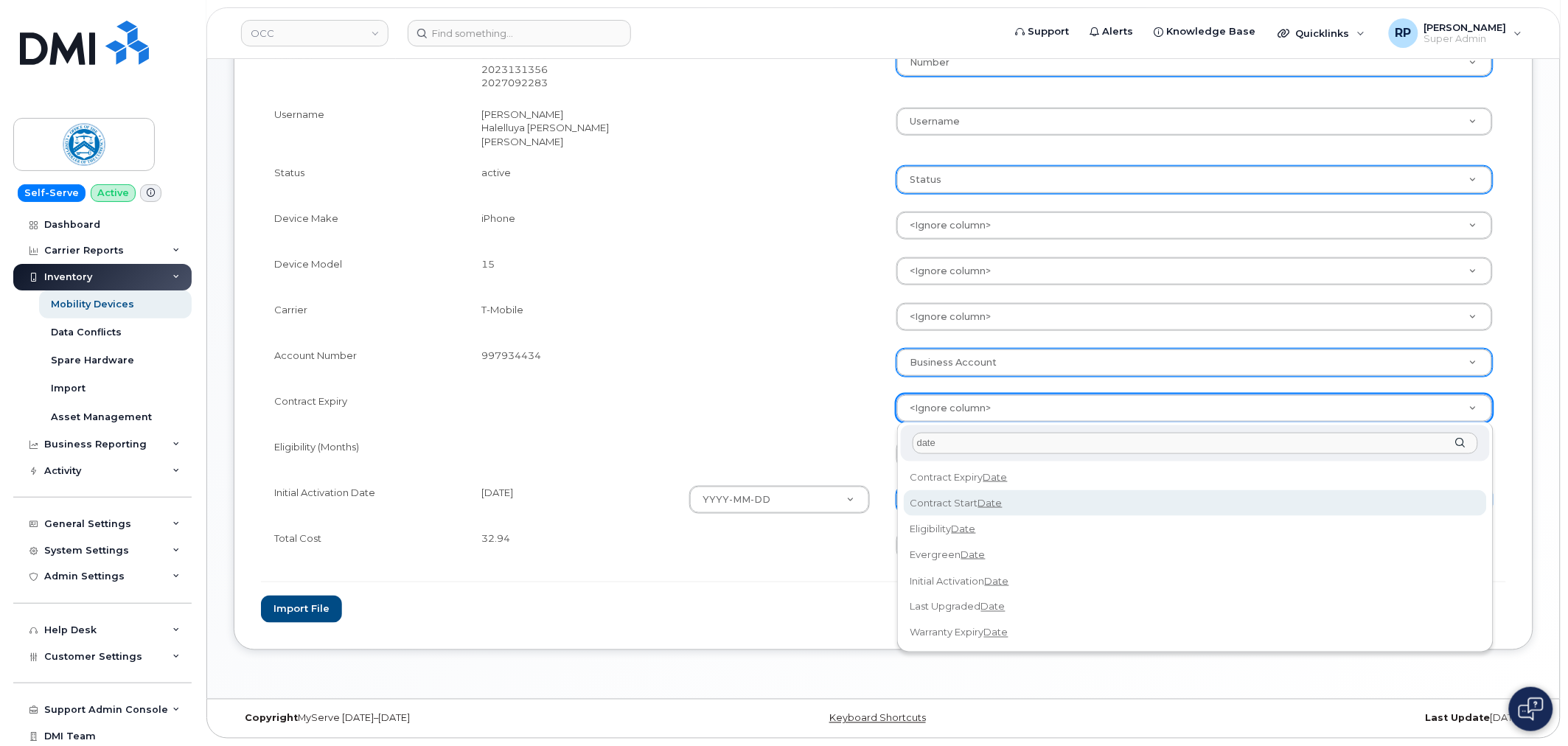
type input "date"
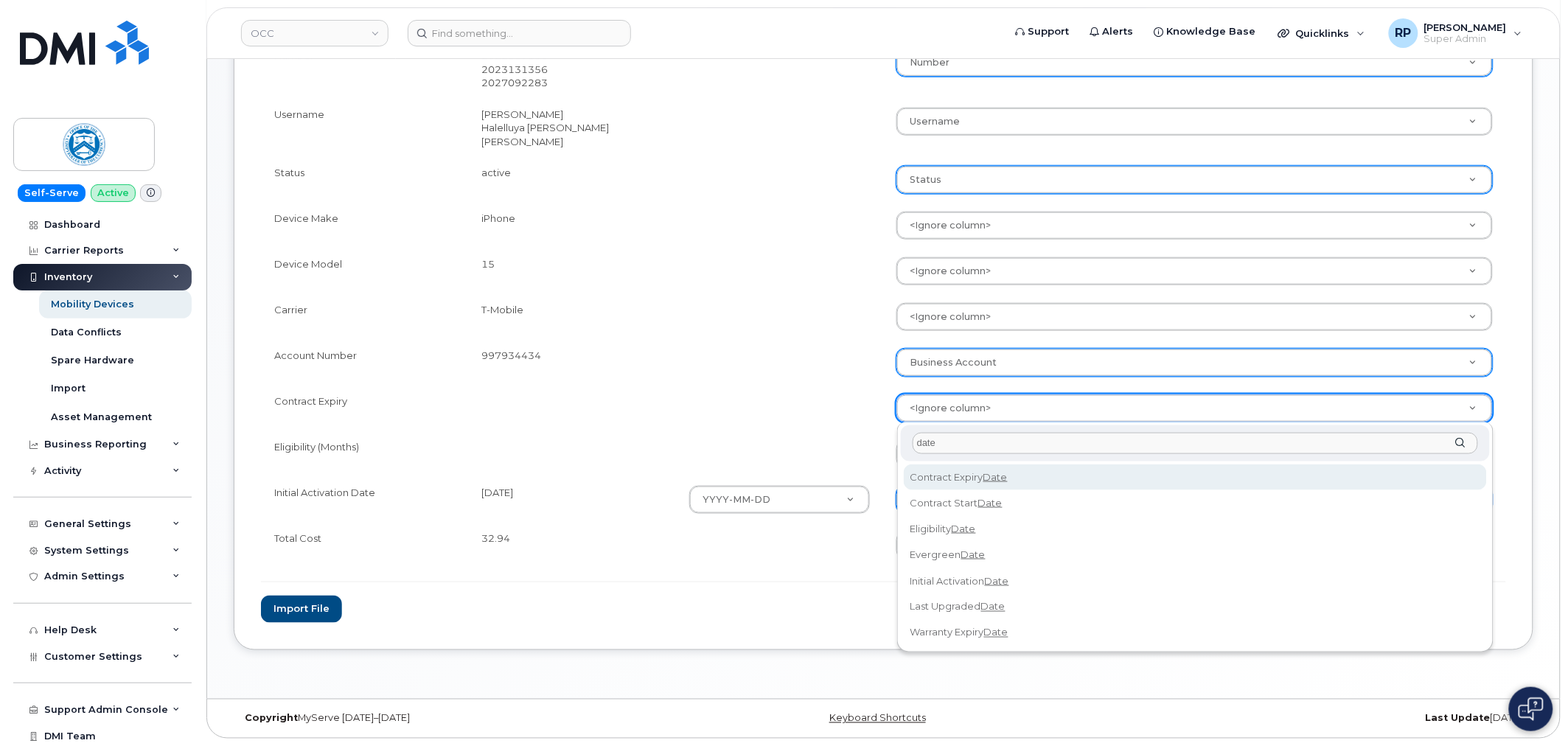
select select "contract_expiry_date"
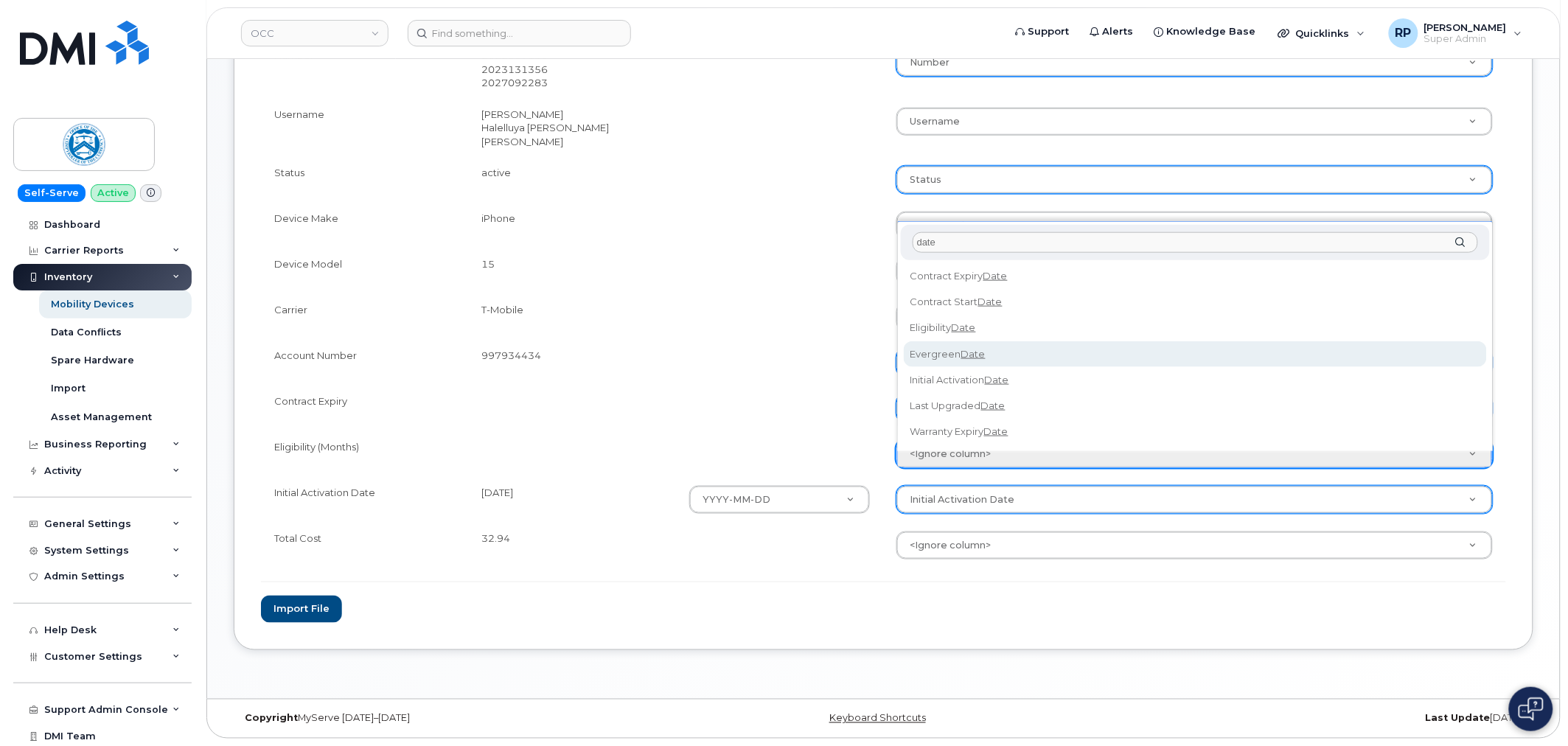
type input "date"
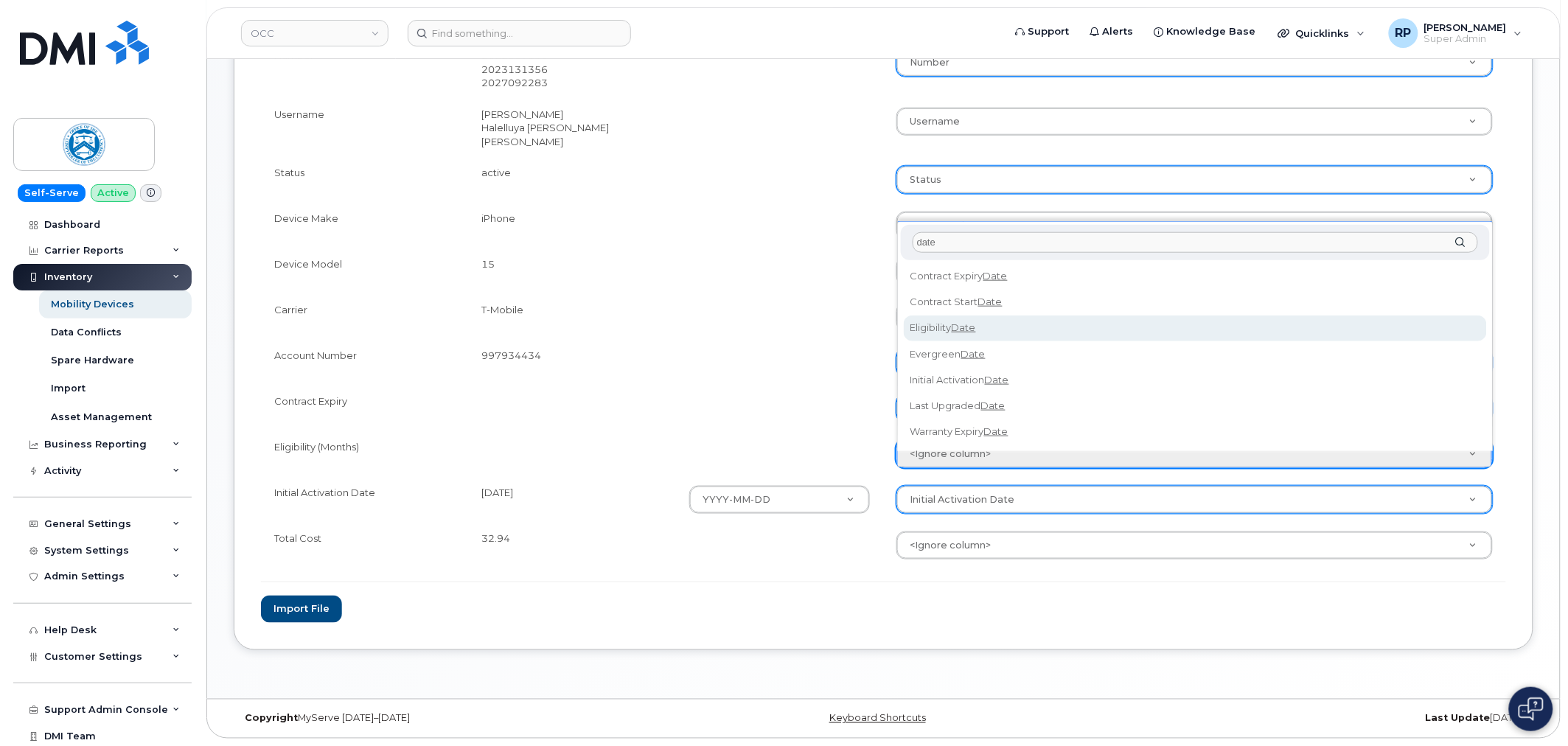
select select "eligibility_date"
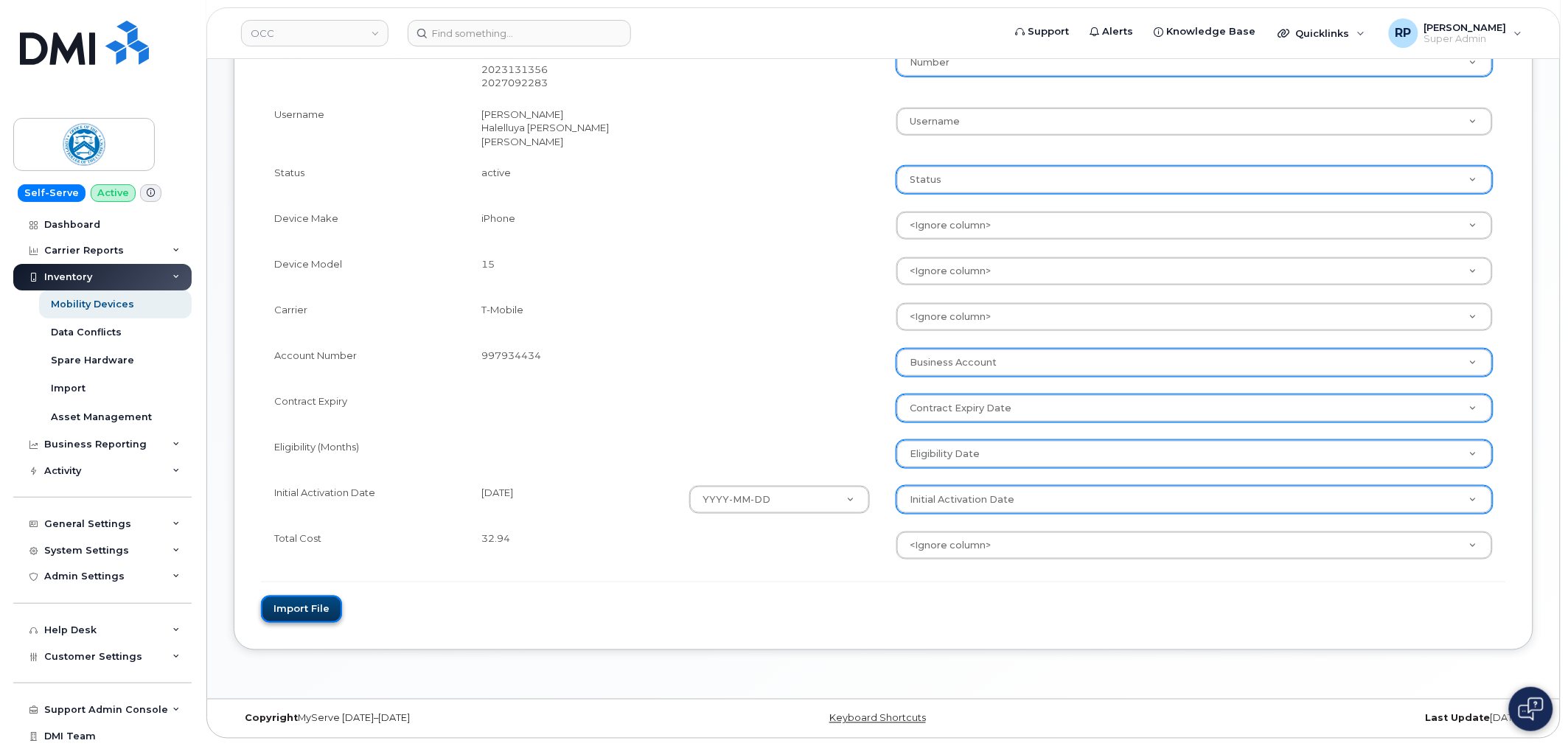
click at [310, 608] on button "Import file" at bounding box center [301, 609] width 81 height 27
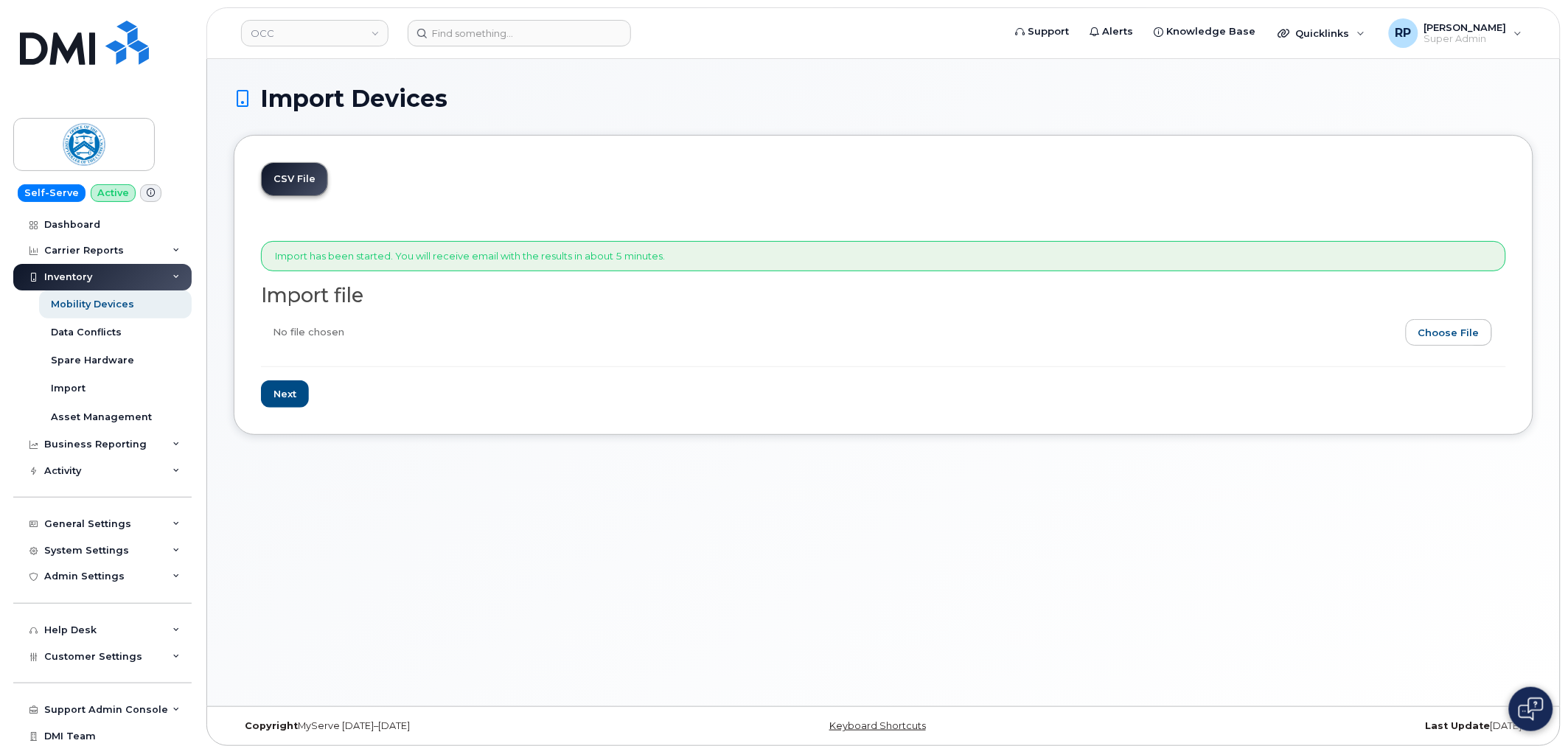
click at [1470, 329] on input "file" at bounding box center [878, 336] width 1234 height 34
type input "C:\fakepath\Custom Report - [DATE].csv"
click at [285, 388] on input "Next" at bounding box center [285, 394] width 48 height 27
type input "Loading..."
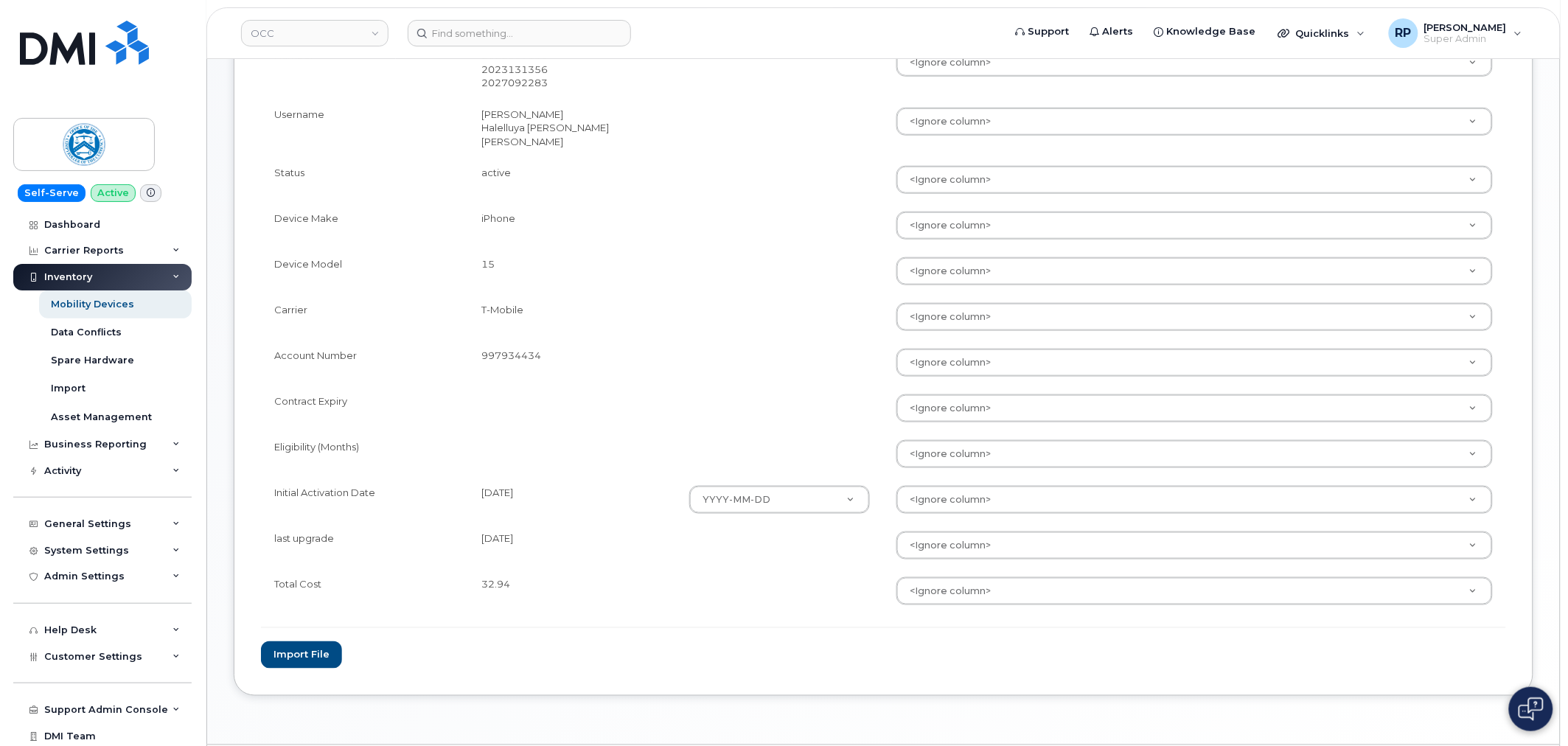
scroll to position [440, 0]
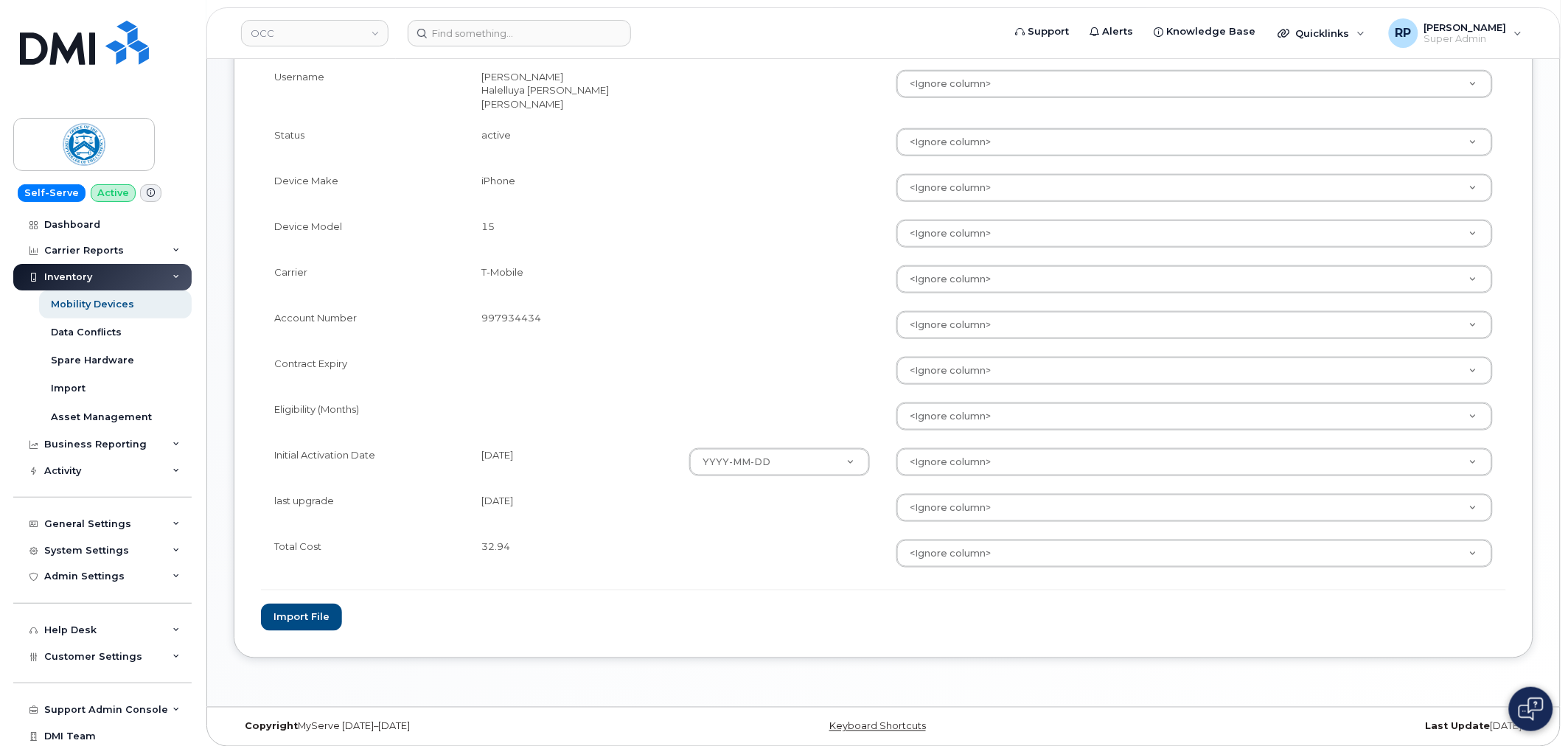
click at [795, 505] on td at bounding box center [780, 508] width 207 height 46
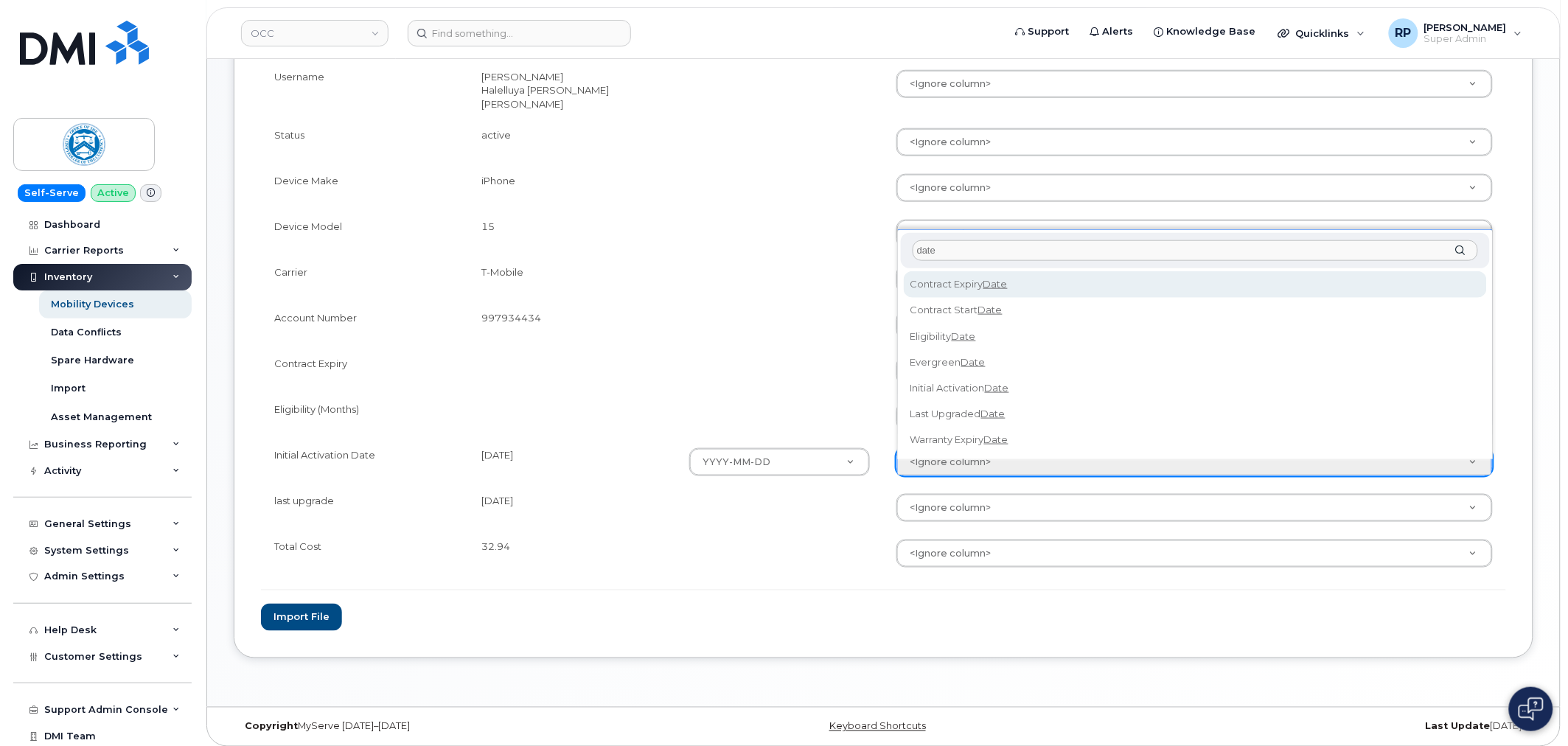
type input "date"
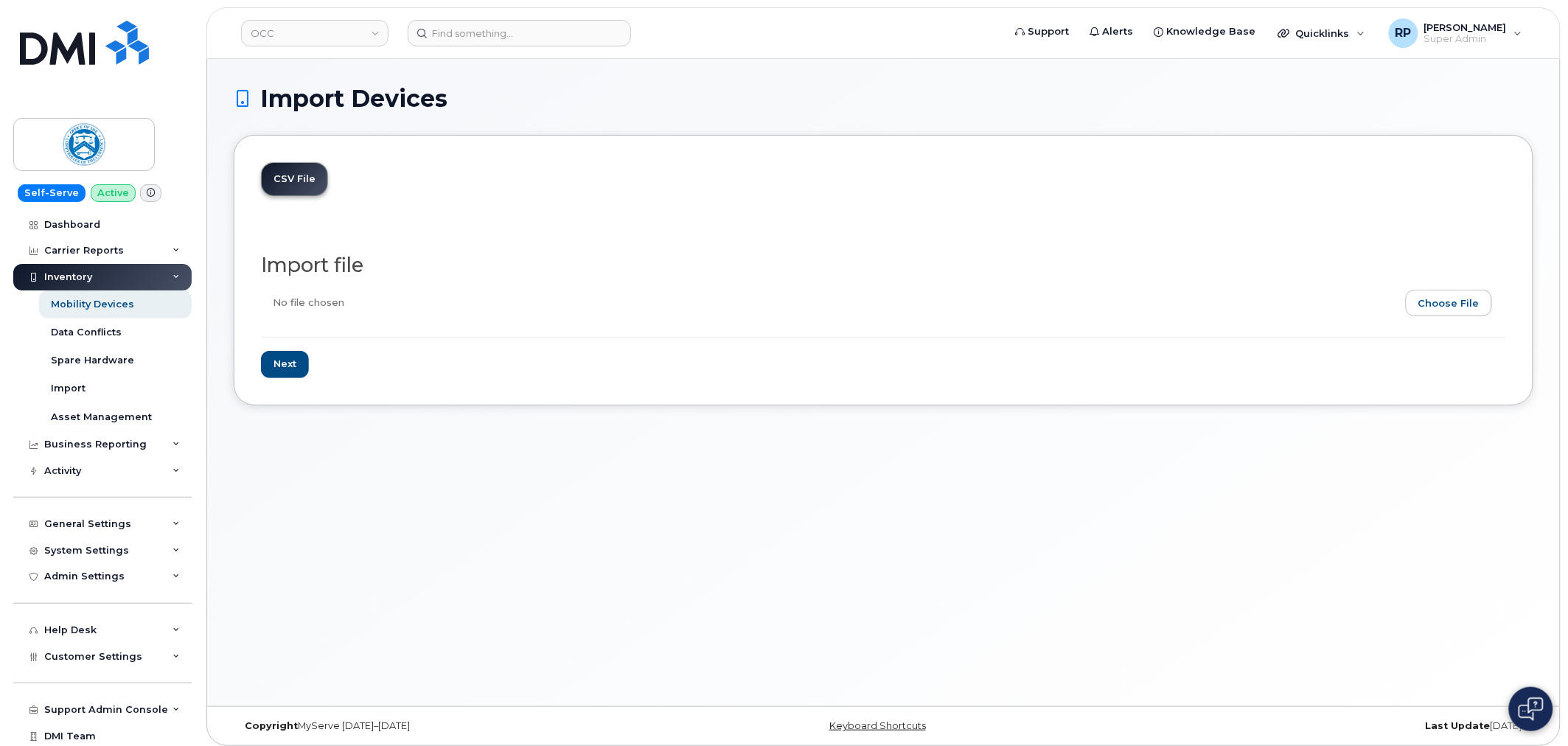
click at [1463, 300] on input "file" at bounding box center [878, 306] width 1234 height 34
type input "C:\fakepath\Custom Report - [DATE].csv"
click at [284, 357] on input "Next" at bounding box center [285, 365] width 48 height 27
type input "Loading..."
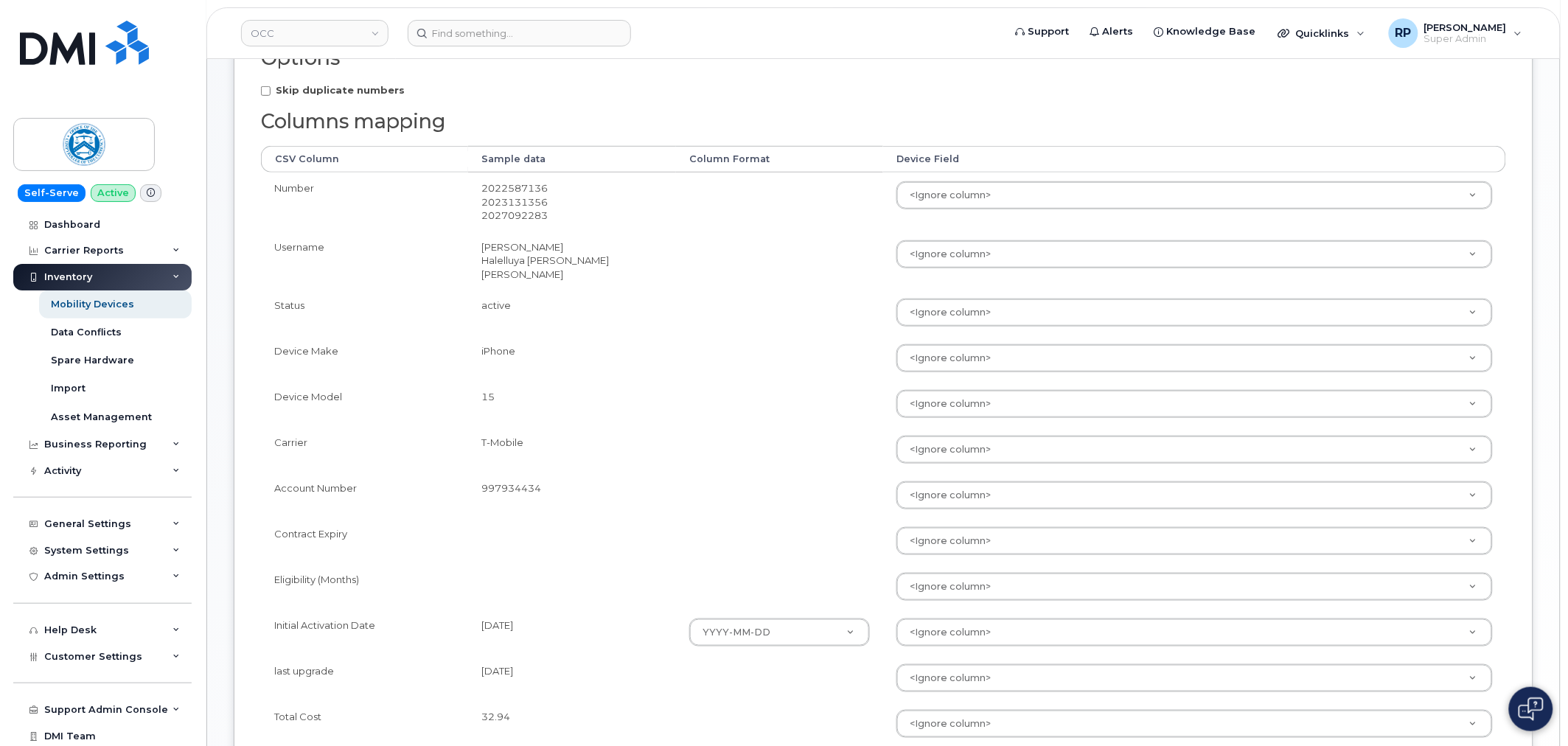
scroll to position [39, 0]
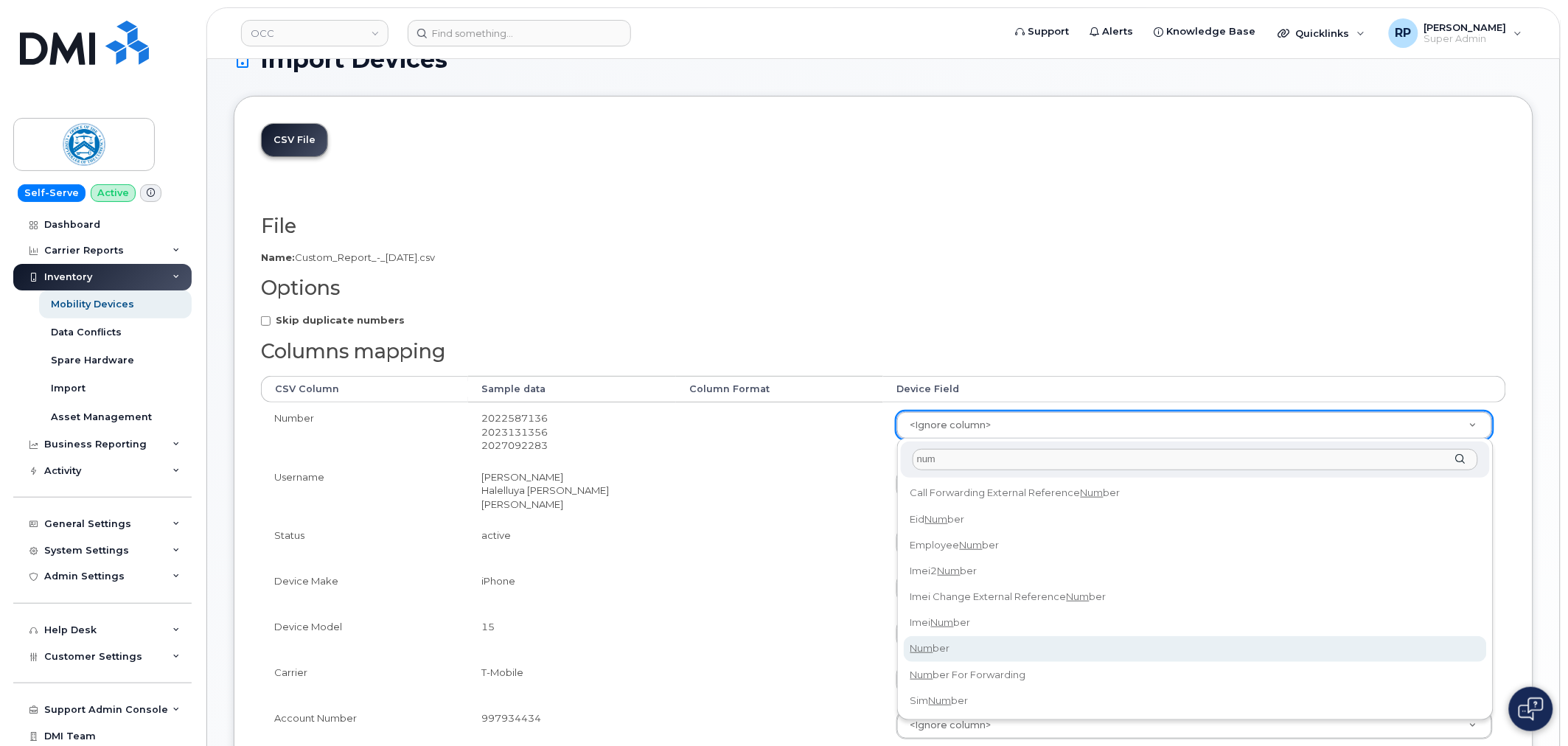
type input "num"
select select "number"
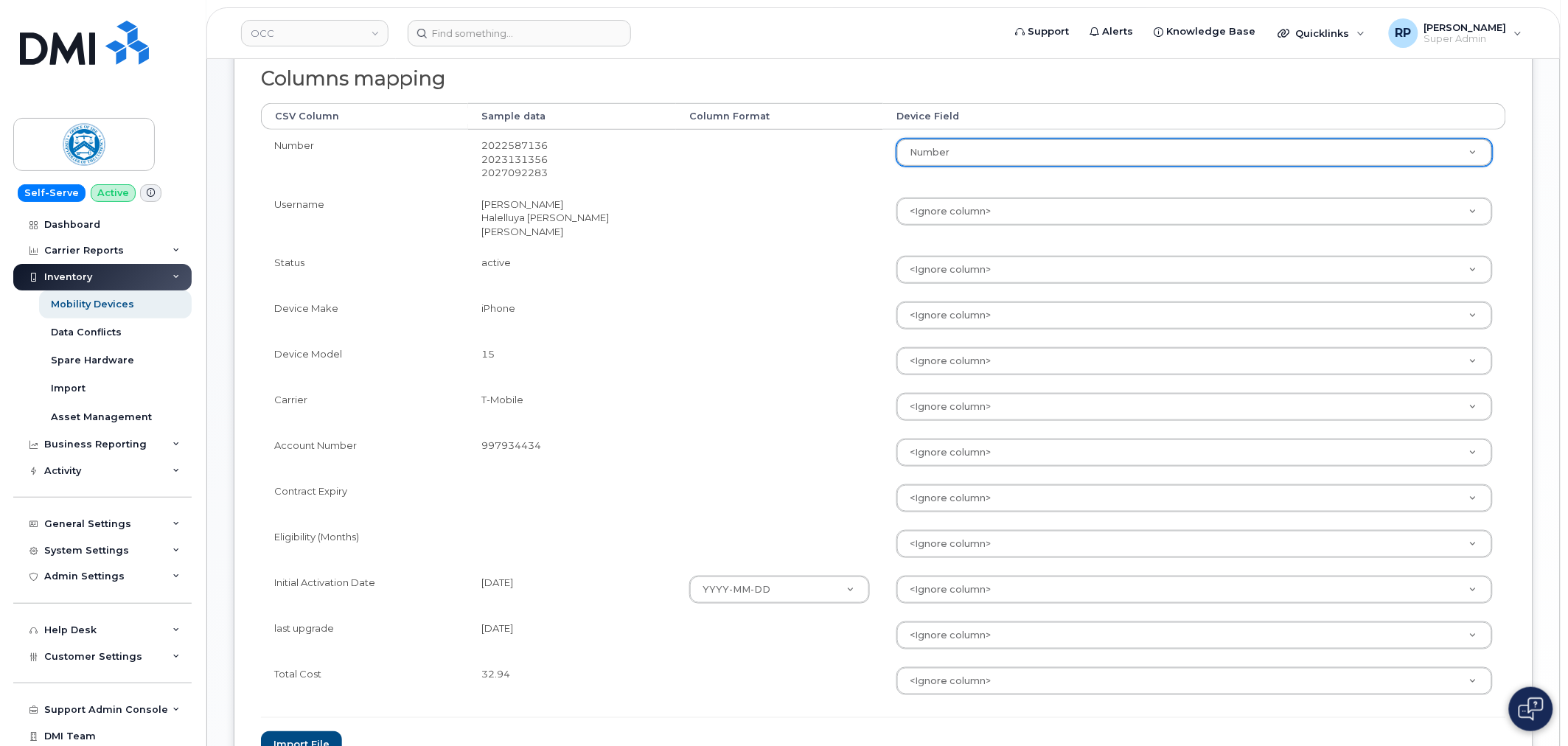
scroll to position [449, 0]
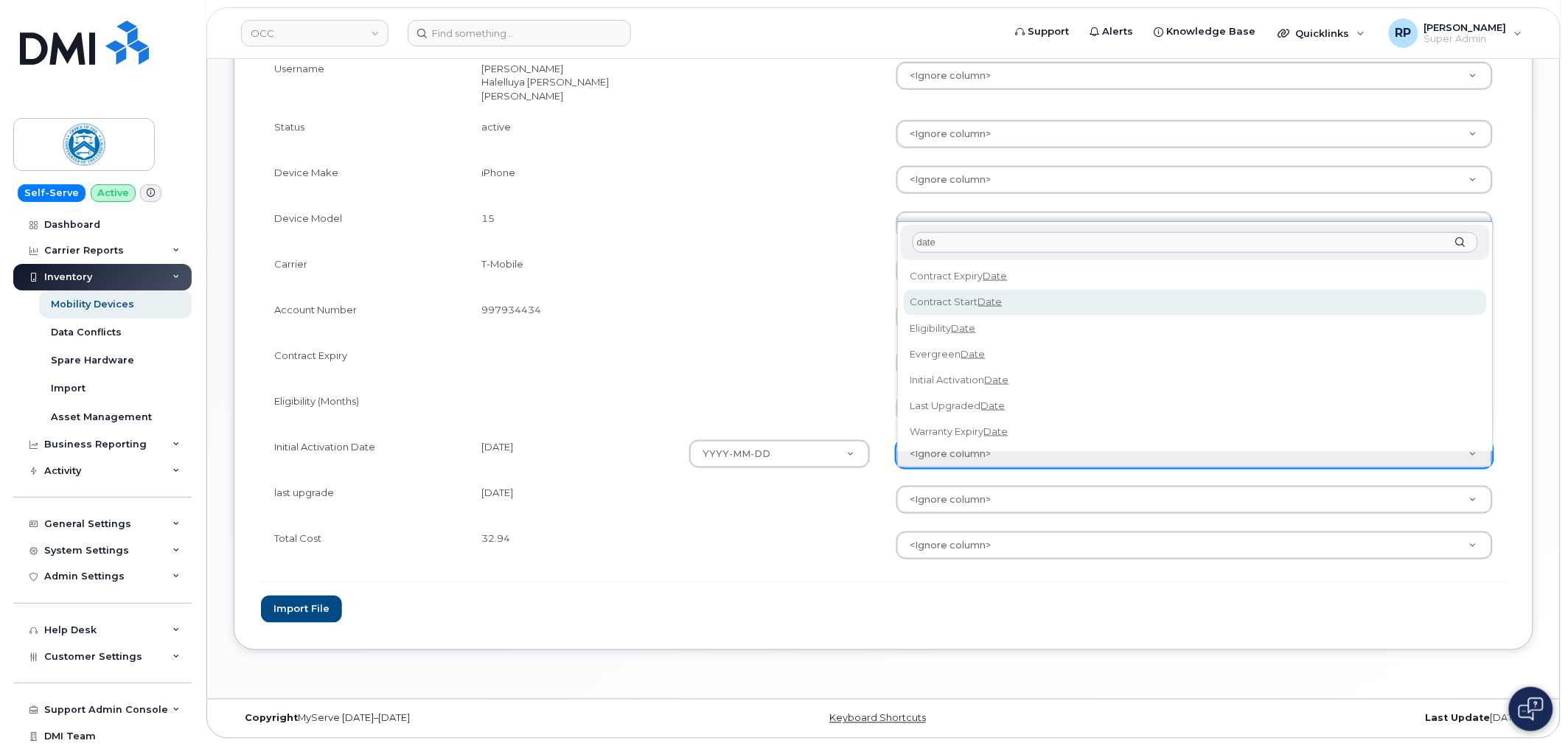
type input "date"
select select "contract_start_date"
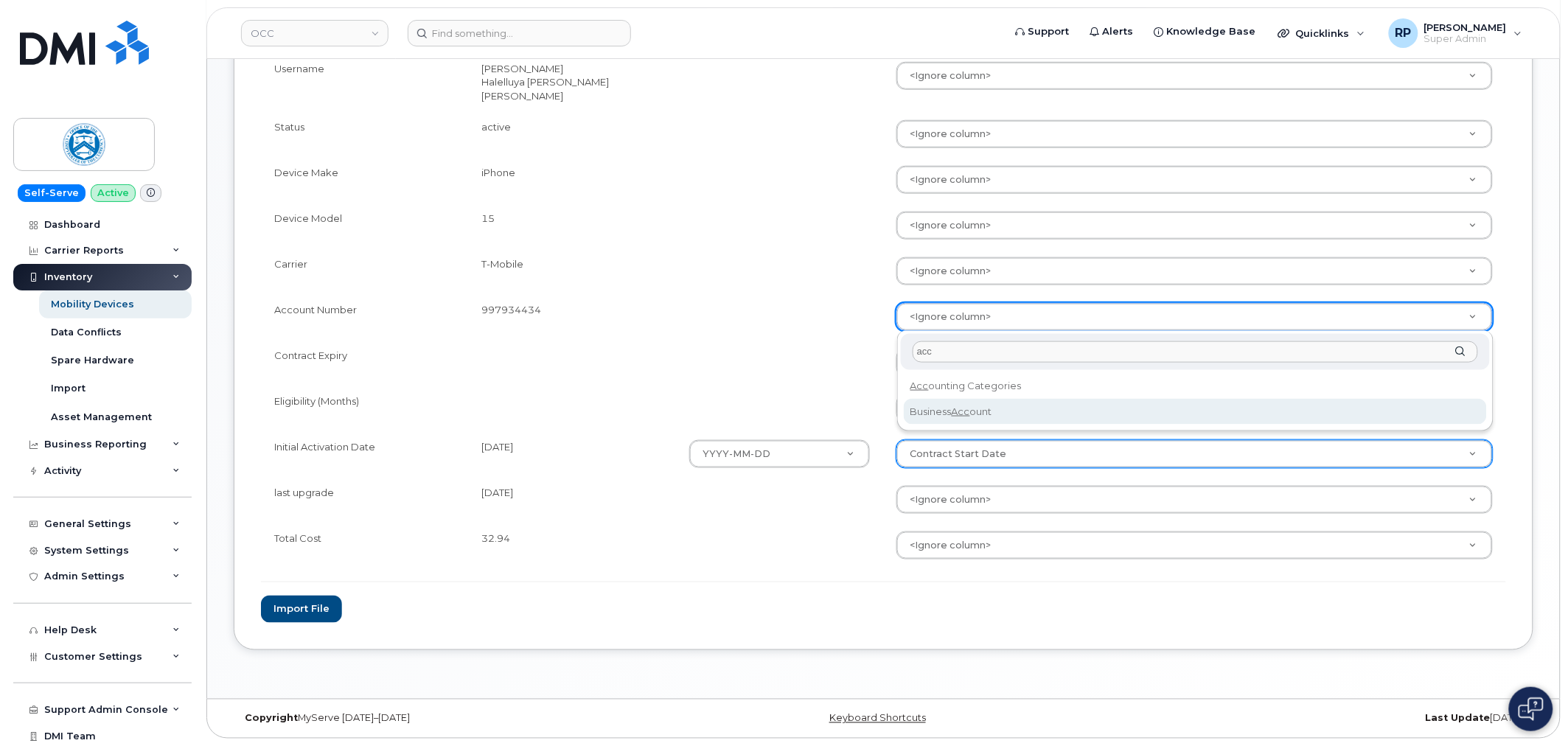
type input "acc"
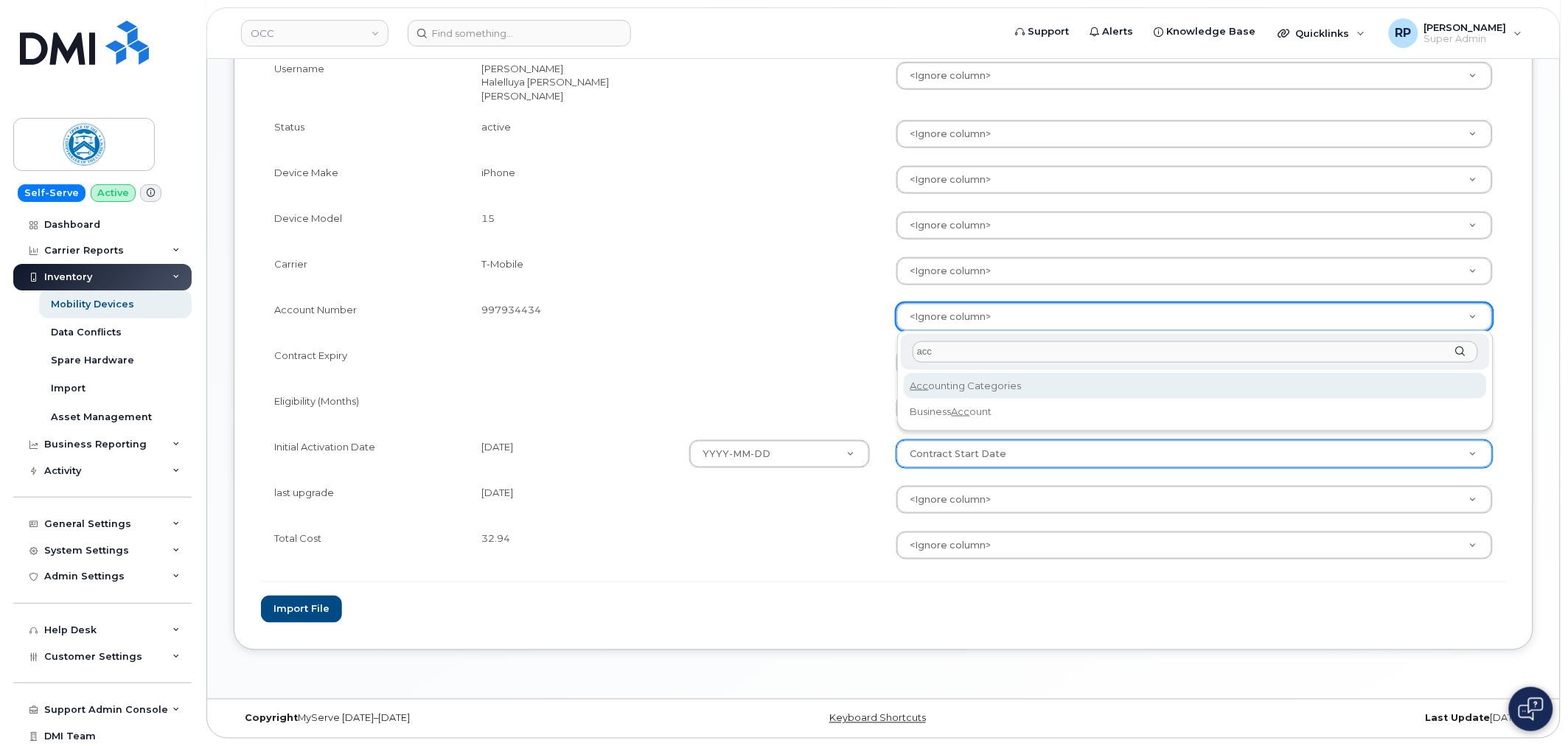
select select "accounting_categories"
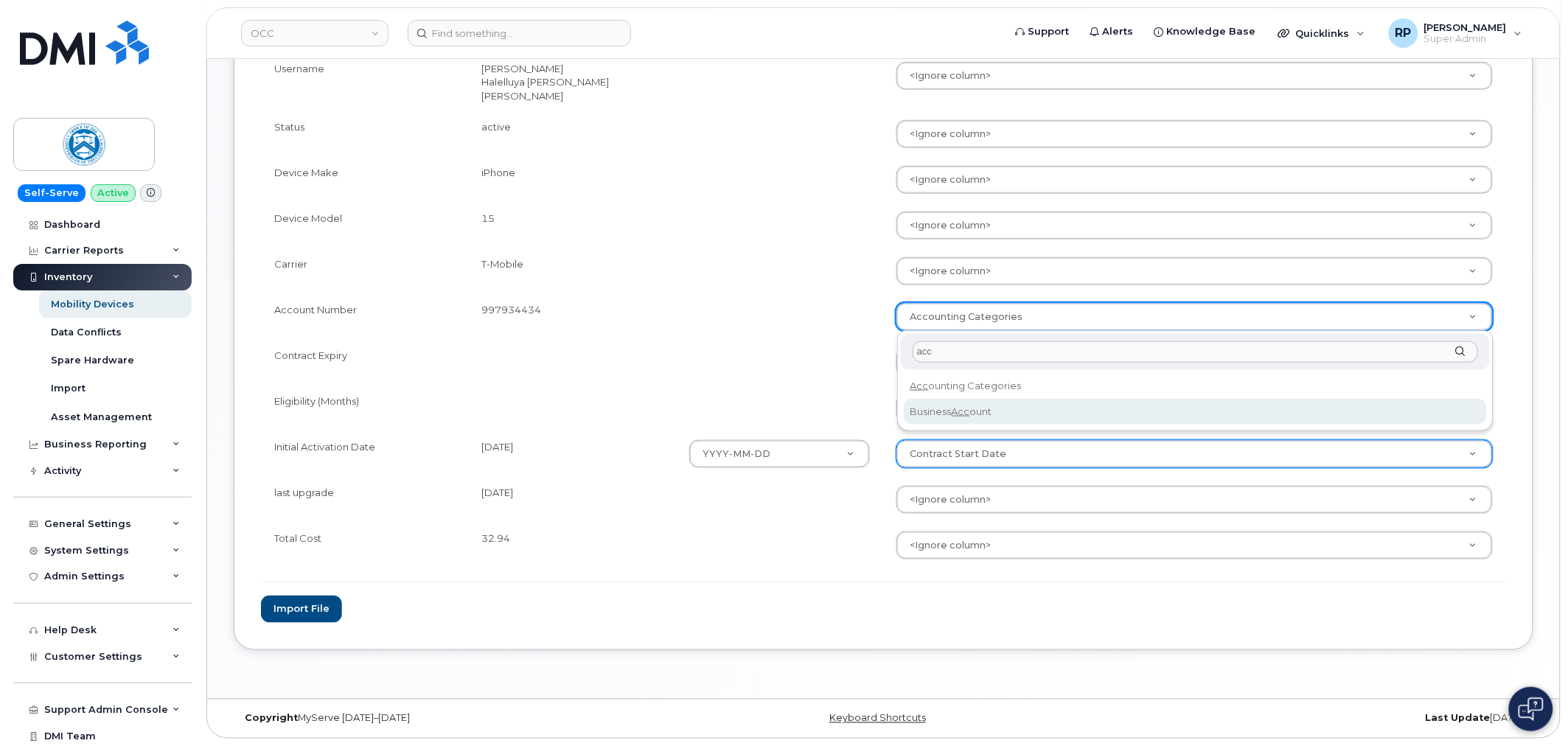
type input "acc"
select select "business_account_id"
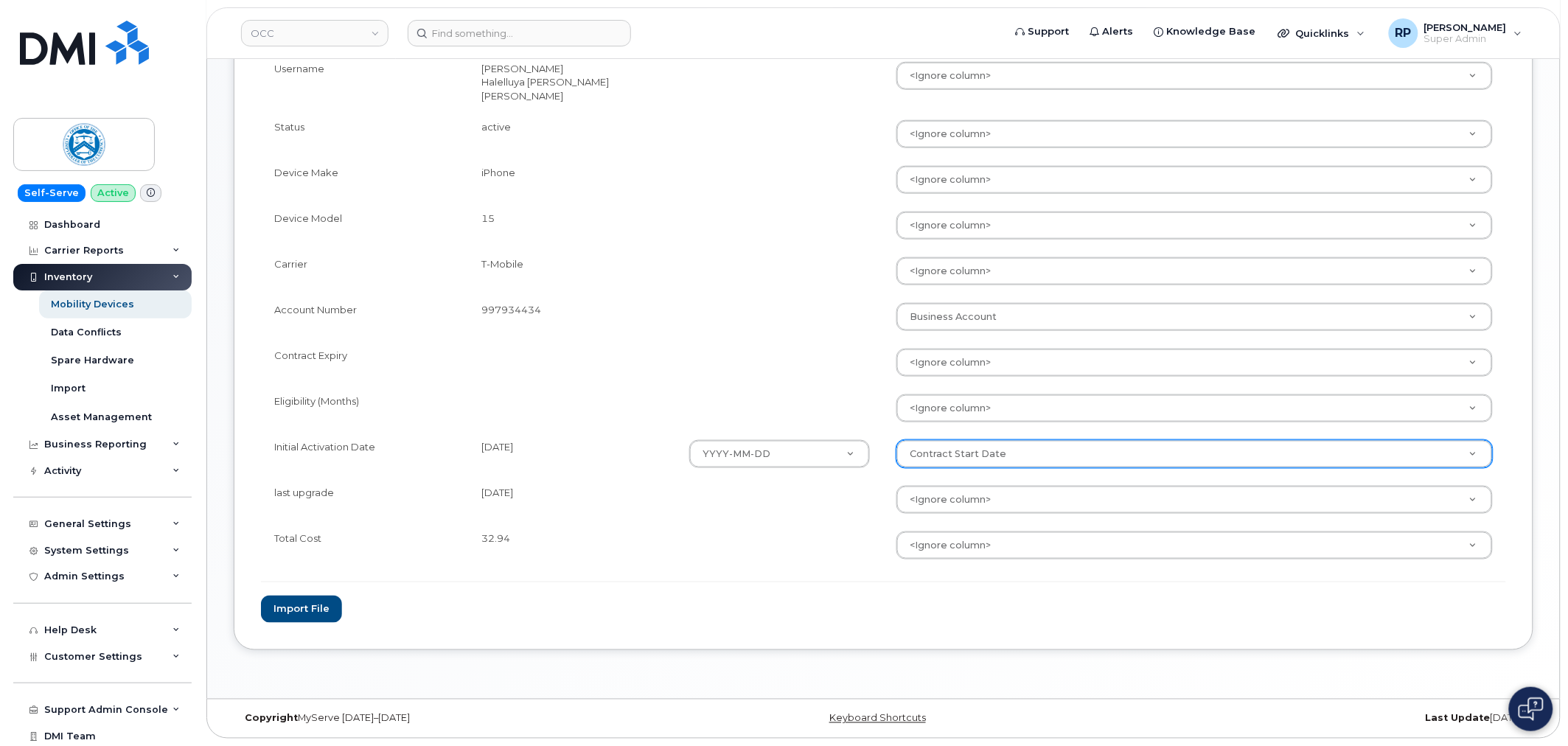
drag, startPoint x: 677, startPoint y: 328, endPoint x: 690, endPoint y: 322, distance: 14.3
click at [677, 328] on td at bounding box center [780, 317] width 207 height 46
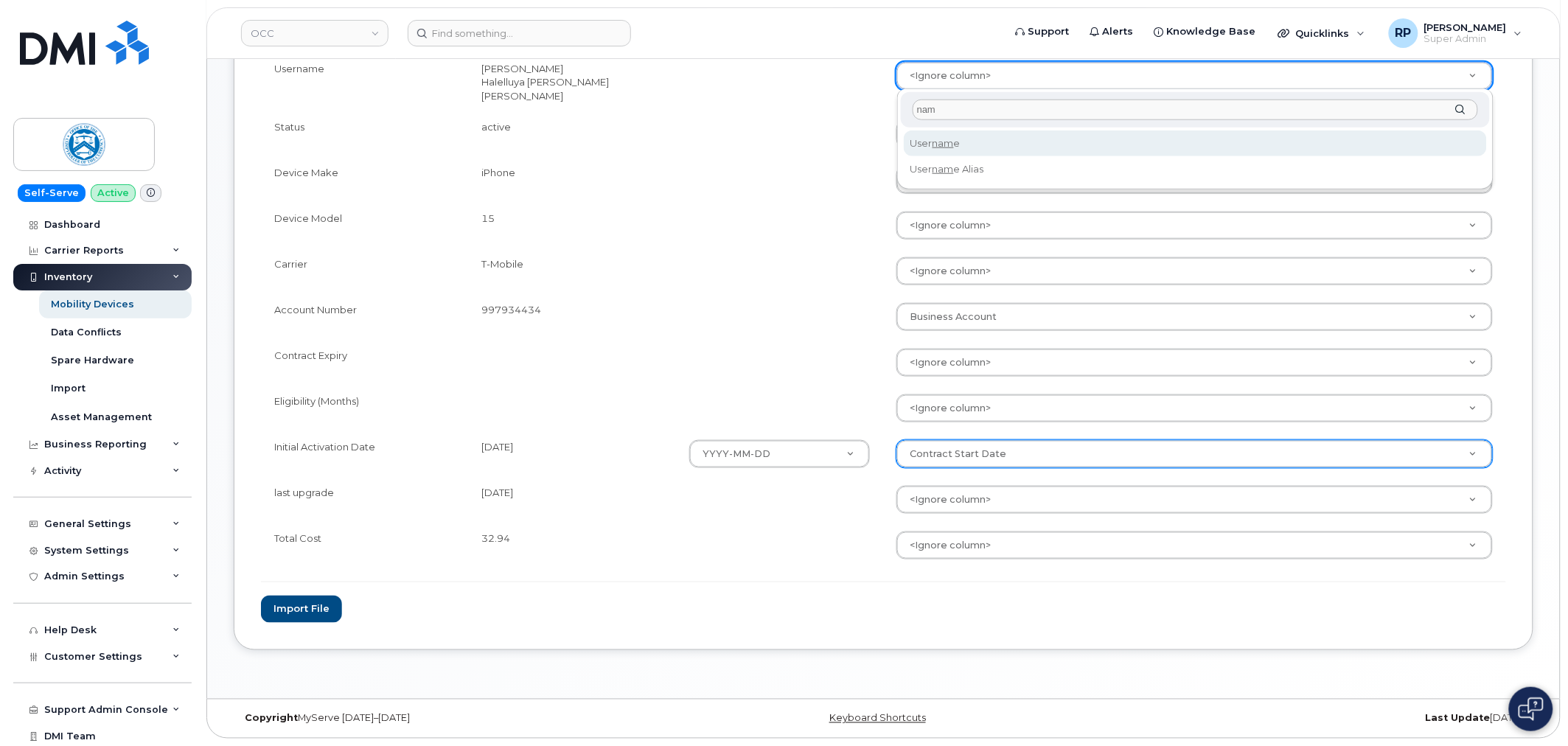
type input "nam"
select select "username"
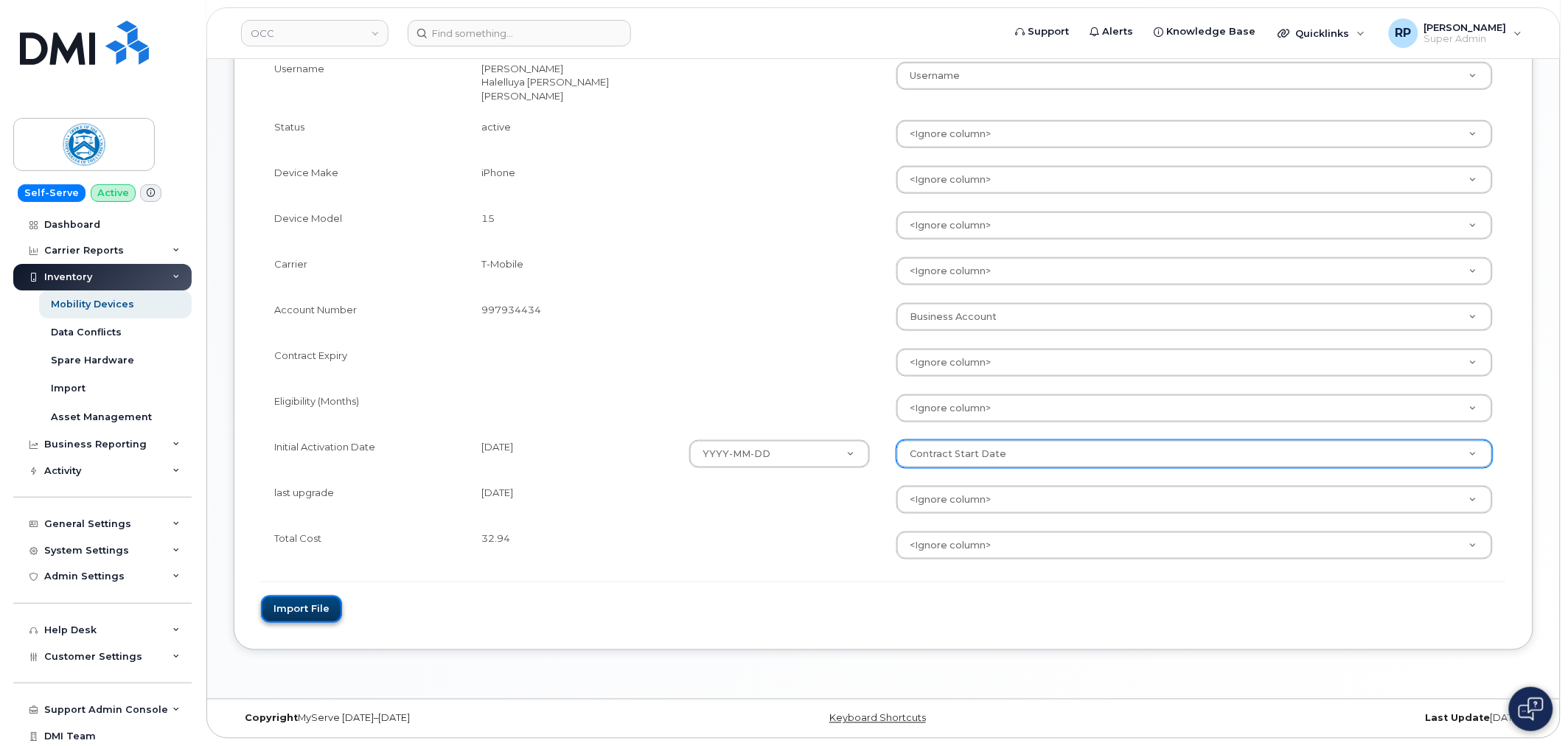
click at [303, 612] on button "Import file" at bounding box center [301, 609] width 81 height 27
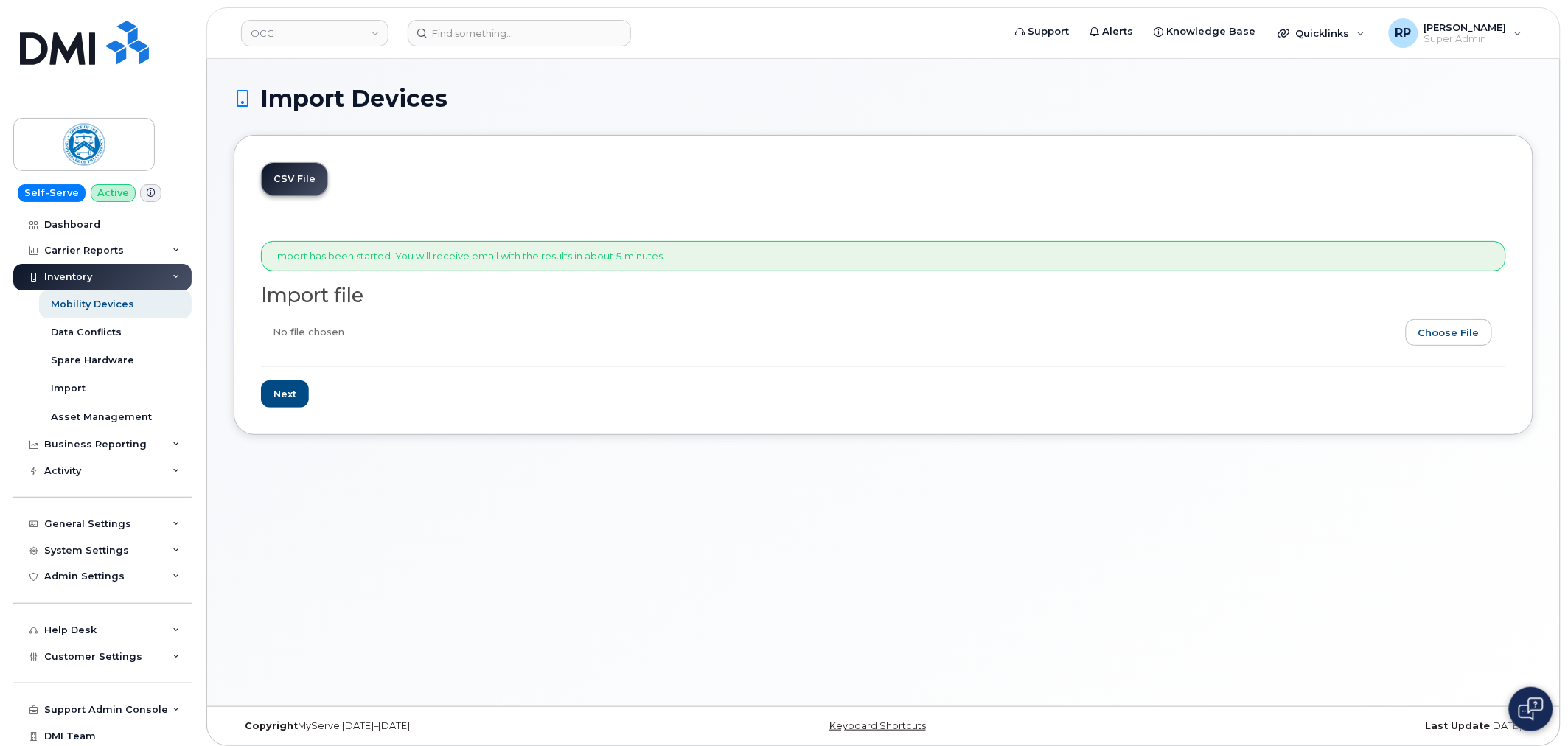
click at [1463, 334] on input "file" at bounding box center [878, 336] width 1234 height 34
type input "C:\fakepath\Custom Report - 2025-08-21.2.csv"
click at [273, 396] on input "Next" at bounding box center [285, 394] width 48 height 27
type input "Loading..."
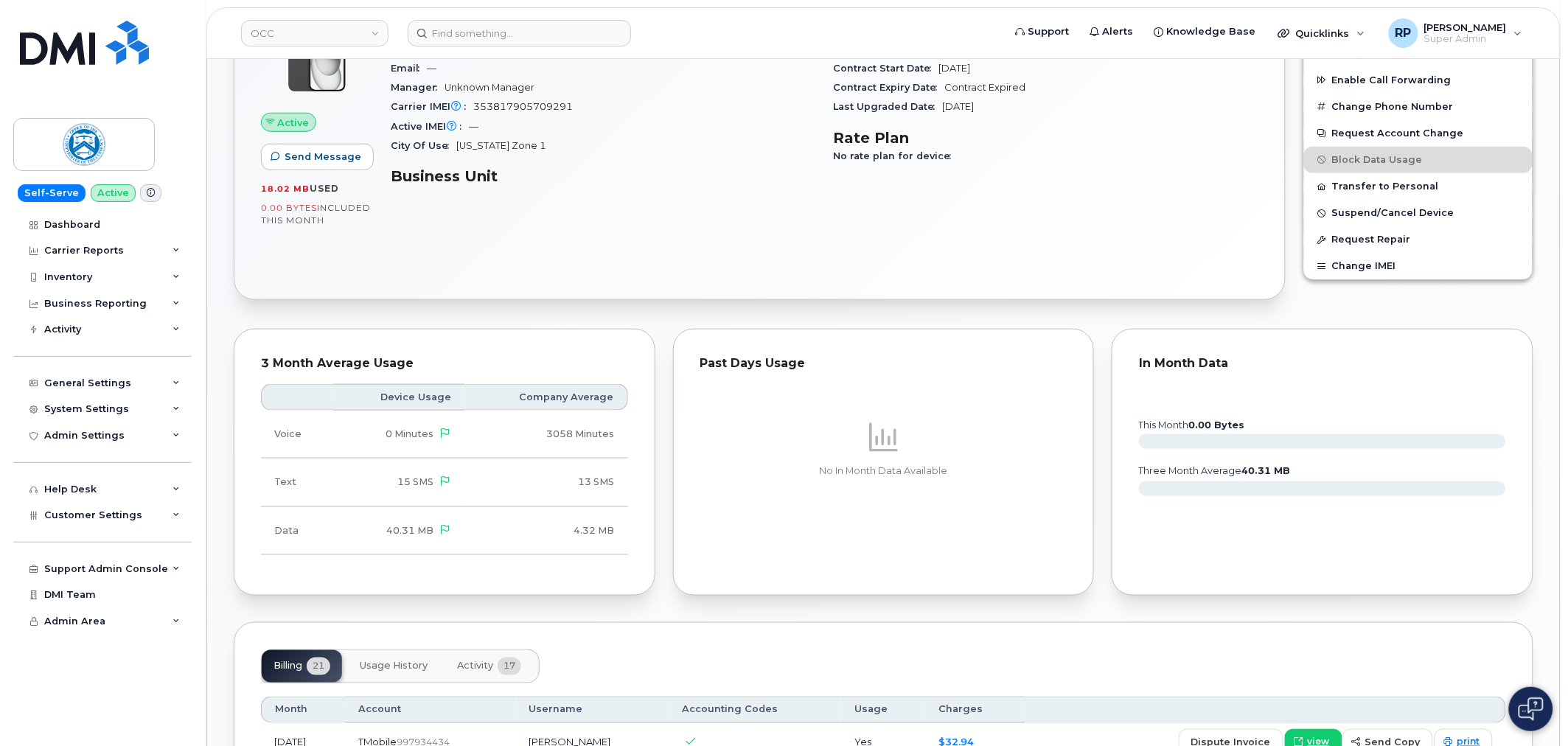
scroll to position [682, 0]
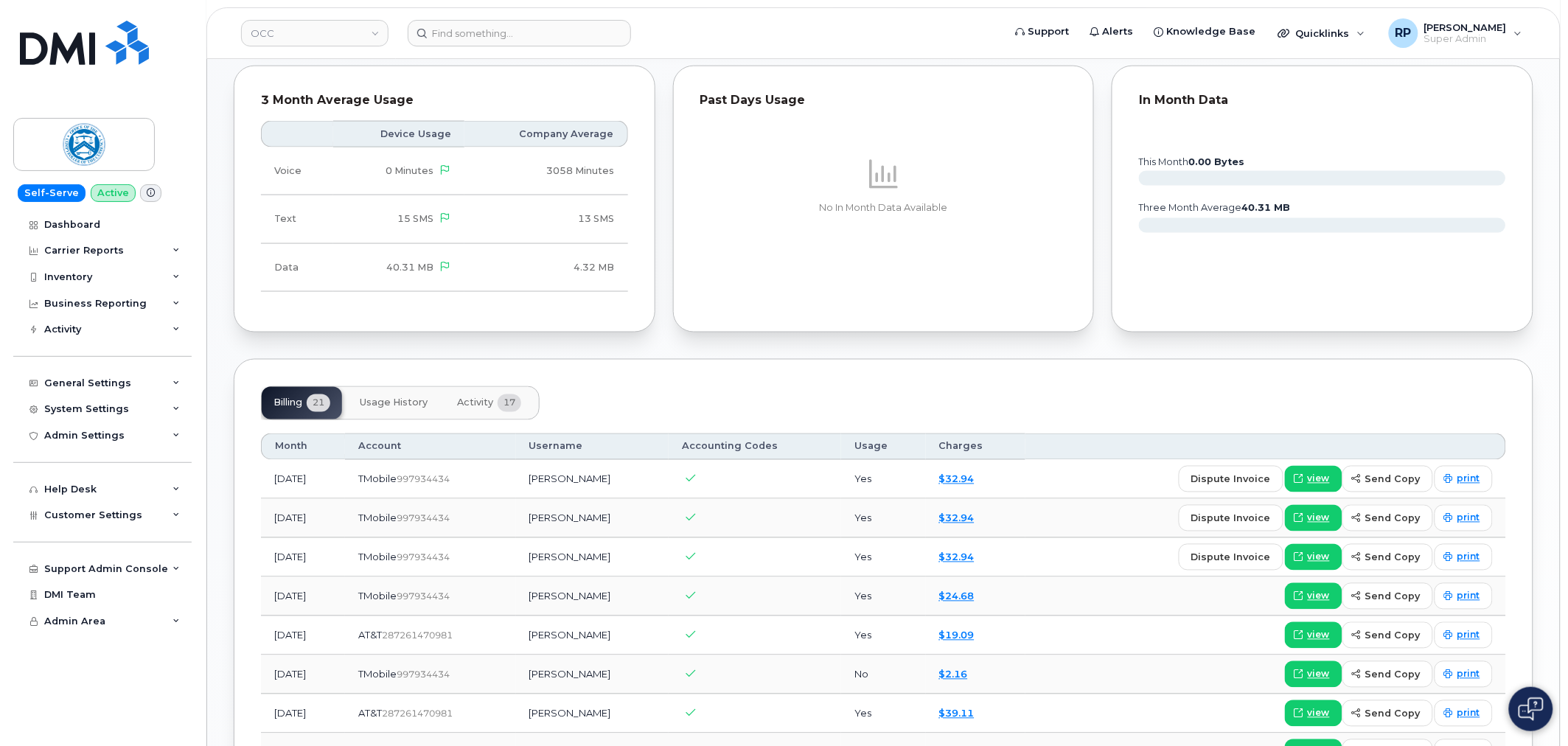
click at [475, 409] on span "Activity" at bounding box center [475, 403] width 36 height 12
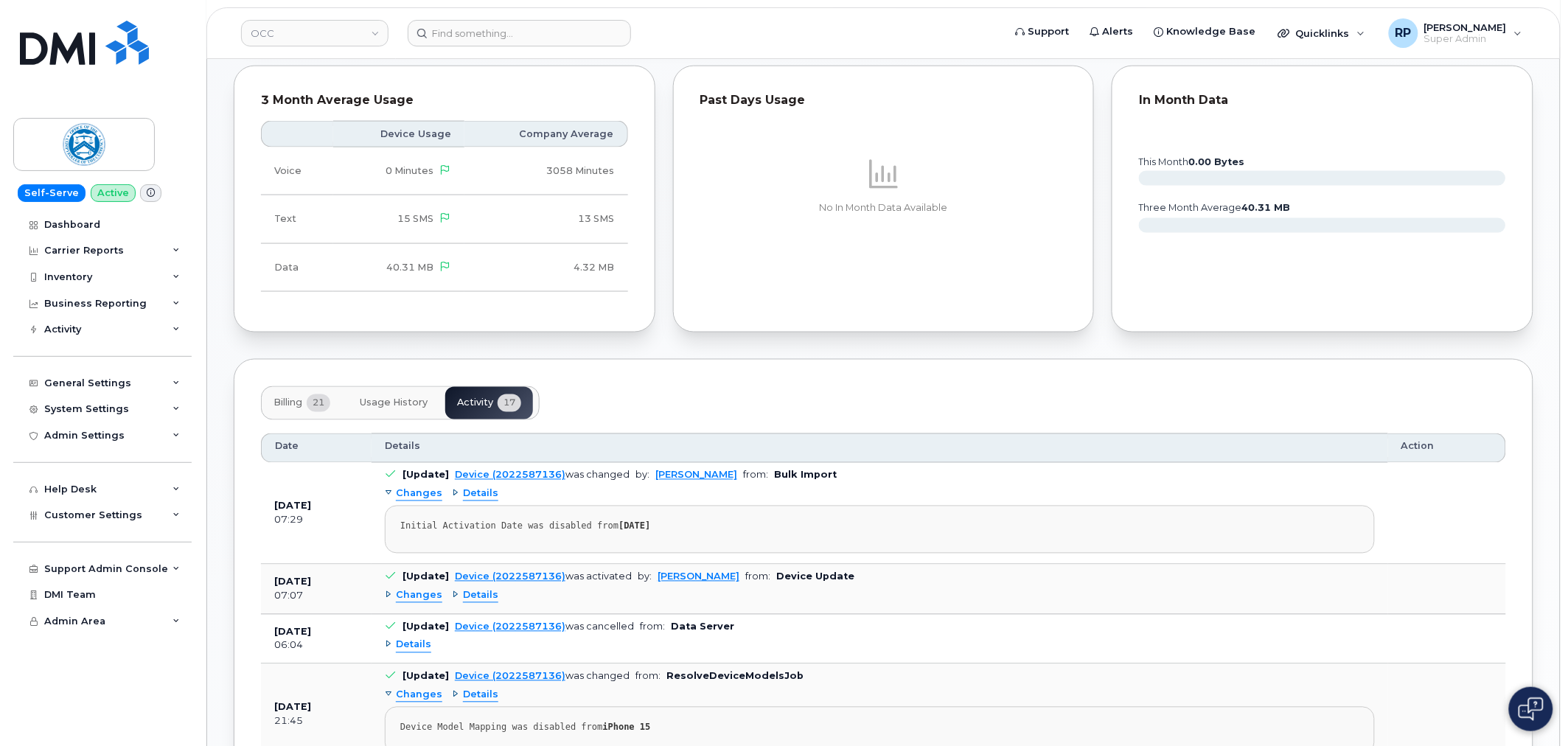
scroll to position [819, 0]
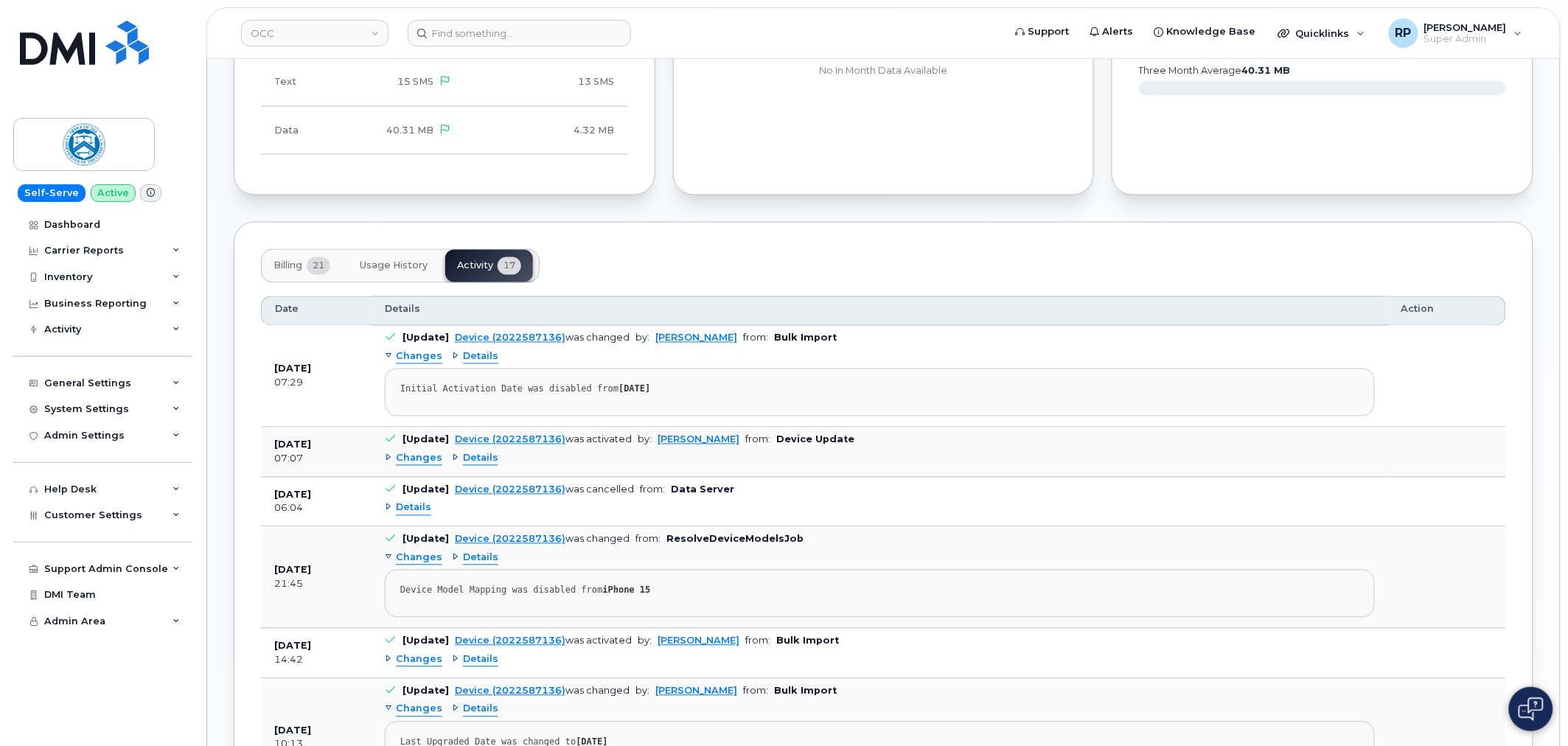
click at [657, 204] on div "3 Month Average Usage Device Usage Company Average Voice 0 Minutes 3058 Minutes…" at bounding box center [444, 62] width 440 height 285
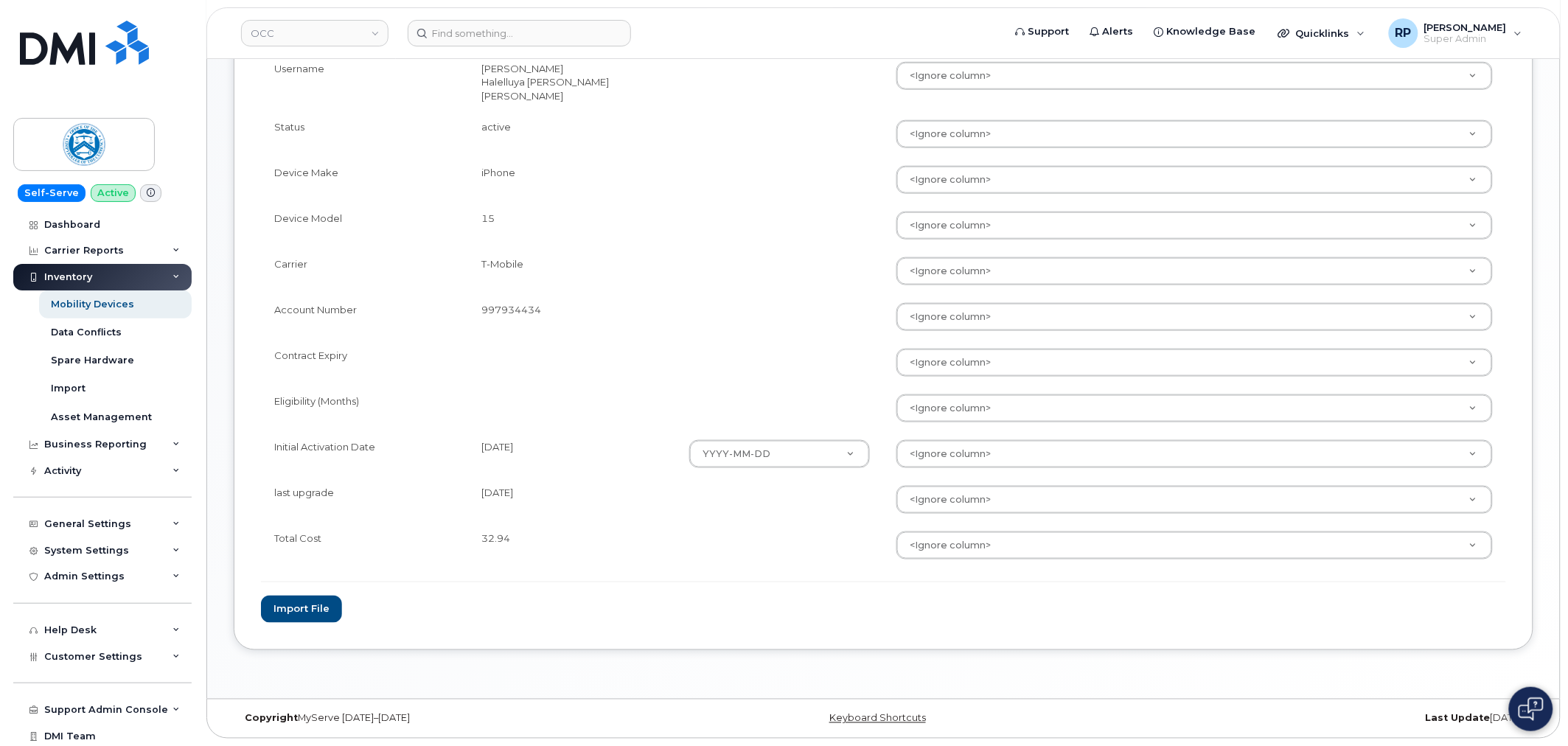
scroll to position [312, 0]
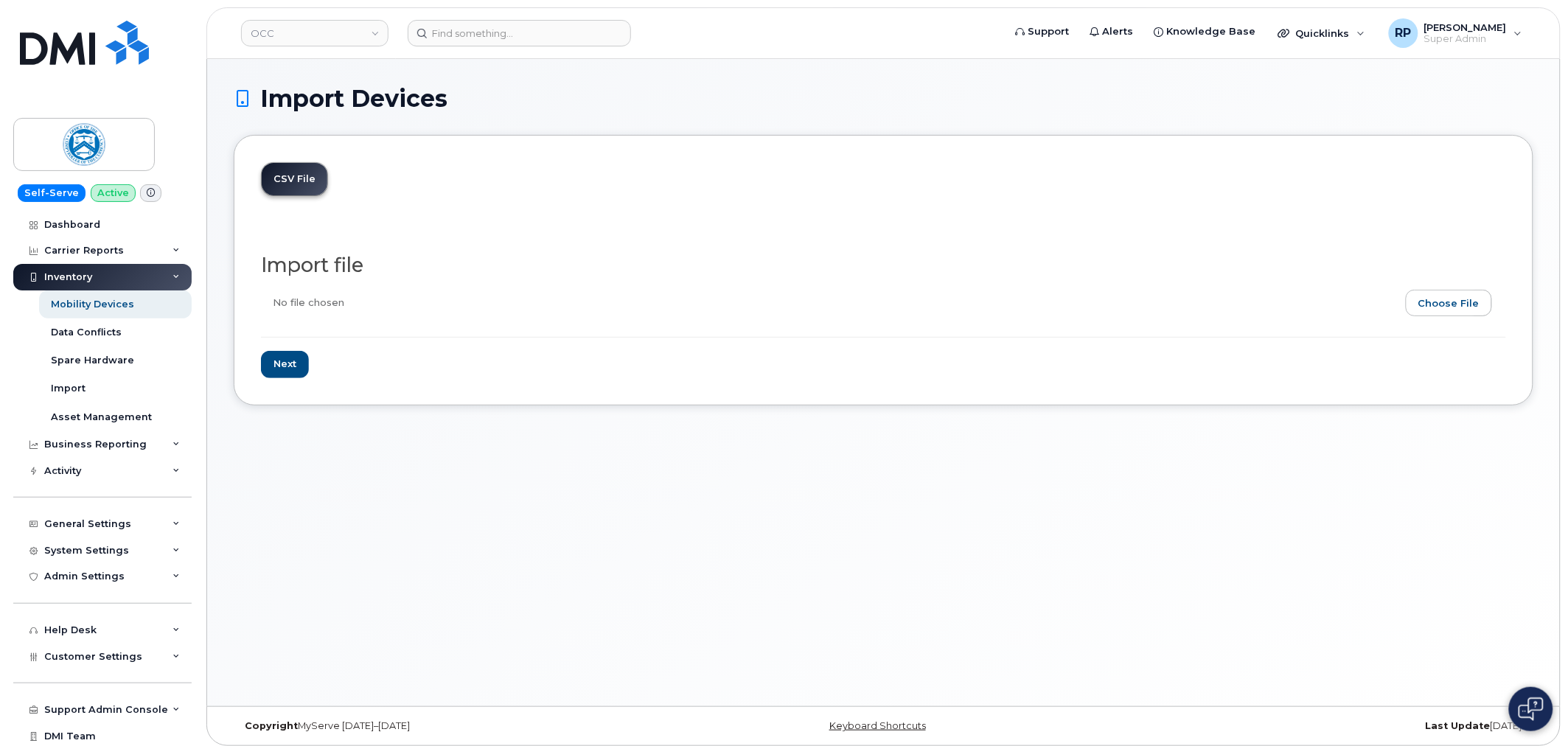
click at [1455, 300] on input "file" at bounding box center [878, 306] width 1234 height 34
type input "C:\fakepath\Custom Report - 2025-08-21.2.csv"
click at [276, 355] on input "Next" at bounding box center [285, 365] width 48 height 27
type input "Loading..."
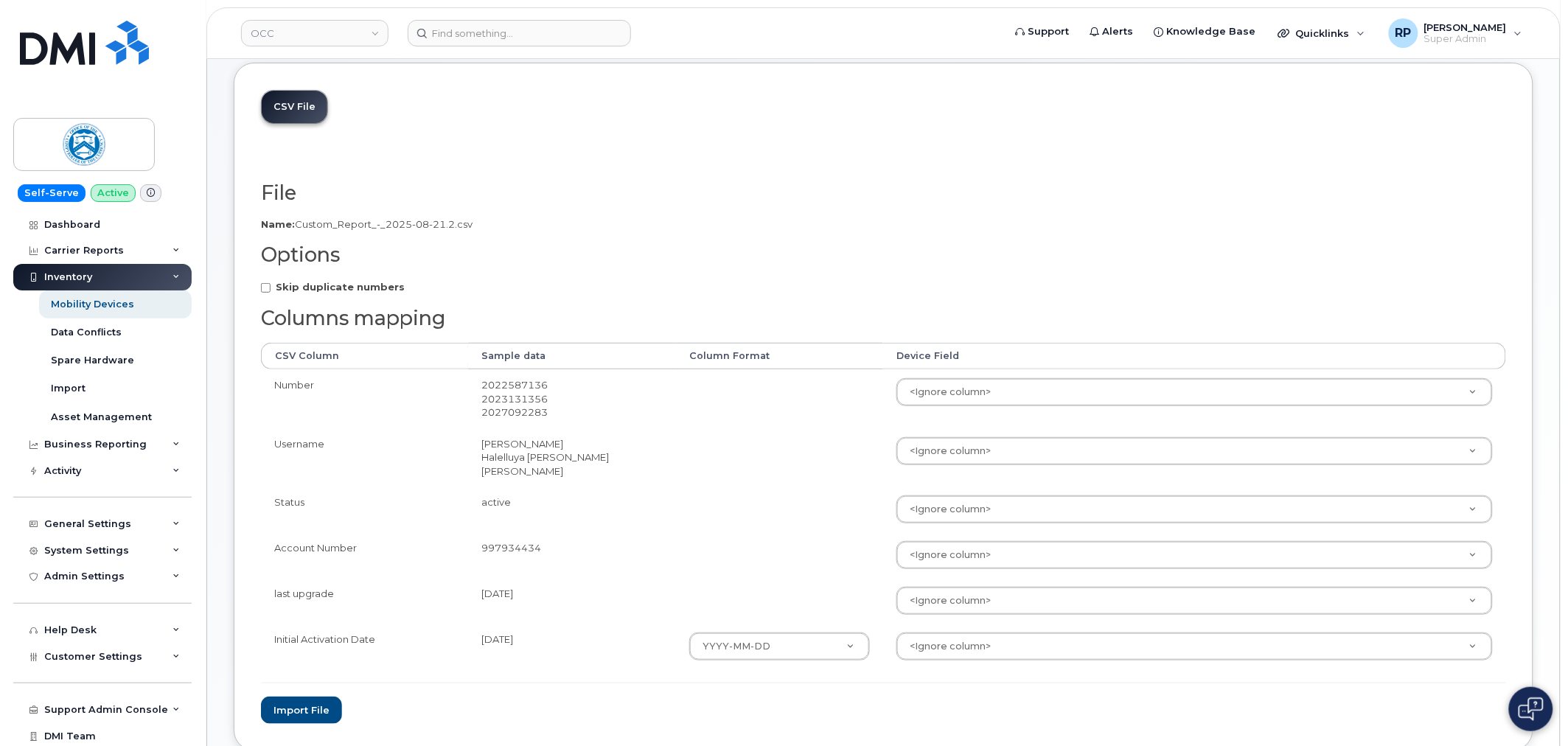
scroll to position [174, 0]
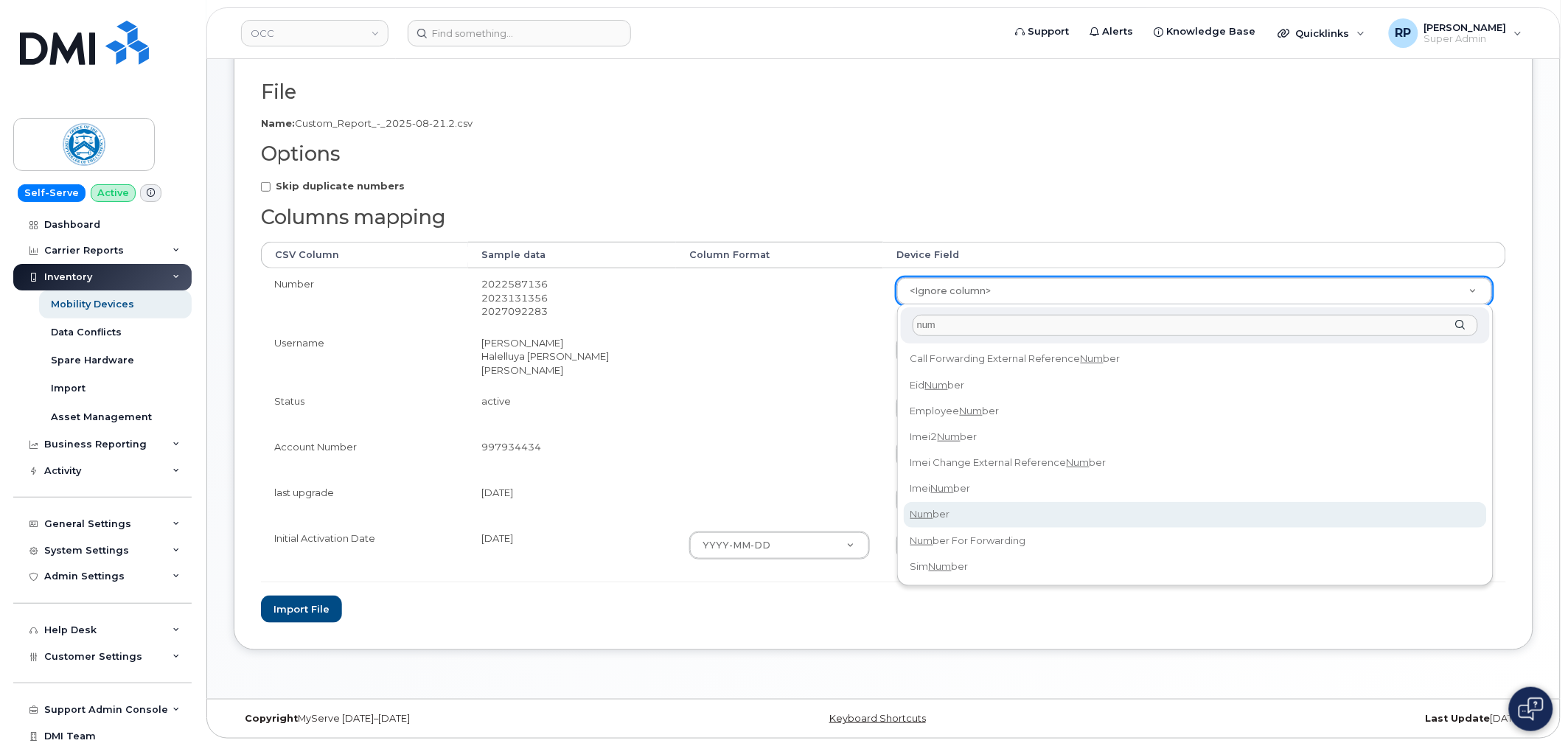
type input "num"
select select "number"
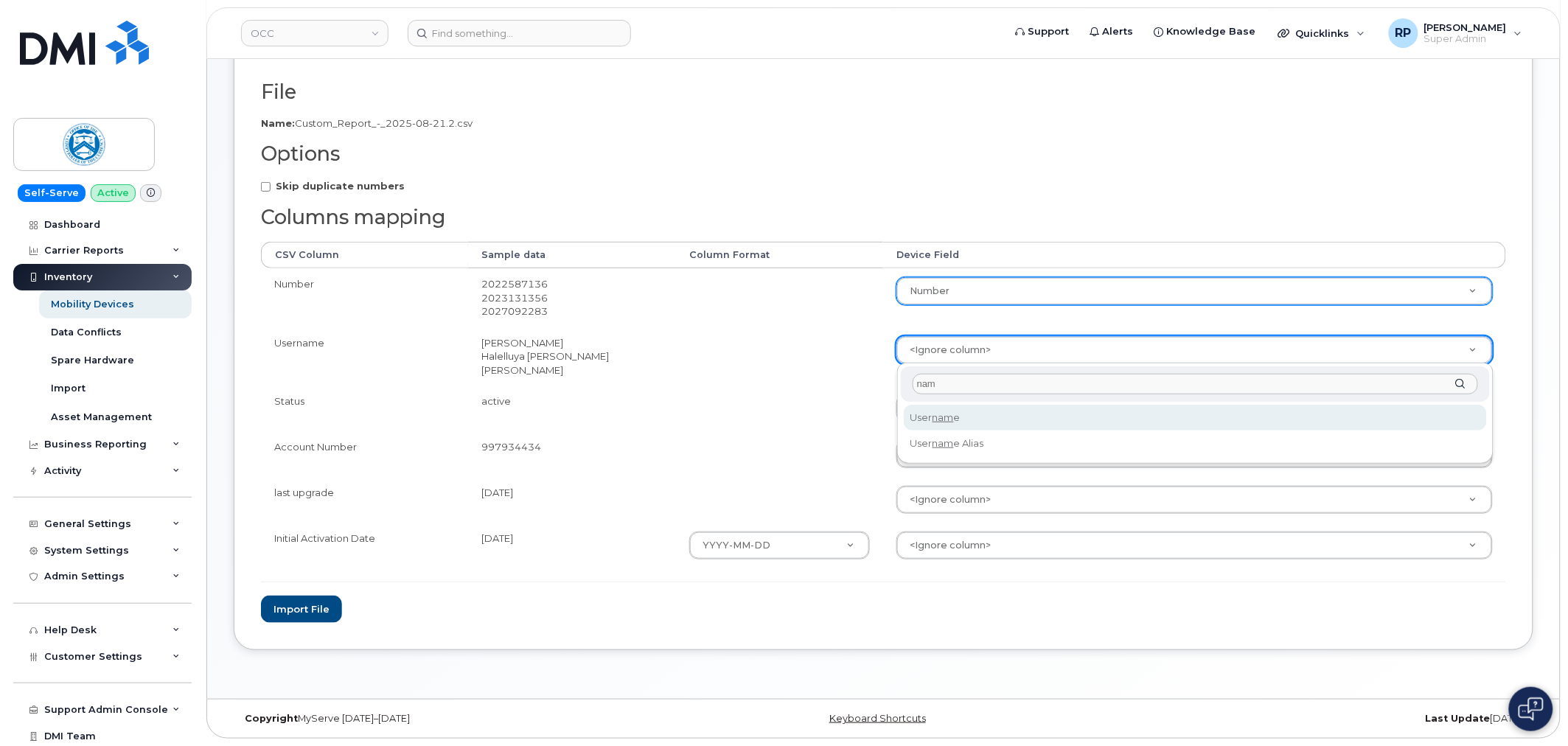
type input "nam"
select select "username"
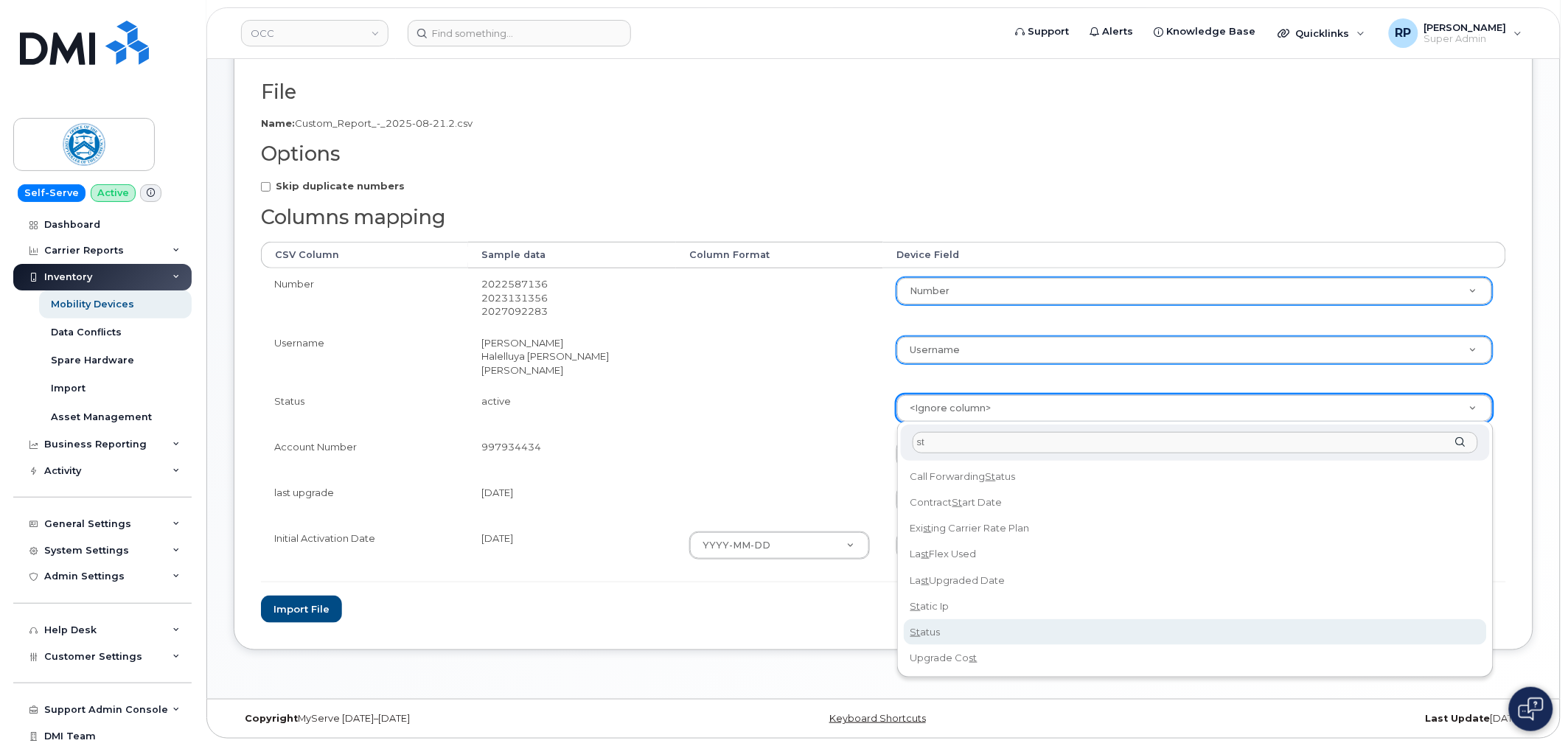
type input "st"
select select "status"
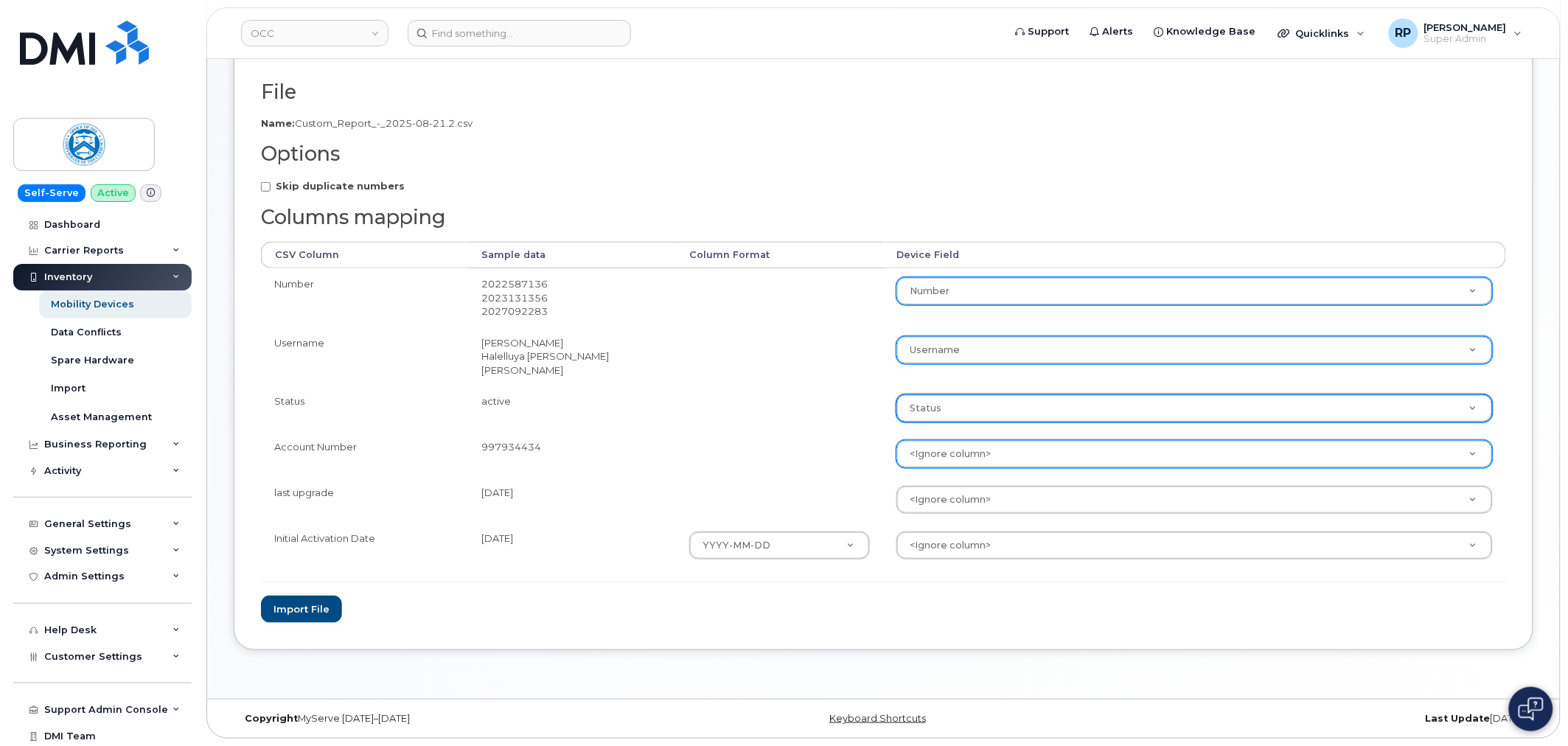
type input "a"
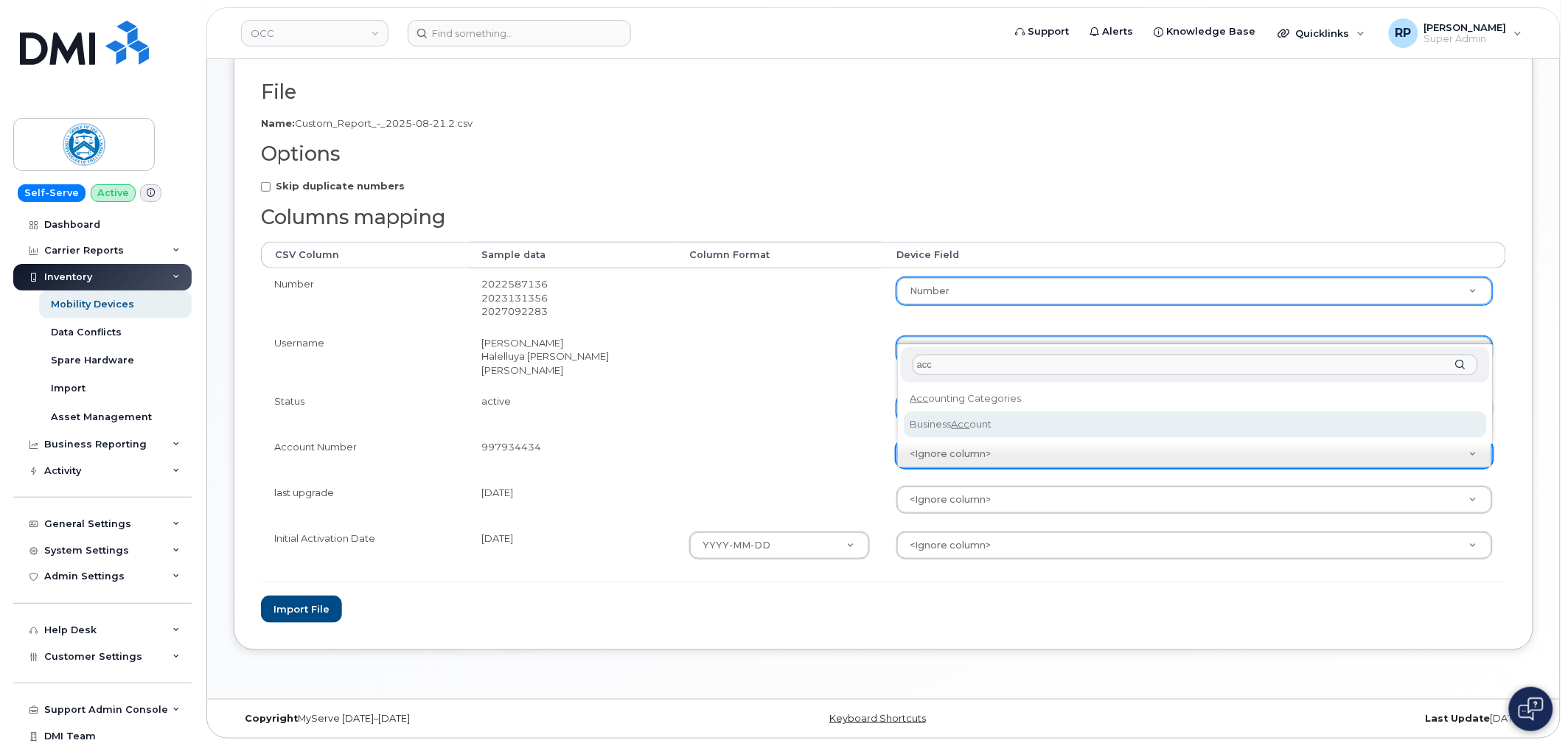
type input "acc"
select select "business_account_id"
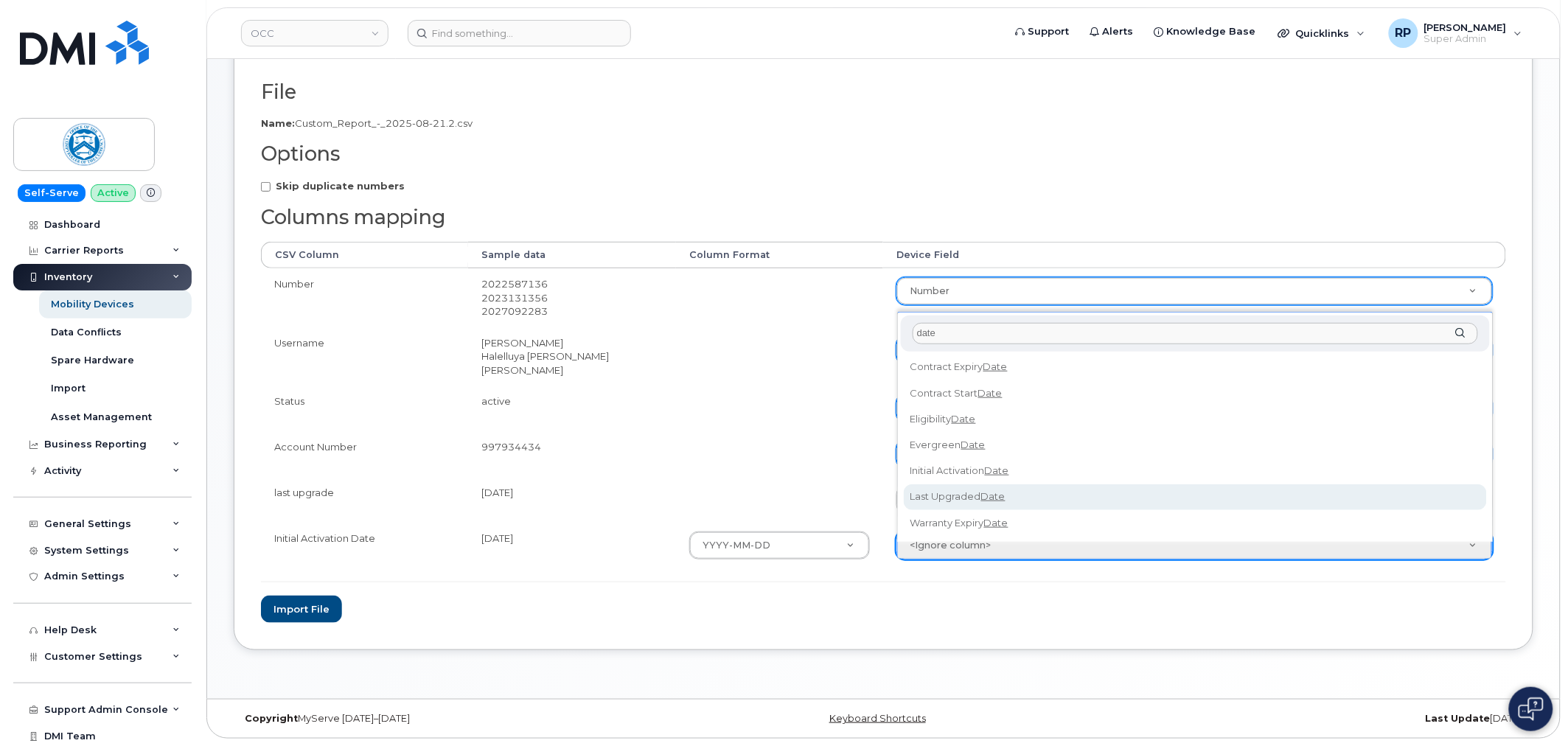
type input "date"
select select "last_upgraded_date"
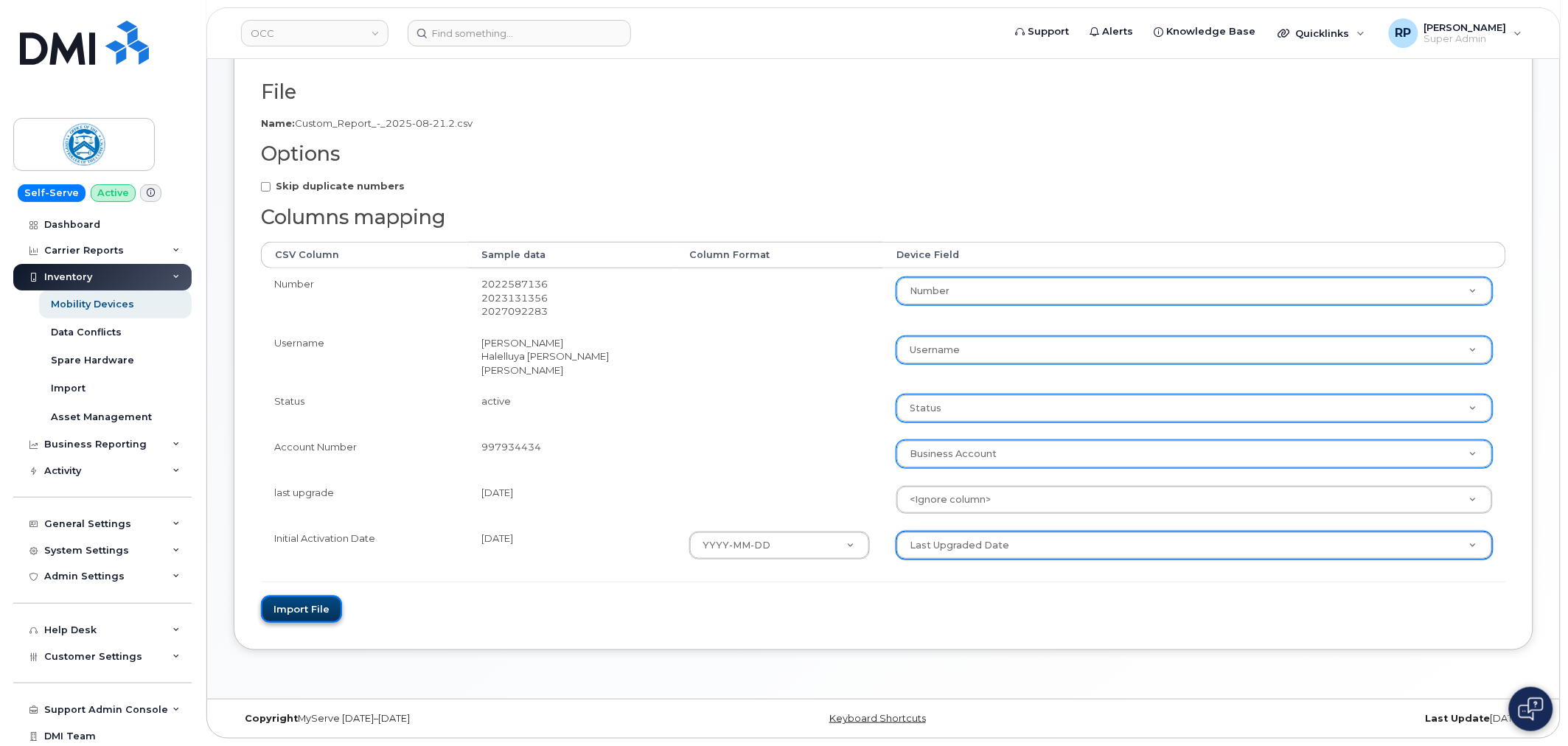
click at [321, 607] on button "Import file" at bounding box center [301, 609] width 81 height 27
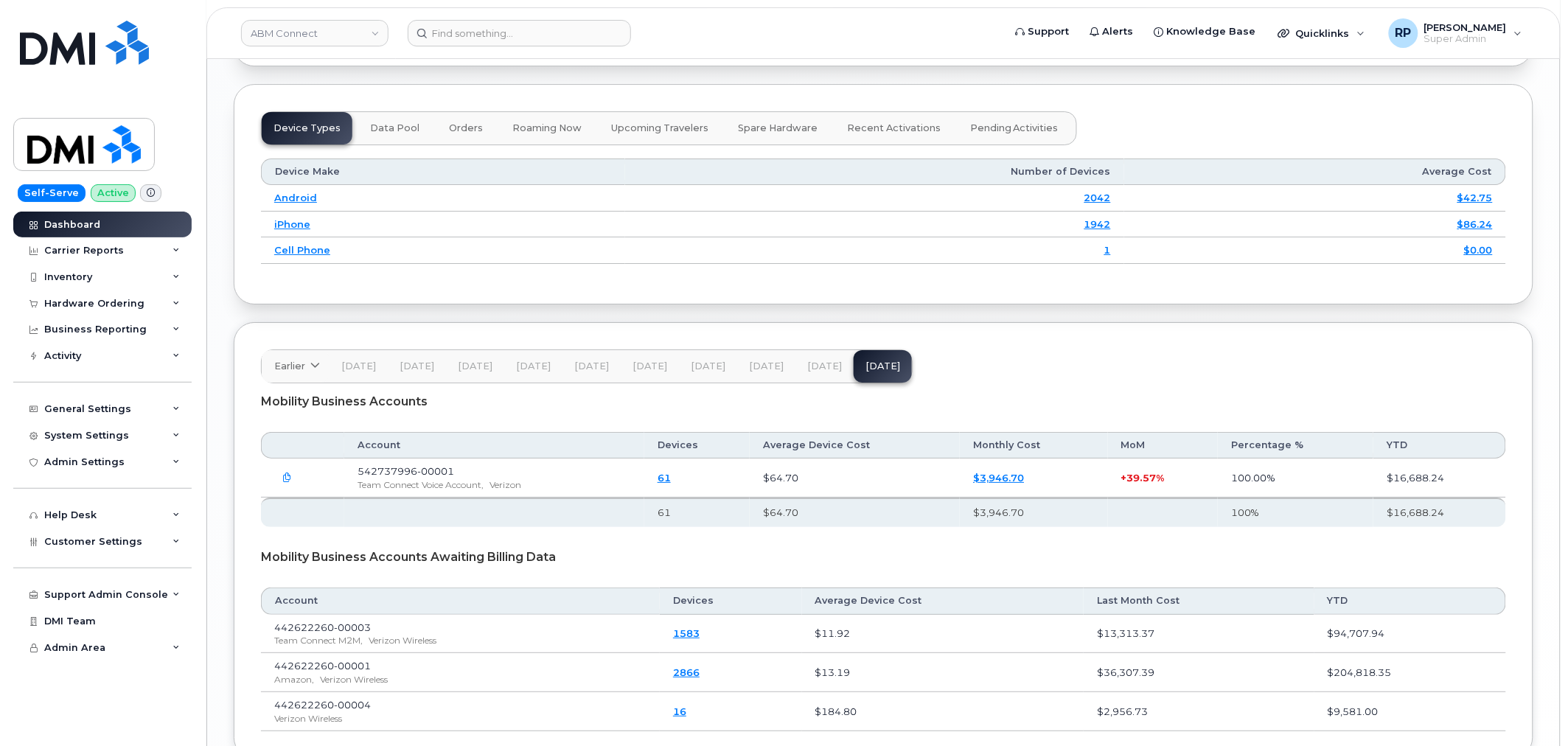
scroll to position [1855, 0]
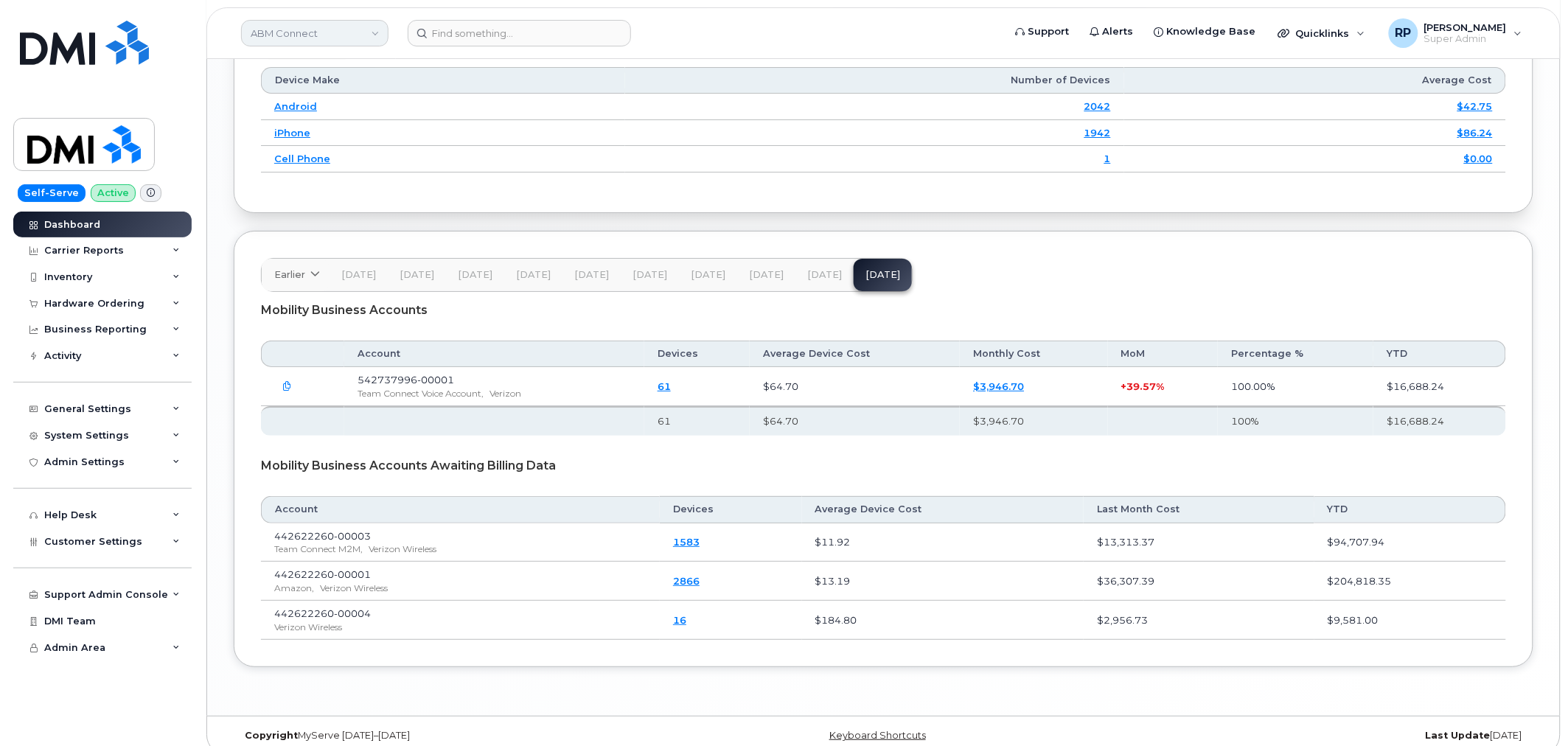
click at [305, 32] on link "ABM Connect" at bounding box center [314, 33] width 147 height 27
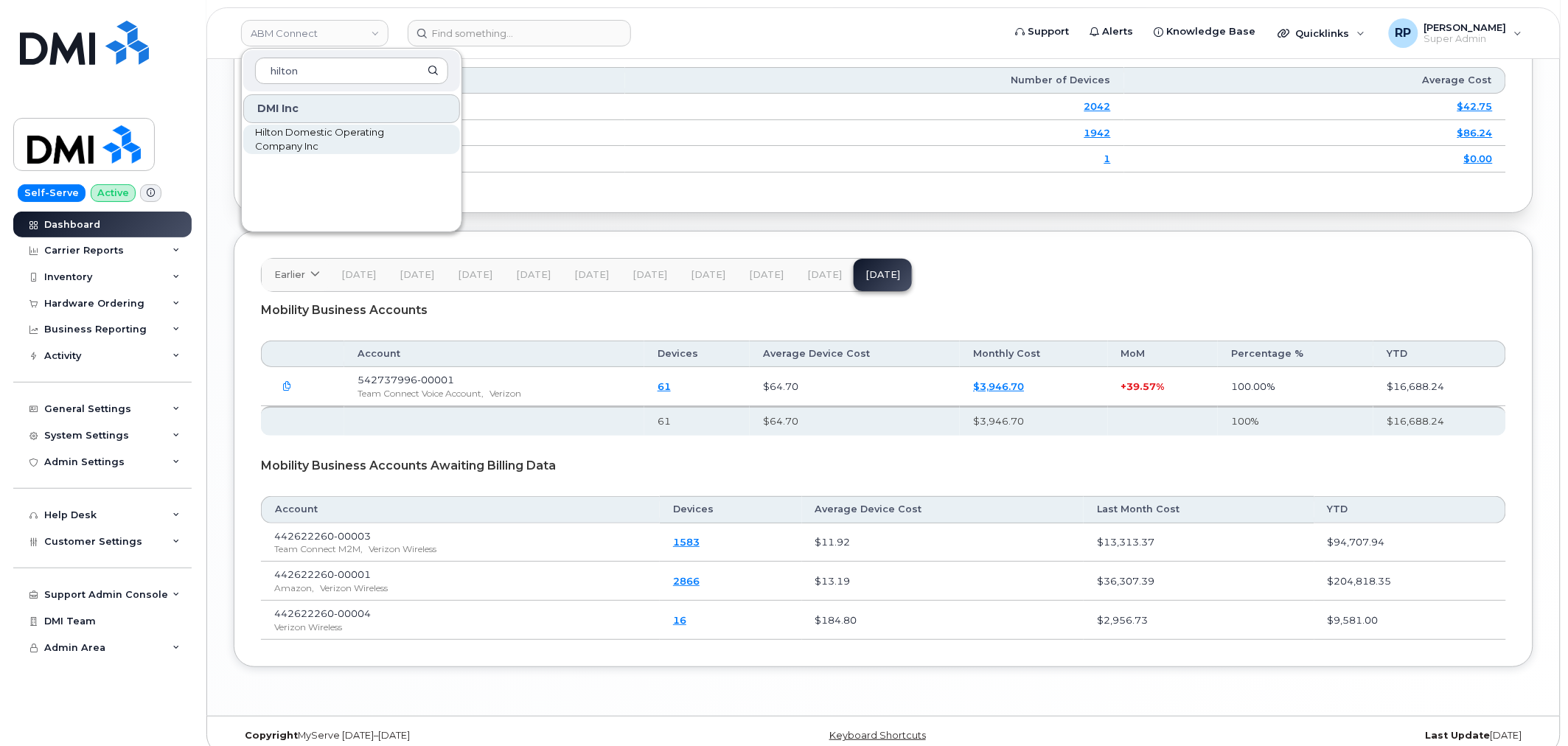
type input "hilton"
click at [309, 131] on span "Hilton Domestic Operating Company Inc" at bounding box center [339, 140] width 170 height 29
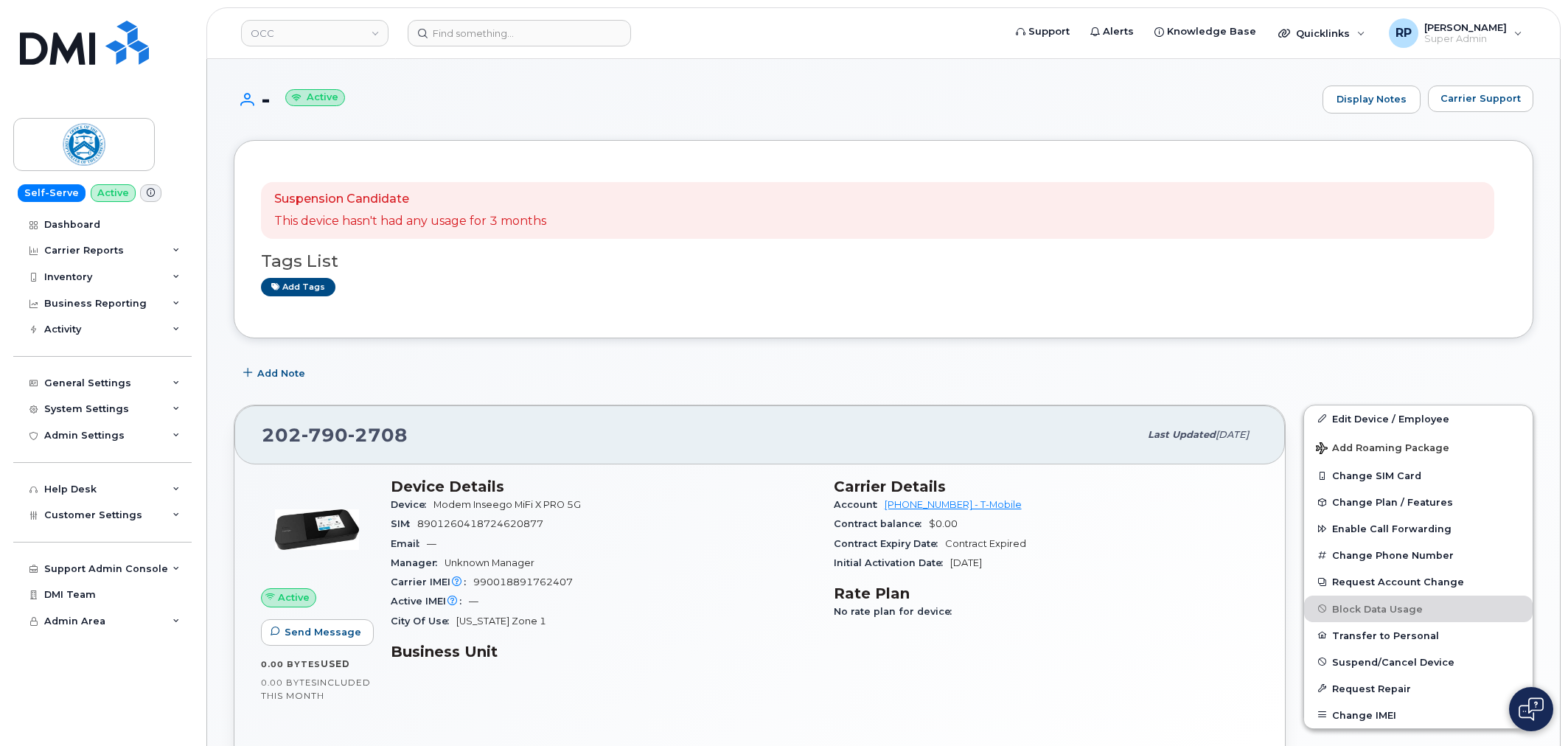
scroll to position [594, 0]
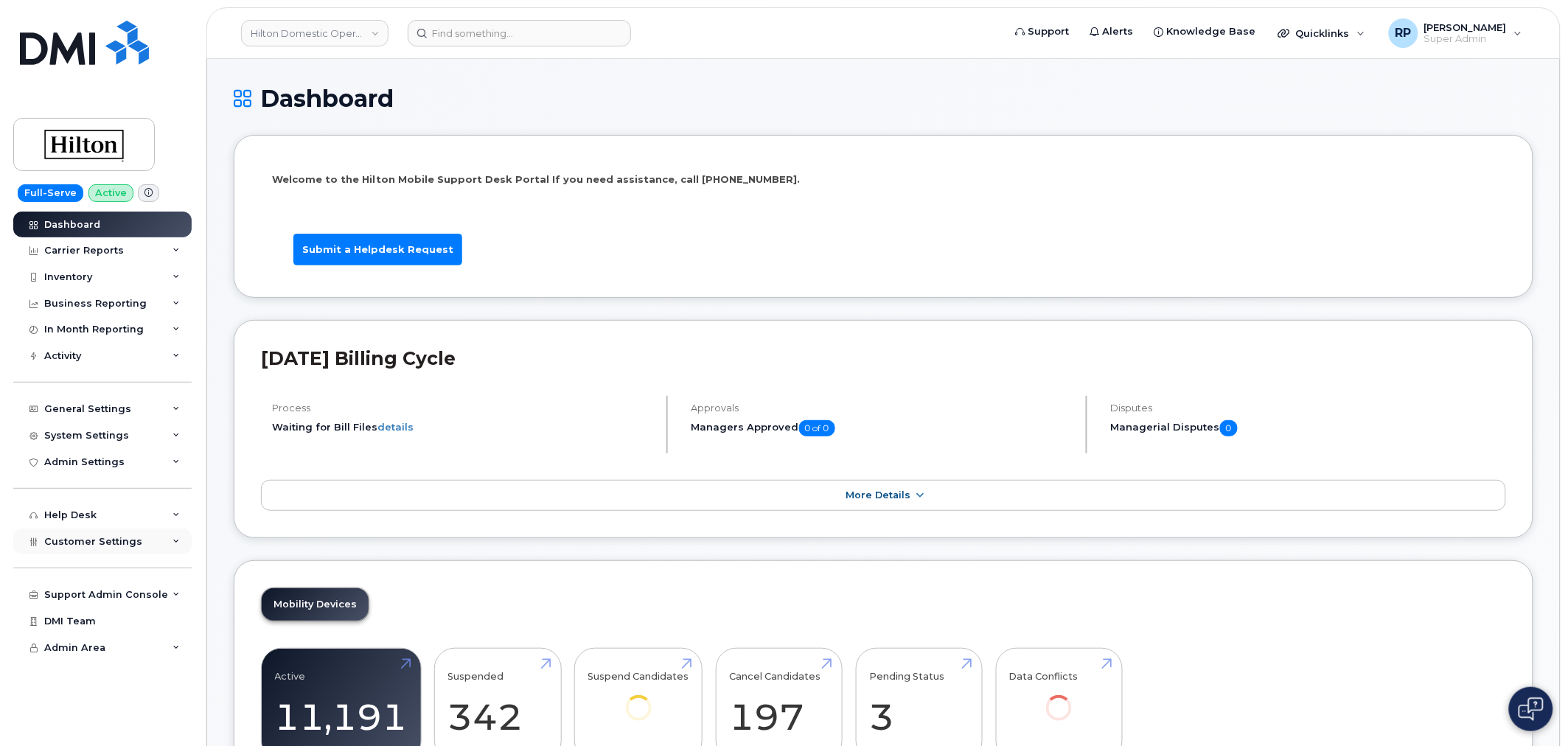
click at [88, 536] on span "Customer Settings" at bounding box center [93, 542] width 98 height 11
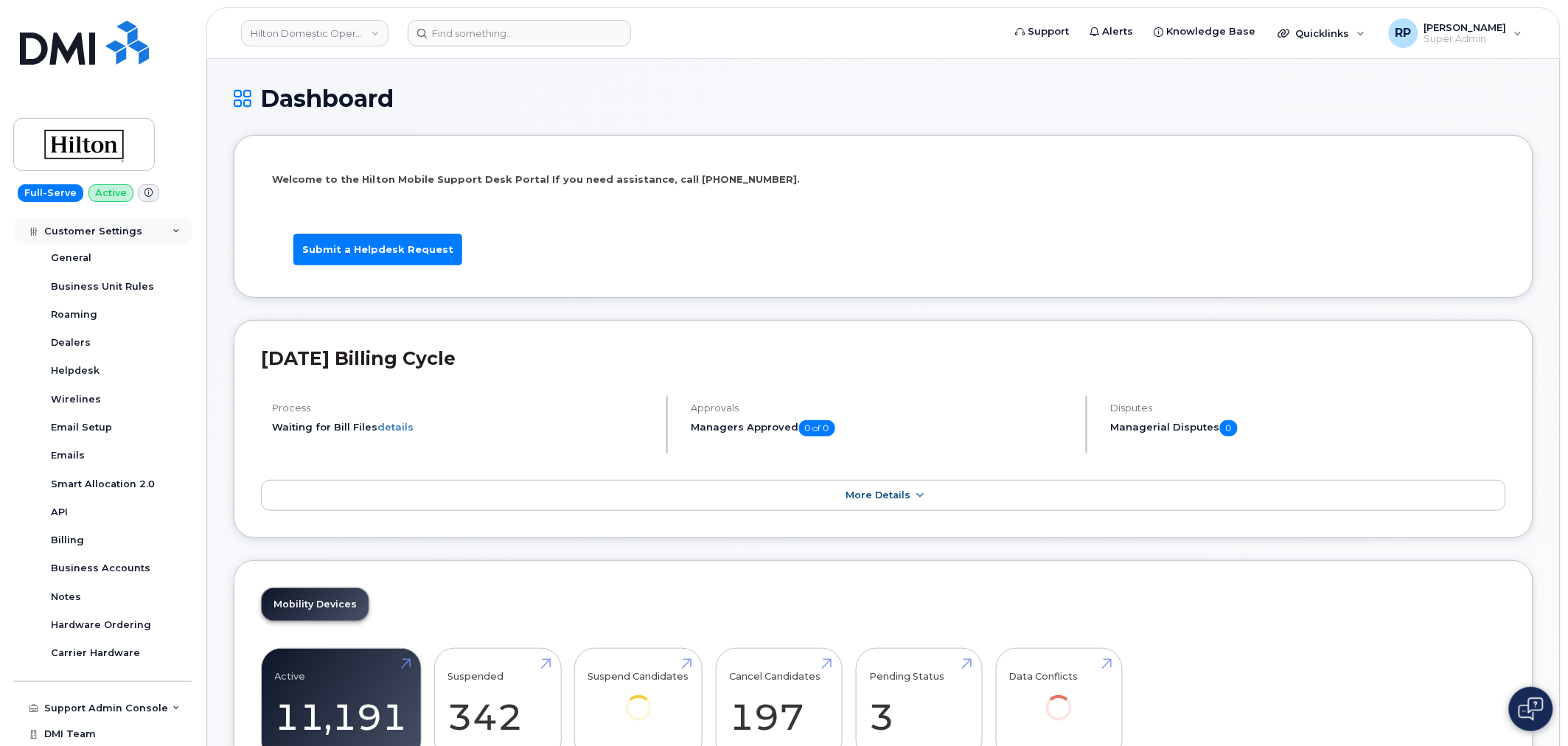
scroll to position [336, 0]
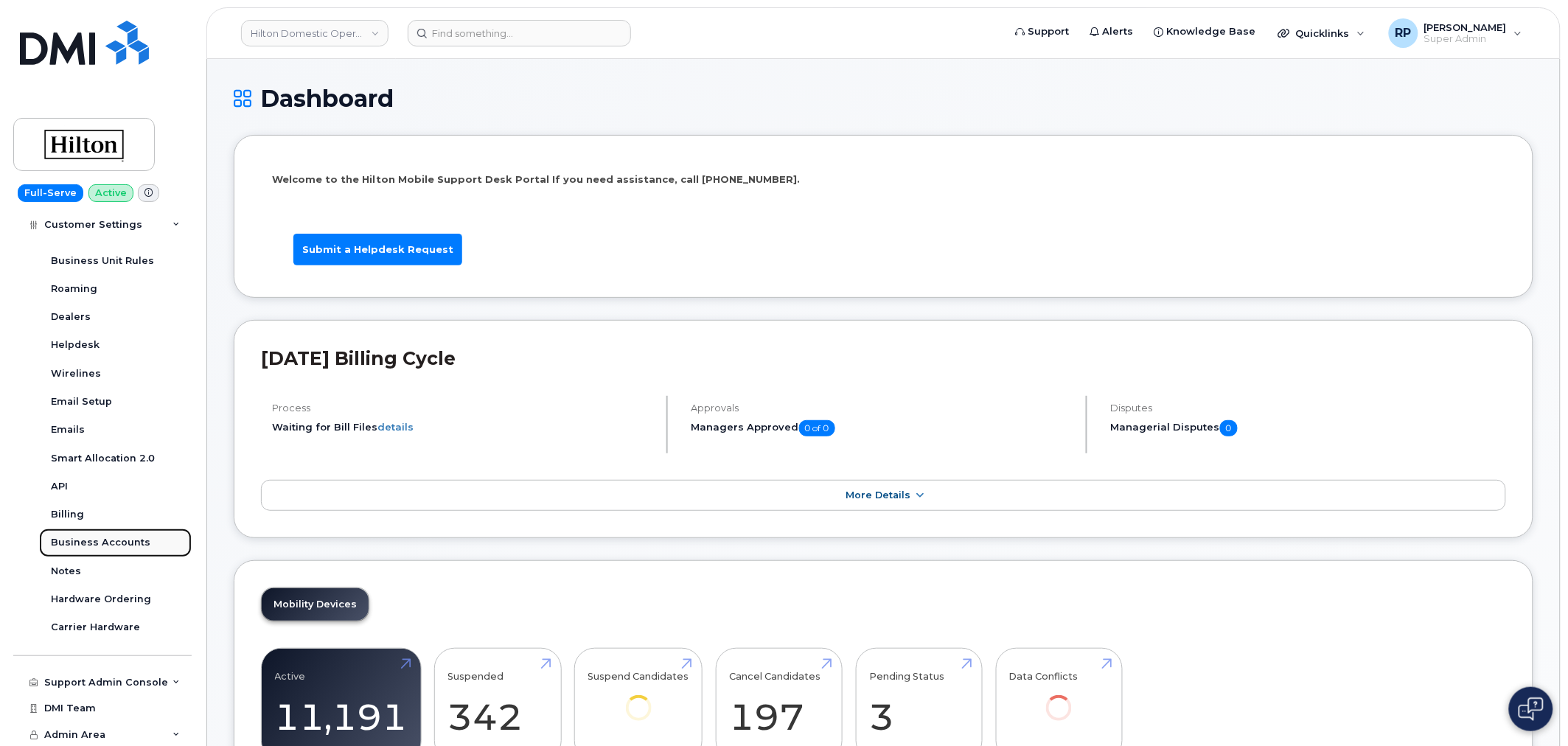
click at [98, 539] on div "Business Accounts" at bounding box center [100, 543] width 100 height 14
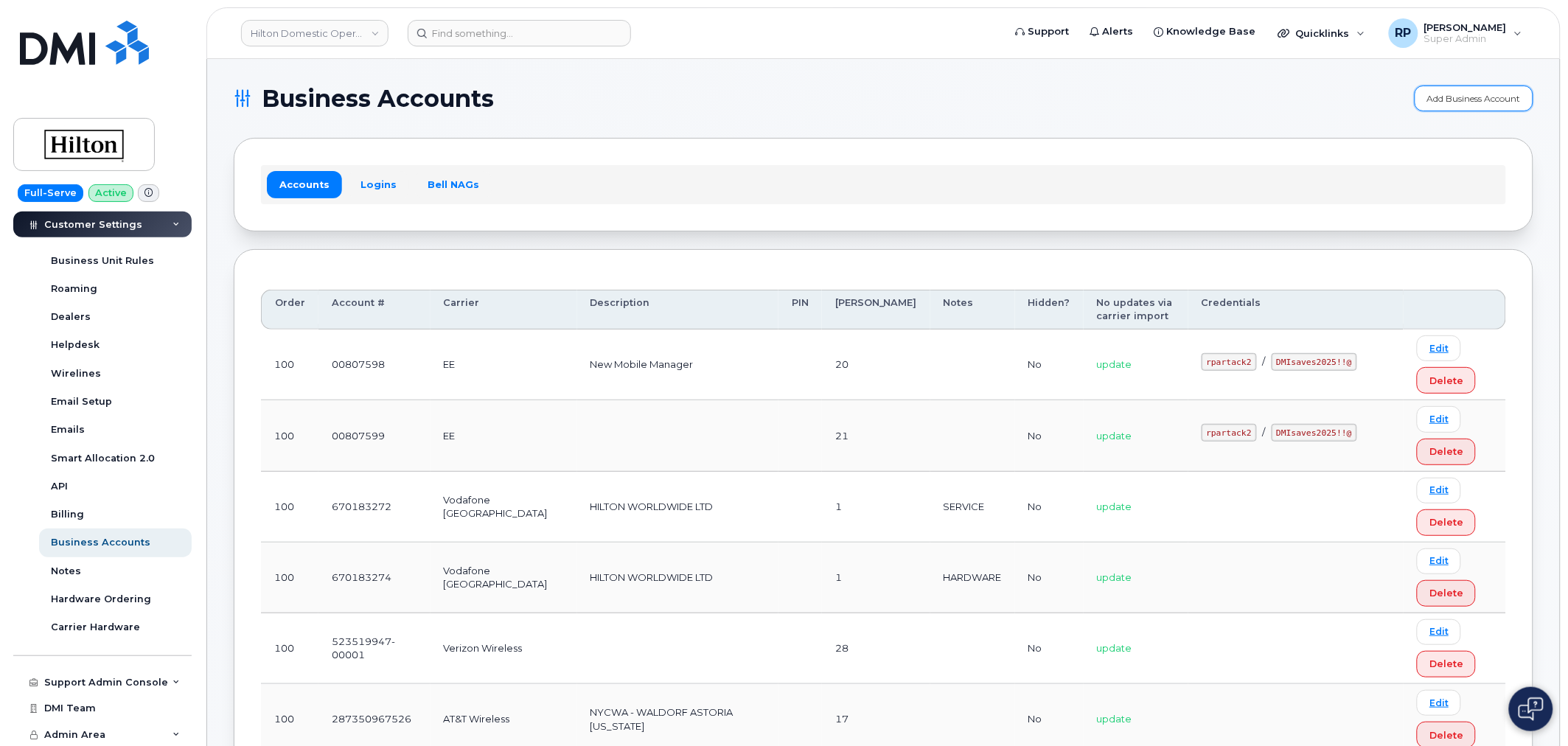
click at [1461, 96] on link "Add Business Account" at bounding box center [1474, 98] width 119 height 26
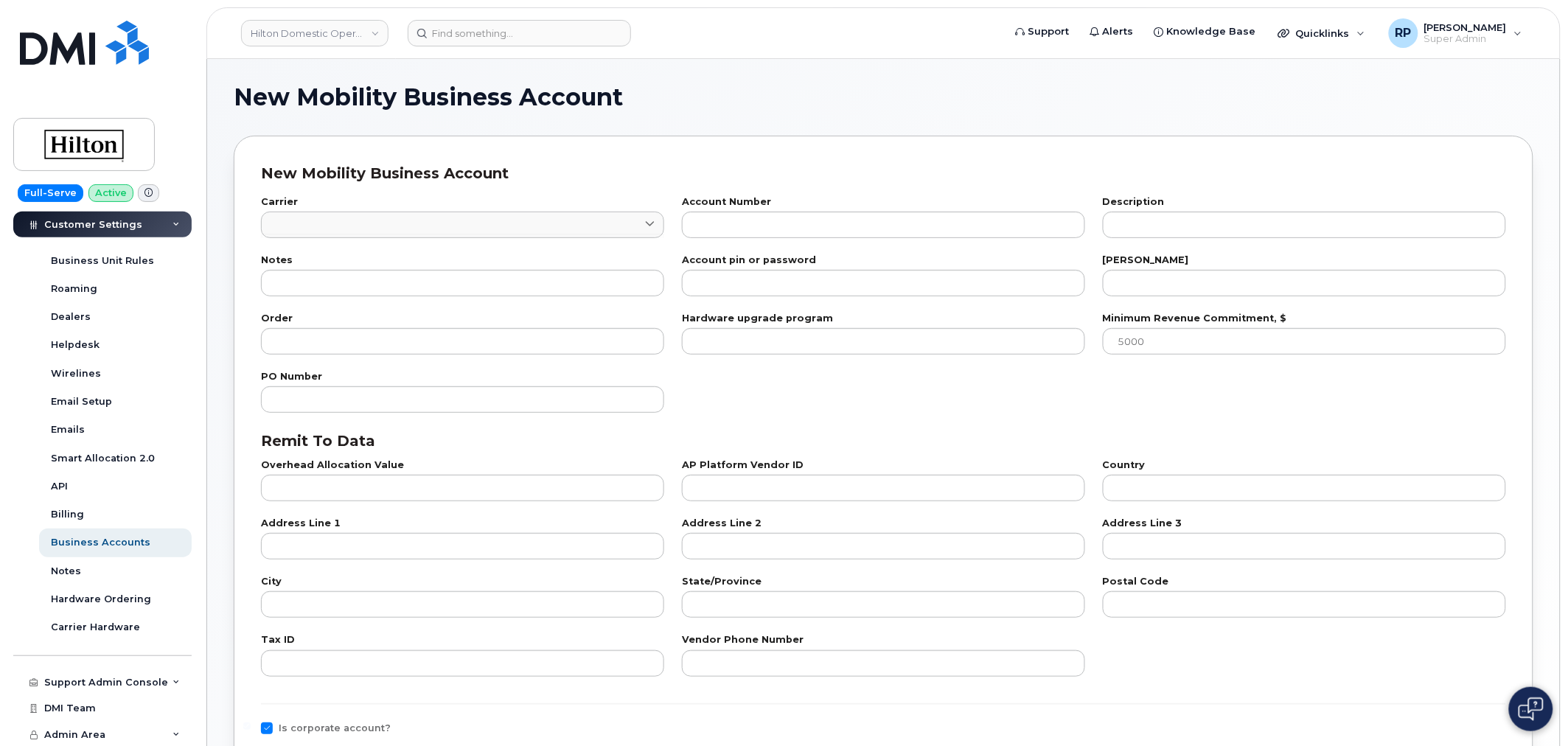
checkbox input "true"
click at [444, 236] on input at bounding box center [463, 236] width 403 height 5
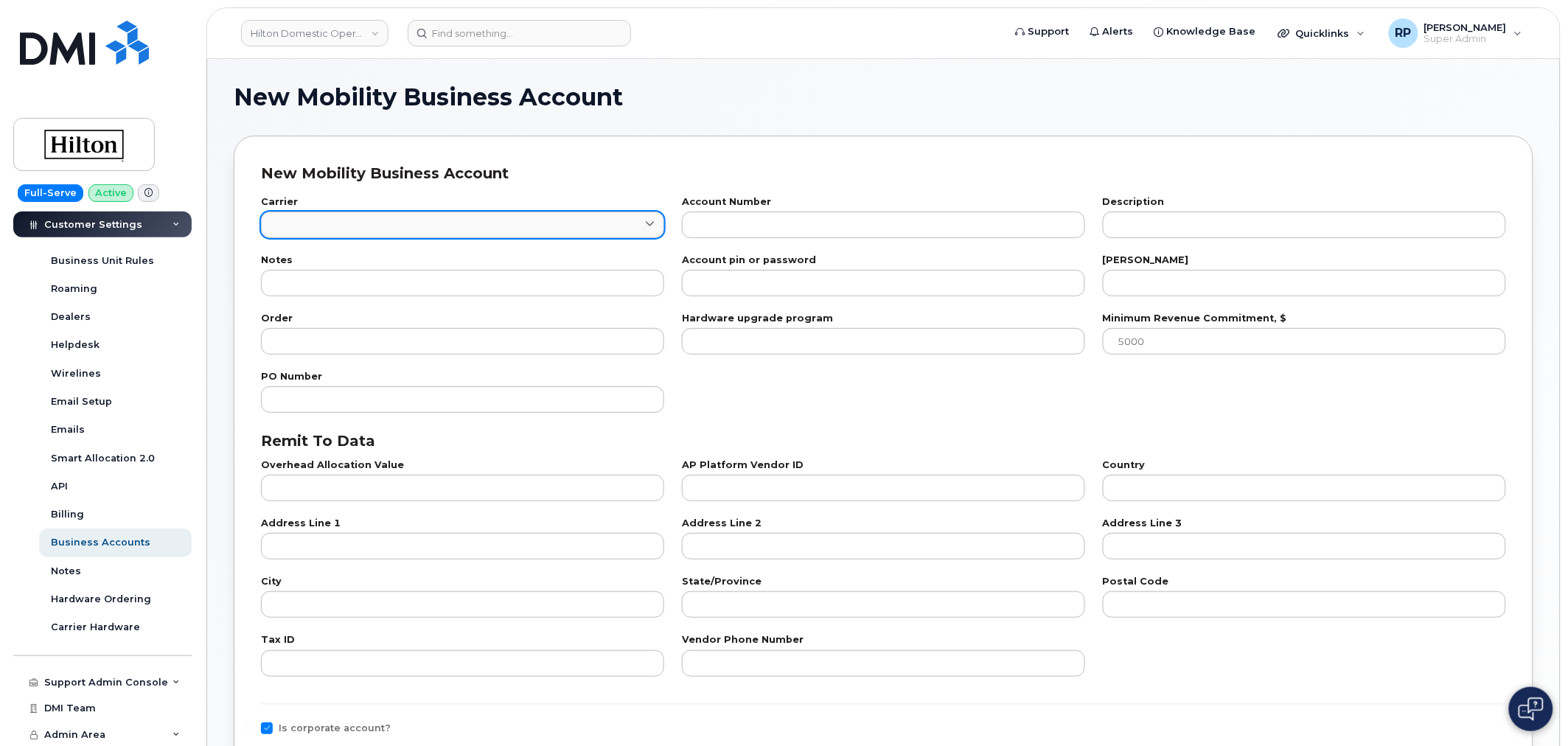
type input "at"
click at [439, 216] on link at bounding box center [463, 224] width 403 height 27
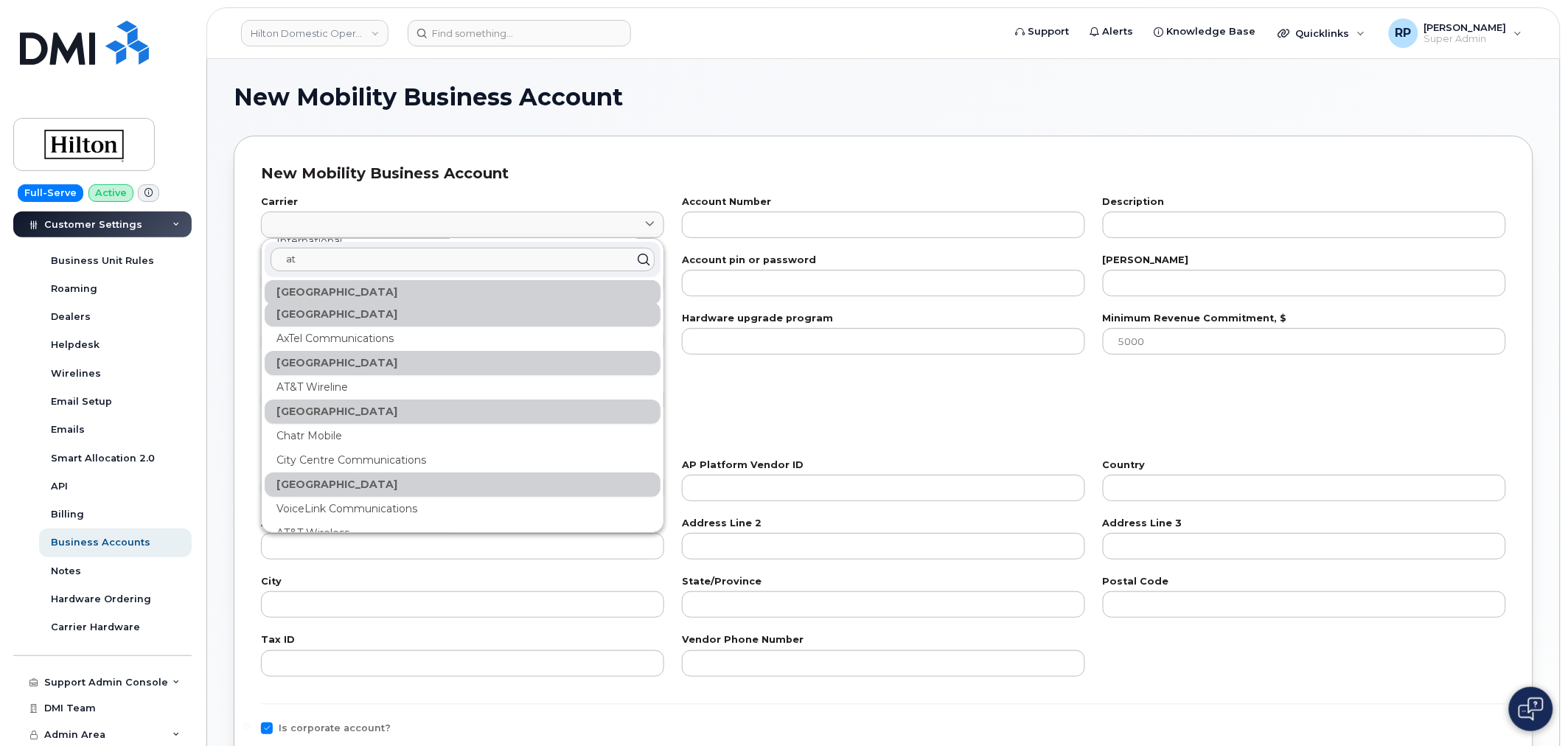
scroll to position [137, 0]
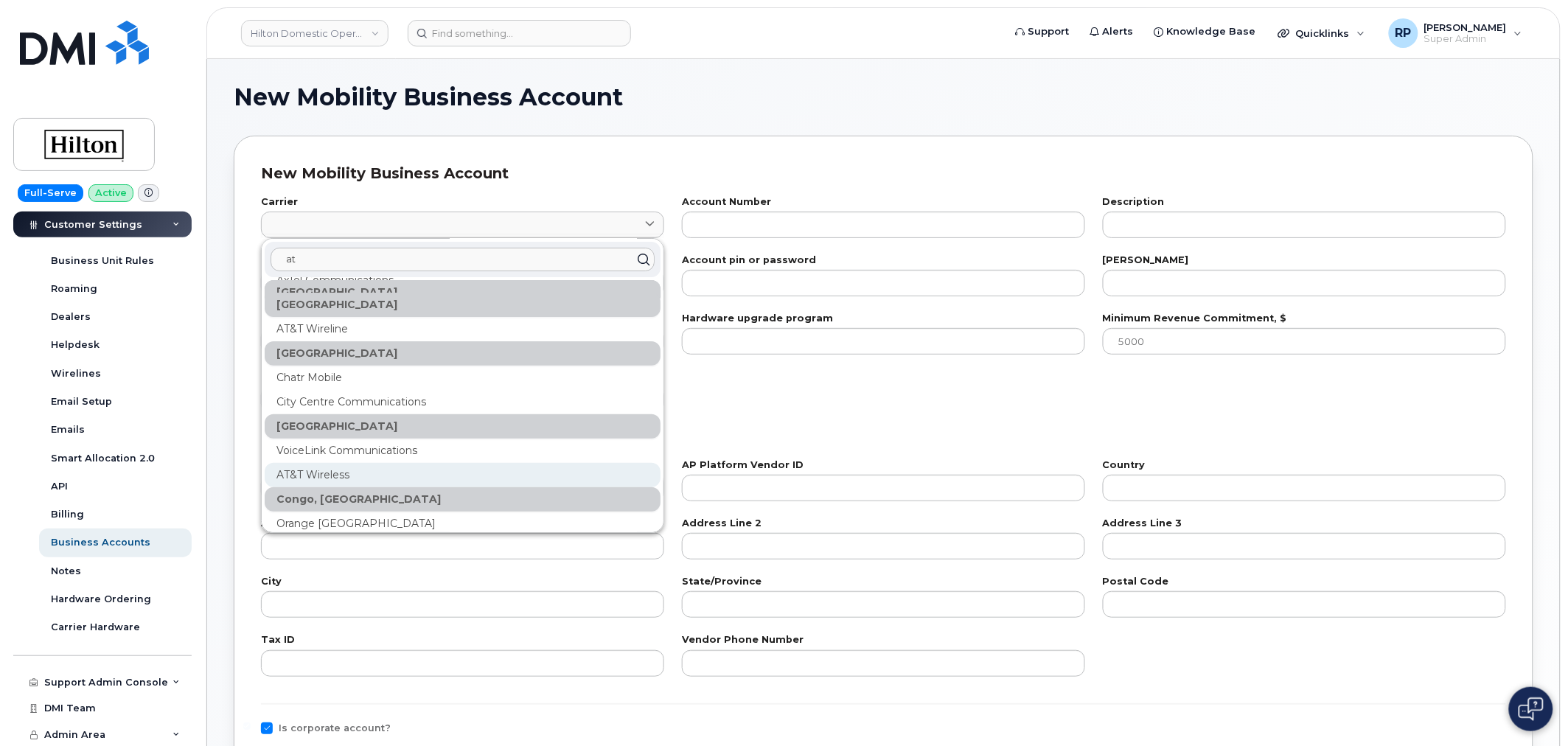
type input "at"
click at [352, 469] on div "AT&T Wireless" at bounding box center [462, 475] width 396 height 24
type input "7"
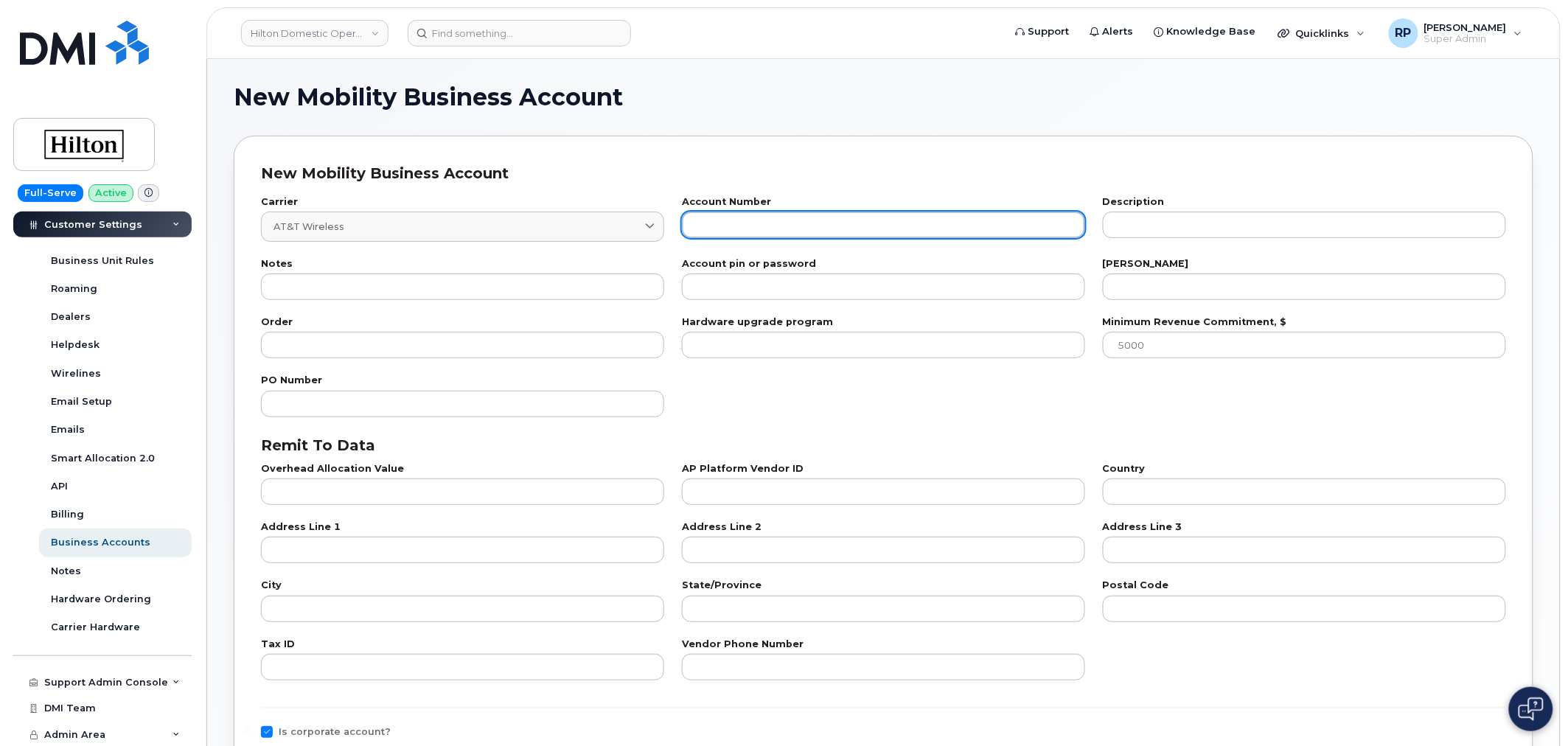
click at [793, 231] on input "text" at bounding box center [883, 224] width 403 height 27
paste input "287358853232"
click at [691, 225] on input "287358853232" at bounding box center [883, 224] width 403 height 27
click at [878, 230] on input "287358853232" at bounding box center [883, 224] width 403 height 27
type input "287358853232"
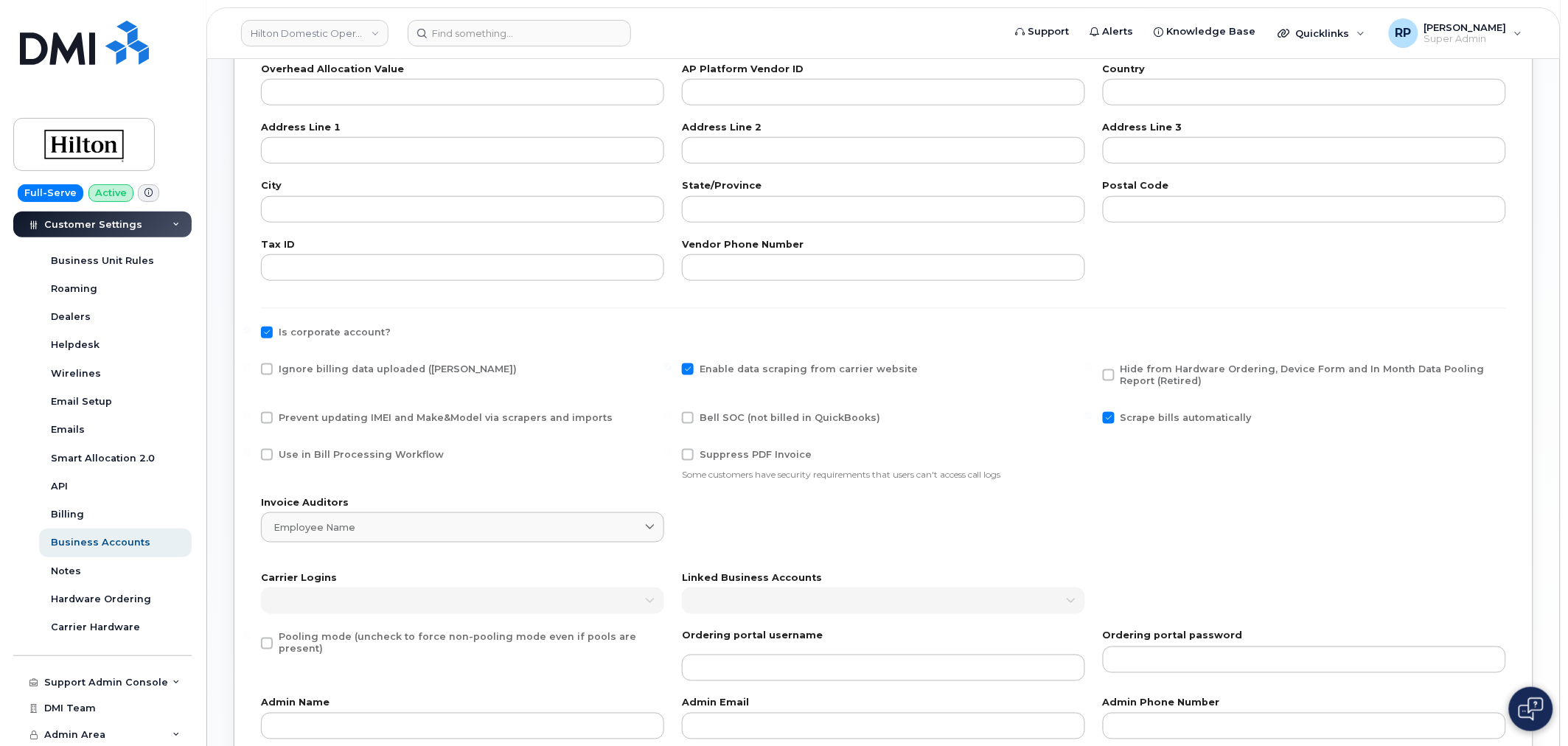
scroll to position [547, 0]
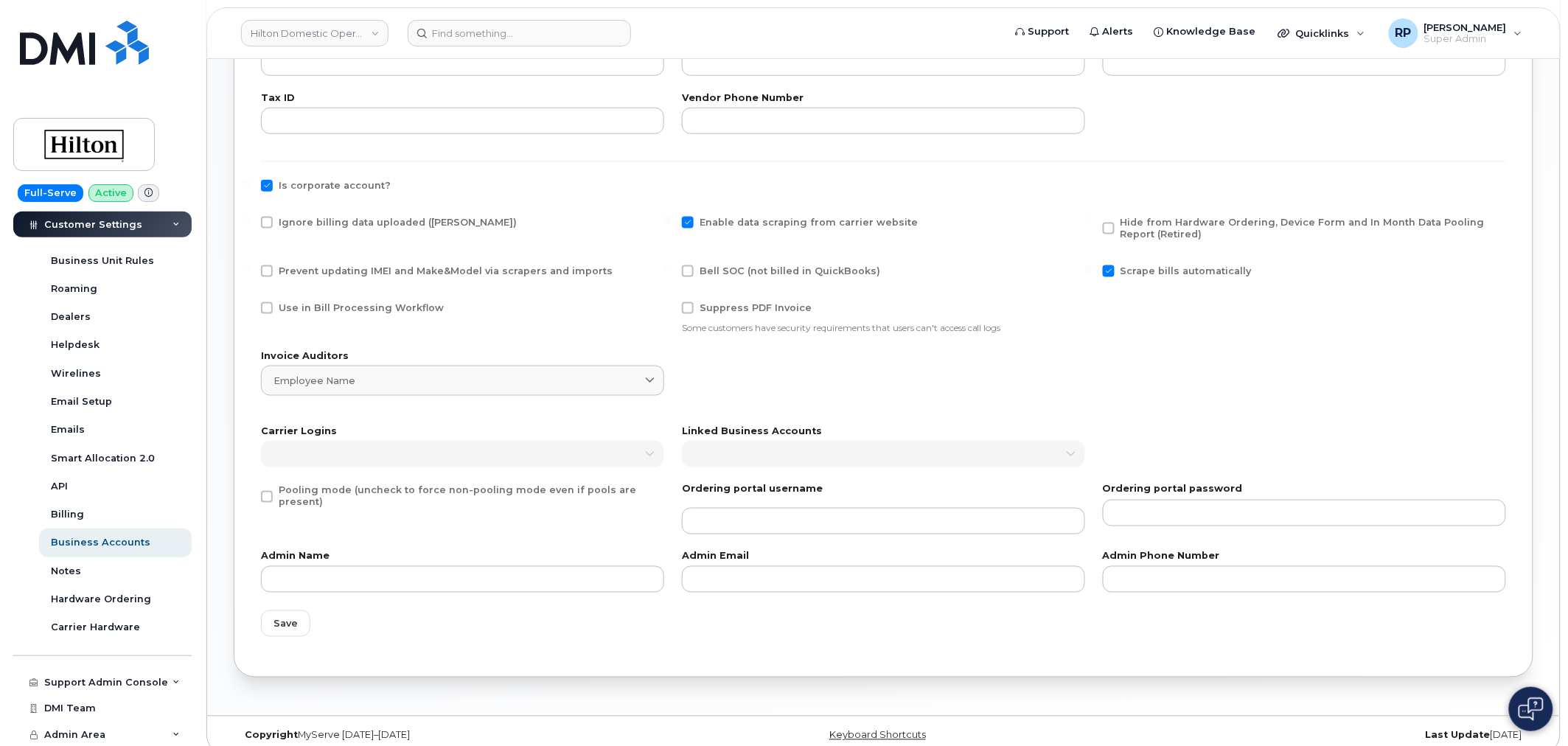
click at [690, 223] on span at bounding box center [687, 223] width 12 height 12
click at [672, 223] on input "Enable data scraping from carrier website" at bounding box center [667, 220] width 7 height 7
checkbox input "false"
click at [1111, 272] on span at bounding box center [1108, 271] width 12 height 12
click at [1092, 272] on input "Scrape bills automatically" at bounding box center [1088, 268] width 7 height 7
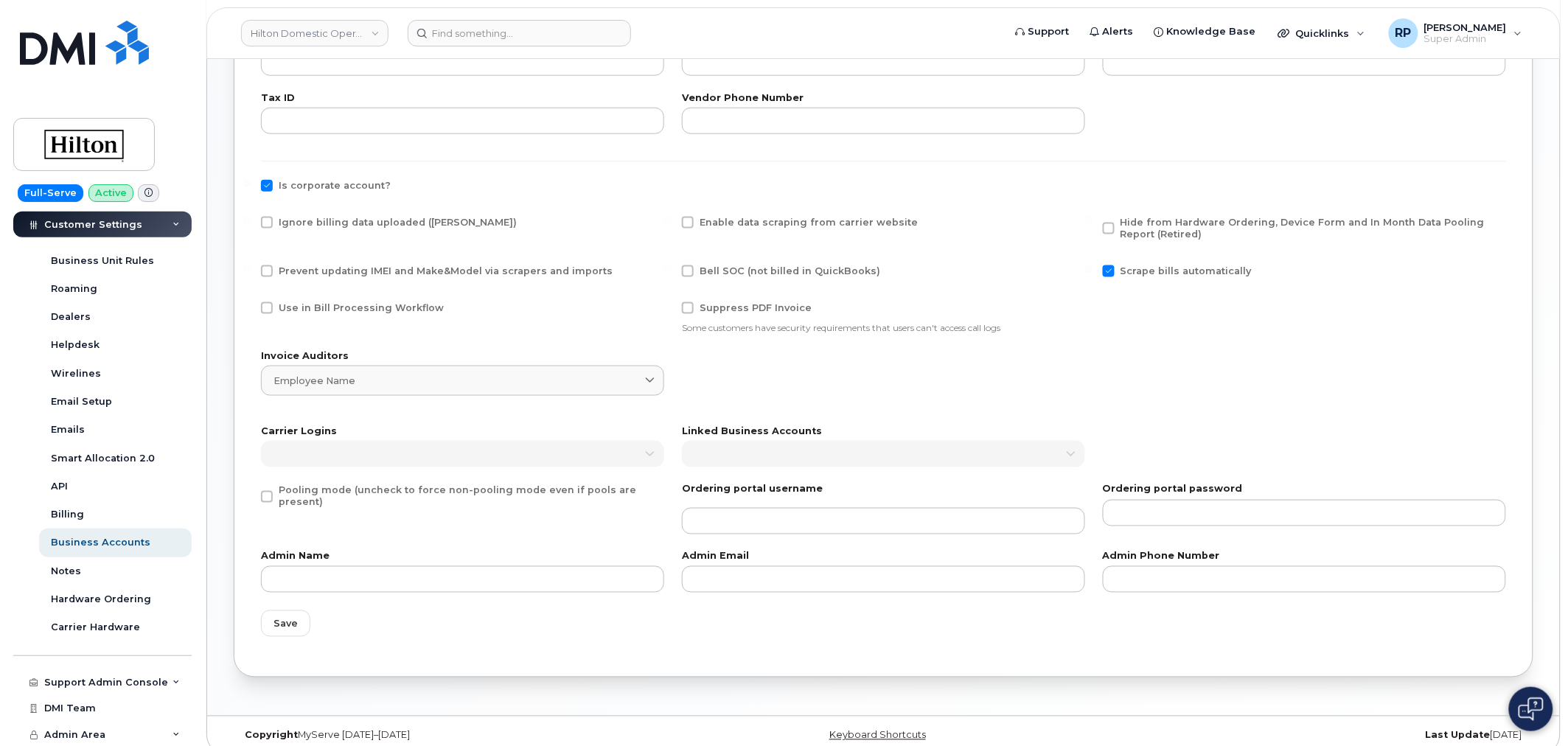
checkbox input "false"
click at [1109, 232] on span at bounding box center [1108, 228] width 12 height 12
click at [1092, 224] on input "Hide from Hardware Ordering, Device Form and In Month Data Pooling Report (Reti…" at bounding box center [1088, 220] width 7 height 7
checkbox input "true"
click at [268, 221] on span at bounding box center [267, 223] width 12 height 12
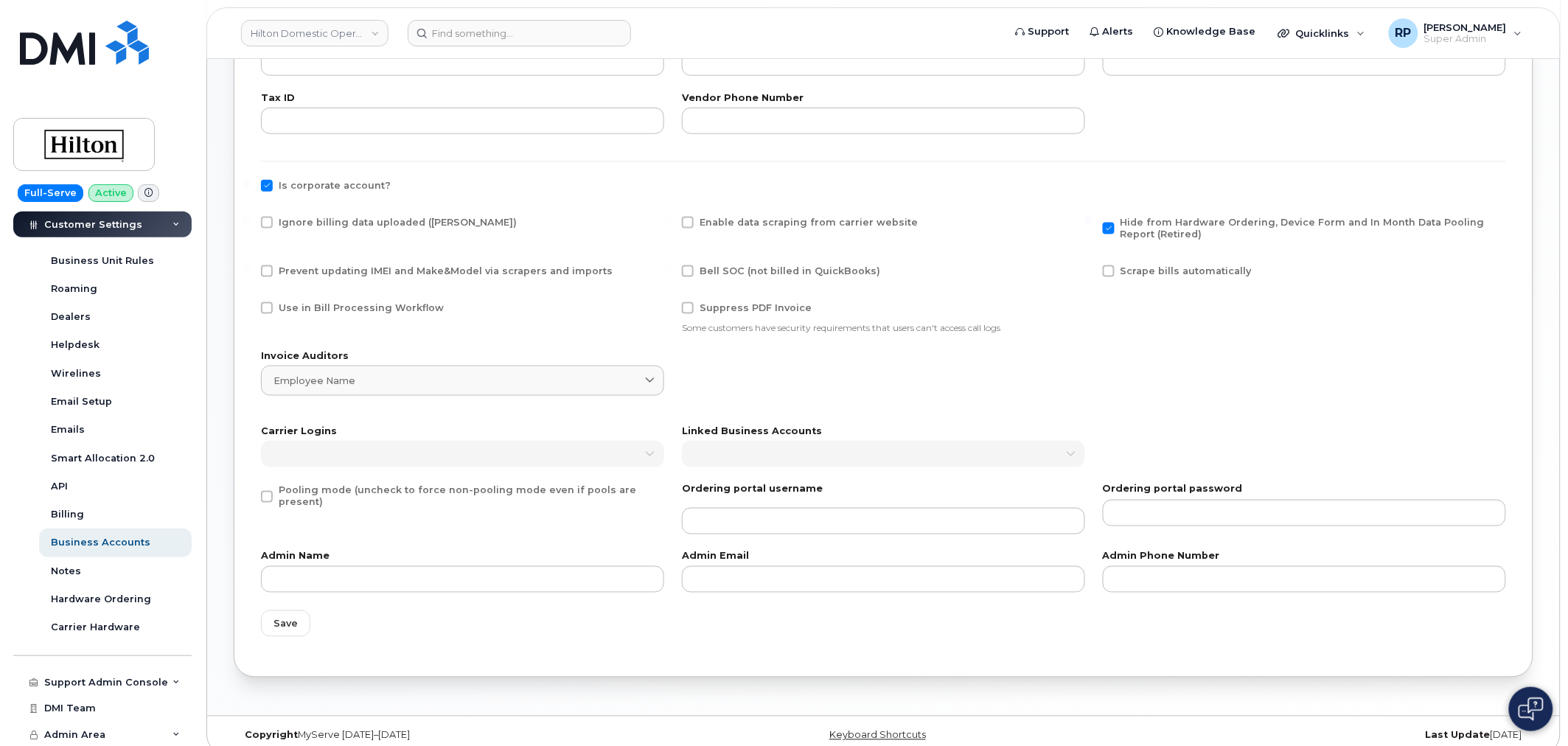
click at [251, 221] on input "Ignore billing data uploaded (Bill Parser)" at bounding box center [247, 220] width 7 height 7
checkbox input "true"
click at [268, 187] on span at bounding box center [267, 186] width 12 height 12
click at [251, 187] on input "Is corporate account?" at bounding box center [247, 183] width 7 height 7
checkbox input "false"
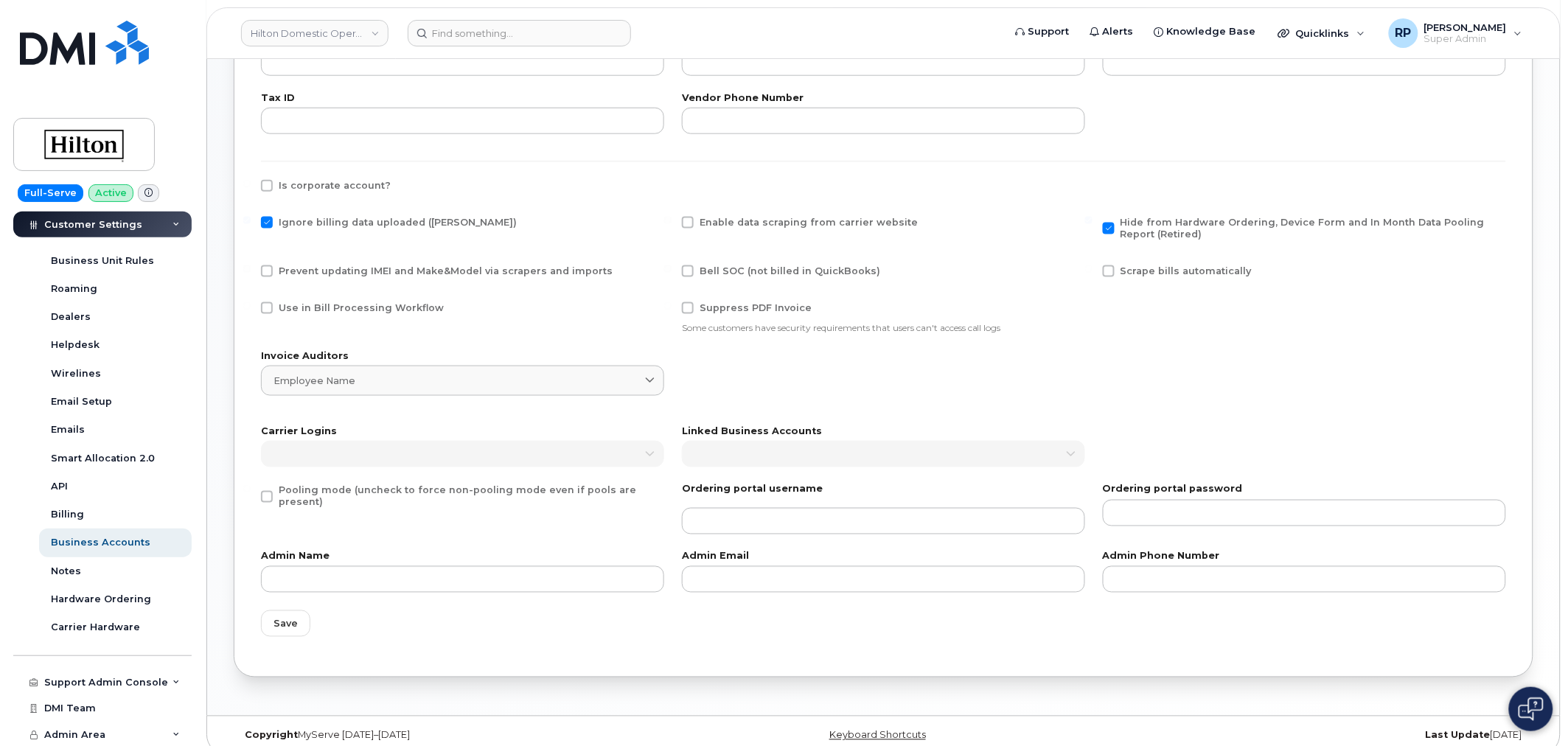
click at [265, 273] on span at bounding box center [267, 271] width 12 height 12
click at [251, 273] on input "Prevent updating IMEI and Make&Model via scrapers and imports" at bounding box center [247, 268] width 7 height 7
checkbox input "true"
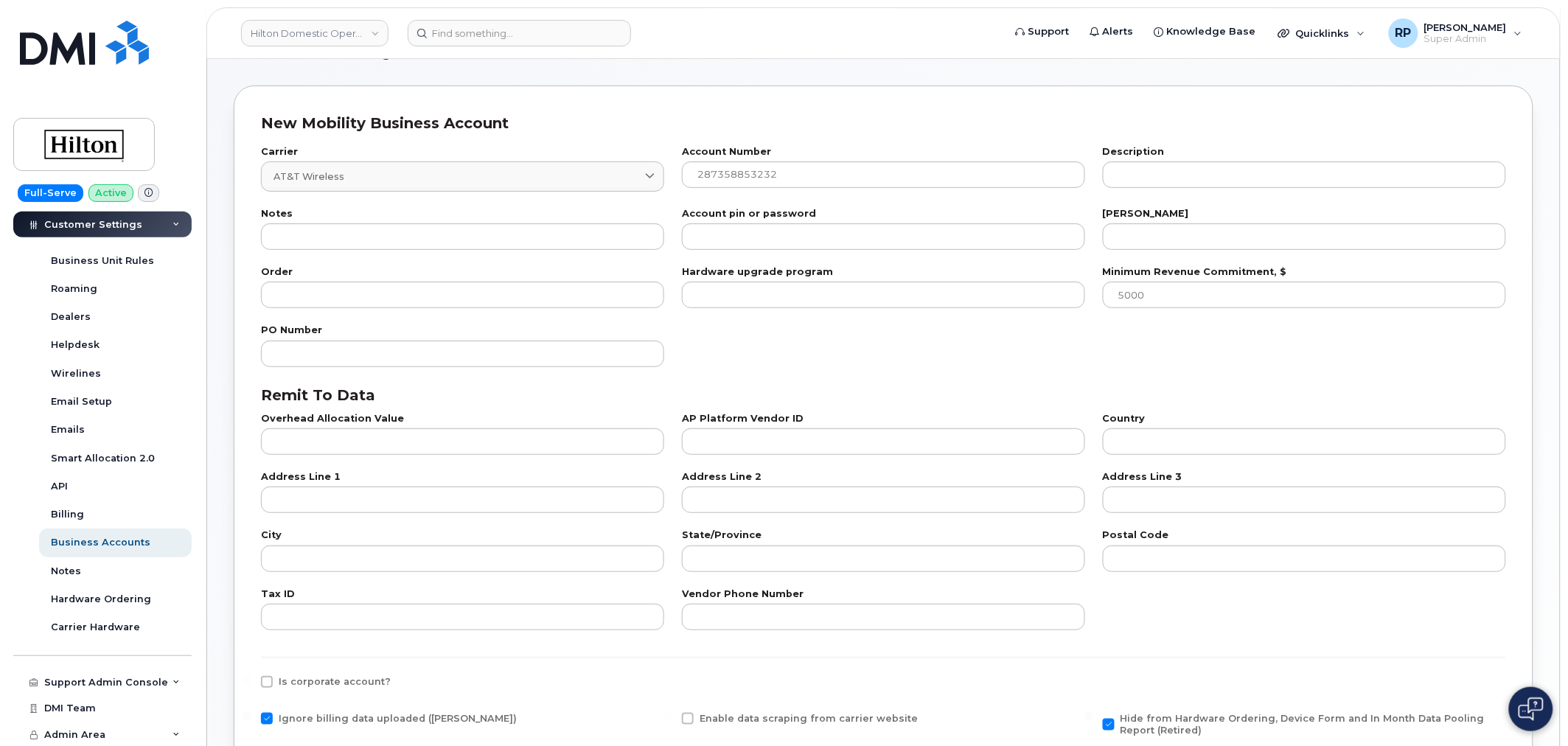
scroll to position [0, 0]
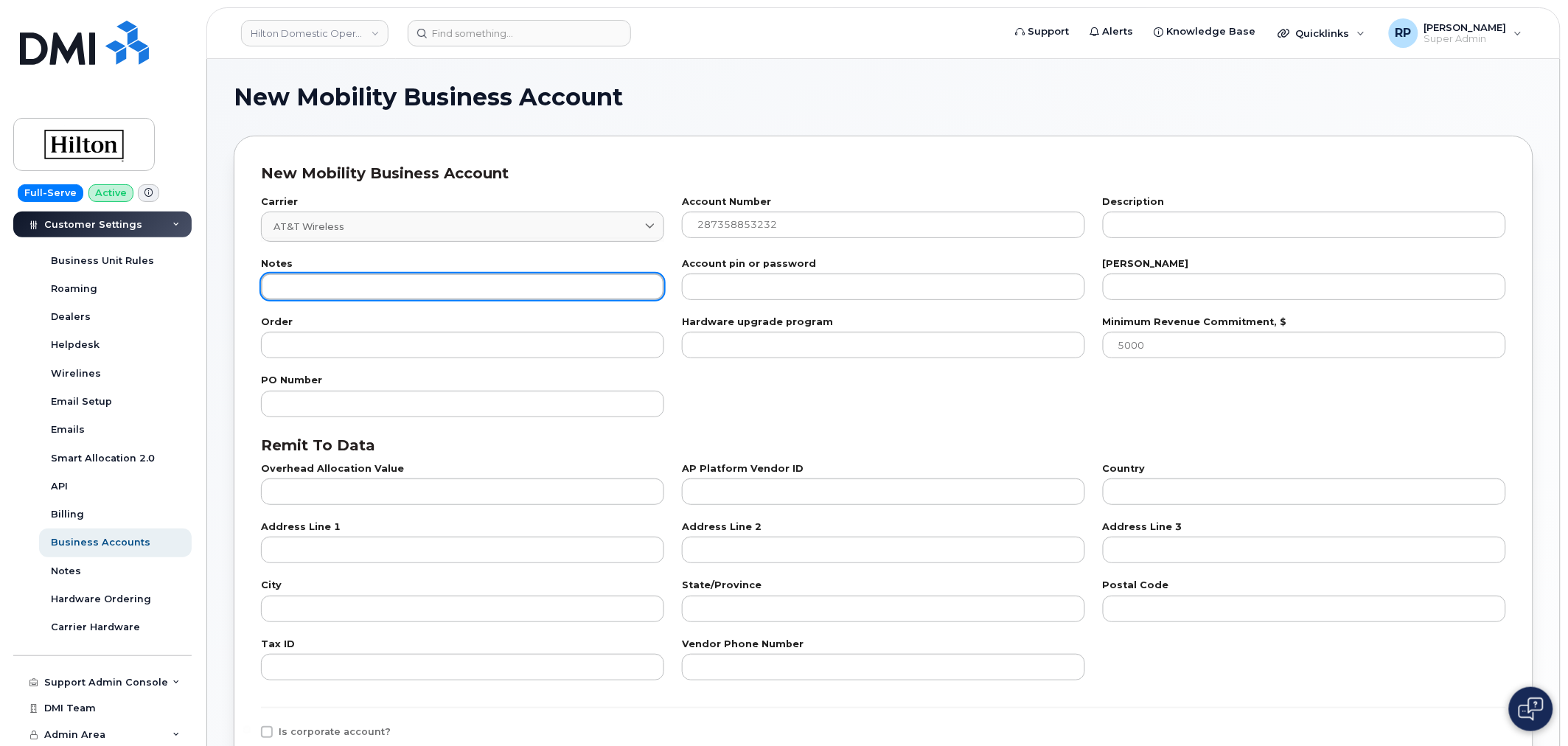
paste input "Mobility Support Service"
type input "Mobility Support Service Charge Account"
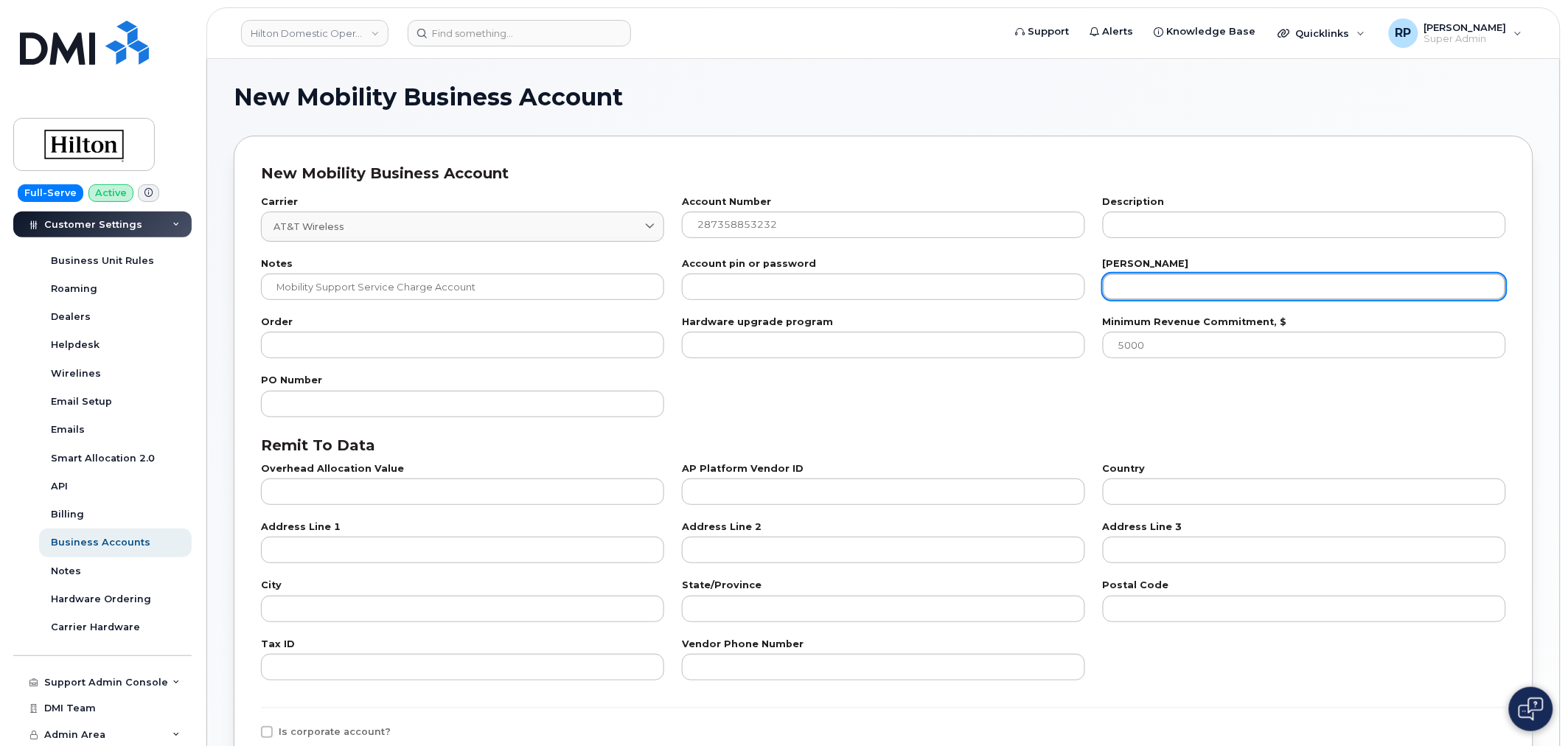
click at [1158, 292] on input "number" at bounding box center [1304, 286] width 403 height 27
type input "5"
click at [1059, 399] on div "PO Number" at bounding box center [883, 396] width 1263 height 58
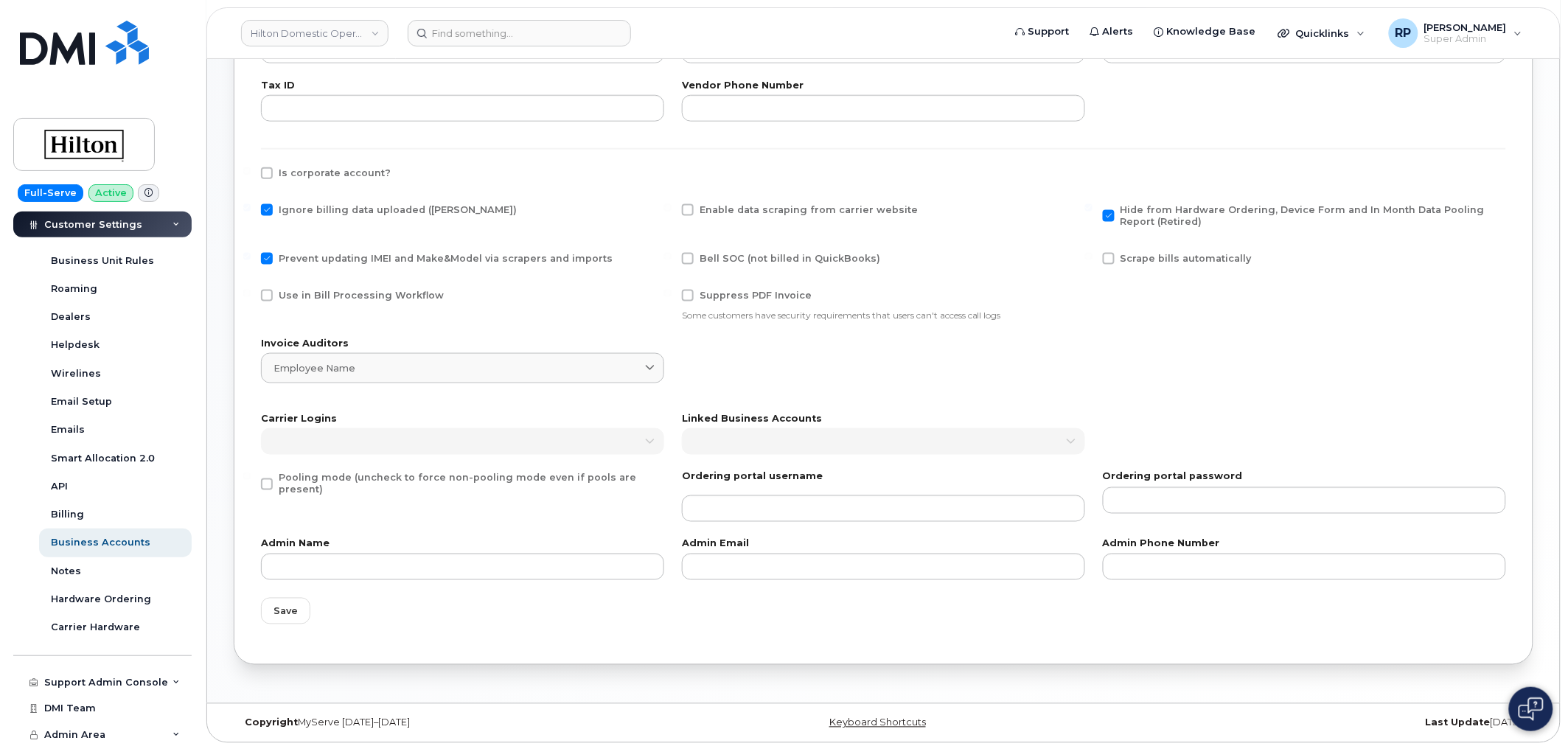
scroll to position [564, 0]
click at [285, 607] on span "Save" at bounding box center [285, 607] width 24 height 14
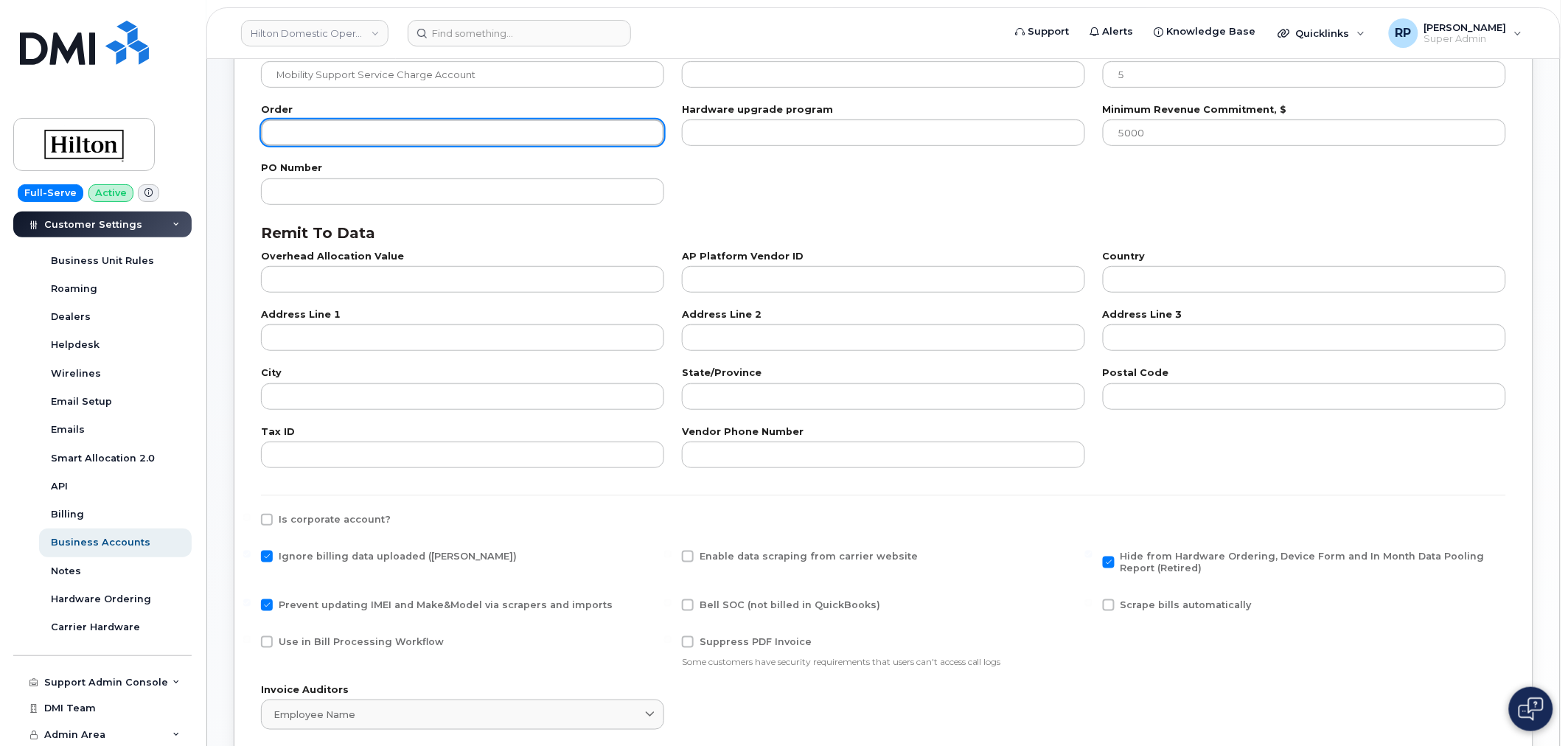
scroll to position [59, 0]
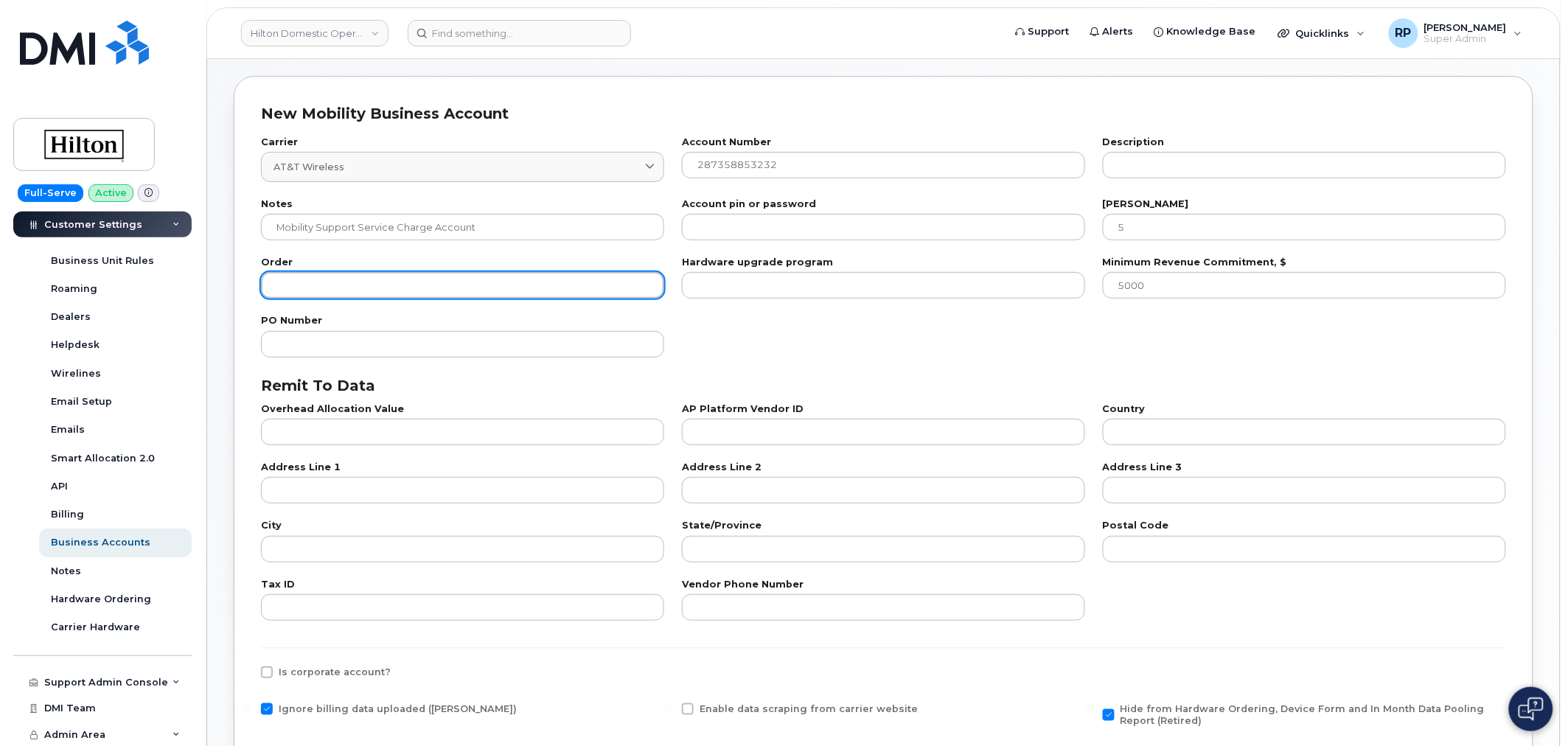
click at [341, 289] on input "number" at bounding box center [463, 285] width 403 height 27
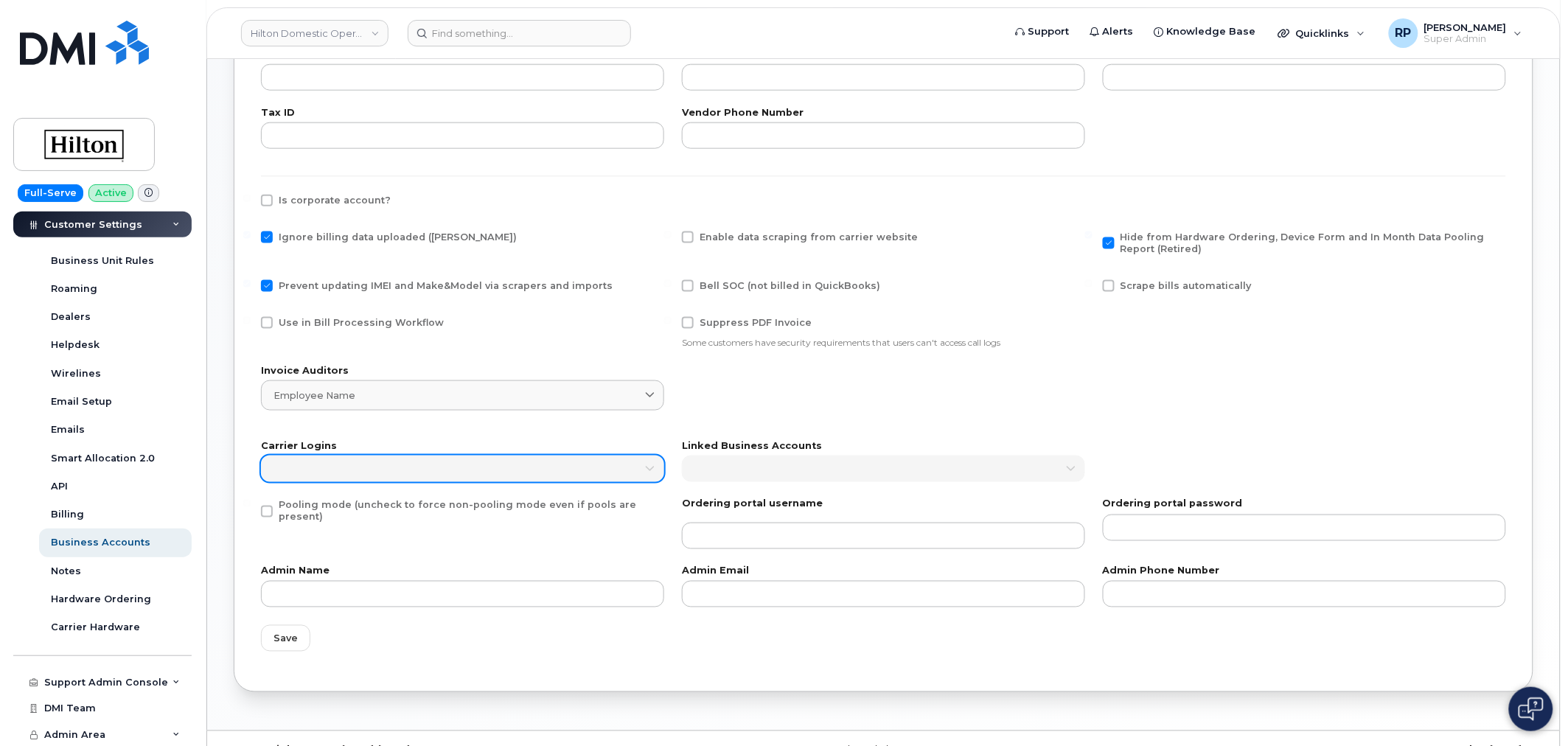
scroll to position [564, 0]
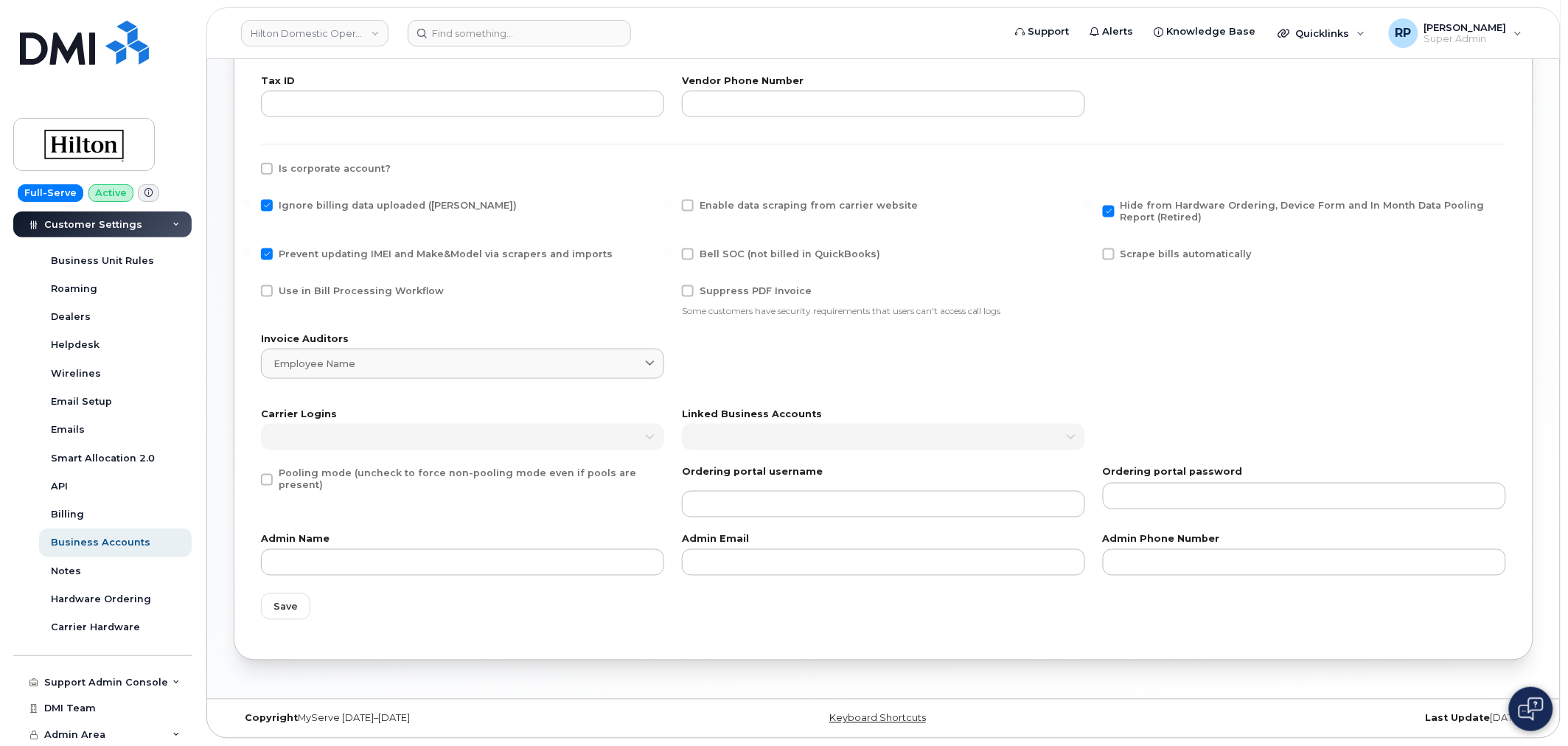
type input "500"
click at [258, 605] on div "Save" at bounding box center [883, 606] width 1263 height 44
click at [280, 605] on span "Save" at bounding box center [285, 607] width 24 height 14
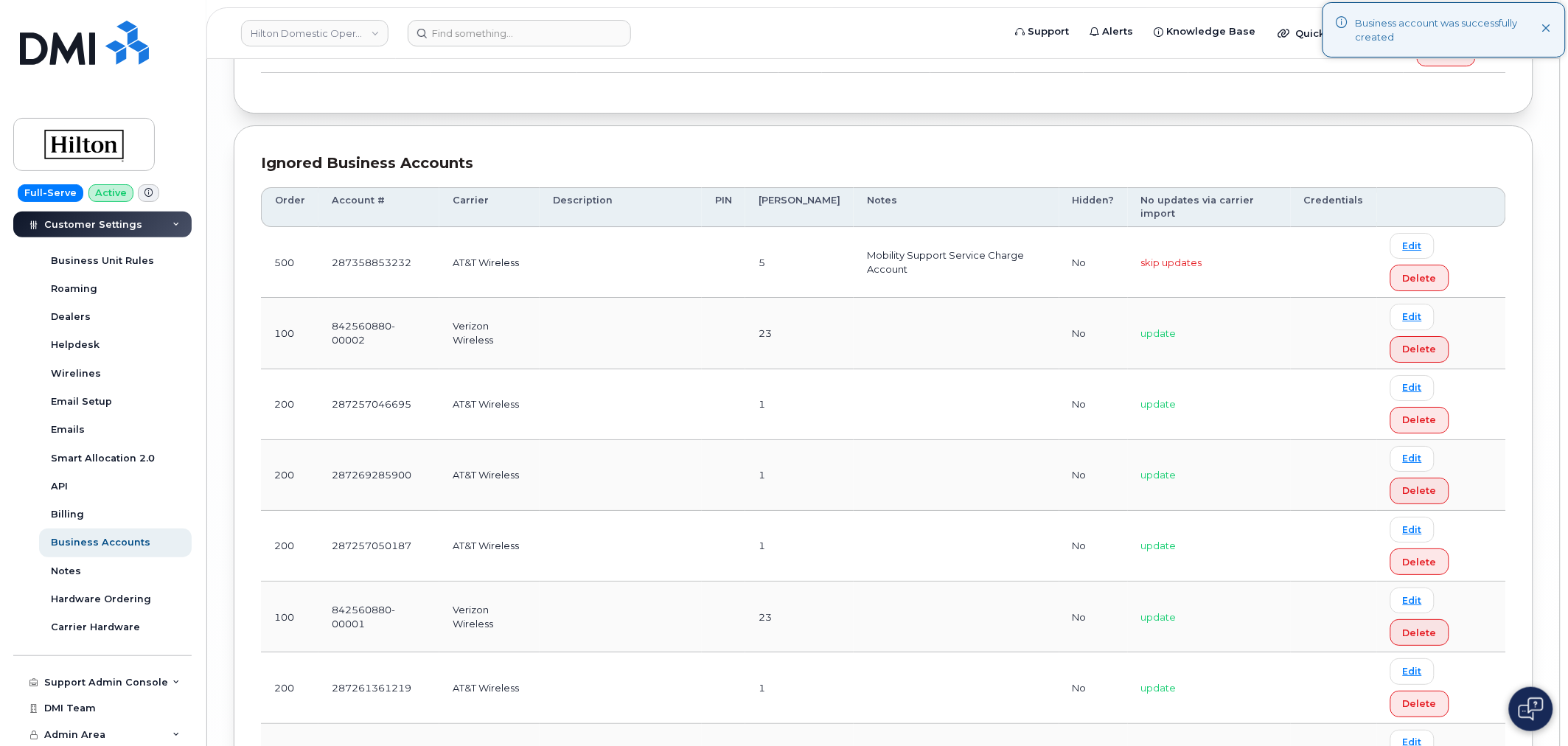
scroll to position [5605, 0]
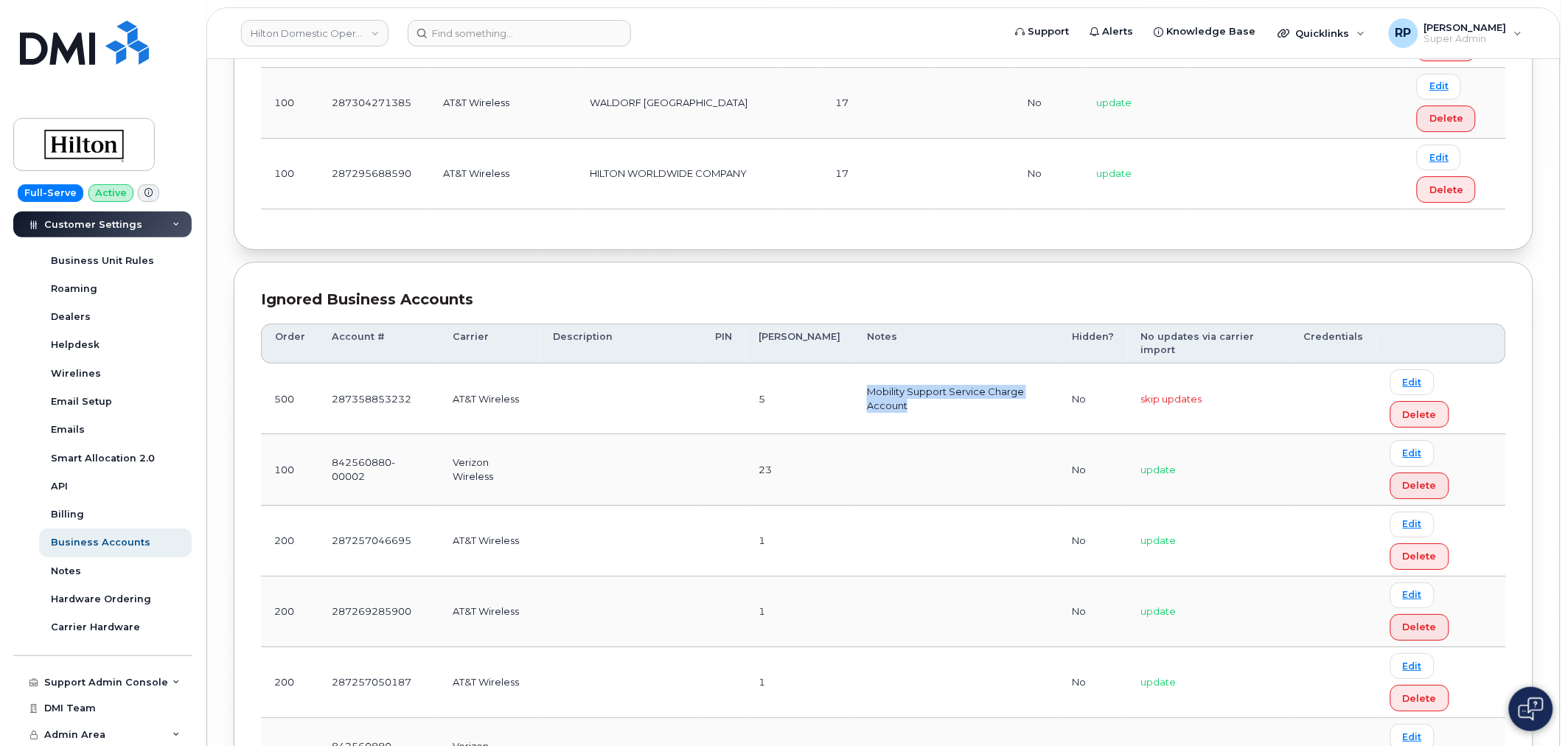
drag, startPoint x: 823, startPoint y: 387, endPoint x: 1045, endPoint y: 385, distance: 222.0
click at [1045, 434] on tr "500 287358853232 AT&T Wireless 5 Mobility Support Service Charge Account No ski…" at bounding box center [883, 469] width 1245 height 71
copy tr "Mobility Support Service Charge Account"
click at [658, 278] on div "Ignored Business Accounts Order Account # Carrier Description PIN Bill Day Note…" at bounding box center [883, 687] width 1300 height 851
click at [541, 293] on div "Ignored Business Accounts Order Account # Carrier Description PIN Bill Day Note…" at bounding box center [883, 687] width 1300 height 851
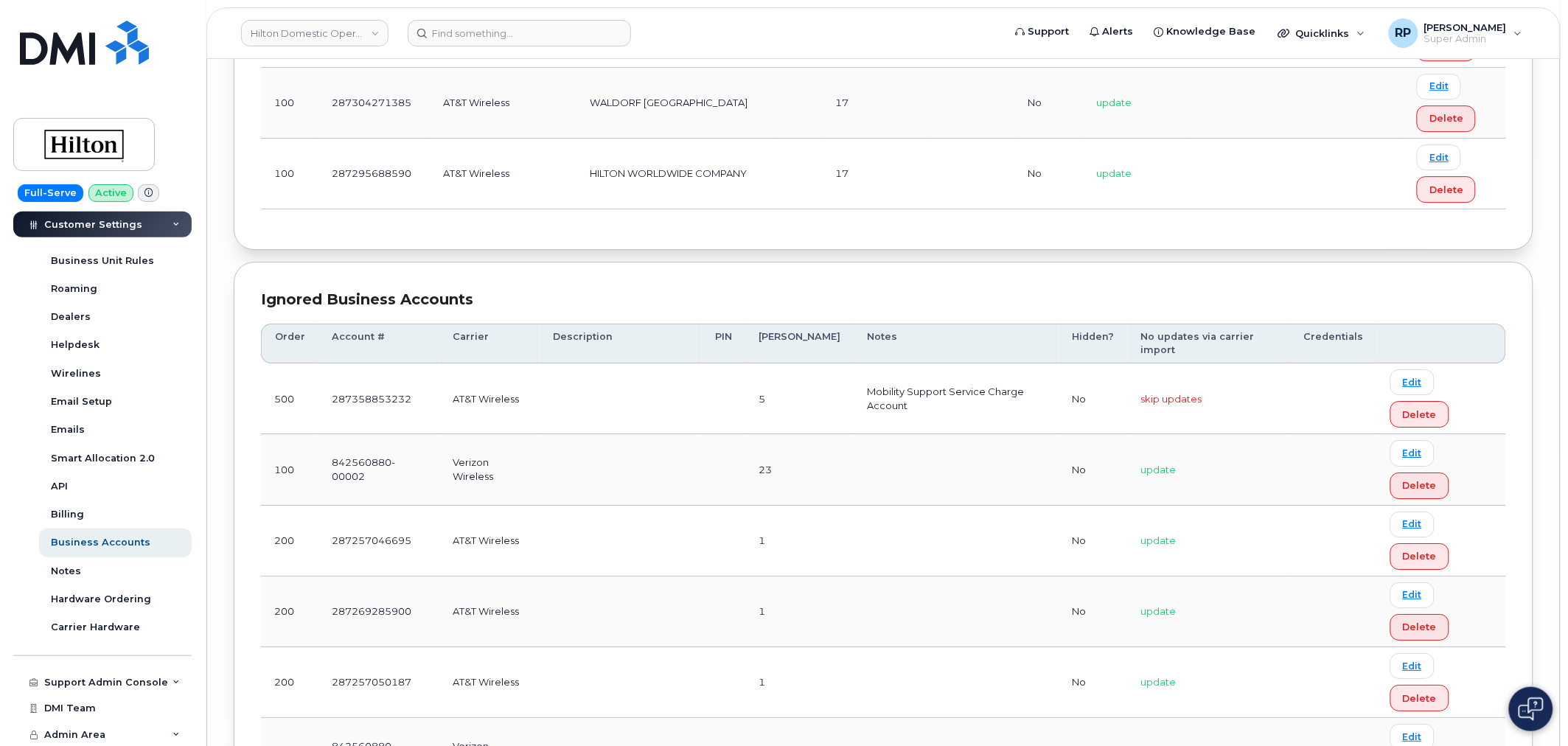
click at [534, 305] on div "Ignored Business Accounts" at bounding box center [883, 300] width 1245 height 22
click at [806, 279] on div "Ignored Business Accounts Order Account # Carrier Description PIN Bill Day Note…" at bounding box center [883, 687] width 1300 height 851
click at [320, 38] on link "Hilton Domestic Operating Company Inc" at bounding box center [314, 33] width 147 height 27
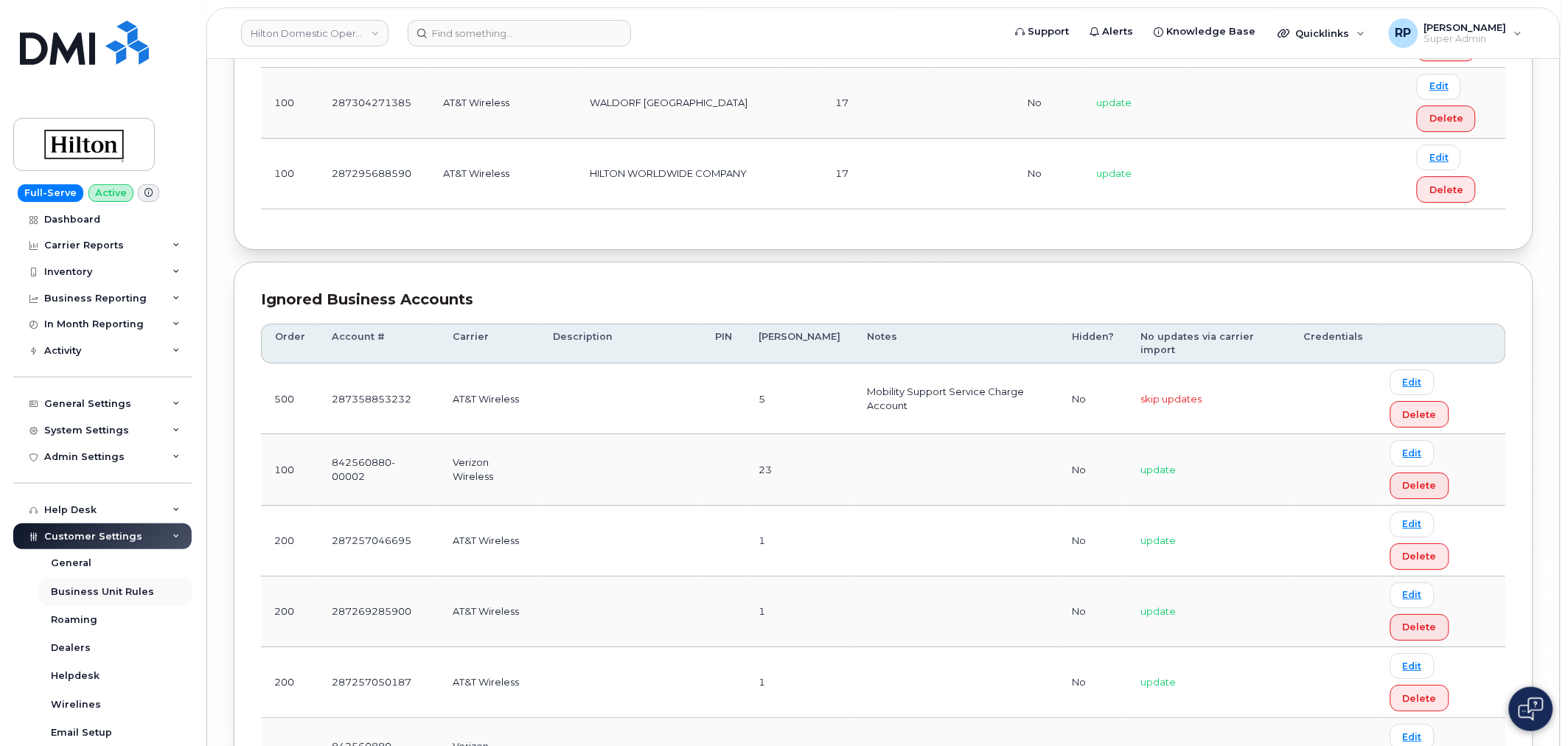
scroll to position [0, 0]
click at [84, 256] on div "Carrier Reports" at bounding box center [84, 251] width 80 height 12
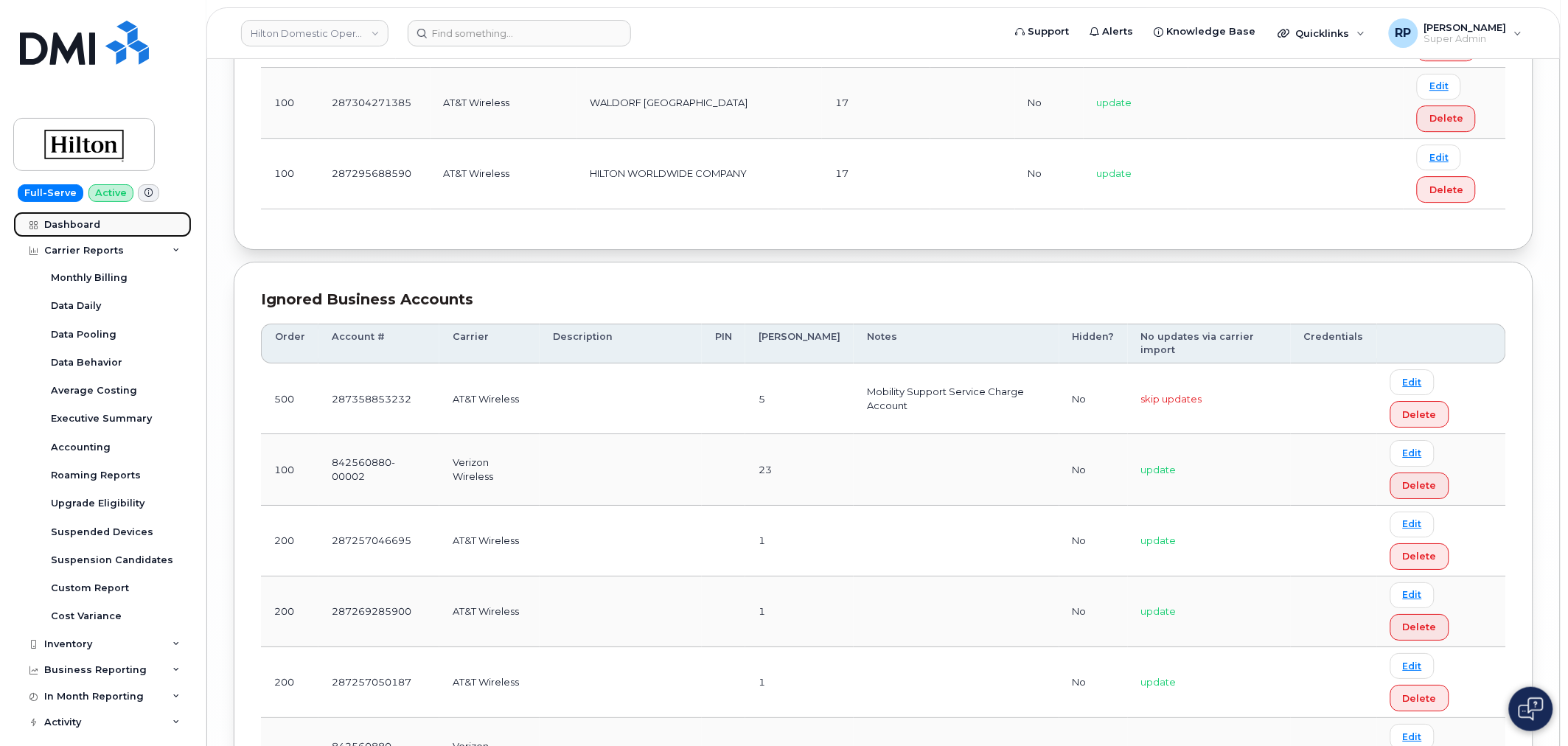
click at [90, 226] on div "Dashboard" at bounding box center [72, 224] width 56 height 12
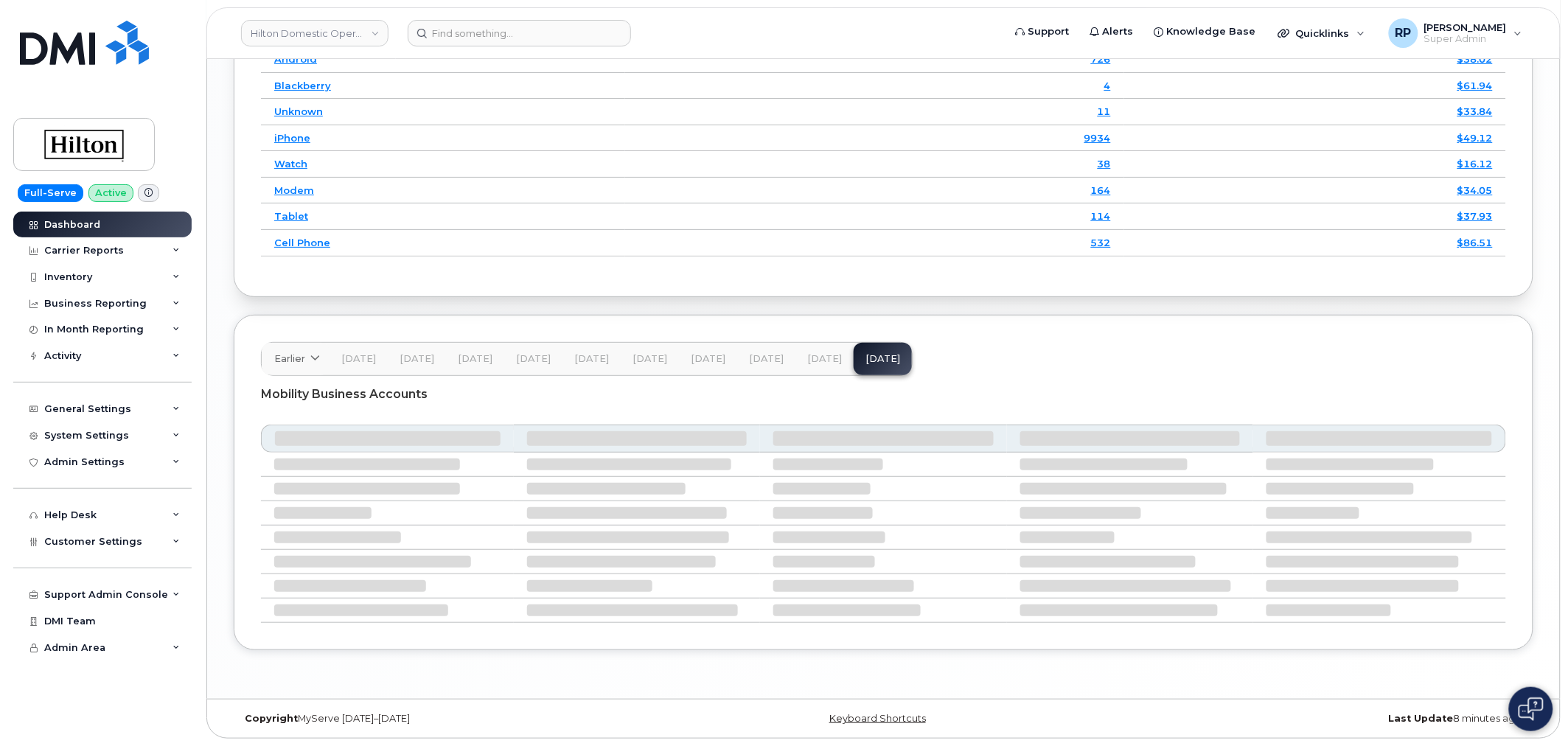
scroll to position [2150, 0]
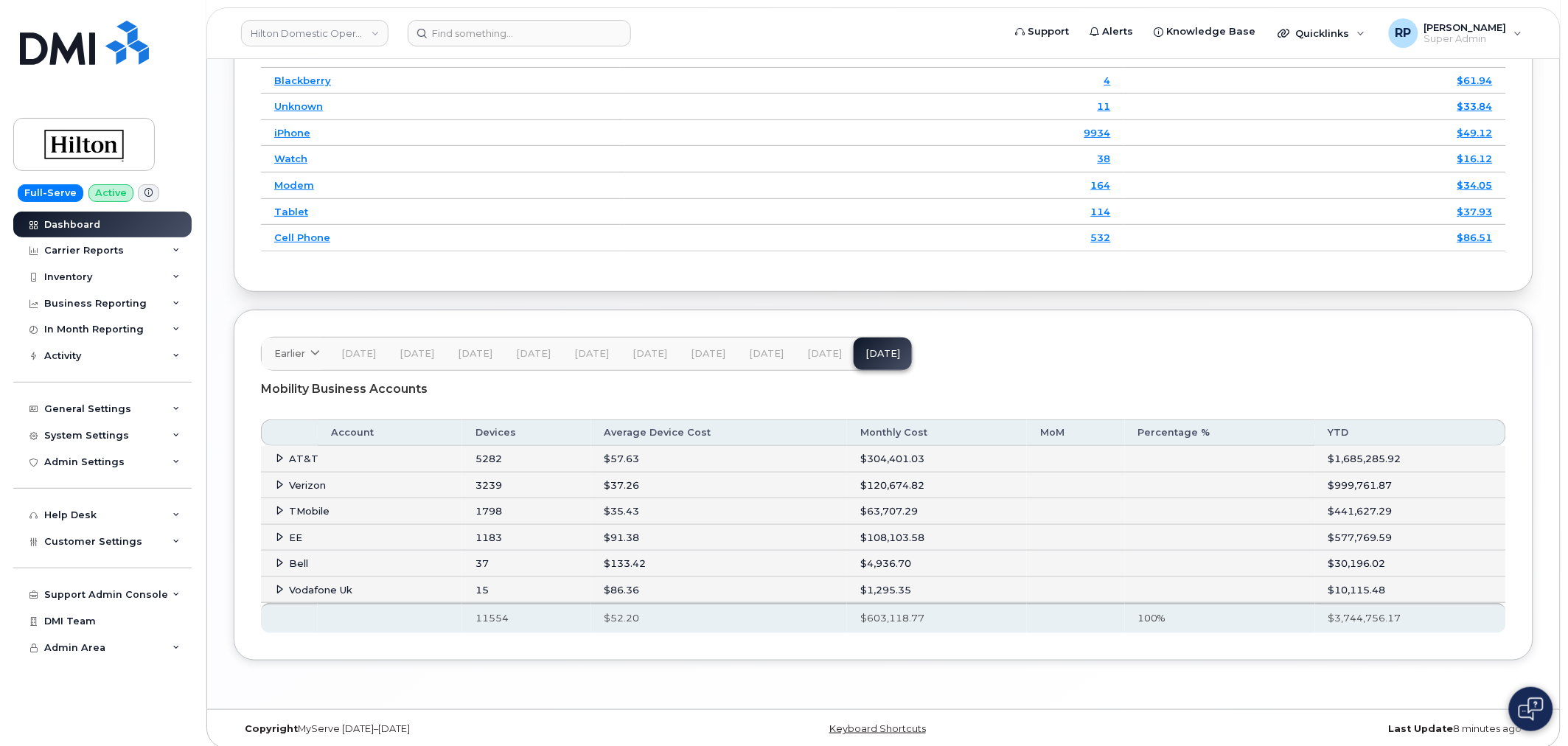
click at [277, 539] on icon at bounding box center [280, 537] width 10 height 10
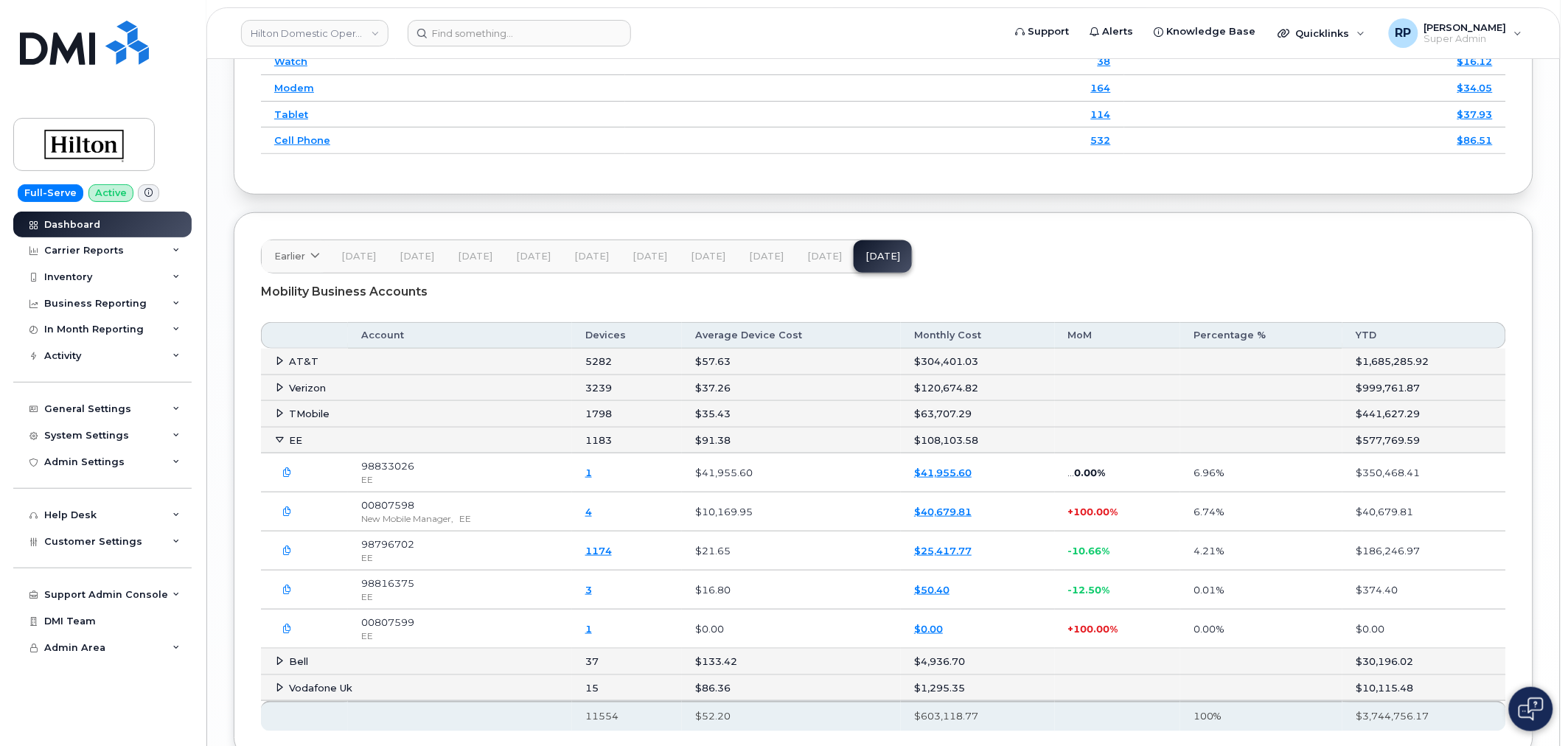
scroll to position [2287, 0]
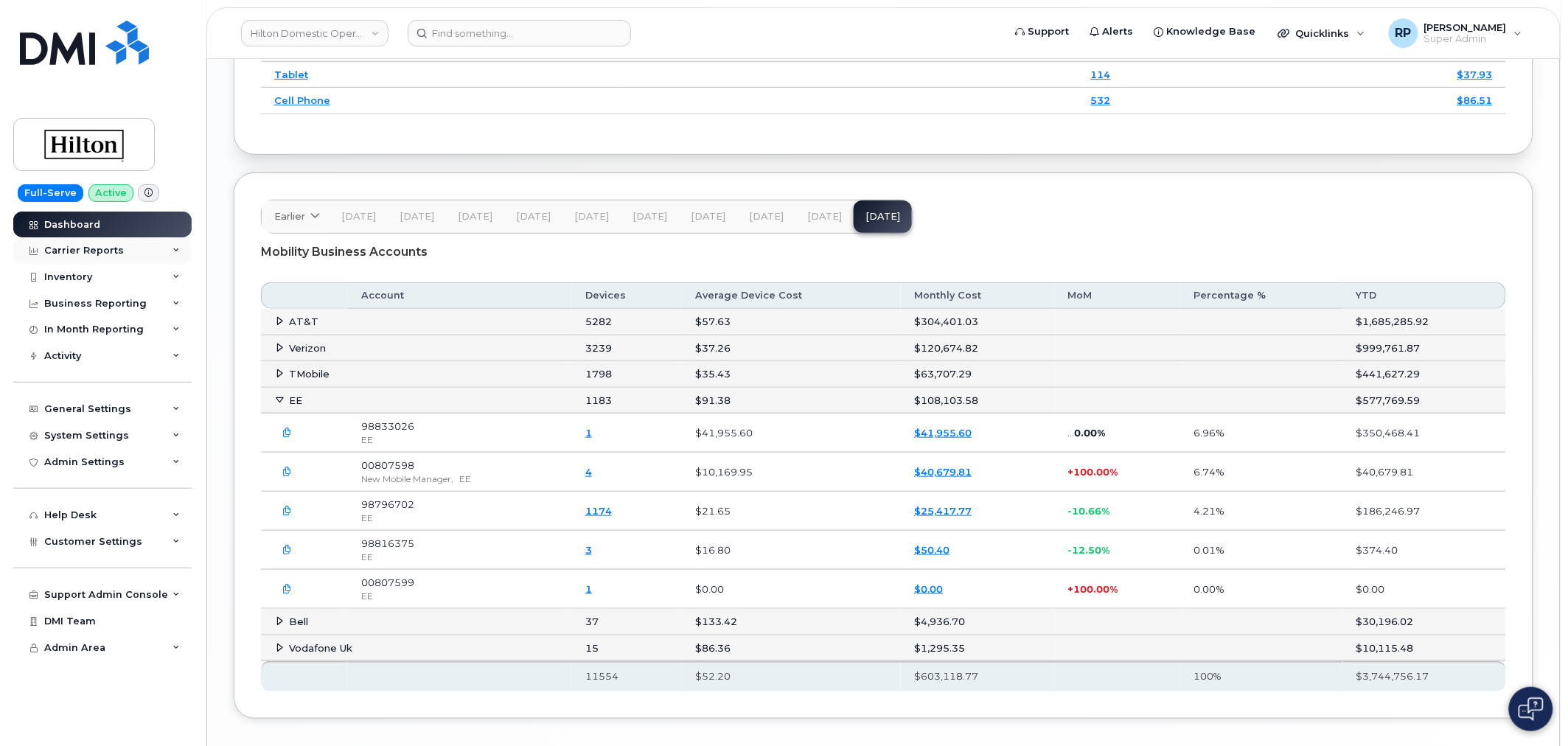
click at [107, 249] on div "Carrier Reports" at bounding box center [84, 251] width 80 height 12
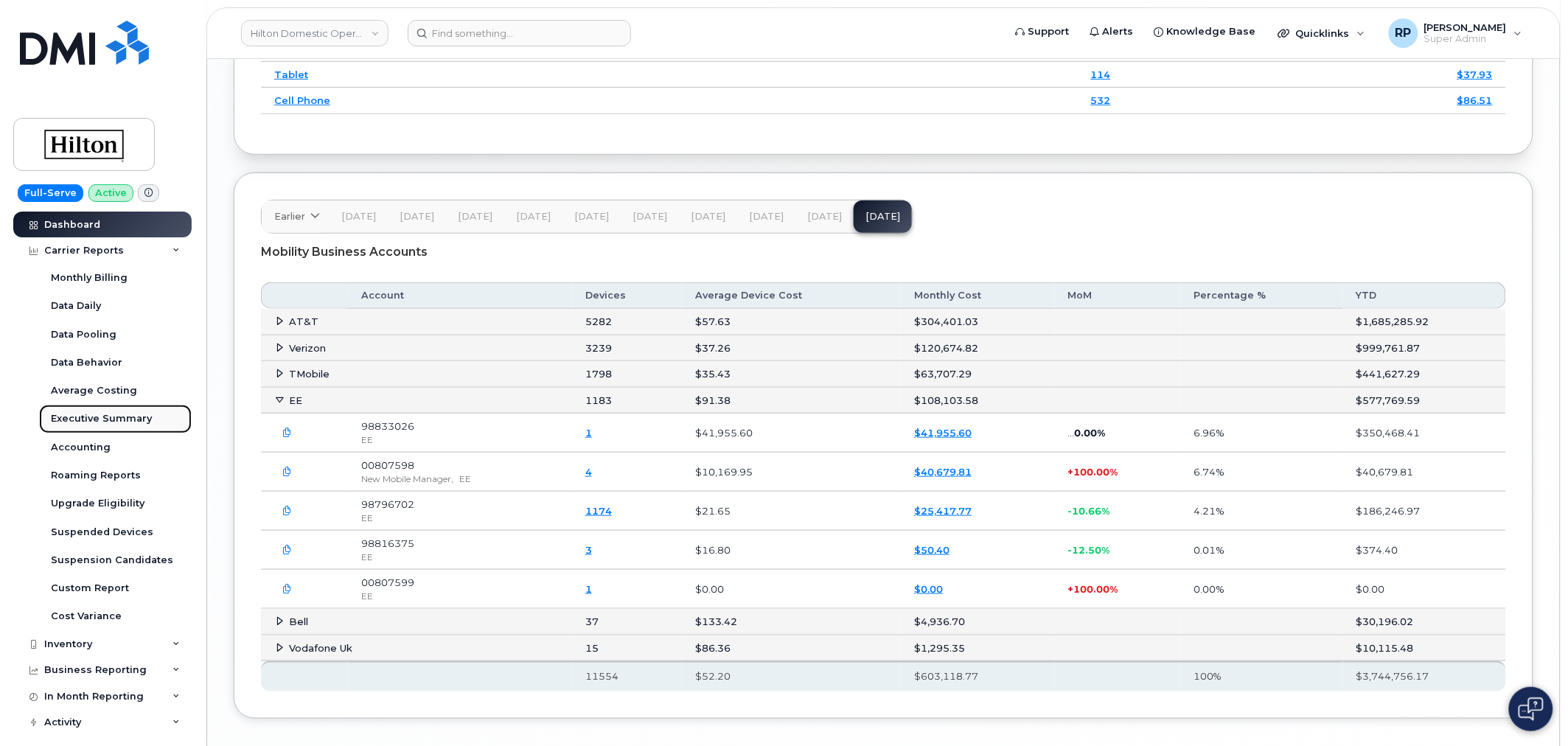
click at [104, 413] on div "Executive Summary" at bounding box center [101, 419] width 101 height 14
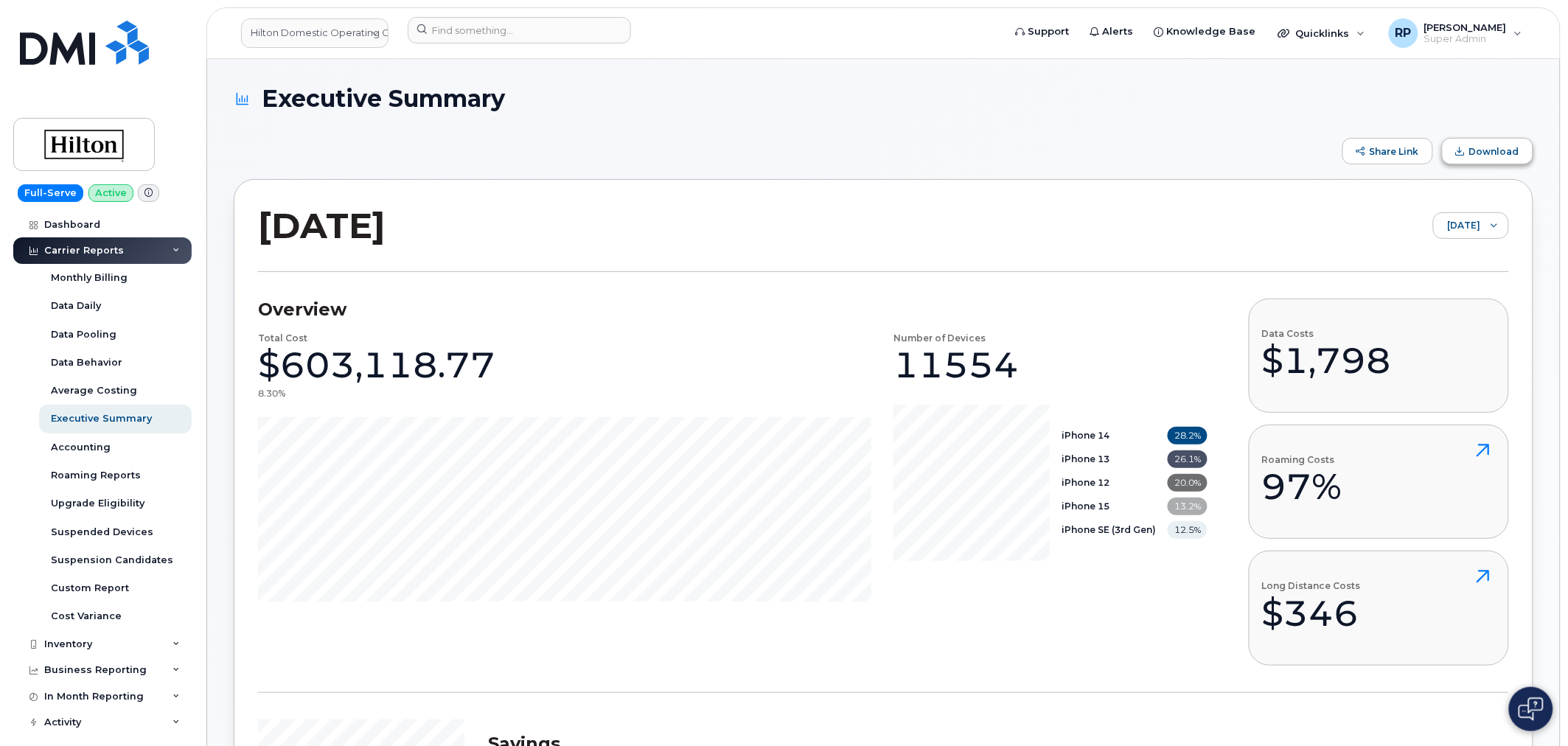
click at [1468, 162] on button "Download" at bounding box center [1488, 151] width 92 height 27
click at [1455, 145] on button "Download" at bounding box center [1488, 151] width 92 height 27
drag, startPoint x: 548, startPoint y: 3, endPoint x: 81, endPoint y: 231, distance: 519.7
click at [81, 231] on link "Dashboard" at bounding box center [103, 224] width 178 height 27
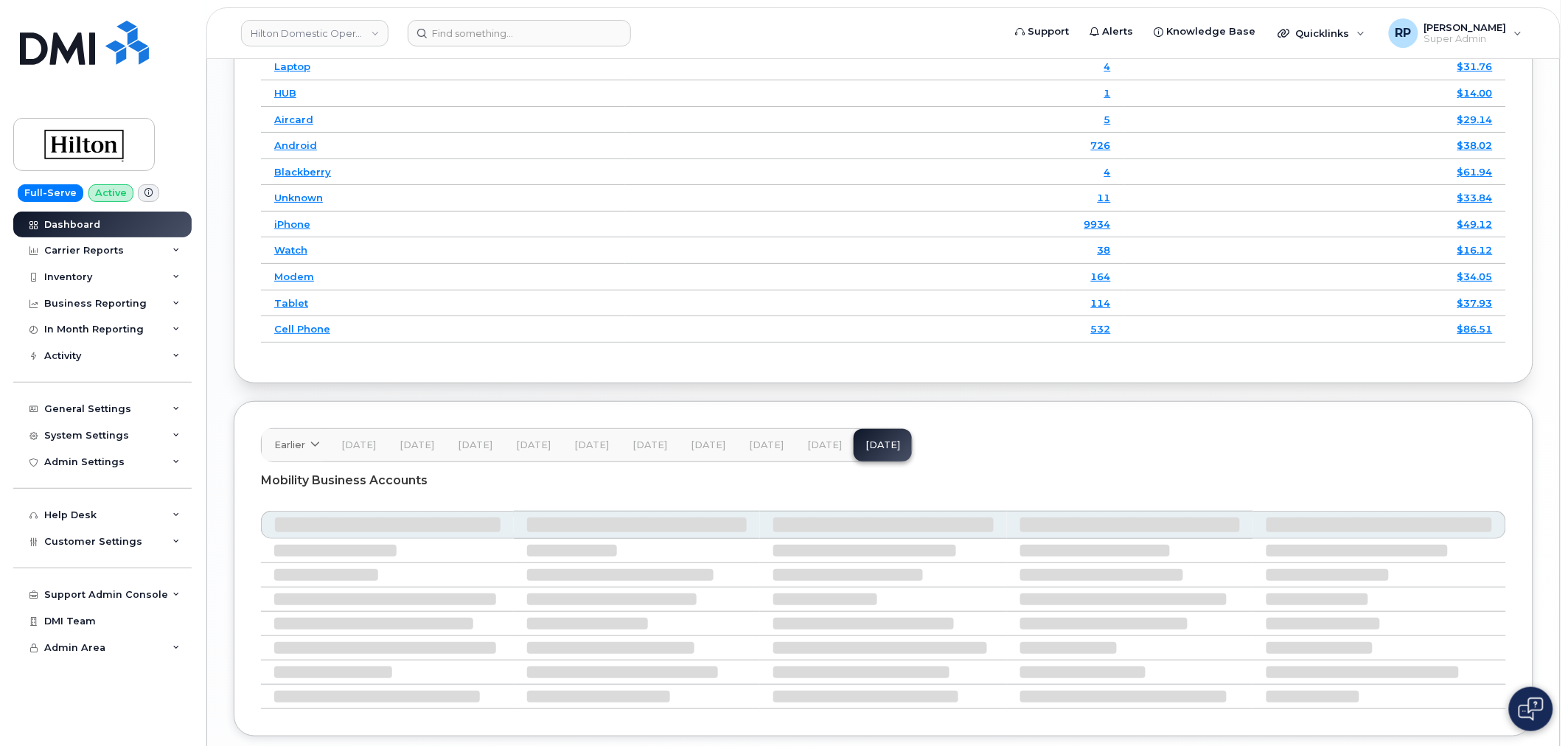
scroll to position [2150, 0]
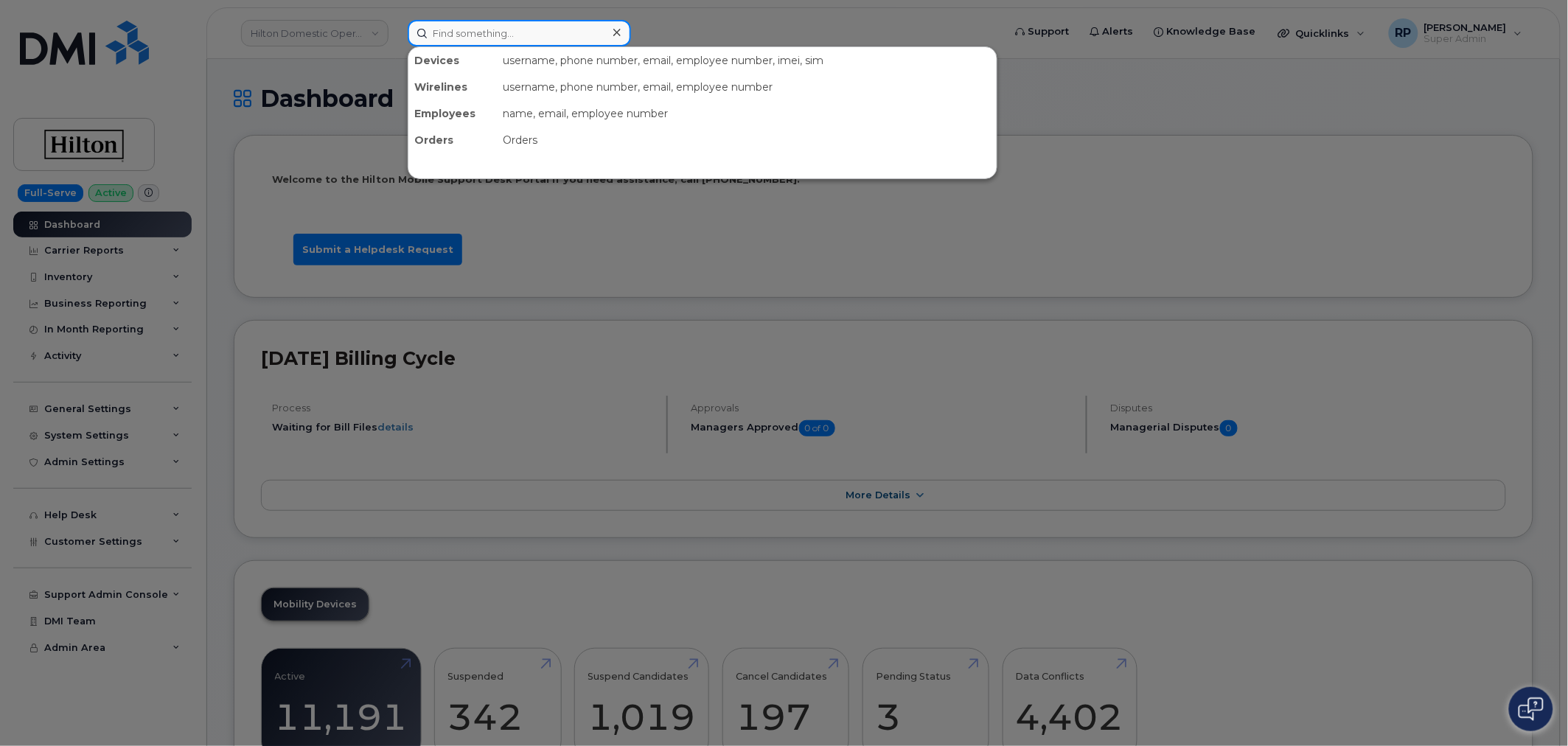
click at [485, 37] on input at bounding box center [519, 33] width 223 height 27
paste input "7817955549"
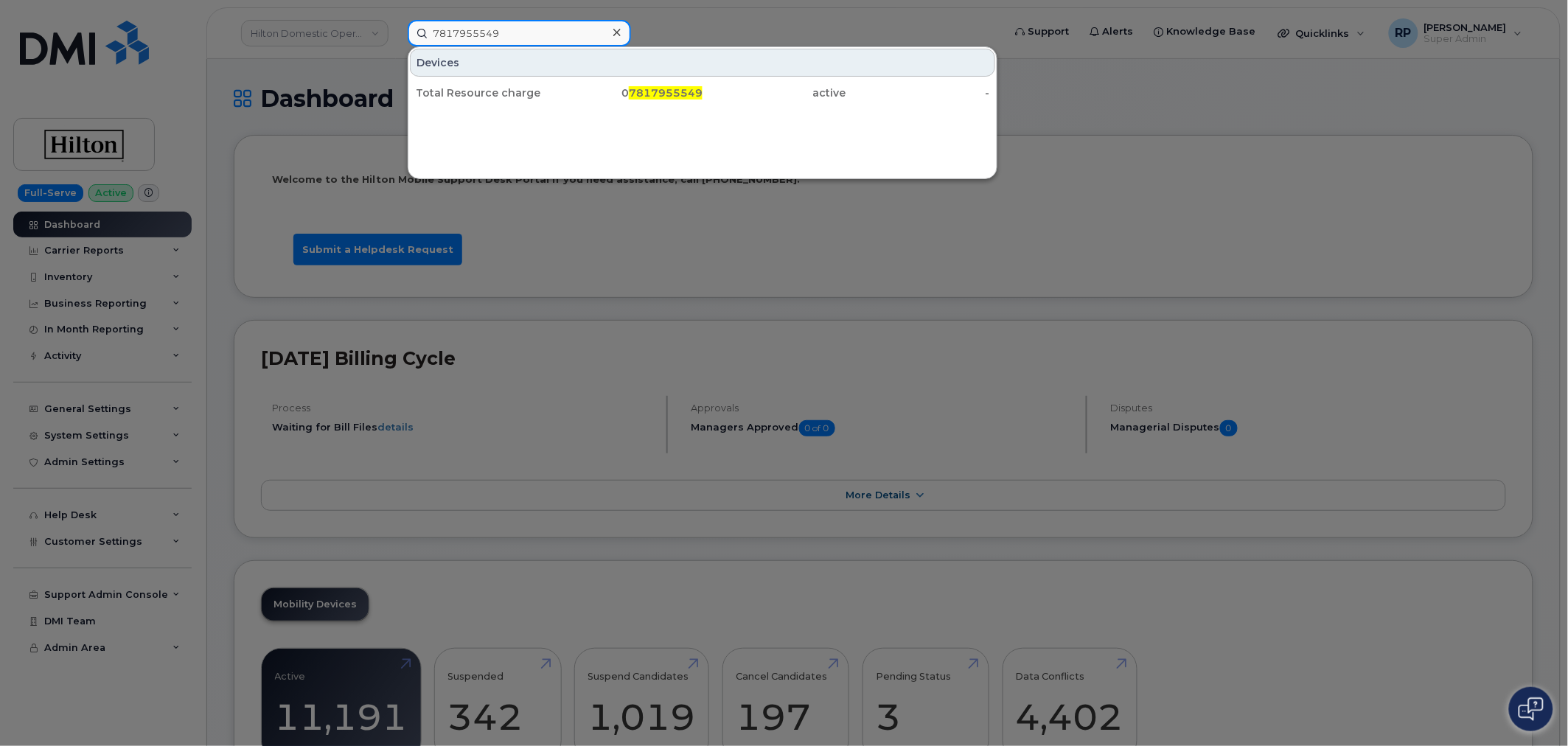
type input "7817955549"
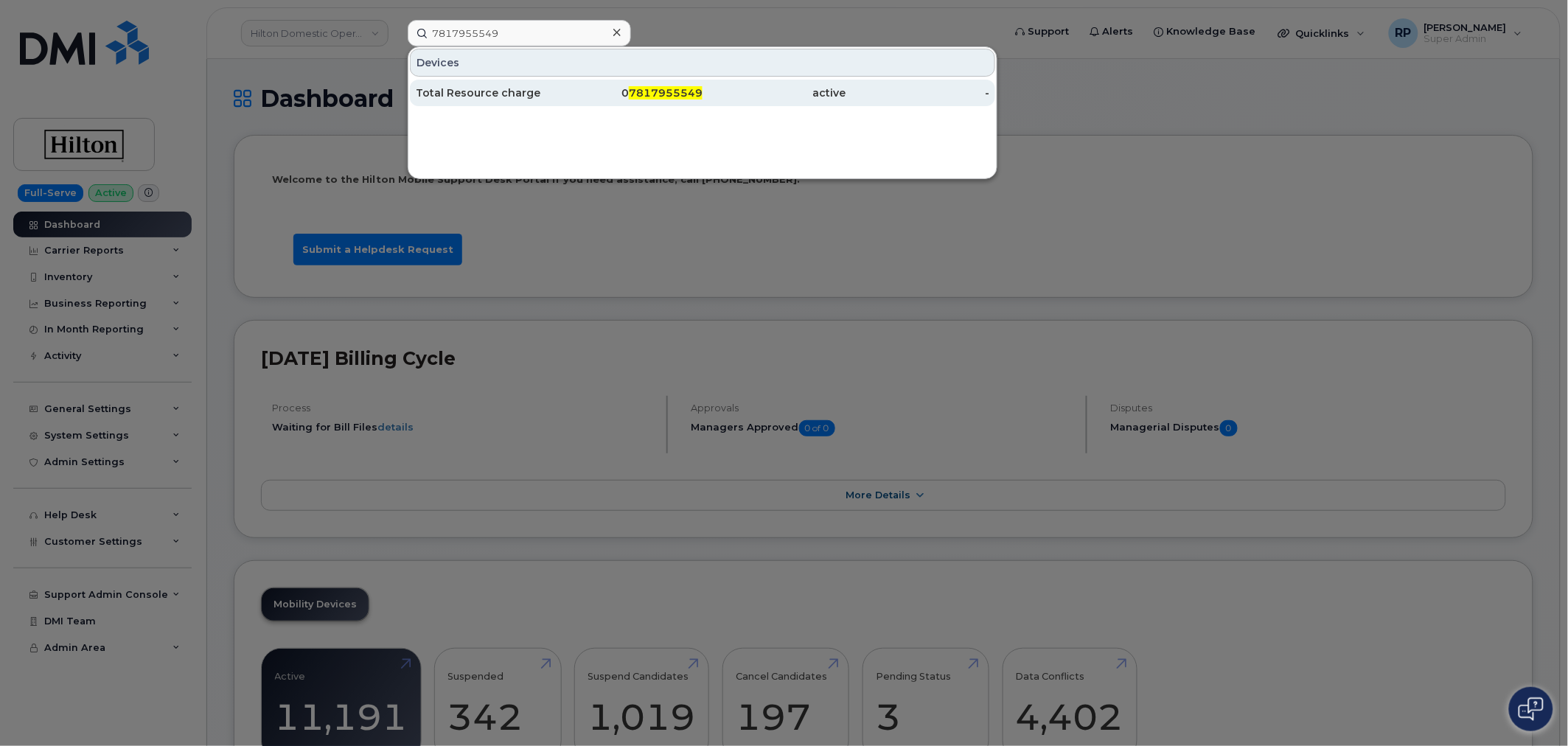
drag, startPoint x: 506, startPoint y: 90, endPoint x: 548, endPoint y: 91, distance: 42.0
click at [548, 91] on div "Total Resource charge" at bounding box center [487, 92] width 144 height 14
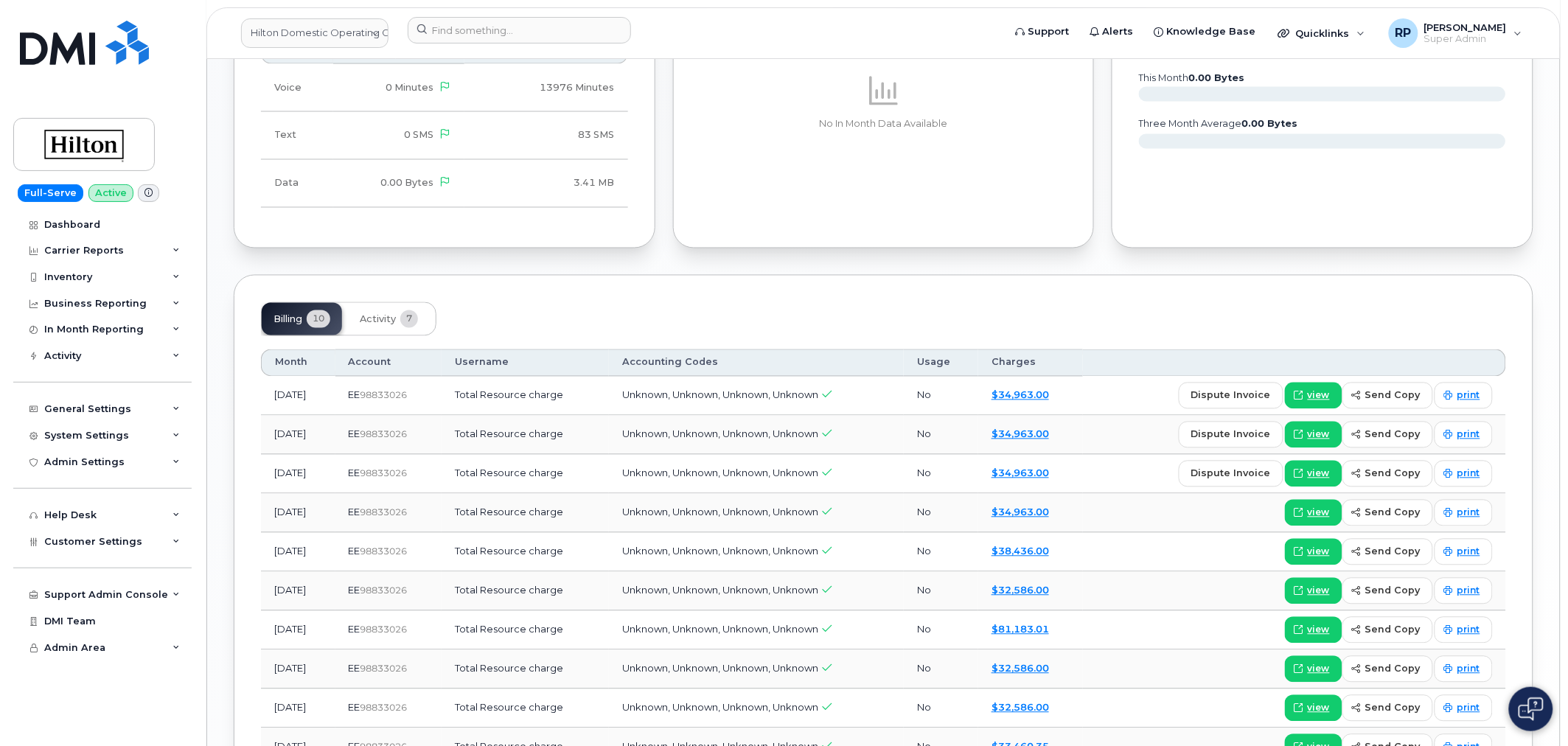
scroll to position [1015, 0]
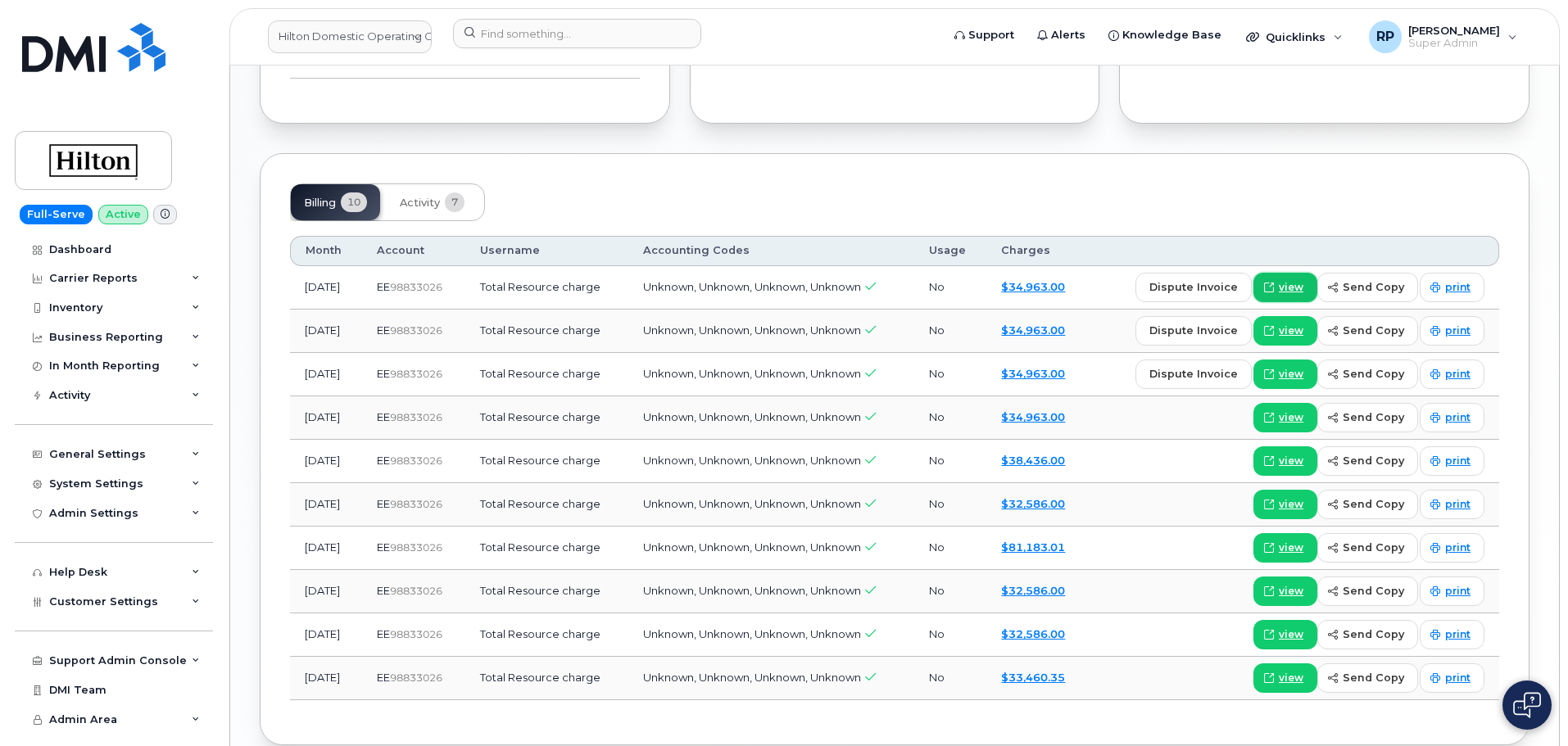
click at [1288, 283] on span "view" at bounding box center [1291, 287] width 25 height 15
click at [1276, 547] on span at bounding box center [1269, 547] width 15 height 15
